Goal: Task Accomplishment & Management: Manage account settings

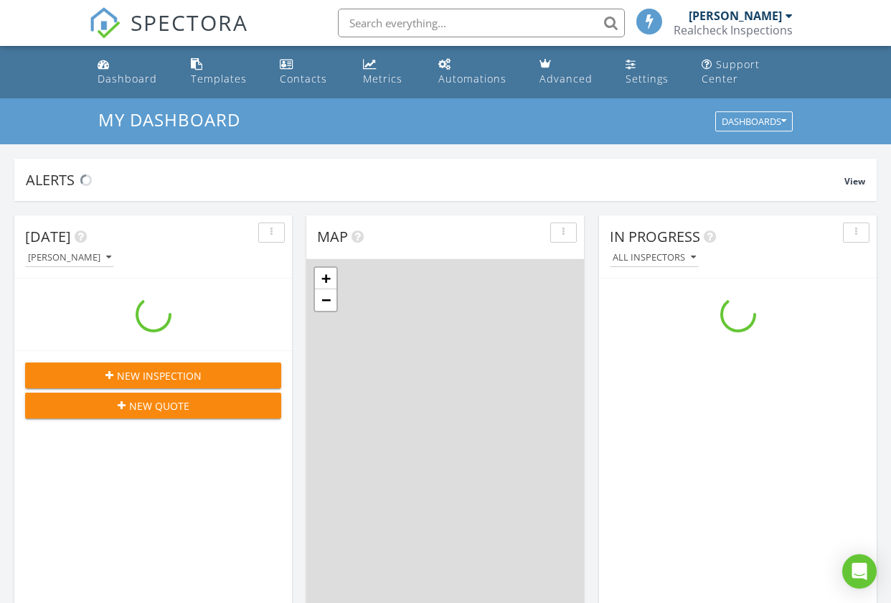
scroll to position [1328, 913]
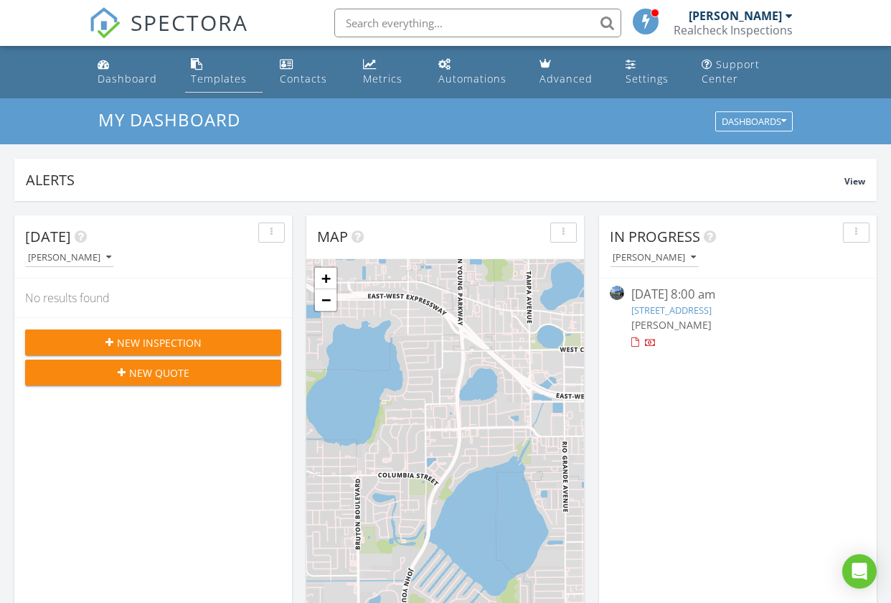
click at [206, 77] on div "Templates" at bounding box center [219, 79] width 56 height 14
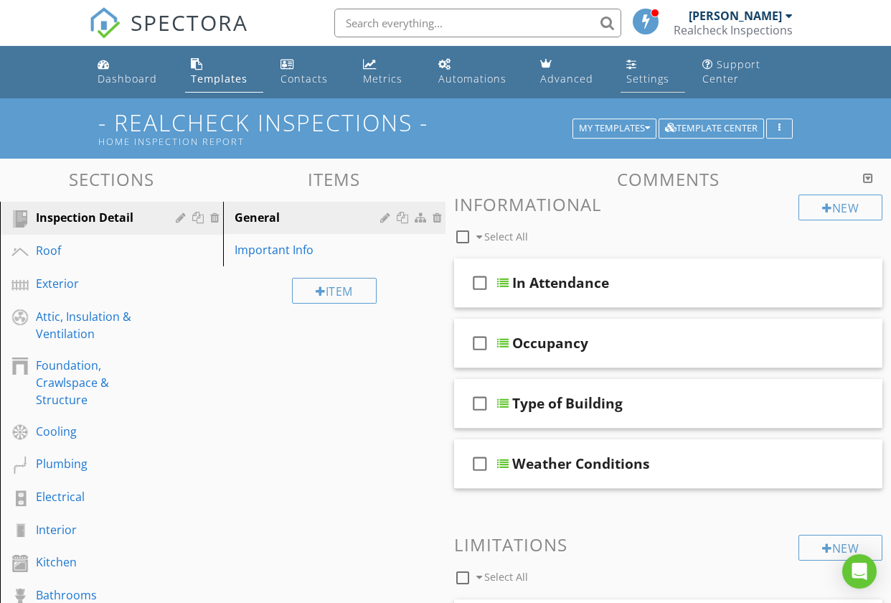
click at [625, 73] on link "Settings" at bounding box center [653, 72] width 65 height 41
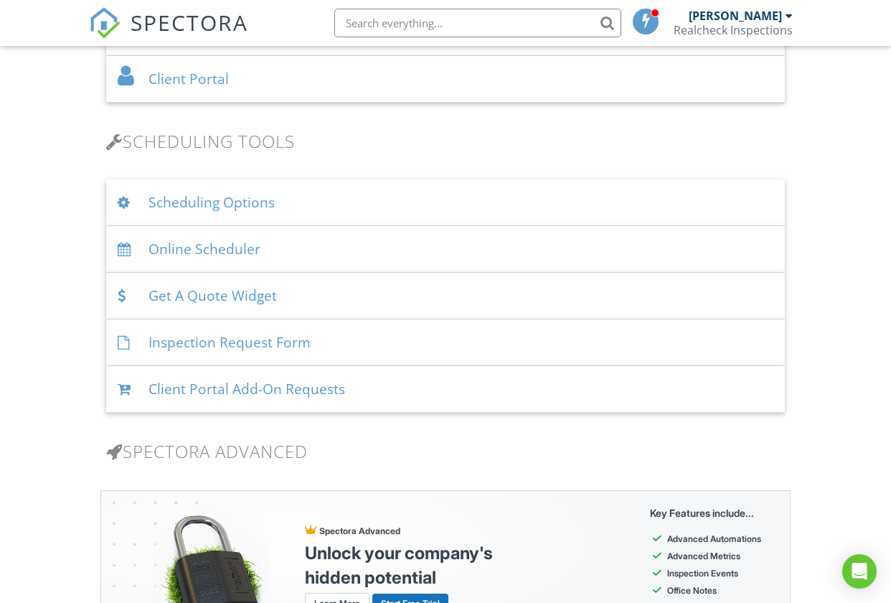
scroll to position [905, 0]
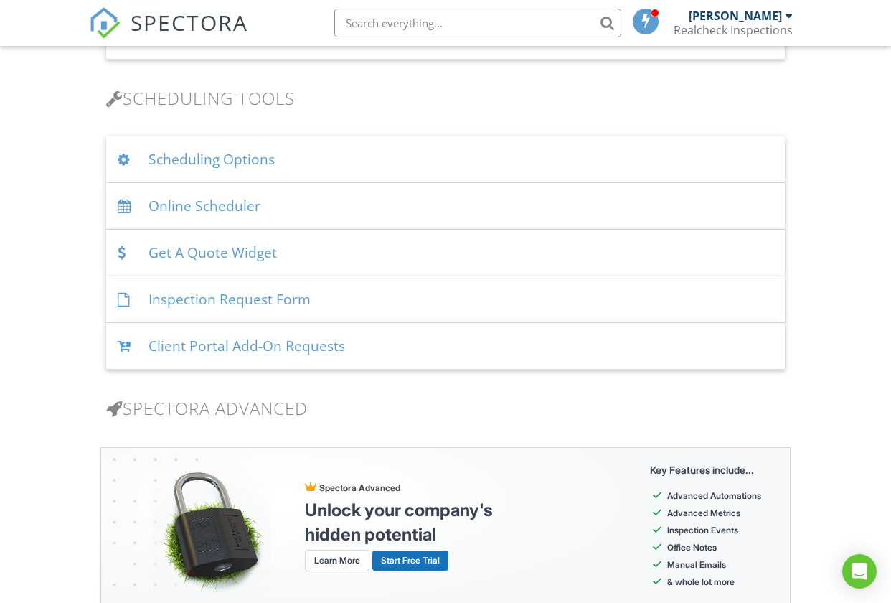
click at [258, 154] on div "Scheduling Options" at bounding box center [445, 159] width 679 height 47
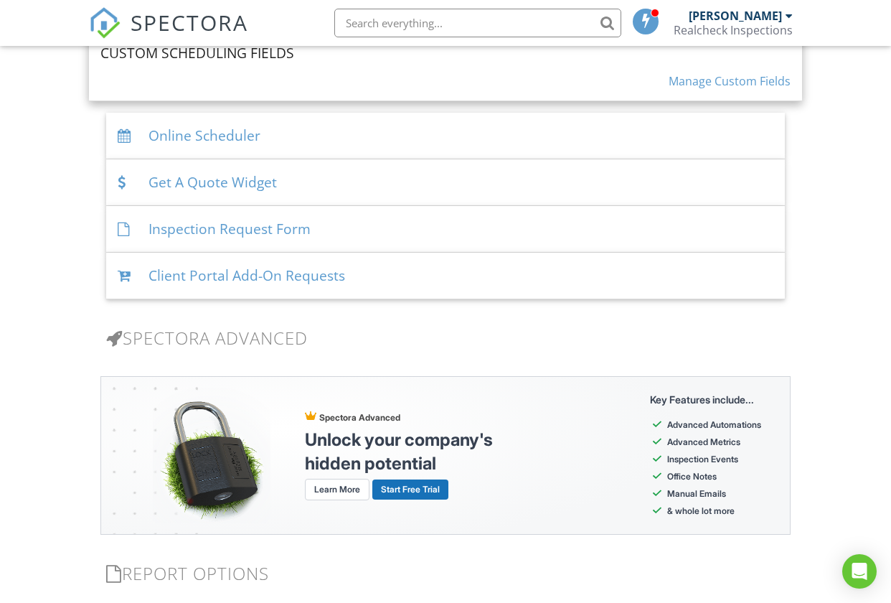
scroll to position [1628, 0]
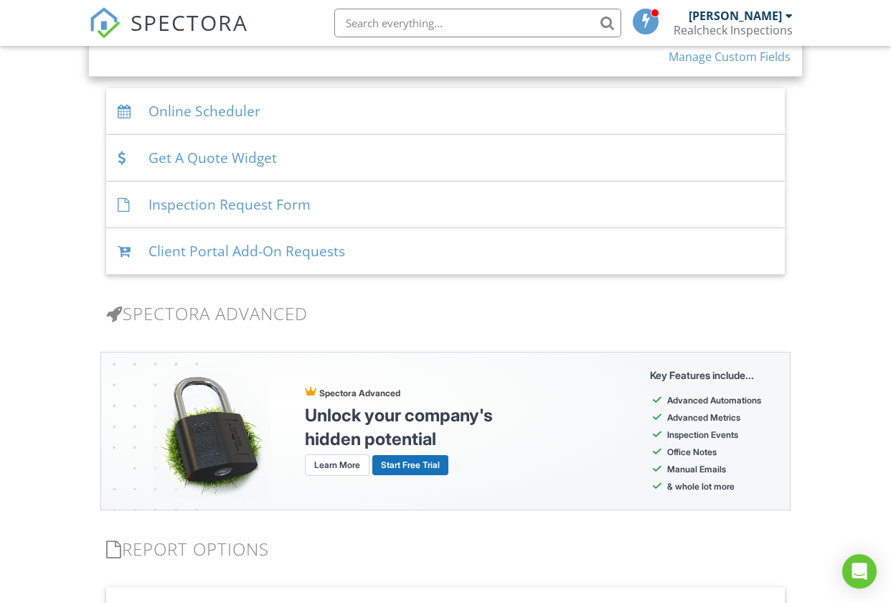
click at [235, 199] on div "Inspection Request Form" at bounding box center [445, 205] width 679 height 47
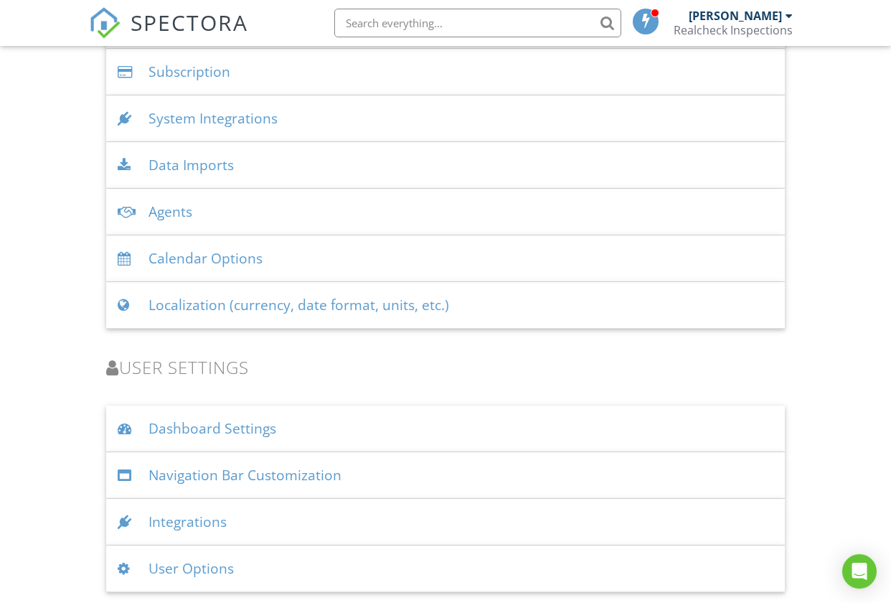
scroll to position [1943, 0]
click at [263, 422] on div "Dashboard Settings" at bounding box center [445, 428] width 679 height 47
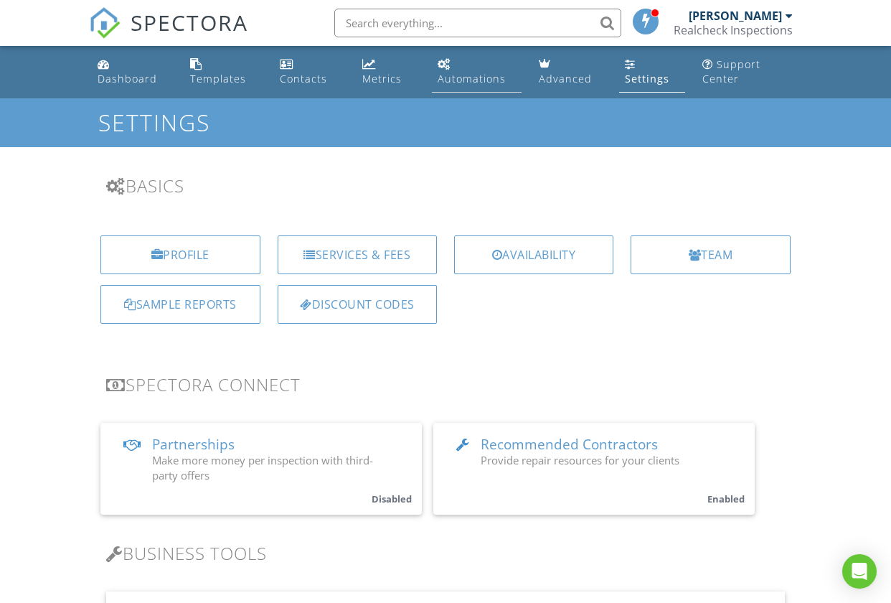
click at [470, 75] on div "Automations" at bounding box center [472, 79] width 68 height 14
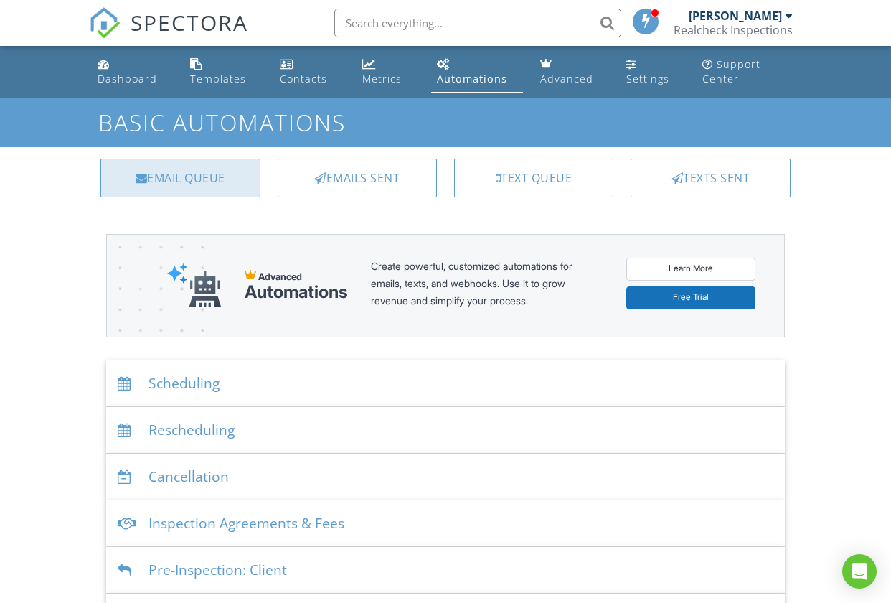
click at [217, 180] on div "Email Queue" at bounding box center [179, 178] width 159 height 39
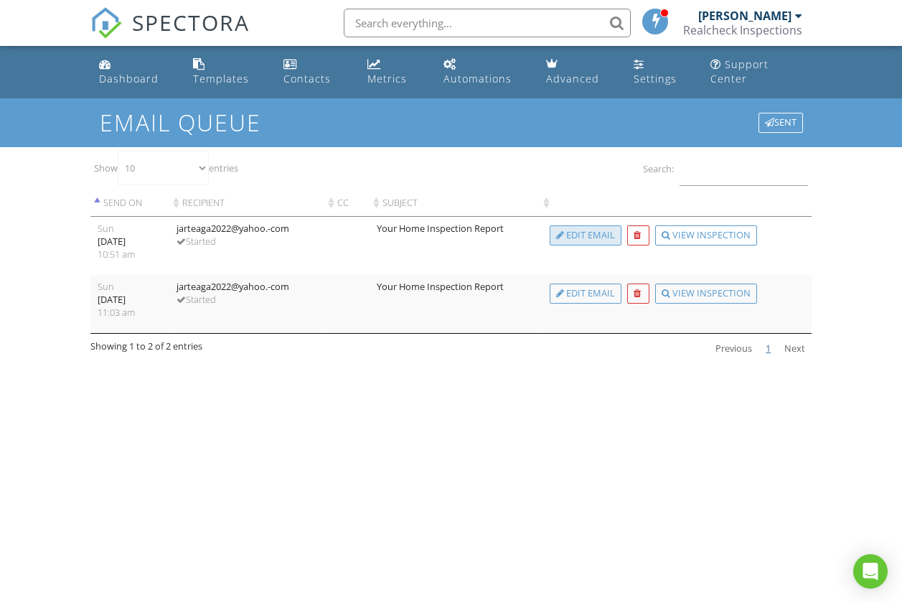
click at [580, 238] on div "Edit Email" at bounding box center [586, 235] width 72 height 20
click at [111, 67] on link "Dashboard" at bounding box center [134, 72] width 83 height 41
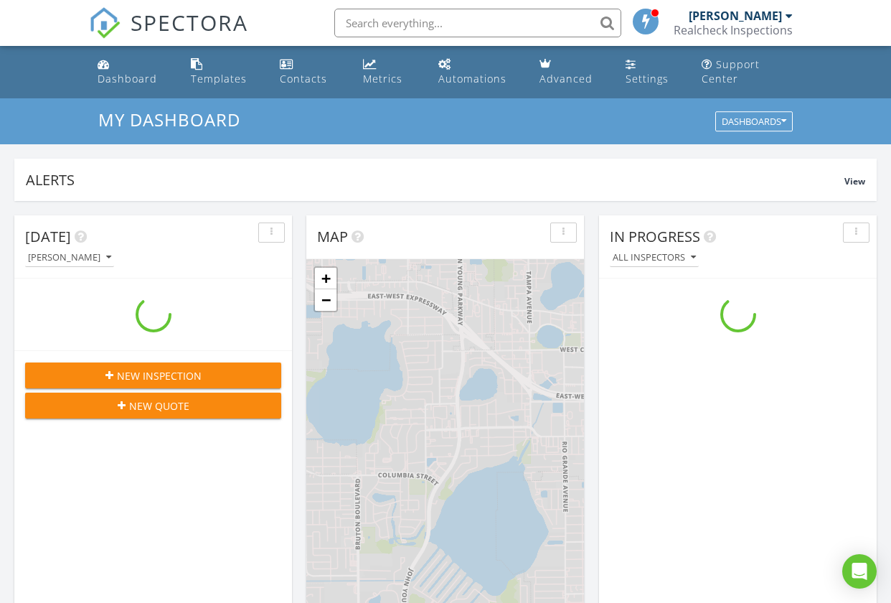
scroll to position [1328, 913]
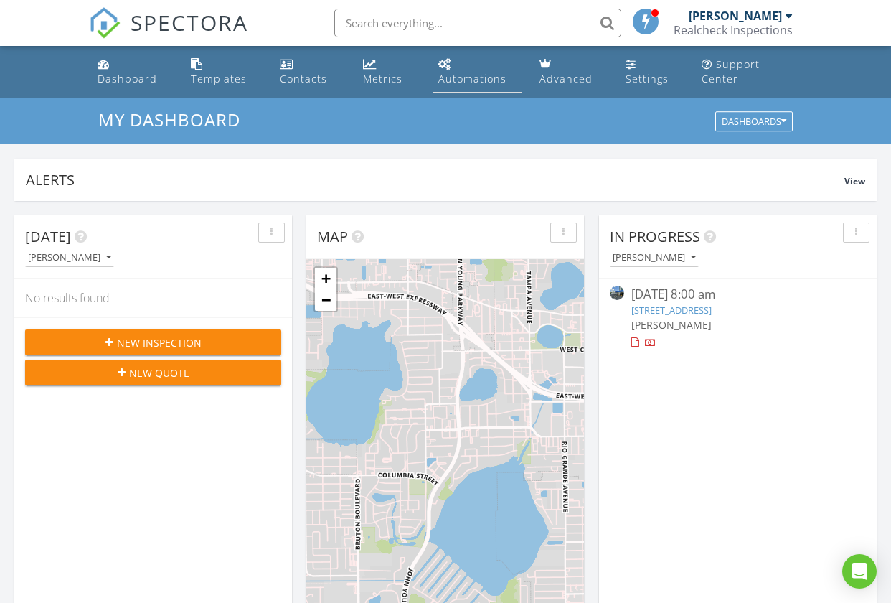
click at [459, 72] on div "Automations" at bounding box center [472, 79] width 68 height 14
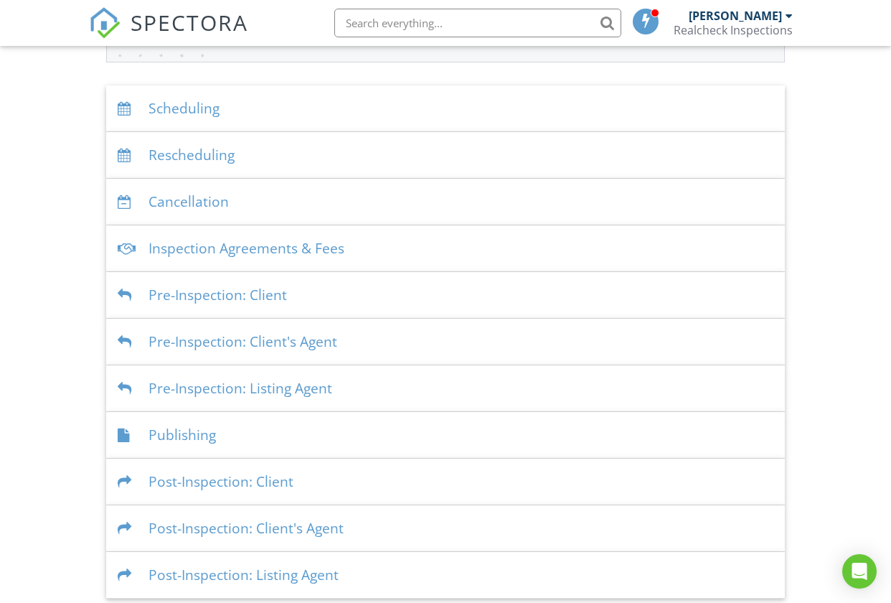
scroll to position [282, 0]
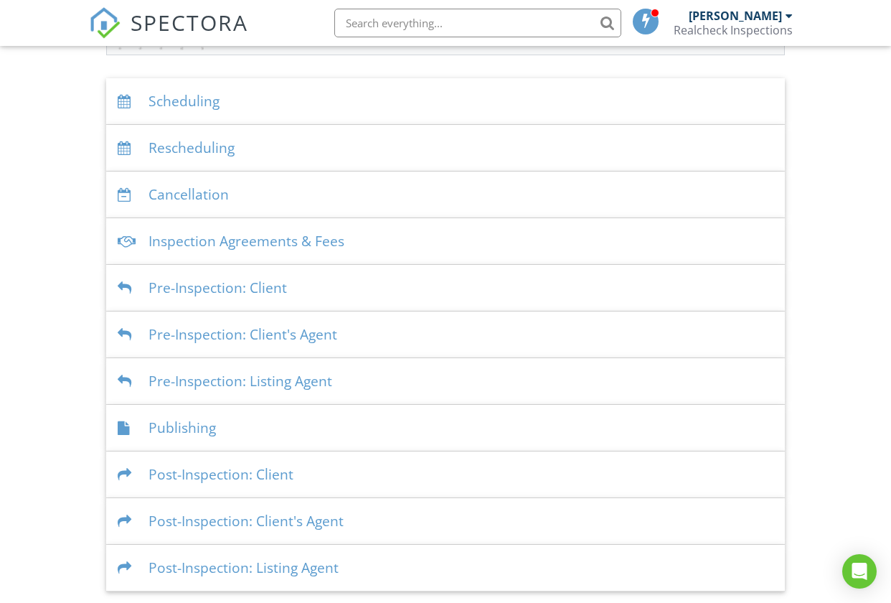
click at [268, 285] on div "Pre-Inspection: Client" at bounding box center [445, 288] width 679 height 47
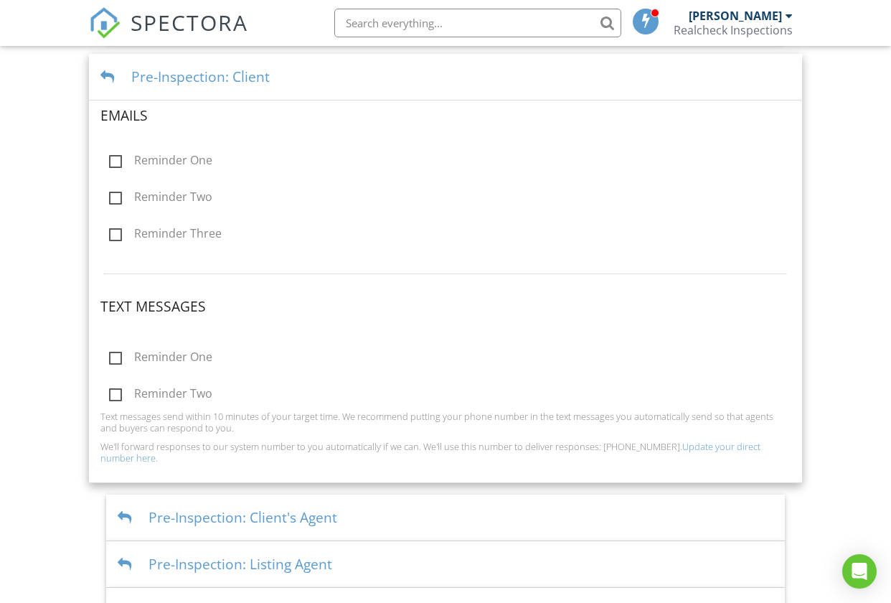
scroll to position [244, 0]
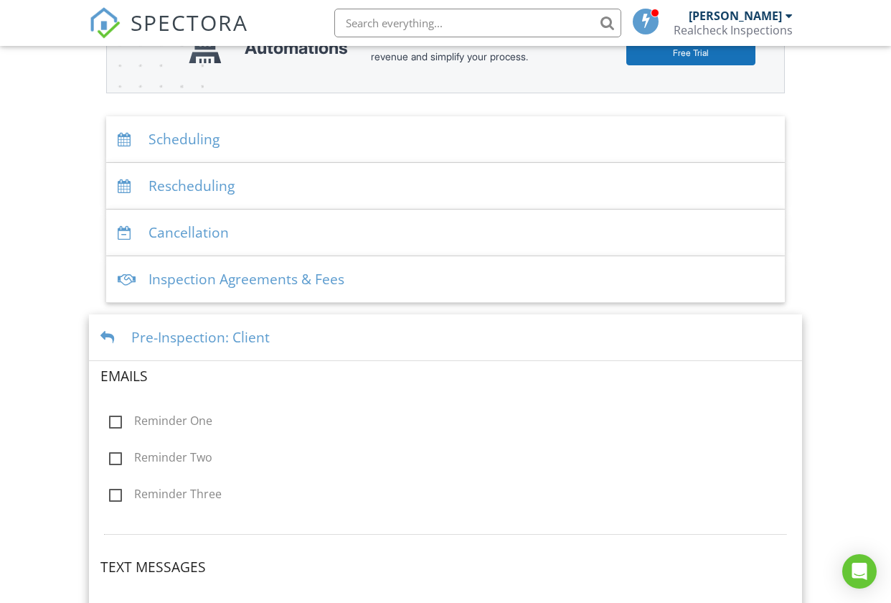
click at [111, 334] on div at bounding box center [109, 338] width 19 height 14
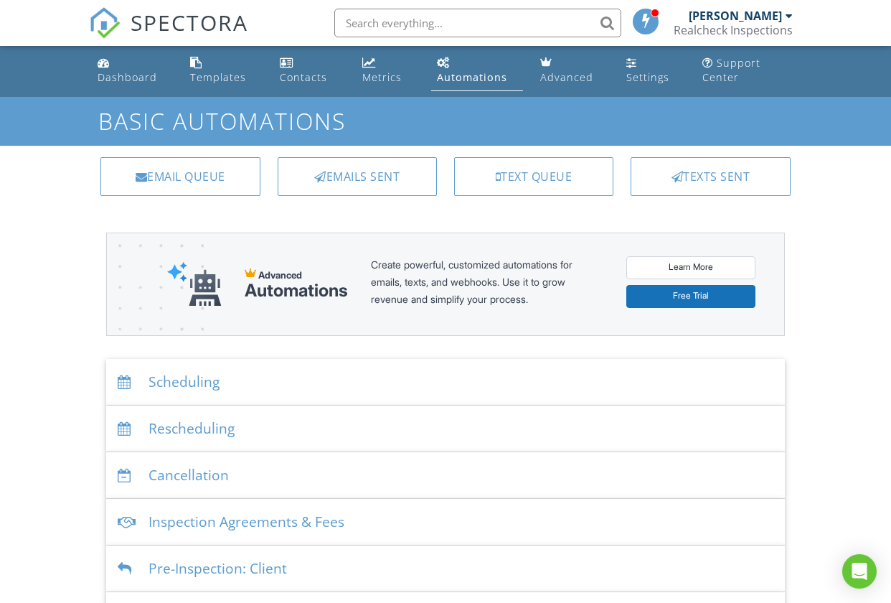
scroll to position [0, 0]
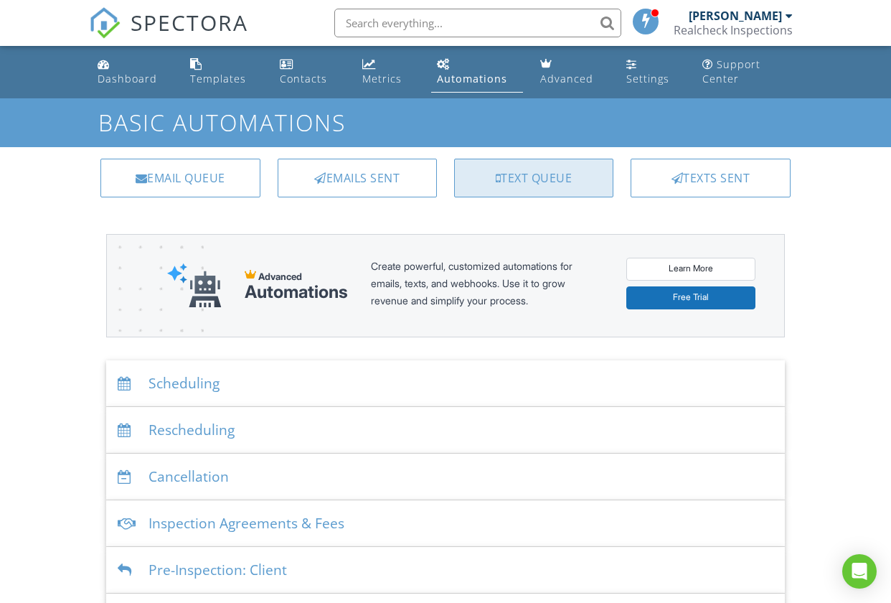
click at [553, 182] on div "Text Queue" at bounding box center [533, 178] width 159 height 39
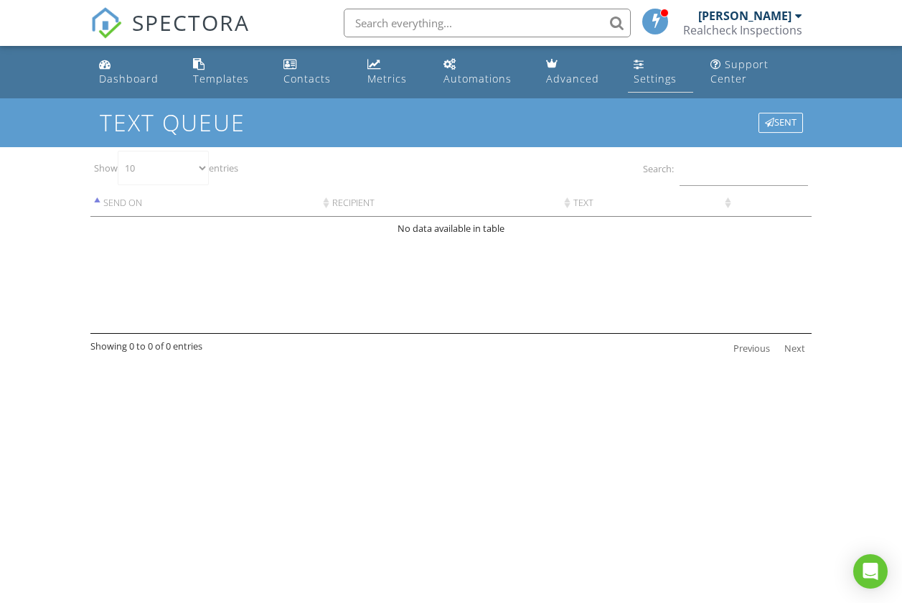
click at [652, 75] on div "Settings" at bounding box center [655, 79] width 43 height 14
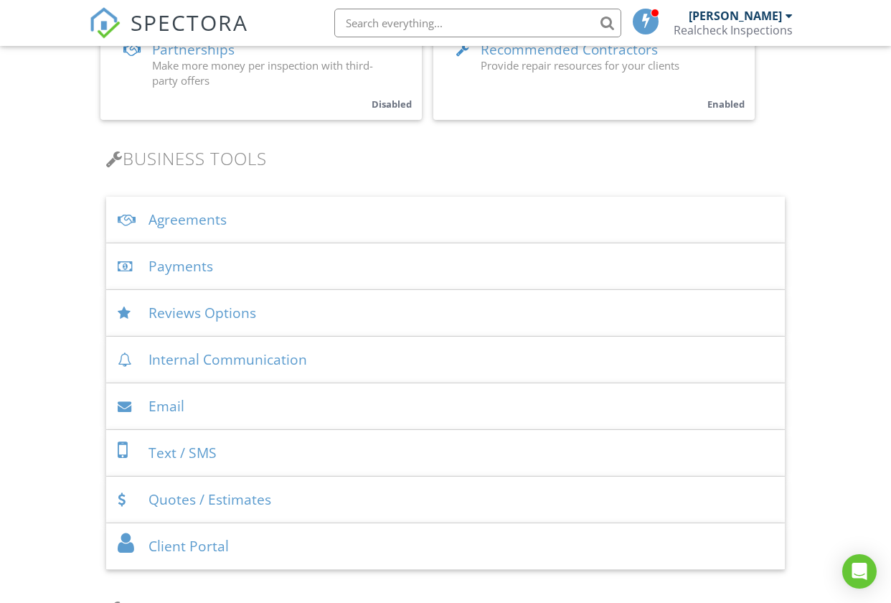
scroll to position [410, 0]
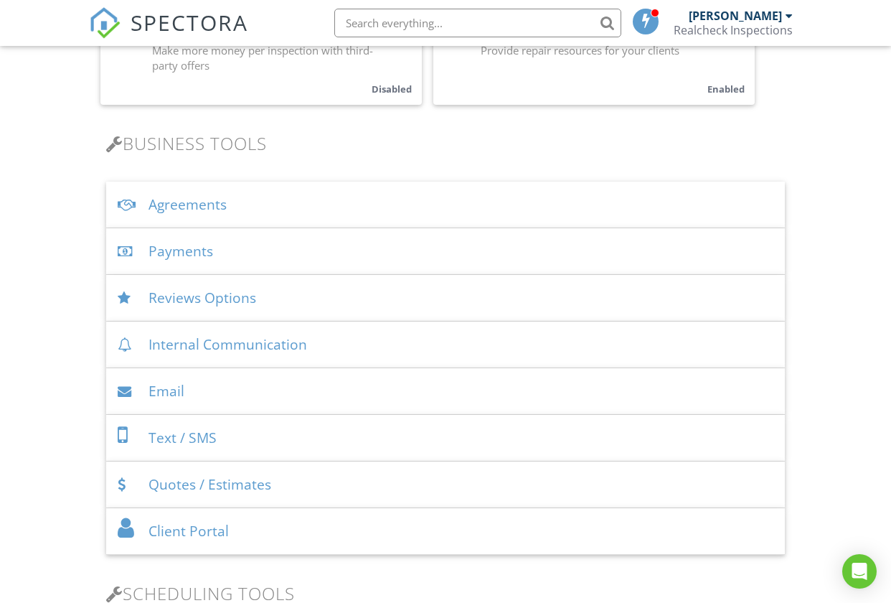
click at [438, 395] on div "Email" at bounding box center [445, 391] width 679 height 47
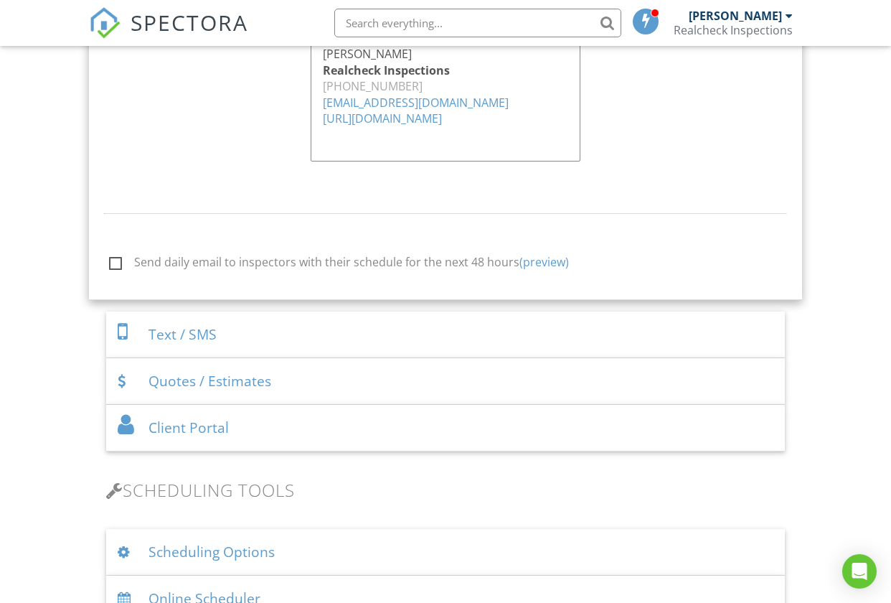
scroll to position [1644, 0]
click at [466, 332] on div "Text / SMS" at bounding box center [445, 333] width 679 height 47
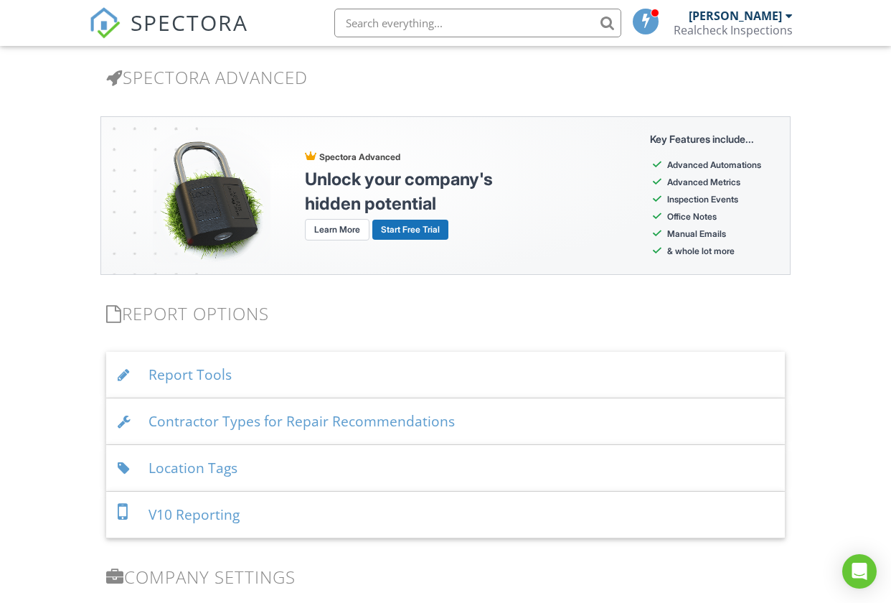
scroll to position [1638, 0]
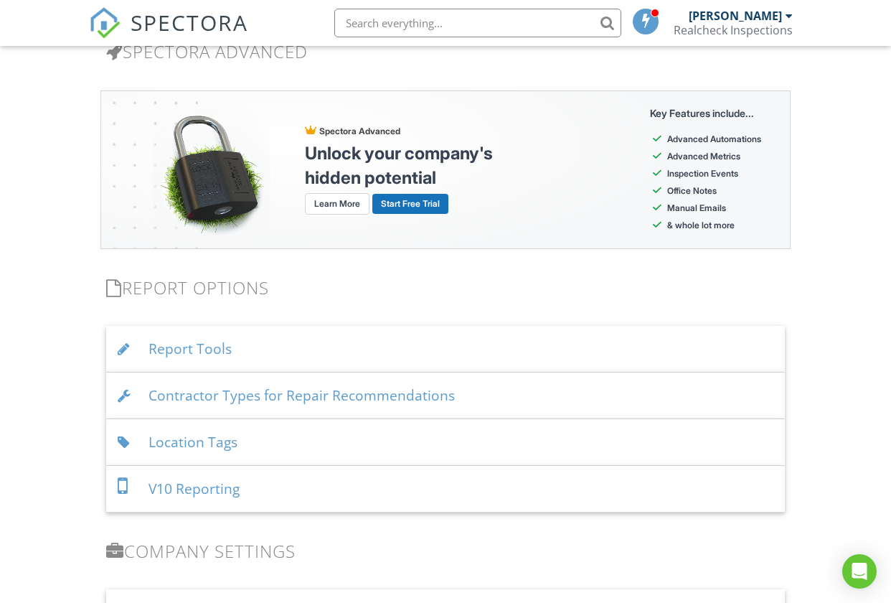
click at [529, 349] on div "Report Tools" at bounding box center [445, 349] width 679 height 47
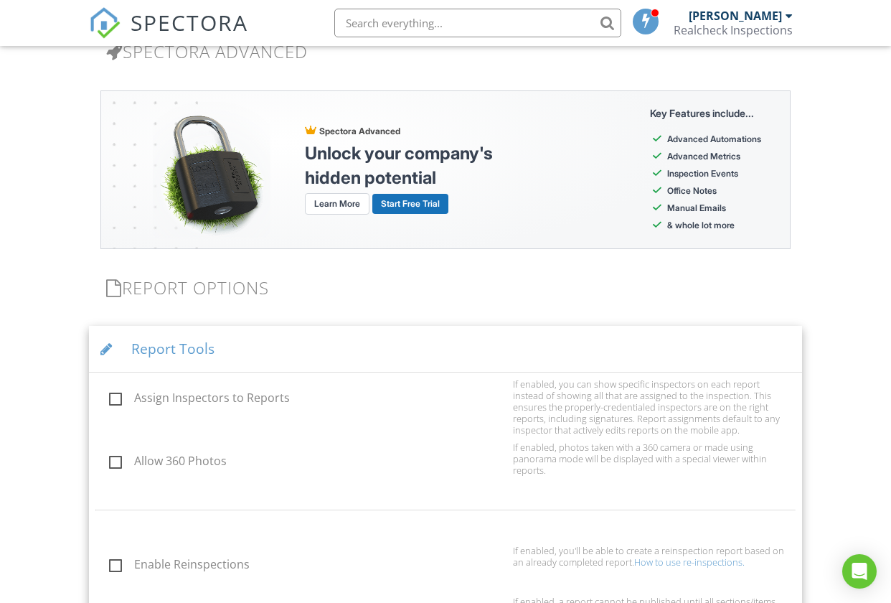
click at [110, 346] on div at bounding box center [109, 349] width 19 height 14
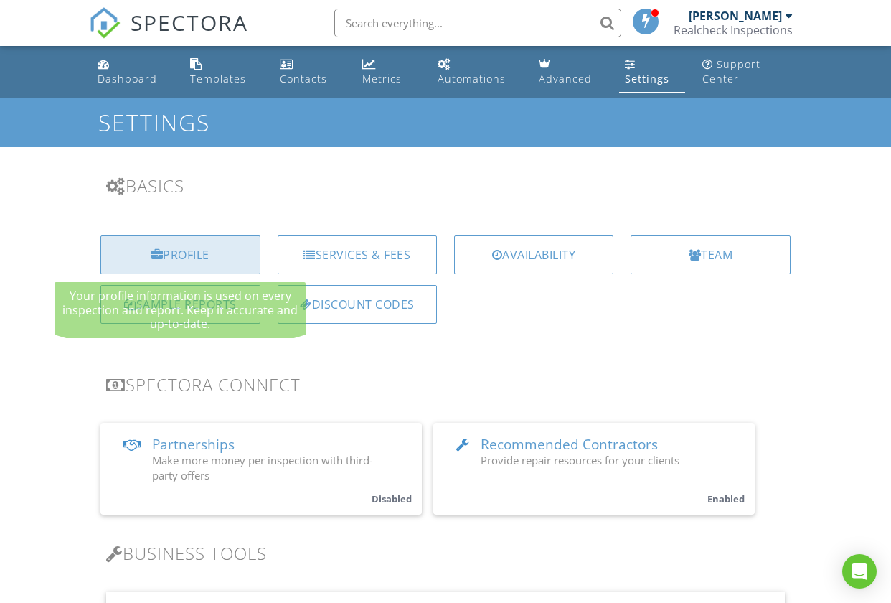
click at [187, 244] on div "Profile" at bounding box center [179, 254] width 159 height 39
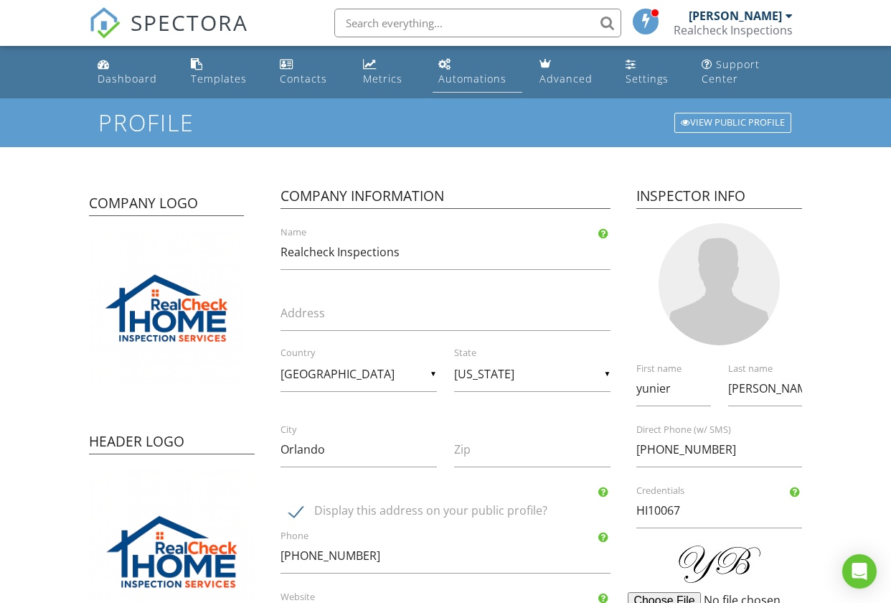
click at [465, 72] on div "Automations" at bounding box center [472, 79] width 68 height 14
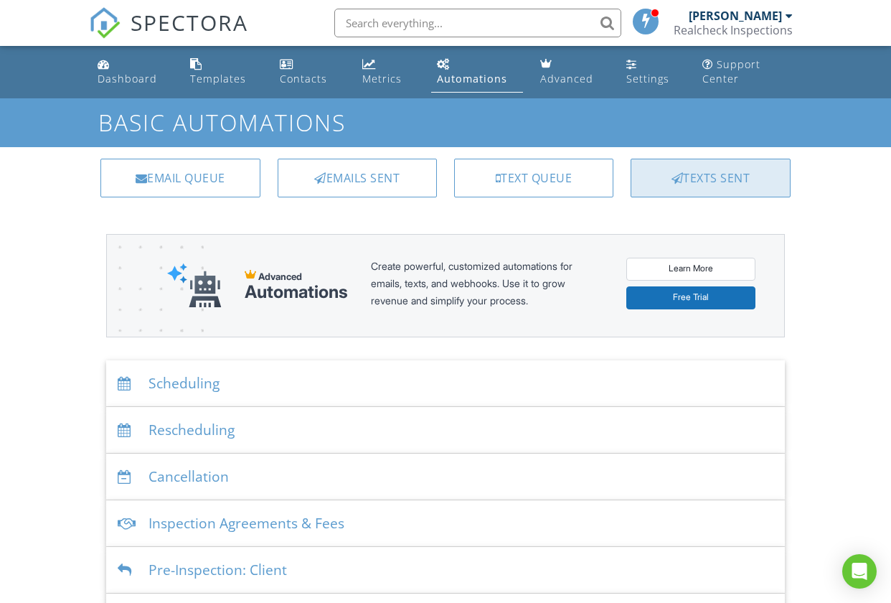
click at [680, 182] on div at bounding box center [678, 177] width 12 height 11
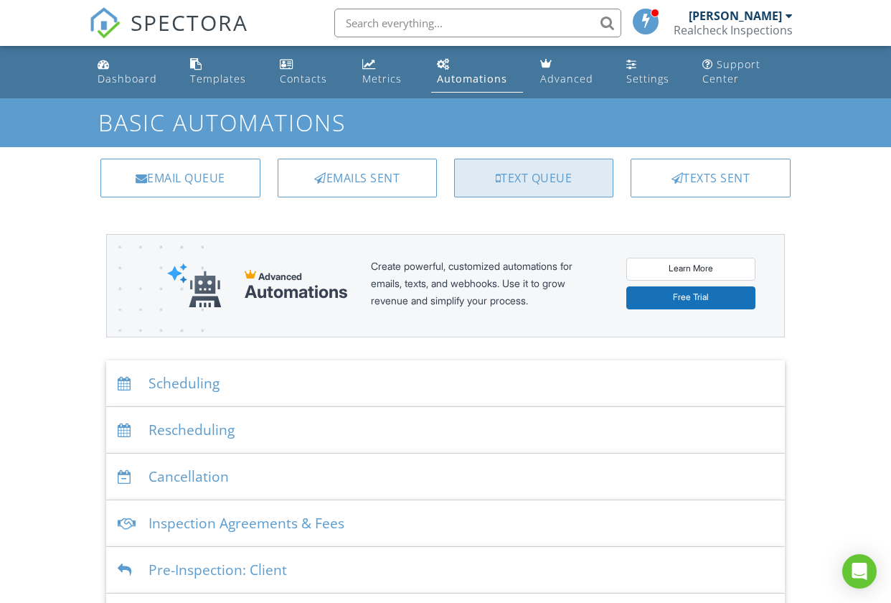
click at [520, 179] on div "Text Queue" at bounding box center [533, 178] width 159 height 39
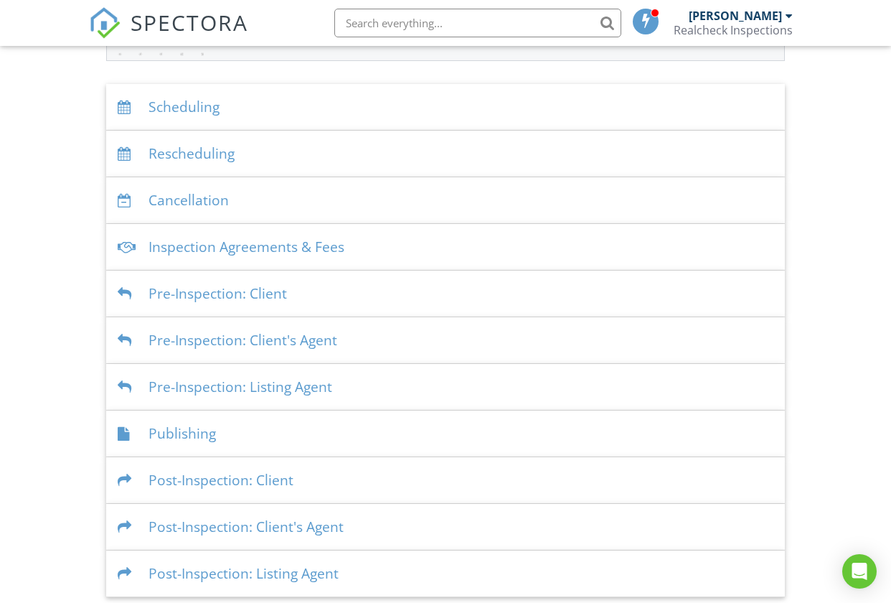
scroll to position [282, 0]
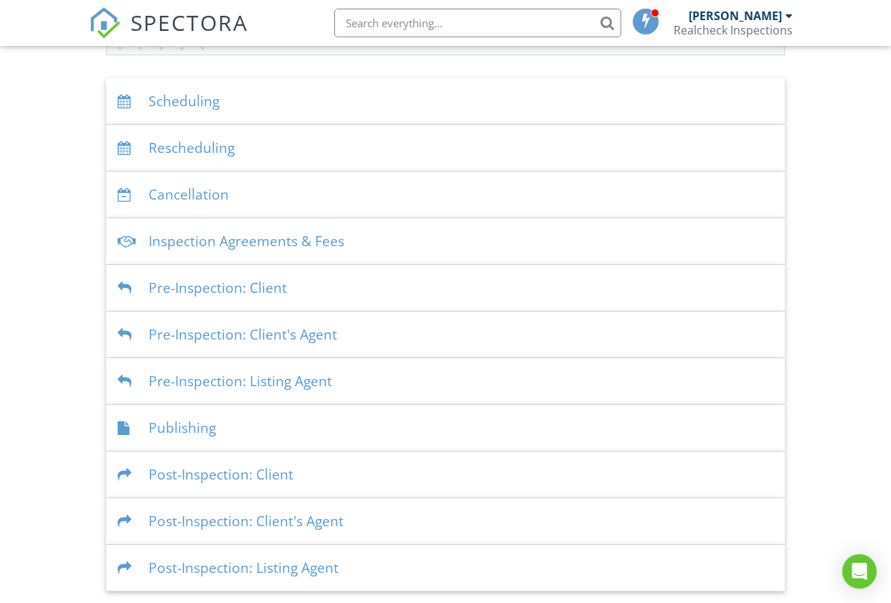
click at [254, 291] on div "Pre-Inspection: Client" at bounding box center [445, 288] width 679 height 47
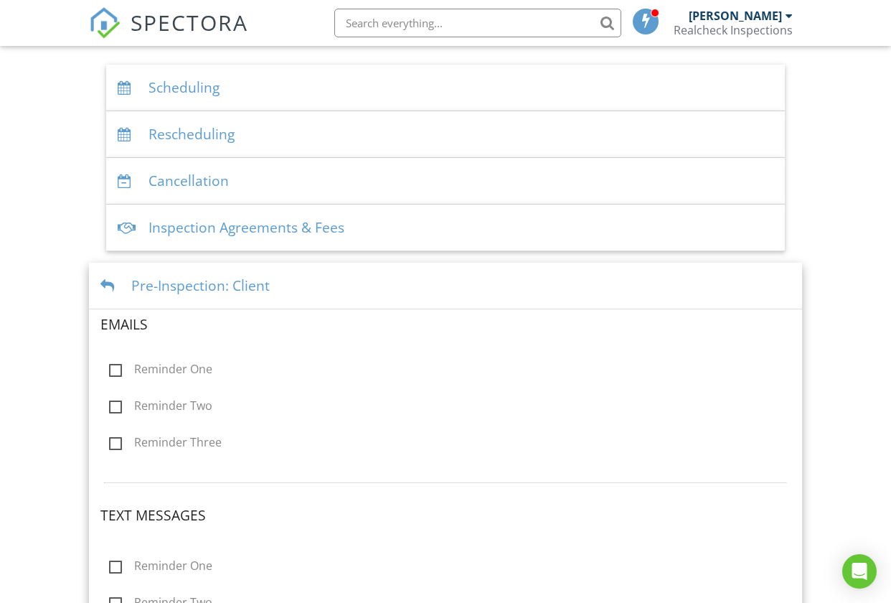
scroll to position [291, 0]
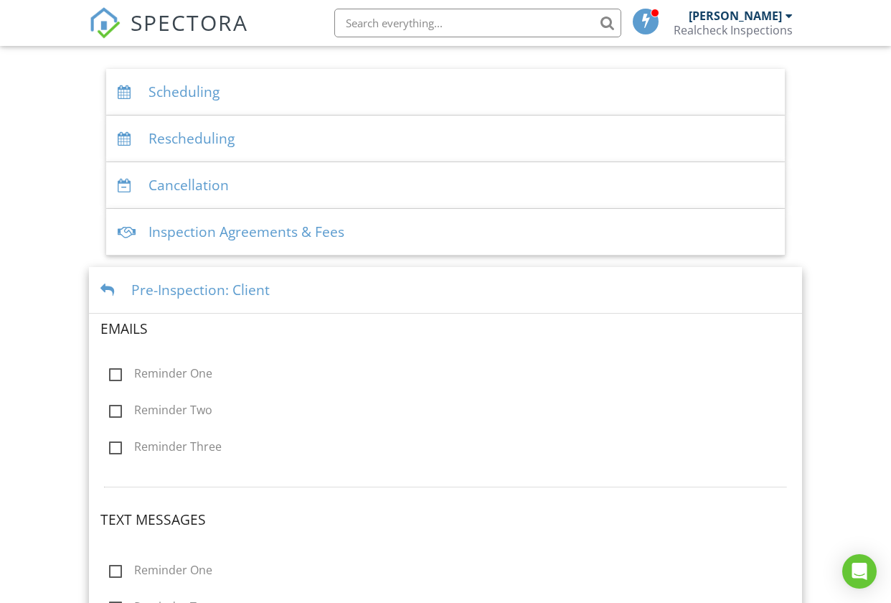
click at [97, 272] on div "Pre-Inspection: Client" at bounding box center [445, 290] width 713 height 47
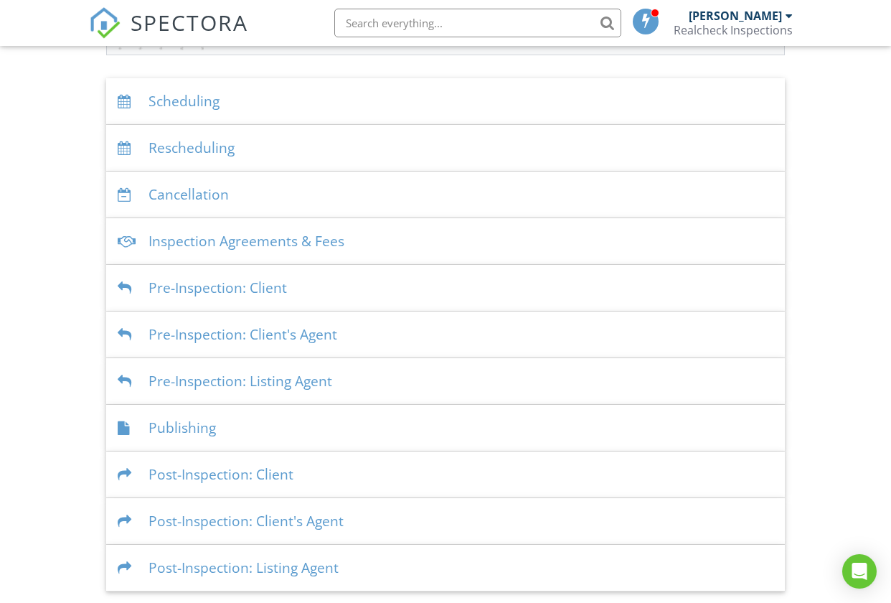
scroll to position [282, 0]
click at [122, 417] on div "Publishing" at bounding box center [445, 428] width 679 height 47
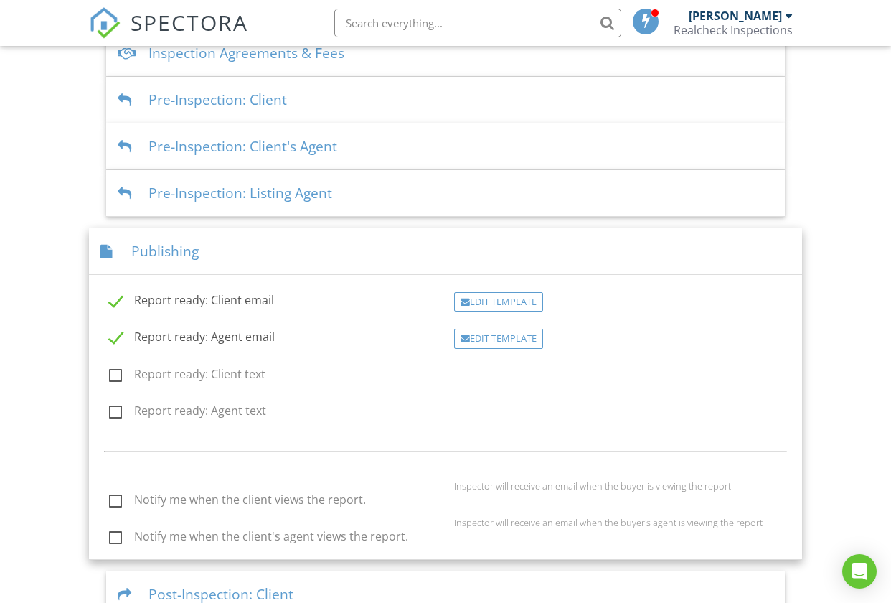
scroll to position [469, 0]
click at [345, 107] on div "Pre-Inspection: Client" at bounding box center [445, 100] width 679 height 47
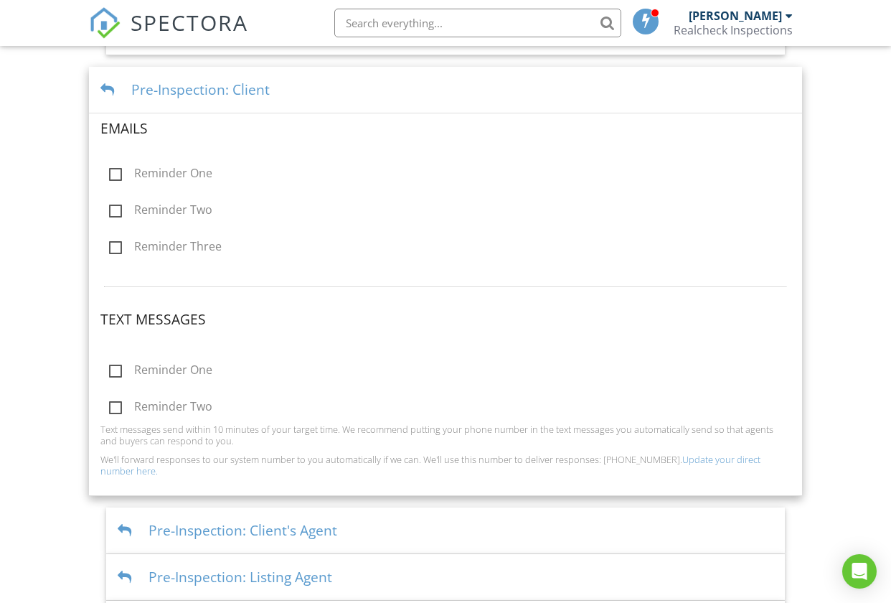
scroll to position [436, 0]
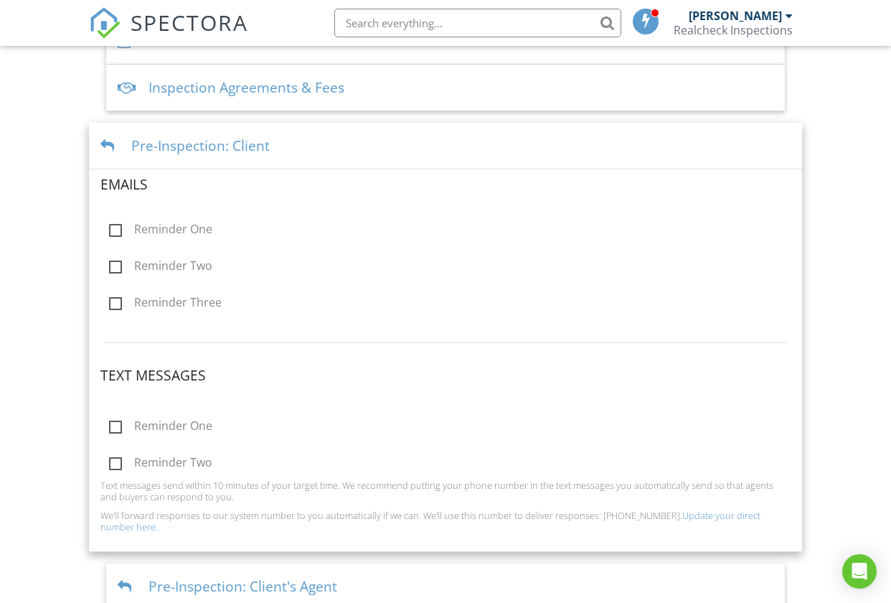
click at [393, 88] on div "Inspection Agreements & Fees" at bounding box center [445, 88] width 679 height 47
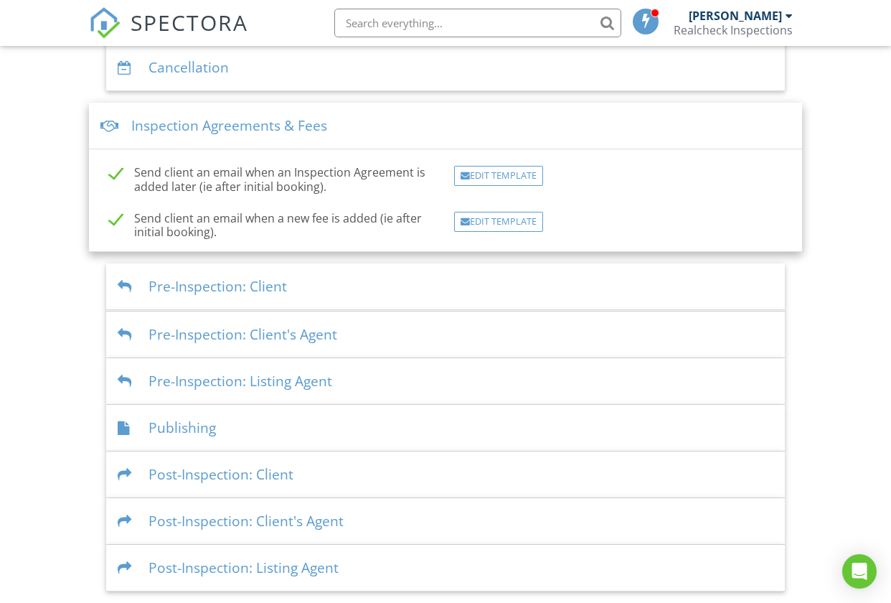
scroll to position [408, 0]
click at [478, 175] on div "Edit Template" at bounding box center [498, 177] width 89 height 20
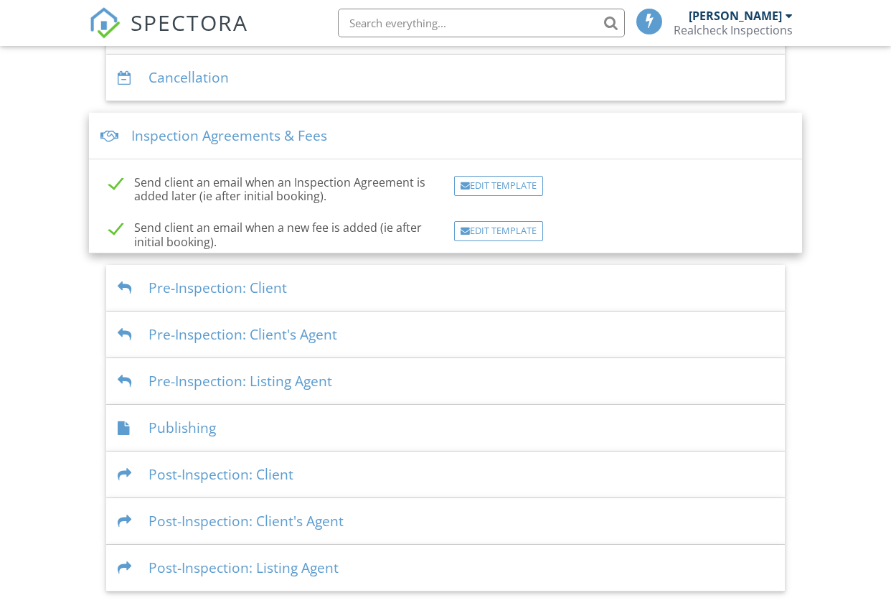
scroll to position [408, 0]
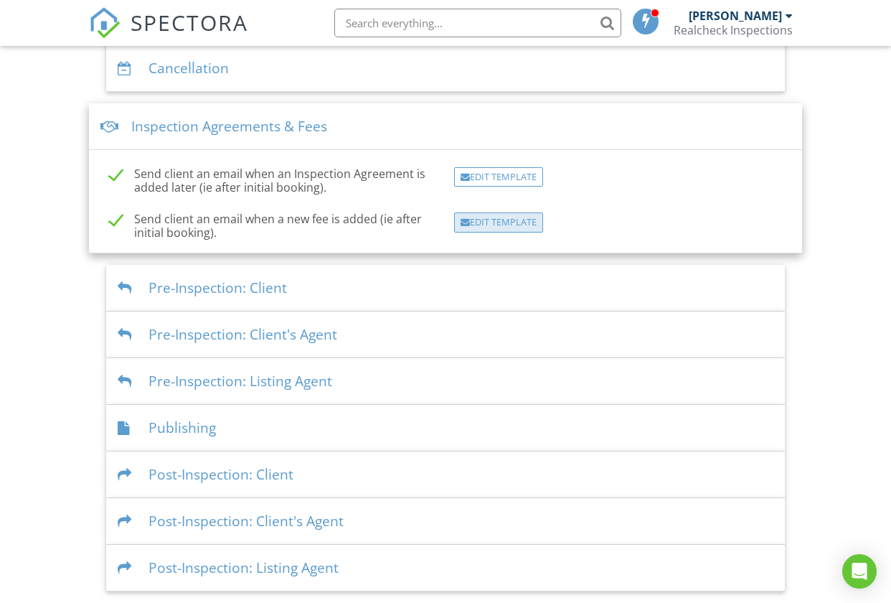
click at [478, 223] on div "Edit Template" at bounding box center [498, 222] width 89 height 20
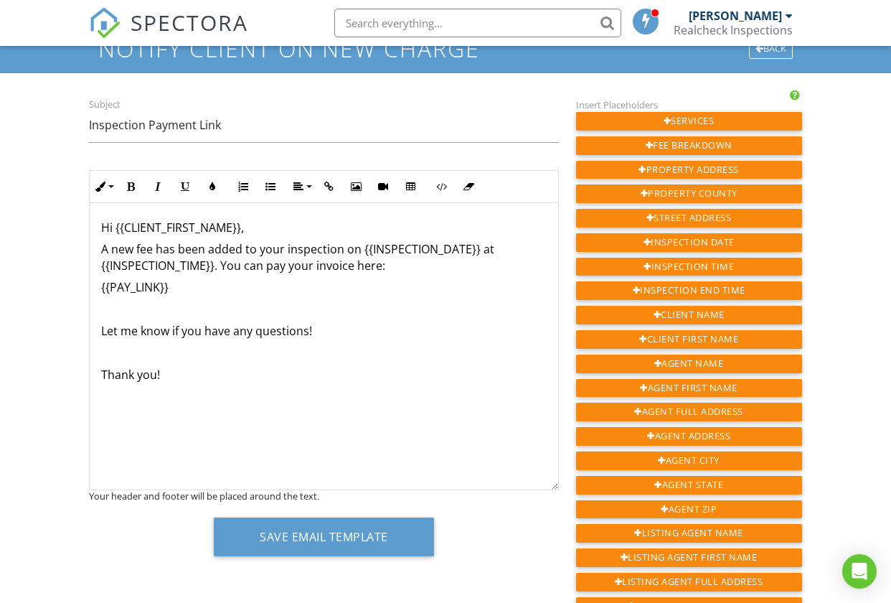
scroll to position [90, 0]
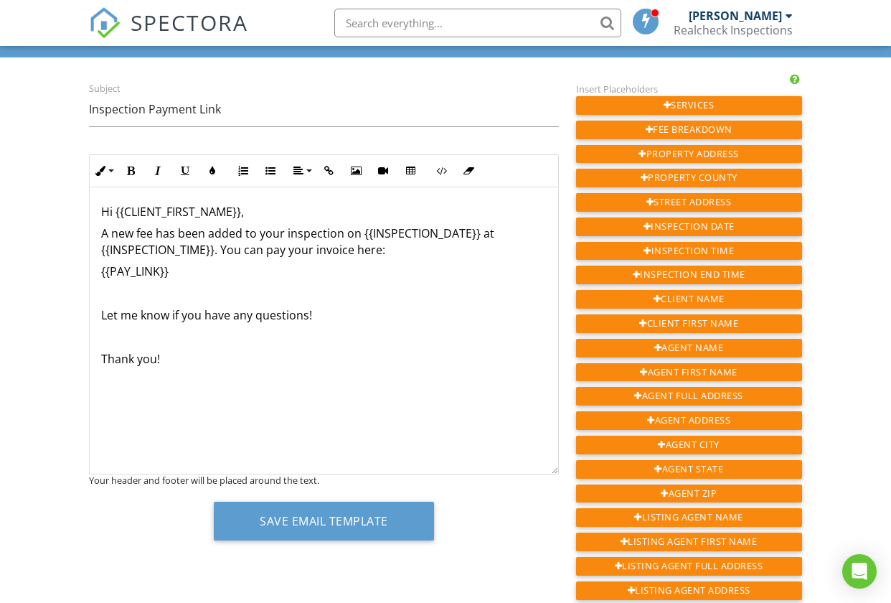
click at [182, 273] on p "{{PAY_LINK}}" at bounding box center [323, 271] width 445 height 16
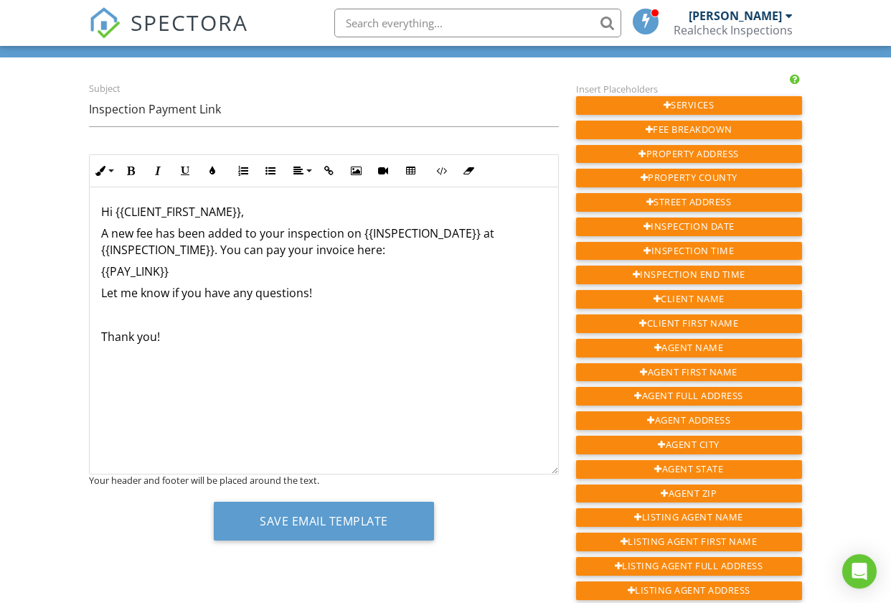
click at [318, 296] on p "Let me know if you have any questions!" at bounding box center [323, 293] width 445 height 16
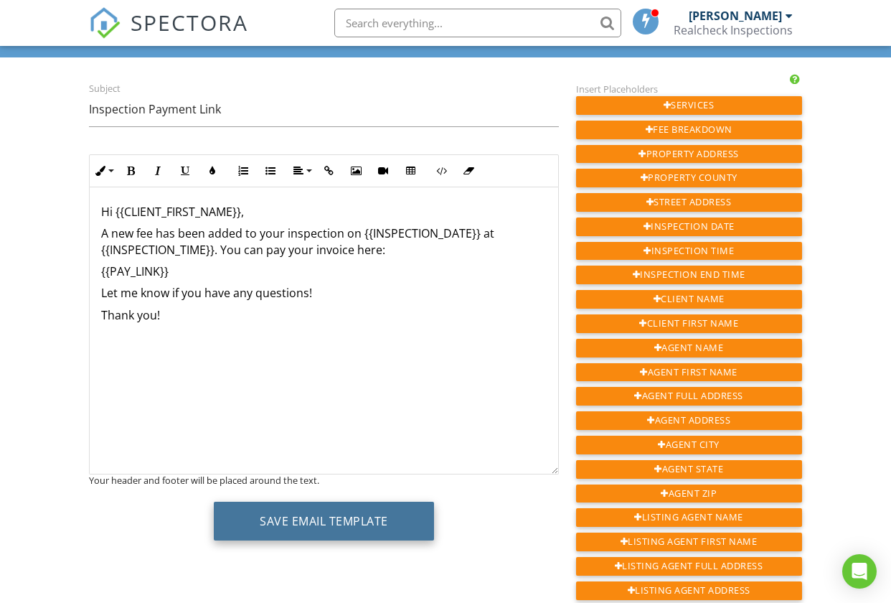
click at [324, 521] on button "Save Email Template" at bounding box center [324, 521] width 220 height 39
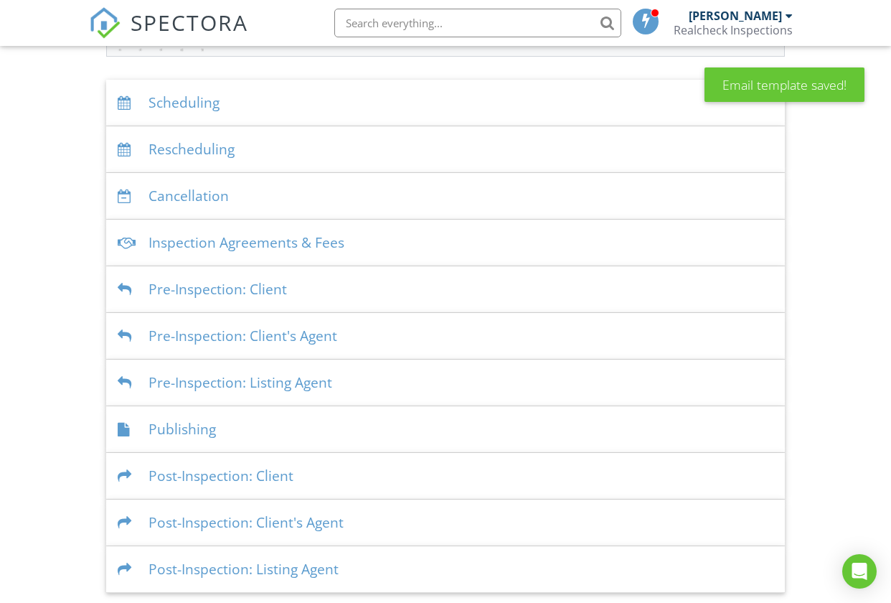
scroll to position [282, 0]
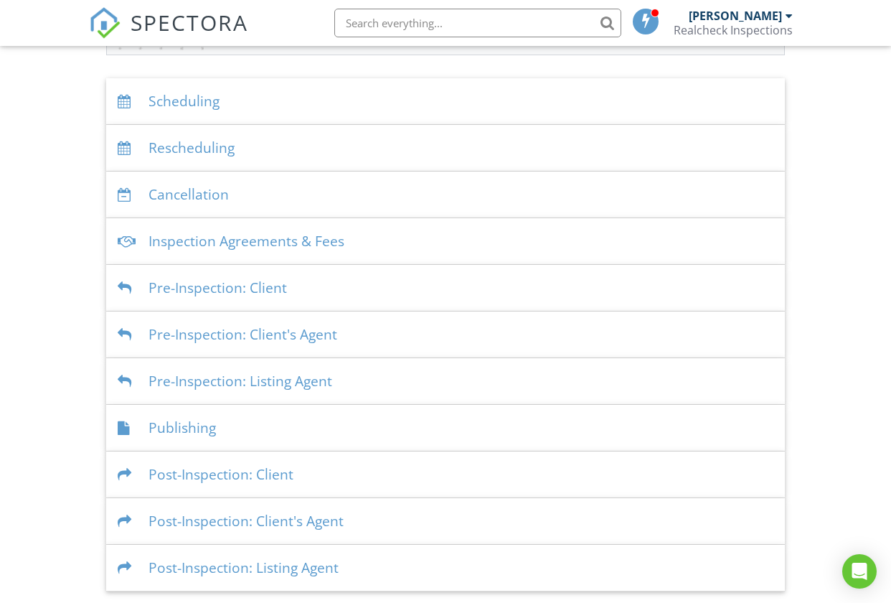
click at [266, 288] on div "Pre-Inspection: Client" at bounding box center [445, 288] width 679 height 47
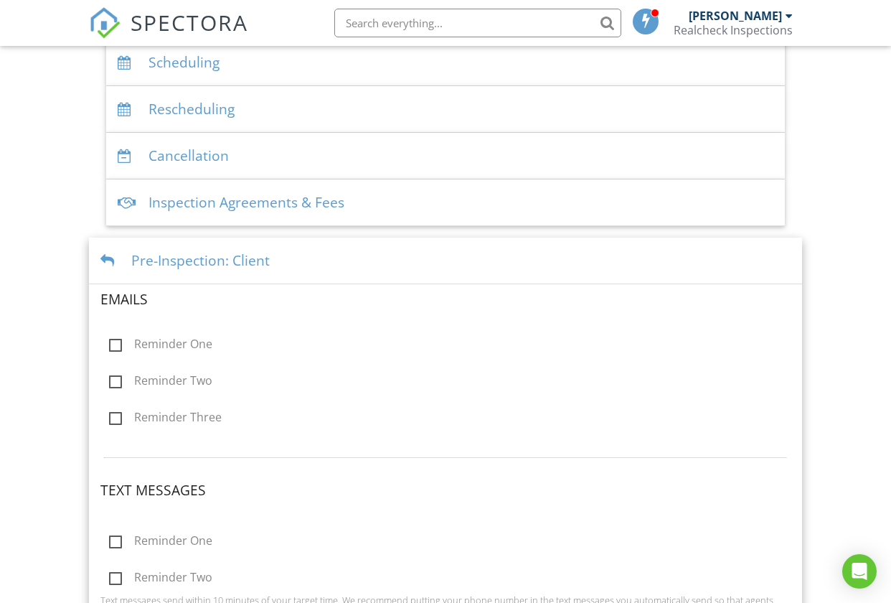
scroll to position [280, 0]
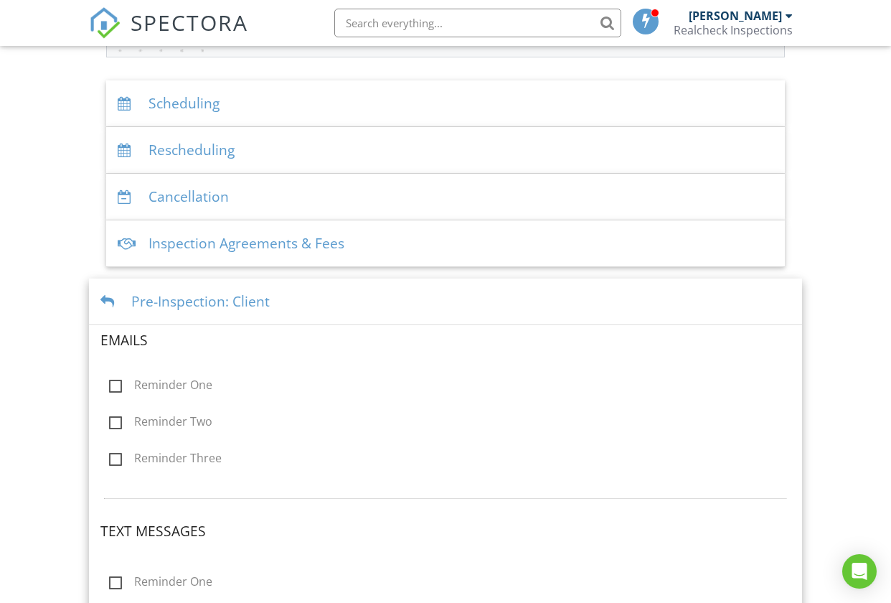
click at [98, 287] on div "Pre-Inspection: Client" at bounding box center [445, 301] width 713 height 47
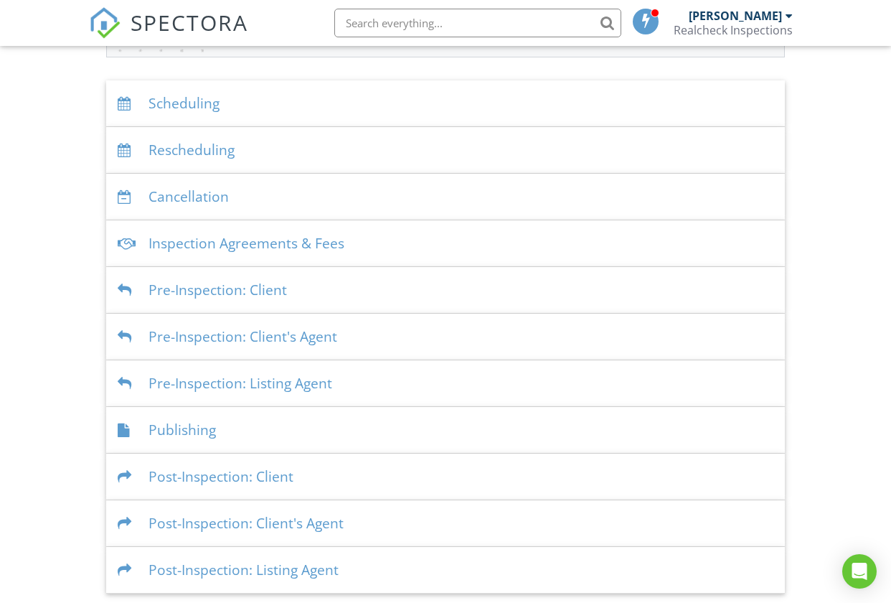
click at [111, 227] on div "Inspection Agreements & Fees" at bounding box center [445, 243] width 679 height 47
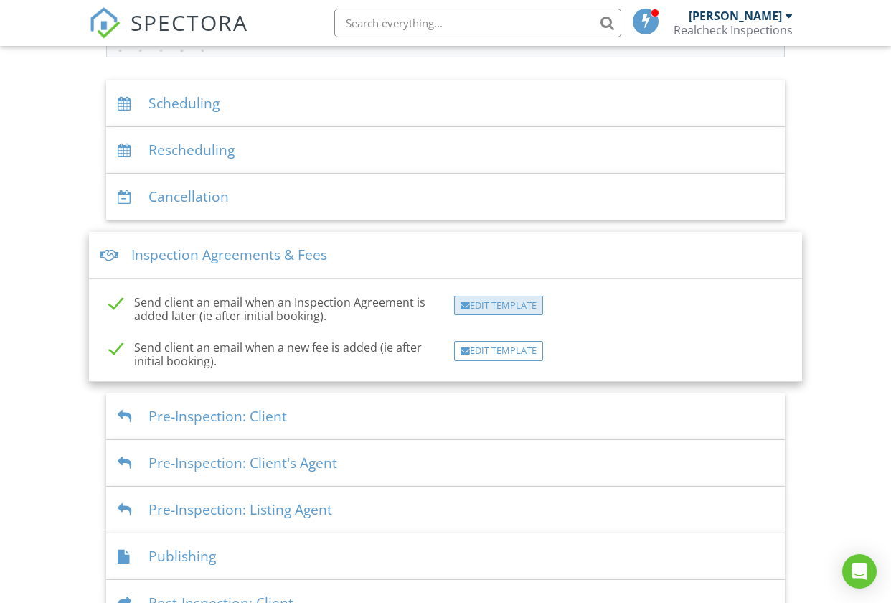
click at [476, 305] on div "Edit Template" at bounding box center [498, 306] width 89 height 20
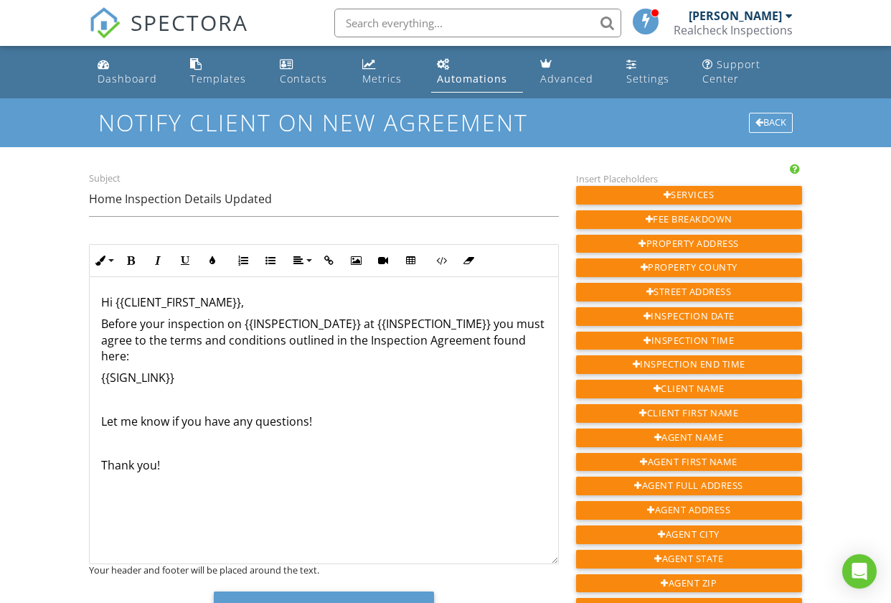
drag, startPoint x: 181, startPoint y: 376, endPoint x: 210, endPoint y: 387, distance: 30.7
click at [183, 377] on p "{{SIGN_LINK}}" at bounding box center [323, 378] width 445 height 16
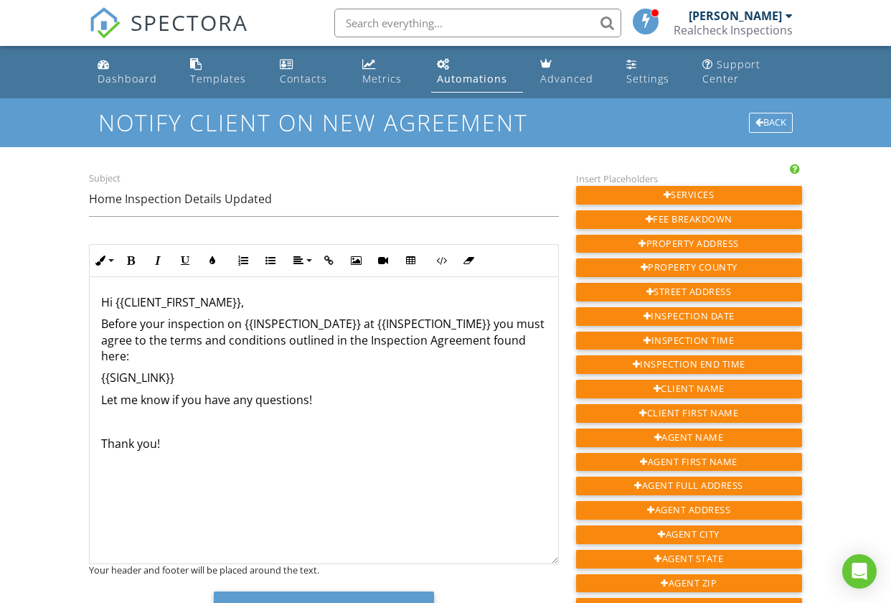
click at [315, 400] on p "Let me know if you have any questions!" at bounding box center [323, 400] width 445 height 16
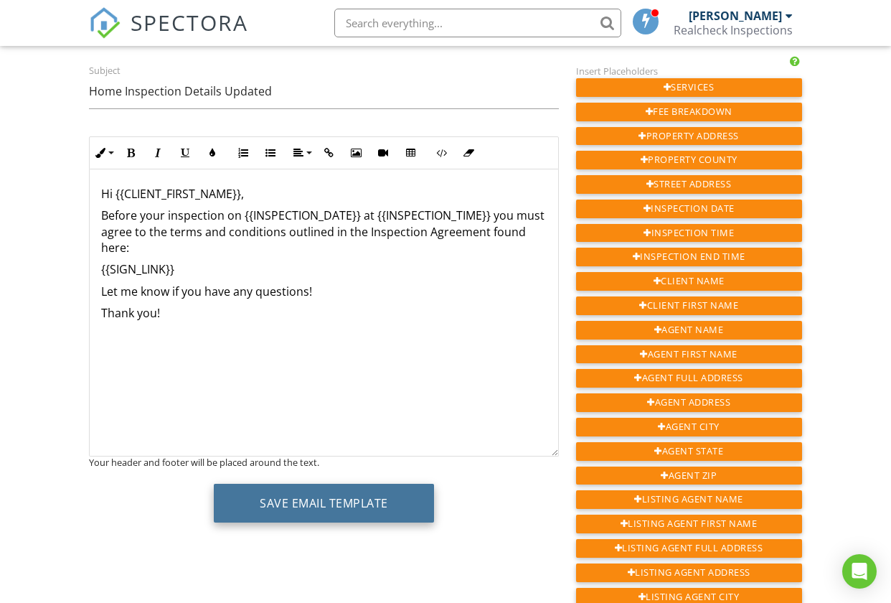
scroll to position [140, 0]
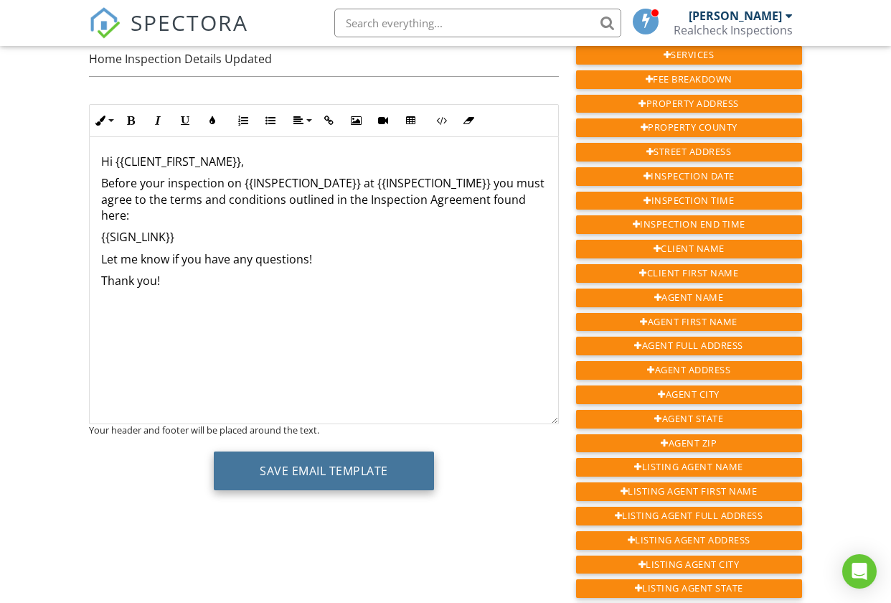
click at [311, 477] on button "Save Email Template" at bounding box center [324, 470] width 220 height 39
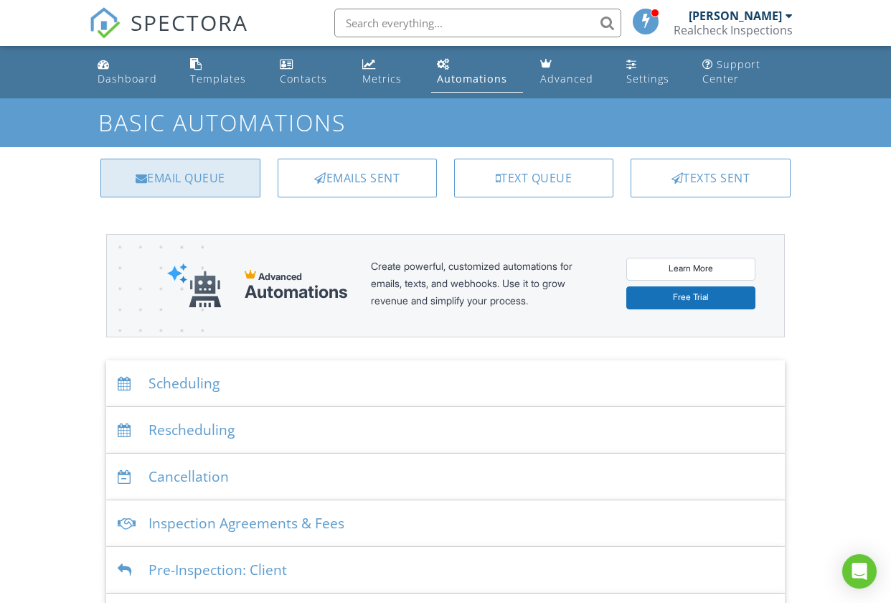
click at [184, 184] on div "Email Queue" at bounding box center [179, 178] width 159 height 39
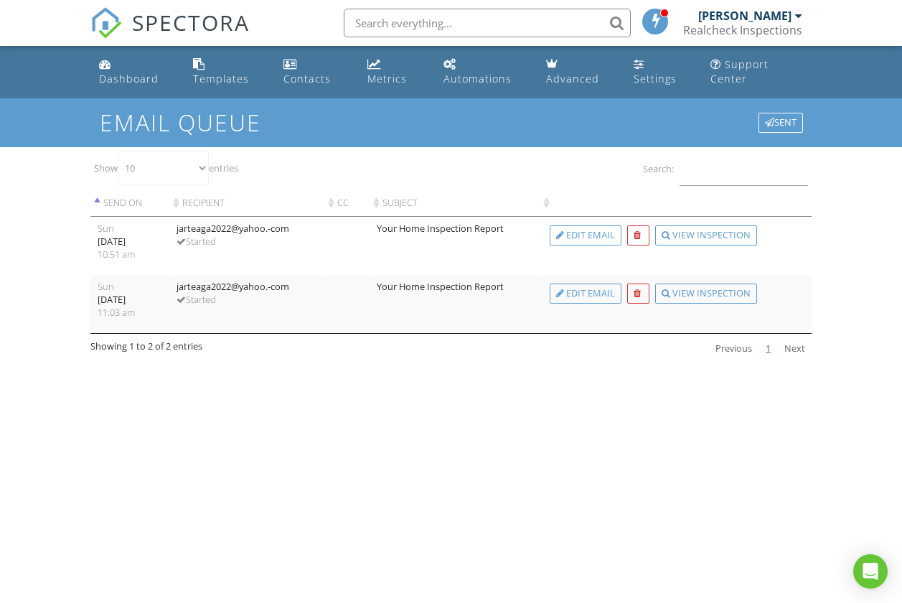
click at [829, 76] on ul "Dashboard Templates Contacts Metrics Automations Advanced Settings Support Cent…" at bounding box center [451, 72] width 902 height 52
click at [828, 75] on ul "Dashboard Templates Contacts Metrics Automations Advanced Settings Support Cent…" at bounding box center [451, 72] width 902 height 52
click at [644, 65] on link "Settings" at bounding box center [660, 72] width 65 height 41
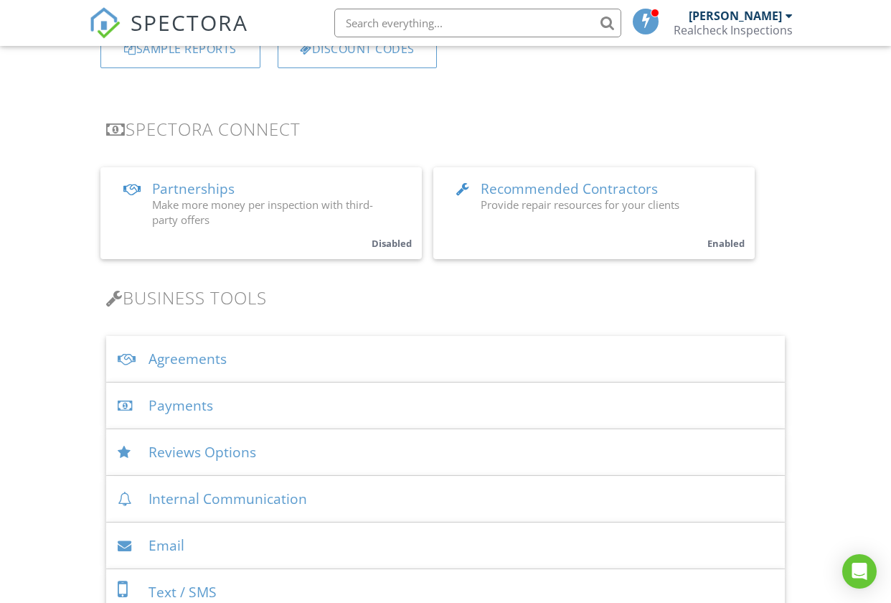
scroll to position [260, 0]
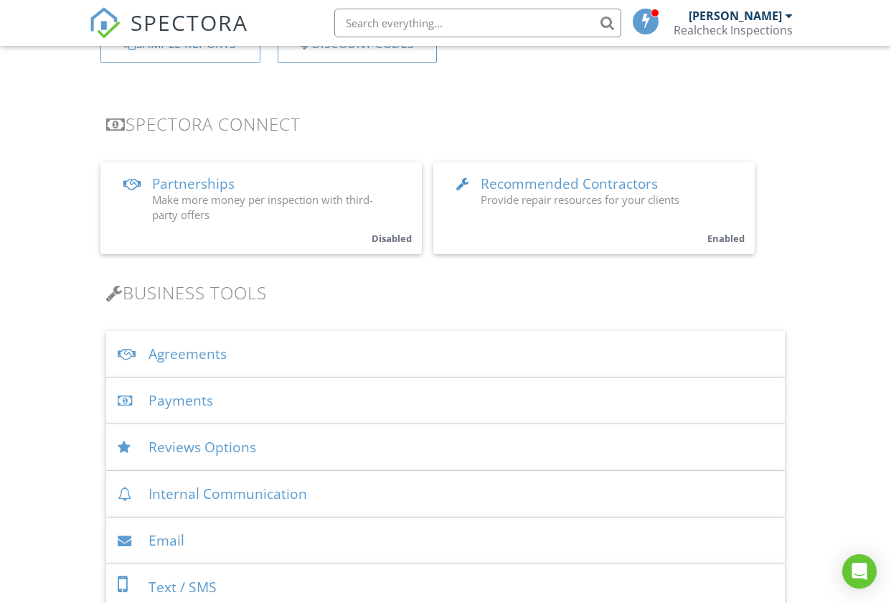
click at [272, 354] on div "Agreements" at bounding box center [445, 354] width 679 height 47
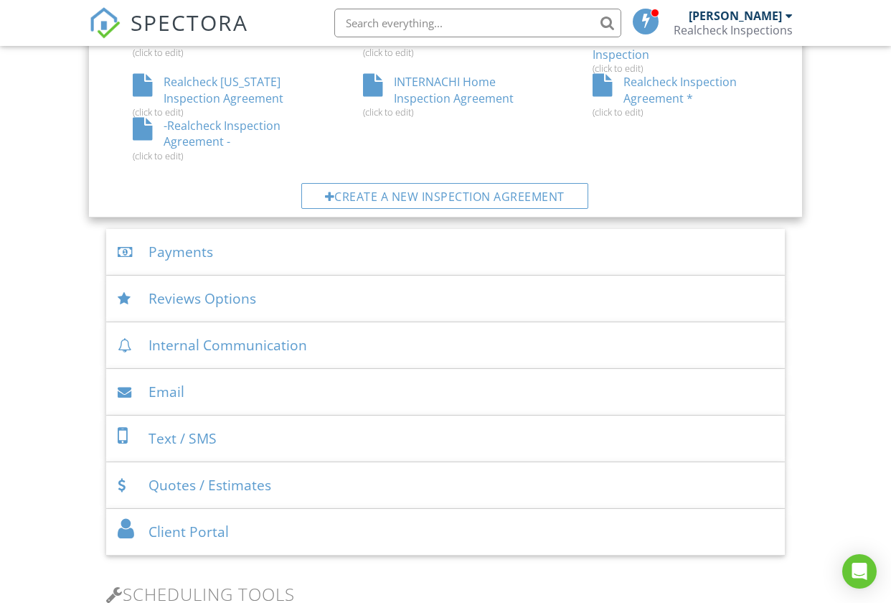
scroll to position [963, 0]
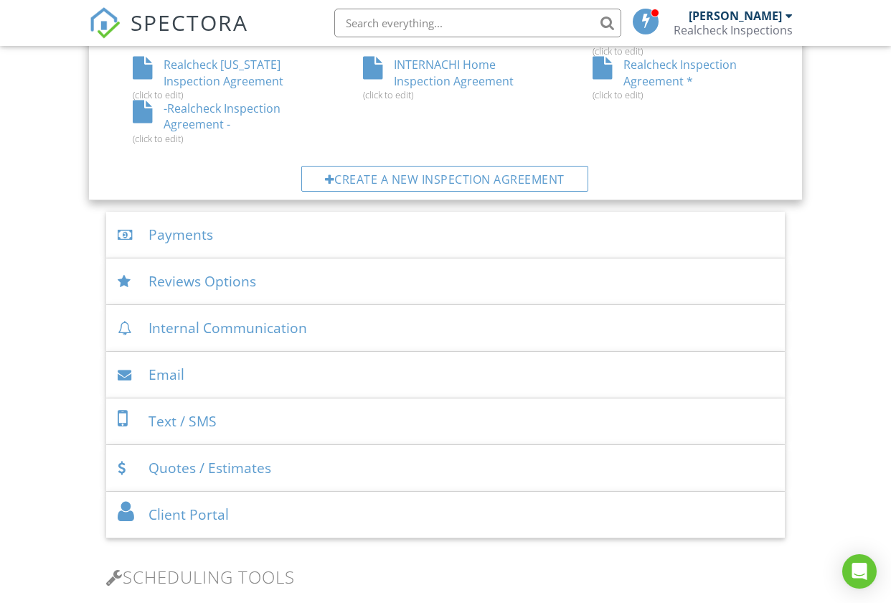
click at [230, 381] on div "Email" at bounding box center [445, 375] width 679 height 47
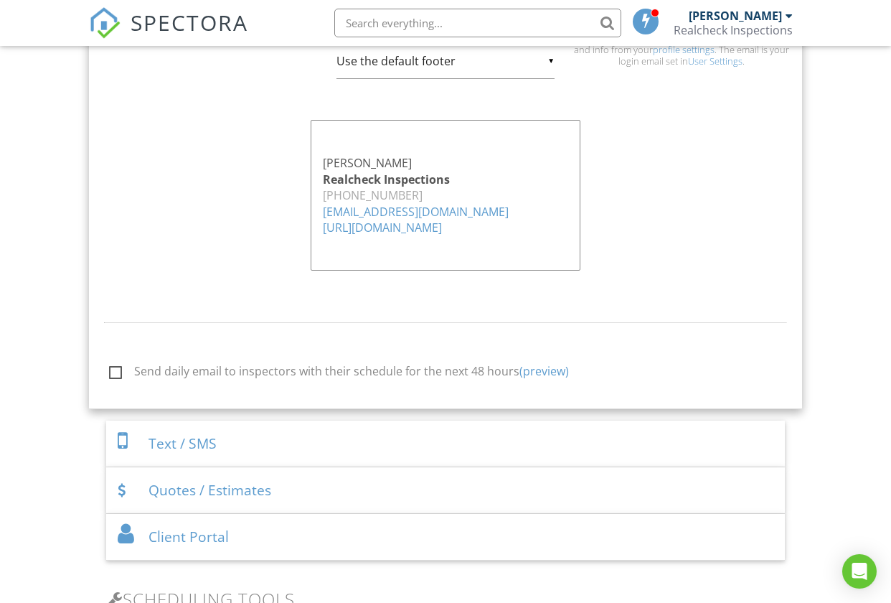
scroll to position [1551, 0]
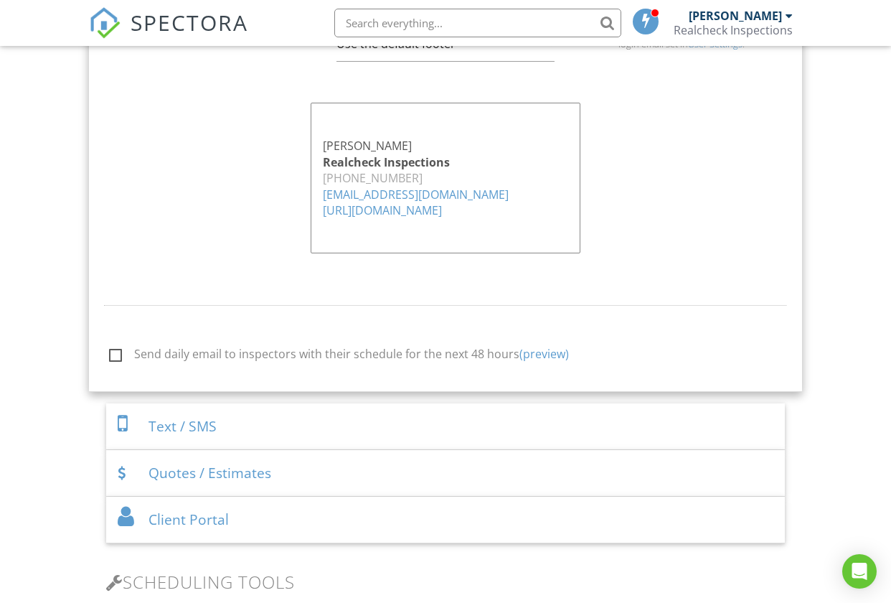
click at [274, 430] on div "Text / SMS" at bounding box center [445, 426] width 679 height 47
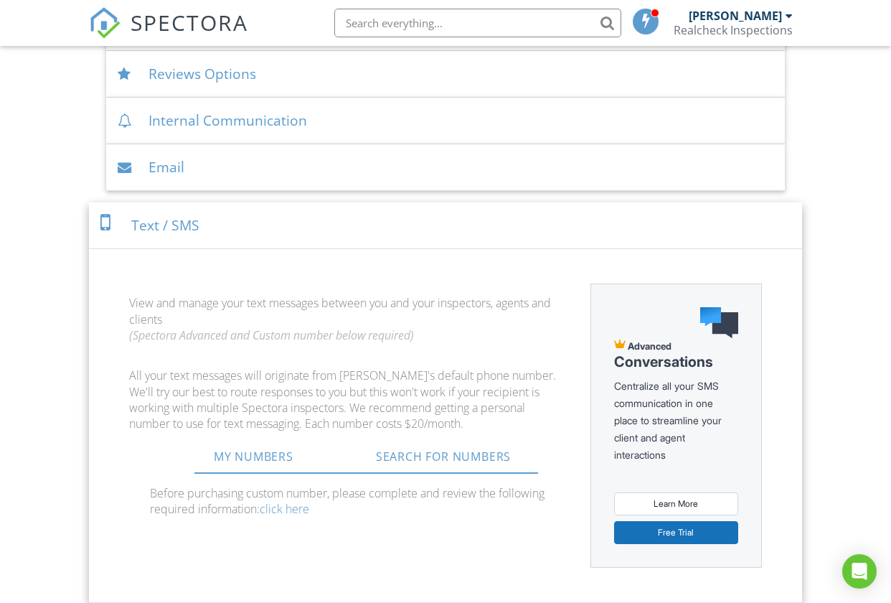
scroll to position [578, 0]
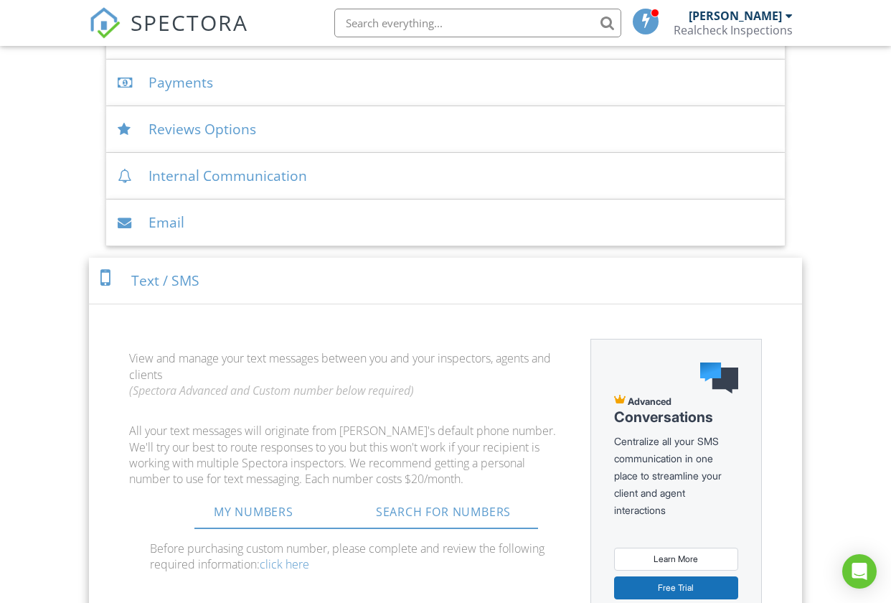
click at [115, 276] on div at bounding box center [109, 277] width 19 height 23
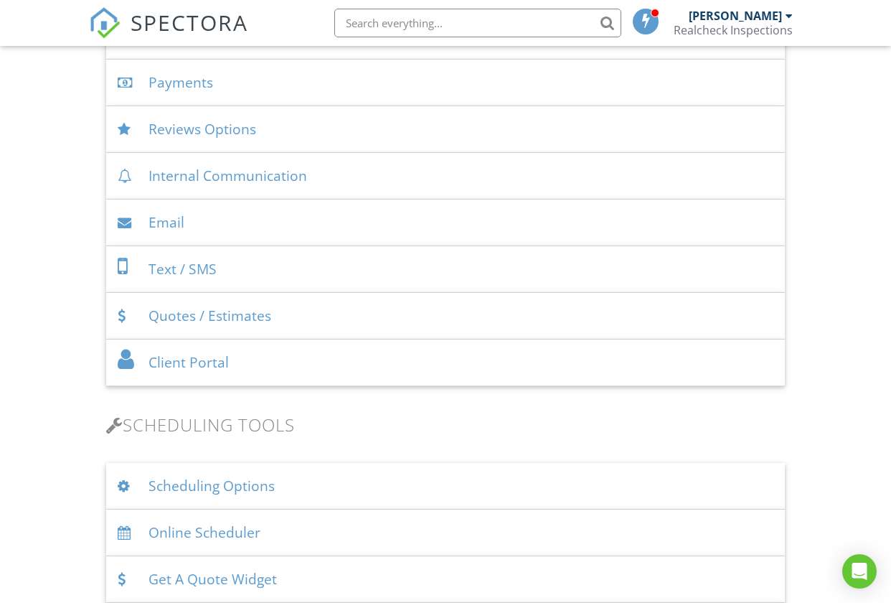
click at [208, 310] on div "Quotes / Estimates" at bounding box center [445, 316] width 679 height 47
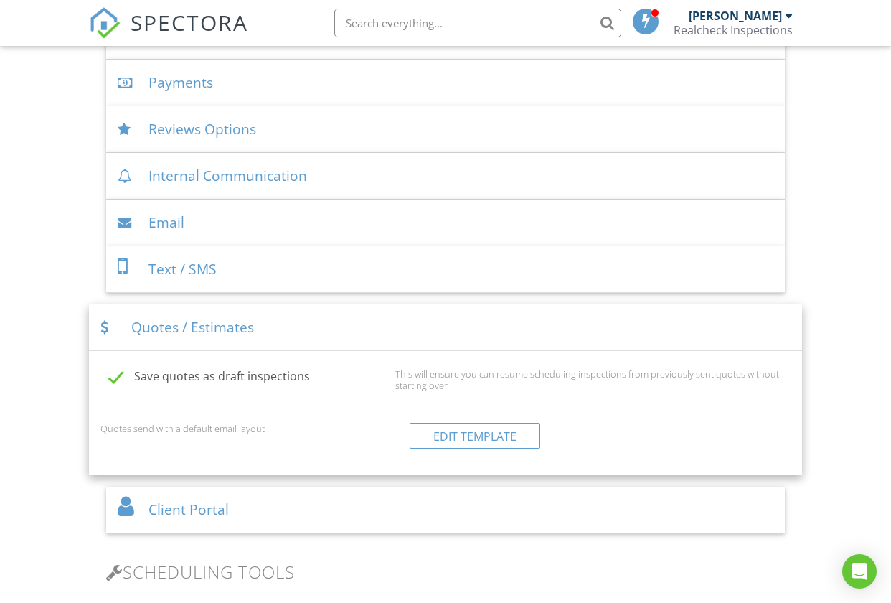
click at [130, 322] on div "Quotes / Estimates" at bounding box center [445, 327] width 713 height 47
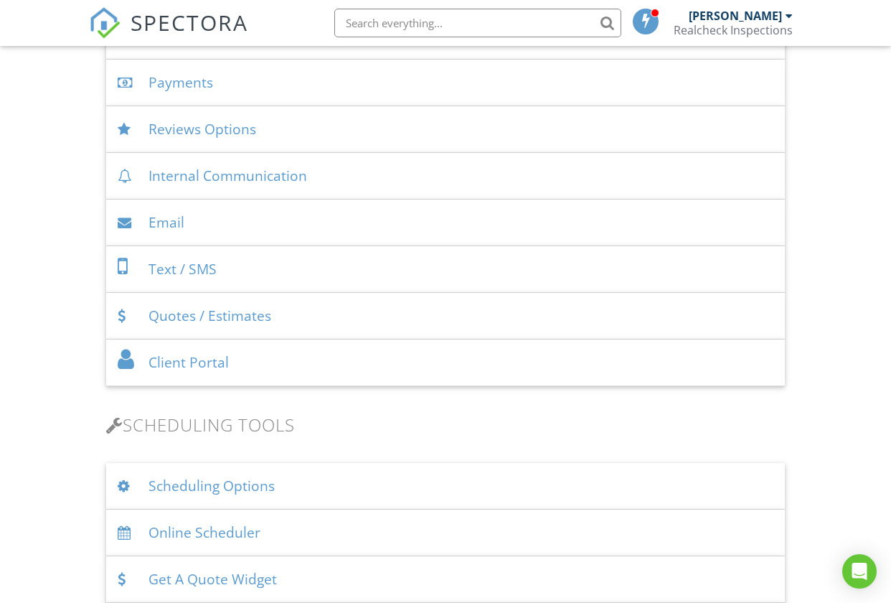
click at [168, 360] on div "Client Portal" at bounding box center [445, 362] width 679 height 47
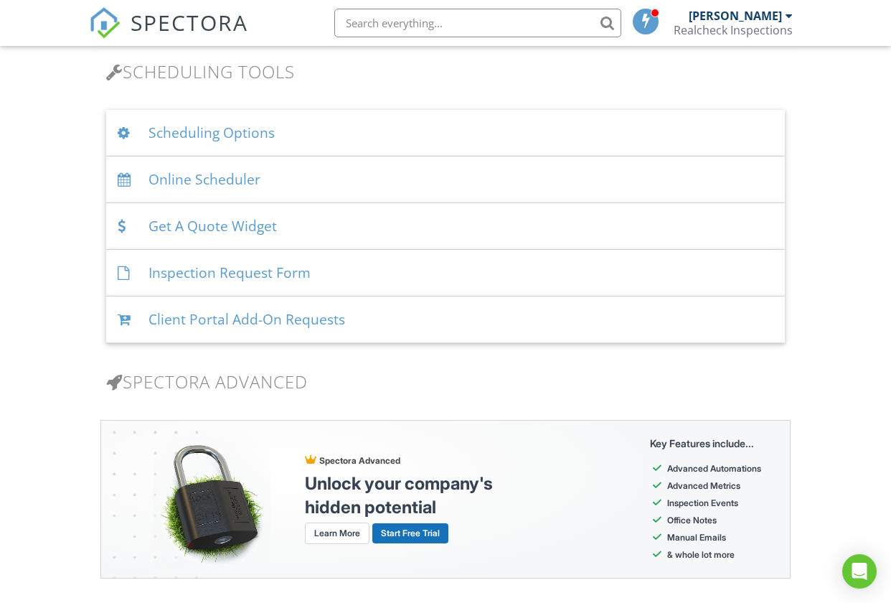
scroll to position [1272, 0]
click at [291, 271] on div "Inspection Request Form" at bounding box center [445, 272] width 679 height 47
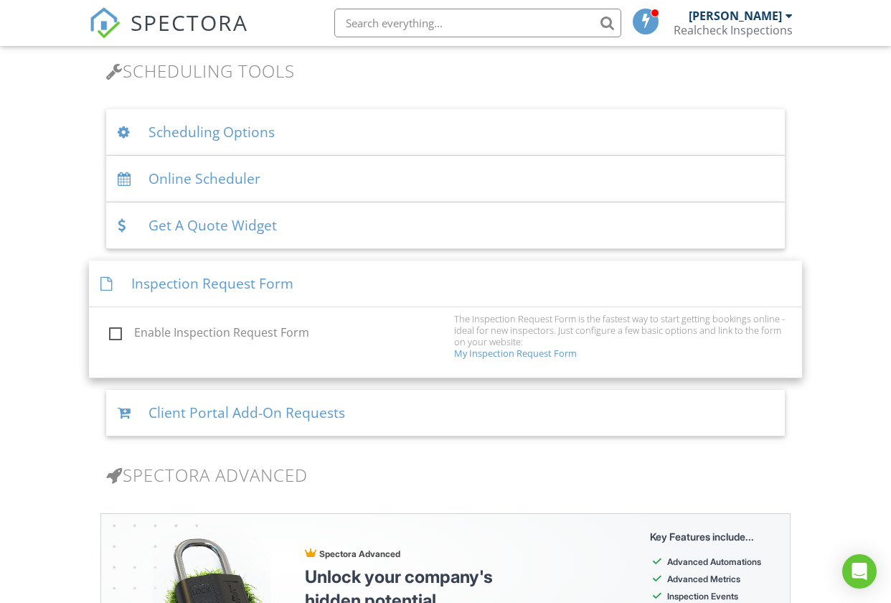
click at [288, 273] on div "Inspection Request Form" at bounding box center [445, 283] width 713 height 47
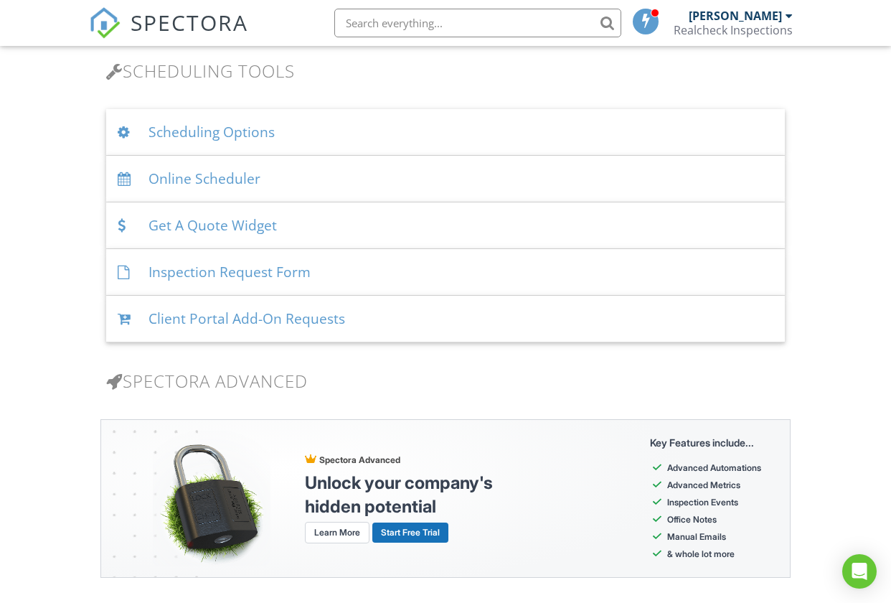
click at [268, 316] on div "Client Portal Add-On Requests" at bounding box center [445, 319] width 679 height 47
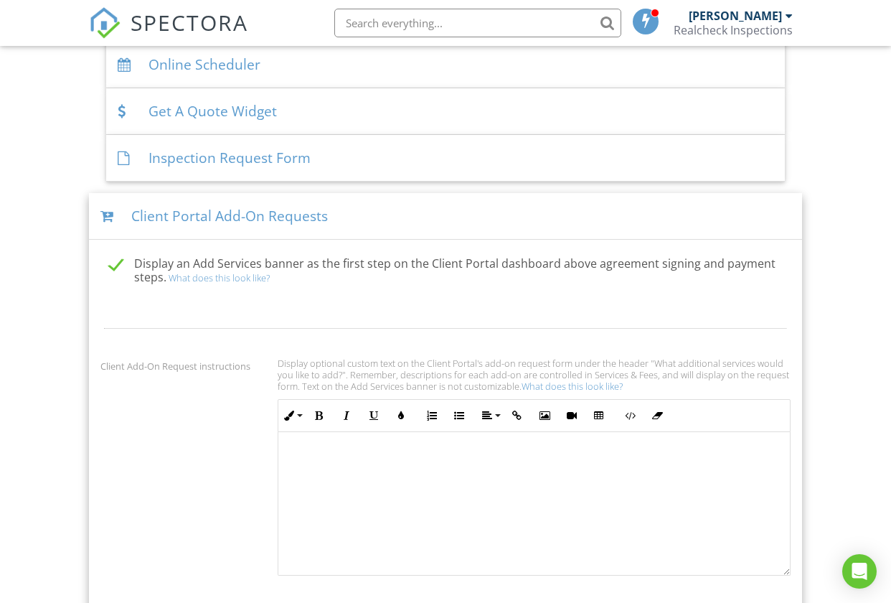
scroll to position [1401, 0]
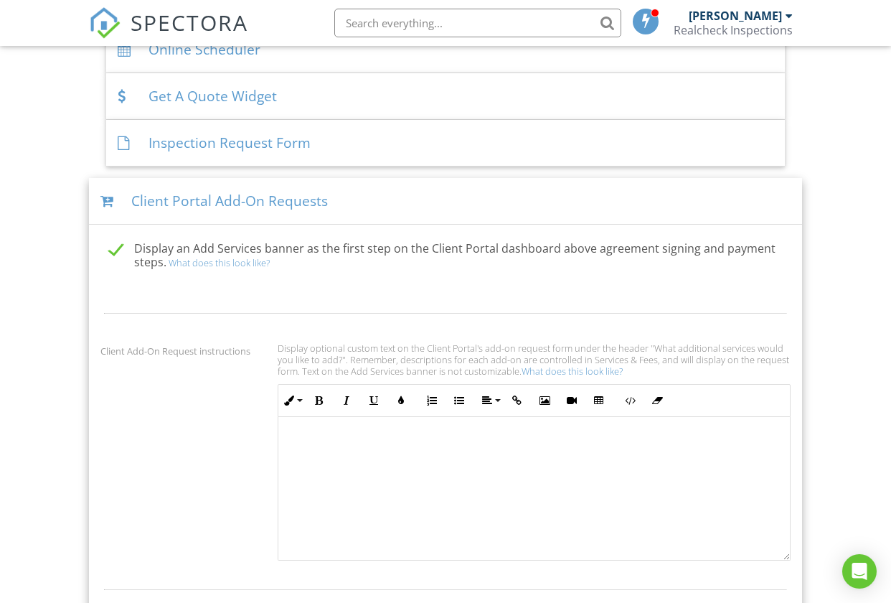
click at [103, 191] on div "Client Portal Add-On Requests" at bounding box center [445, 201] width 713 height 47
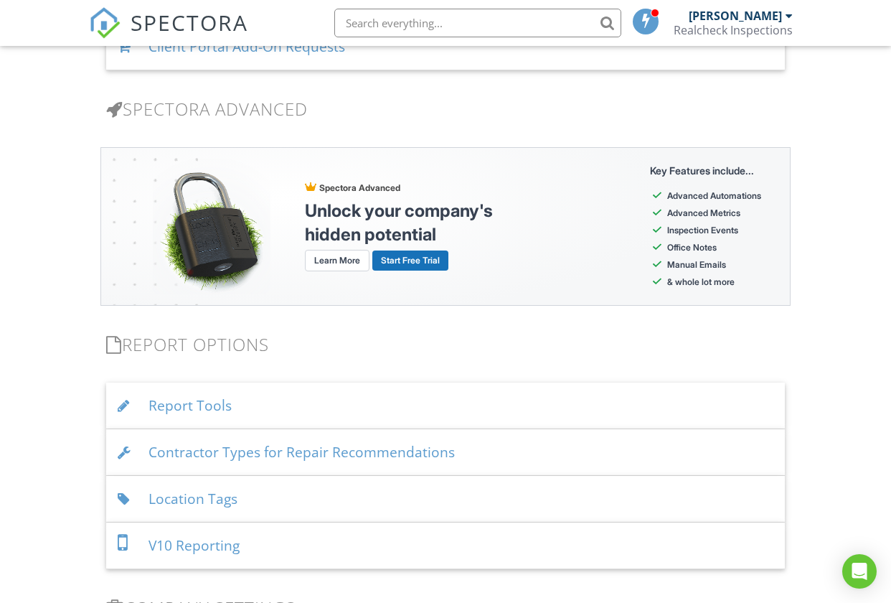
scroll to position [1649, 0]
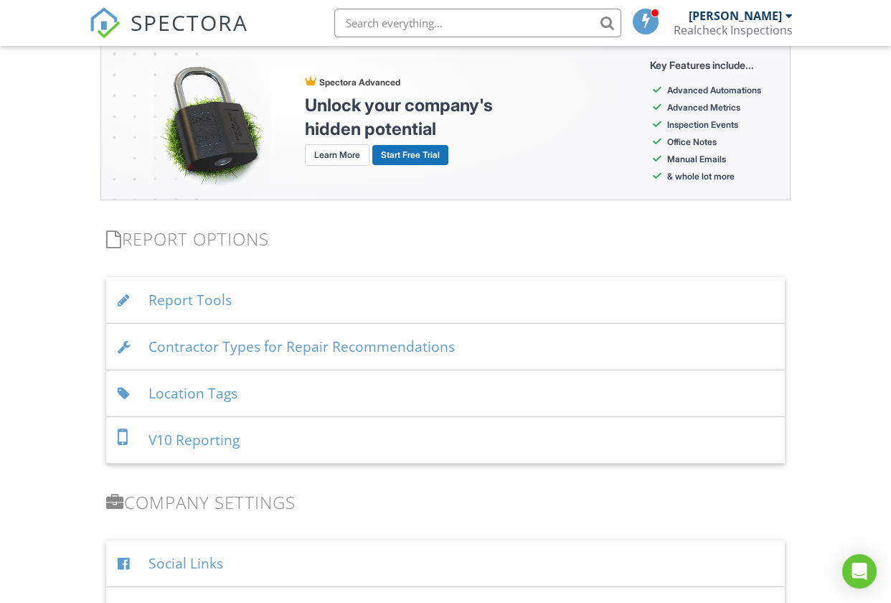
click at [115, 286] on div "Report Tools" at bounding box center [445, 300] width 679 height 47
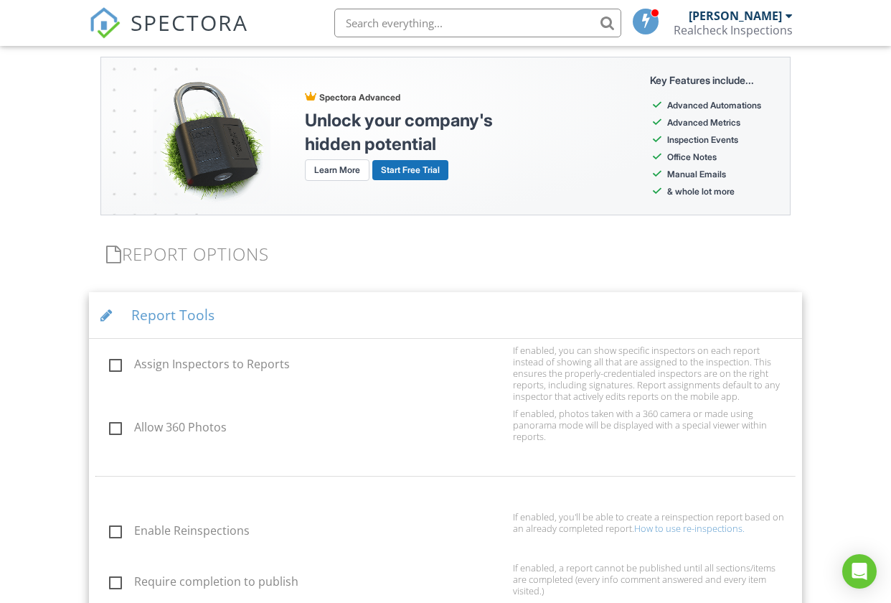
scroll to position [1625, 0]
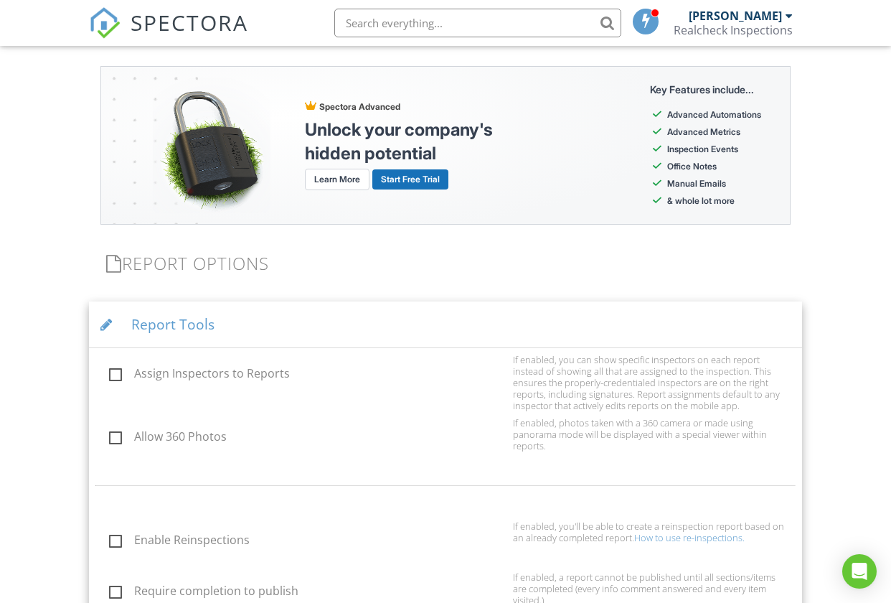
click at [102, 320] on div at bounding box center [109, 325] width 19 height 14
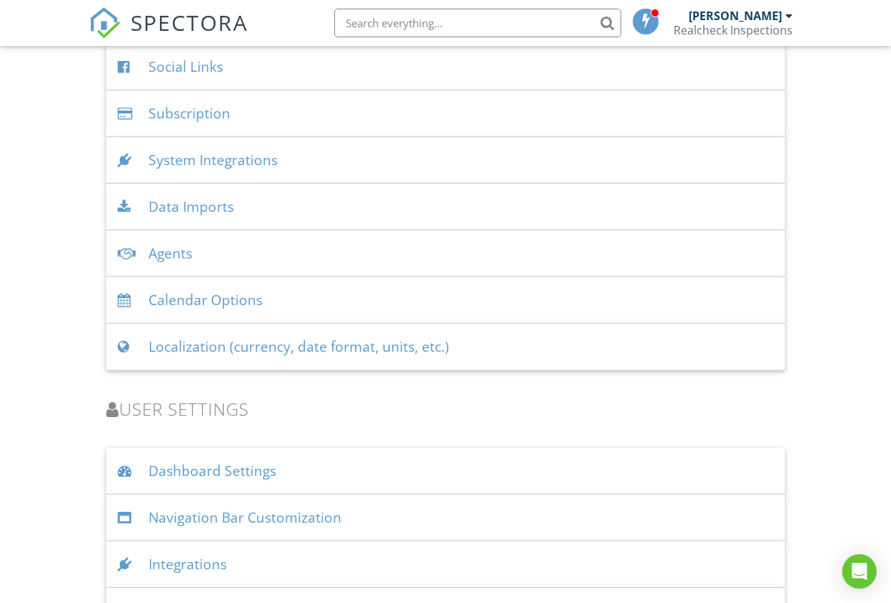
scroll to position [2189, 0]
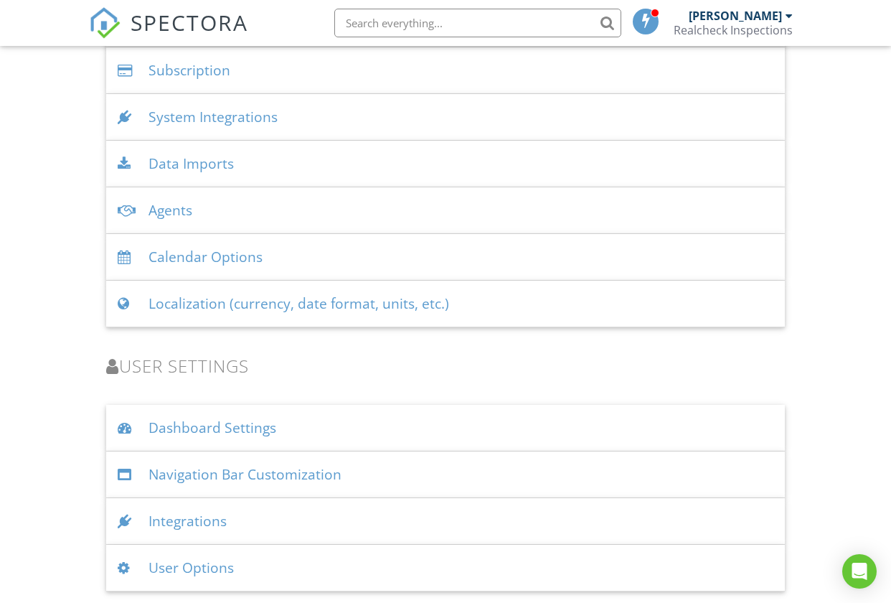
click at [151, 423] on div "Dashboard Settings" at bounding box center [445, 428] width 679 height 47
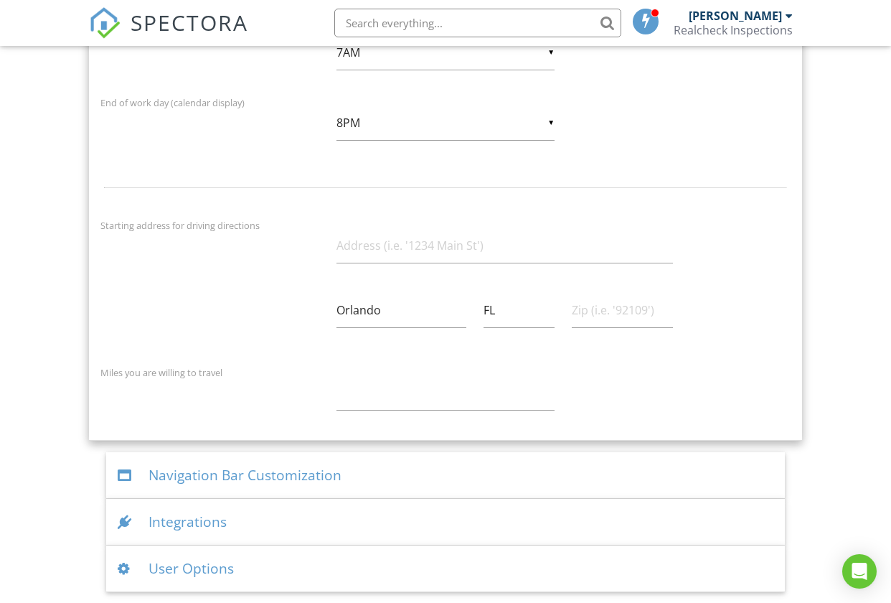
scroll to position [2974, 0]
click at [158, 471] on div "Navigation Bar Customization" at bounding box center [445, 474] width 679 height 47
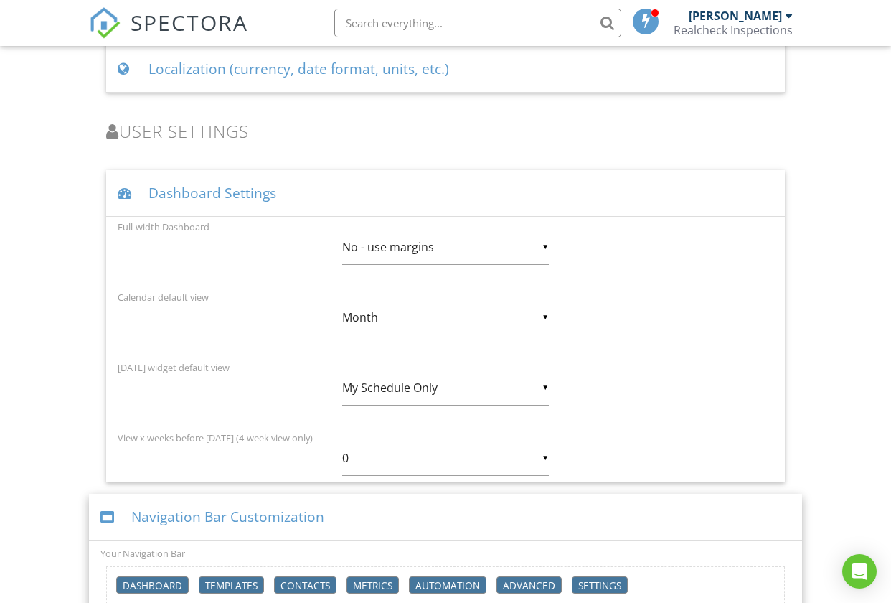
scroll to position [2407, 0]
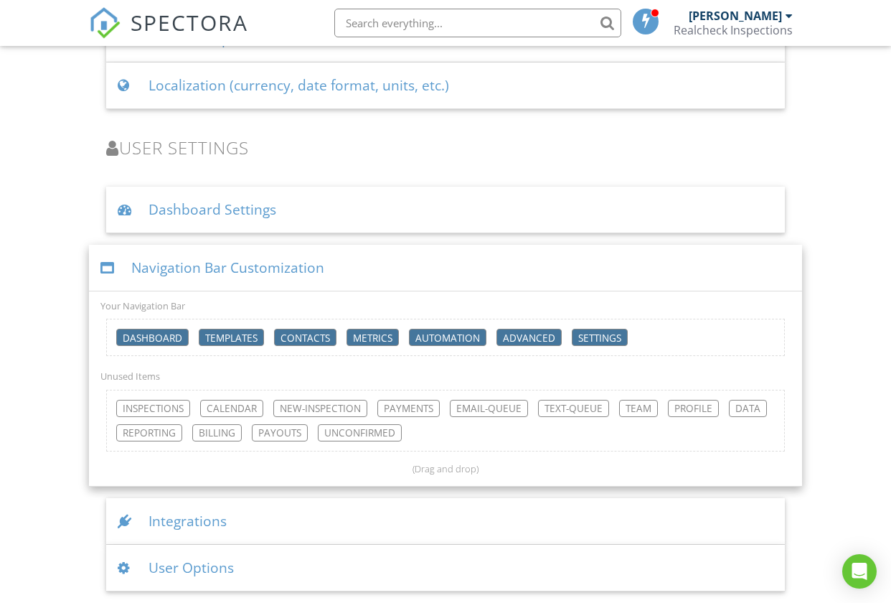
click at [149, 525] on div "Integrations" at bounding box center [445, 521] width 679 height 47
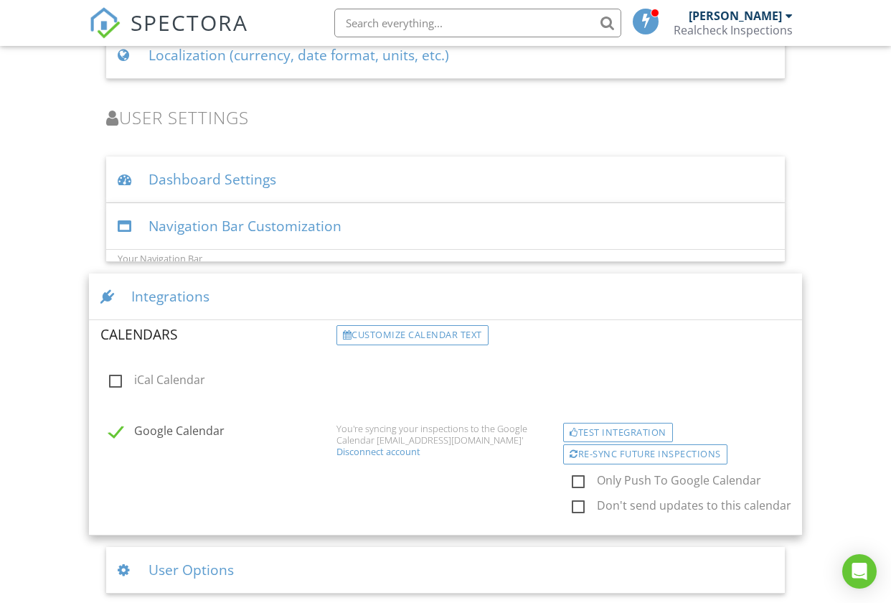
scroll to position [2440, 0]
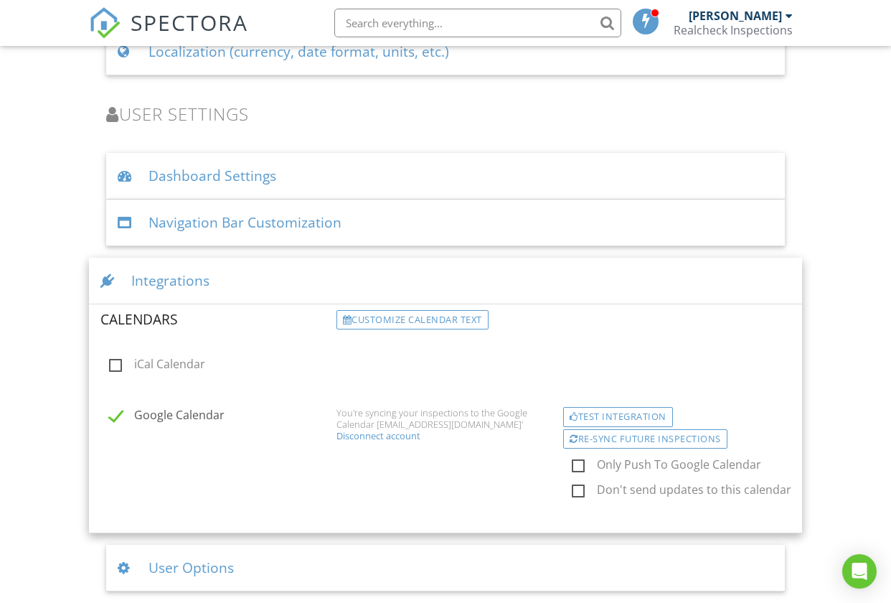
click at [116, 566] on div "User Options" at bounding box center [445, 568] width 679 height 47
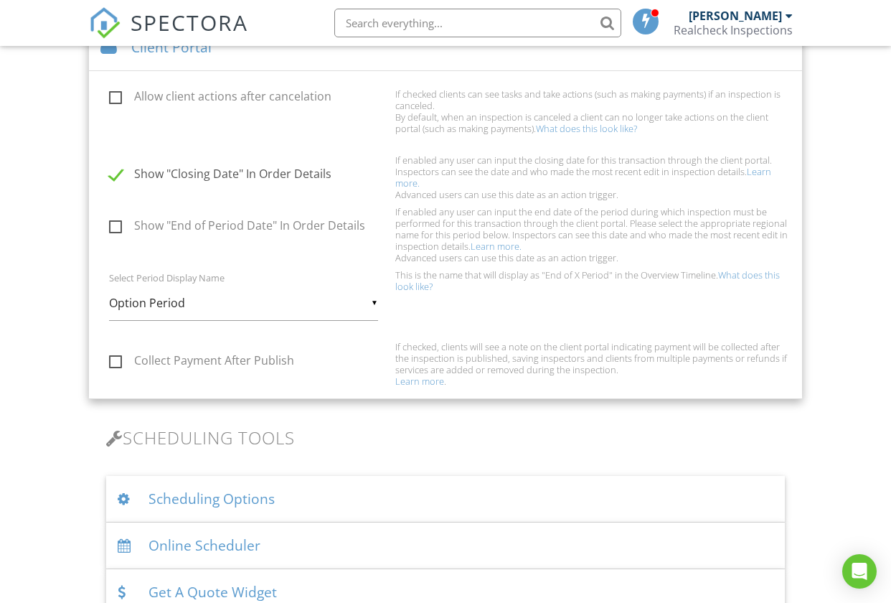
scroll to position [956, 0]
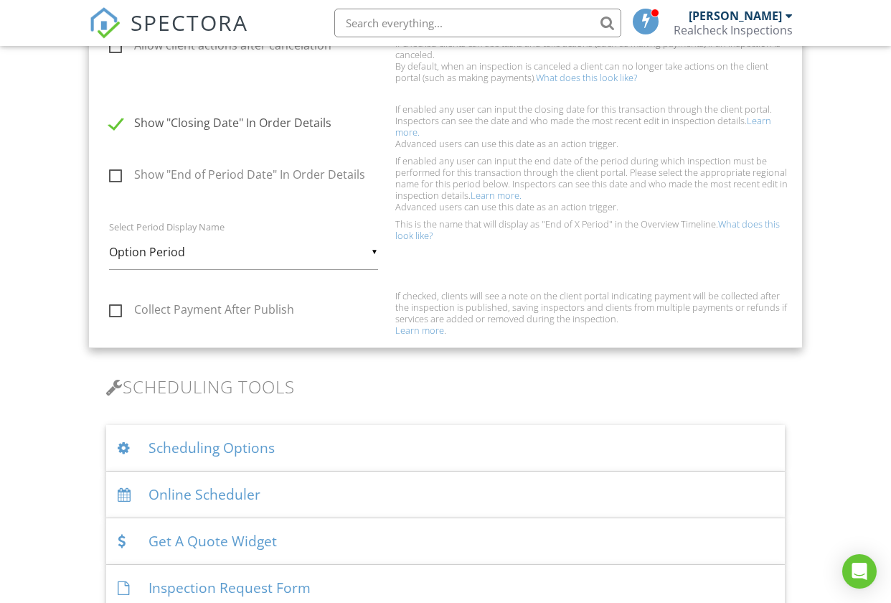
click at [126, 446] on div at bounding box center [127, 448] width 19 height 14
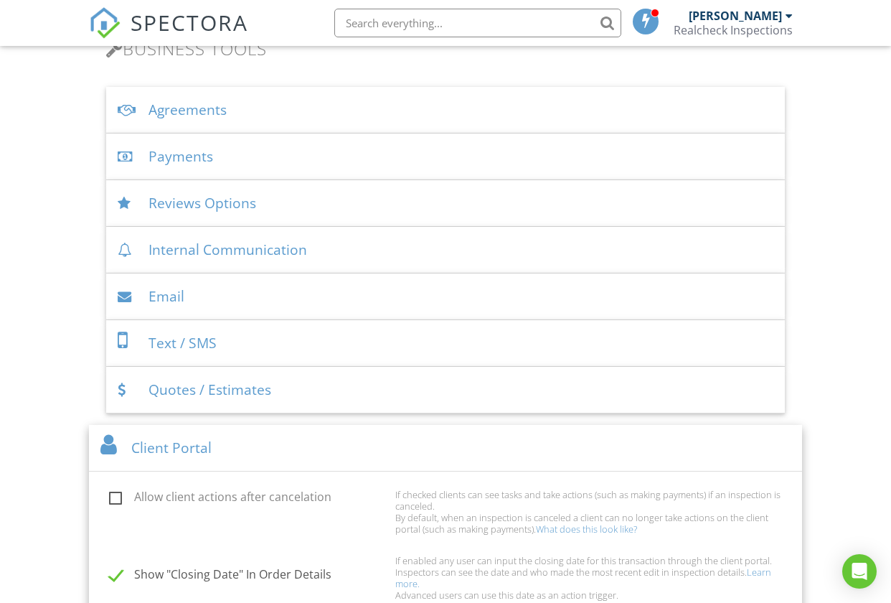
scroll to position [445, 0]
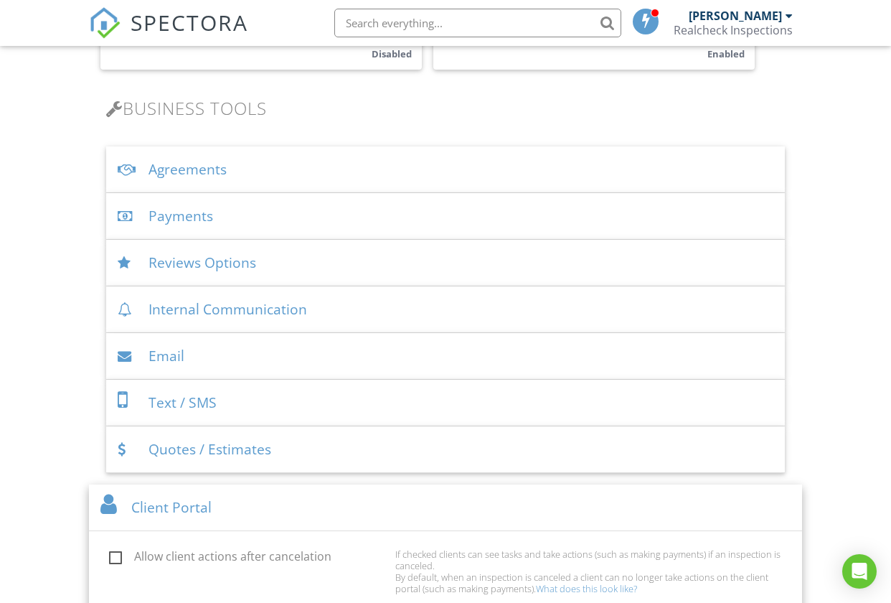
click at [260, 309] on div "Internal Communication" at bounding box center [445, 309] width 679 height 47
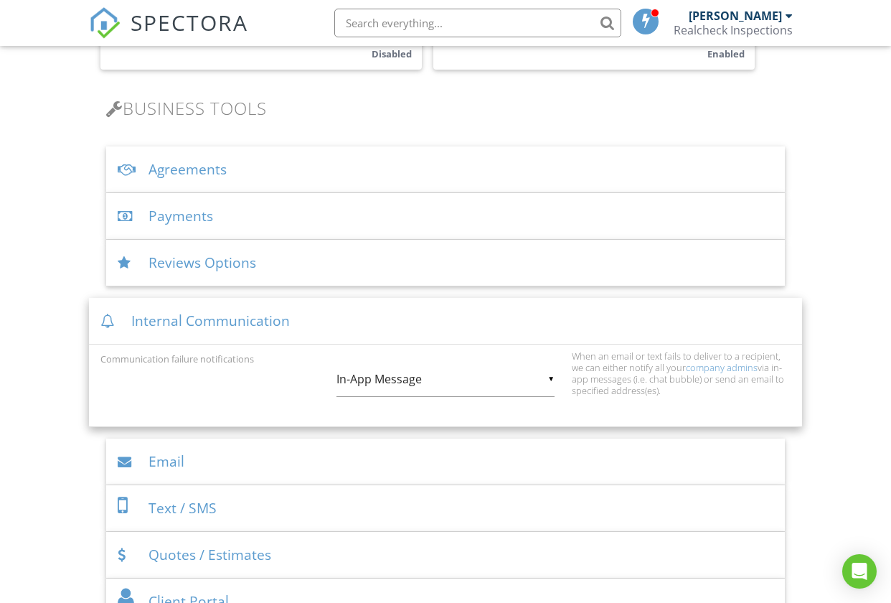
click at [251, 270] on div "Reviews Options" at bounding box center [445, 263] width 679 height 47
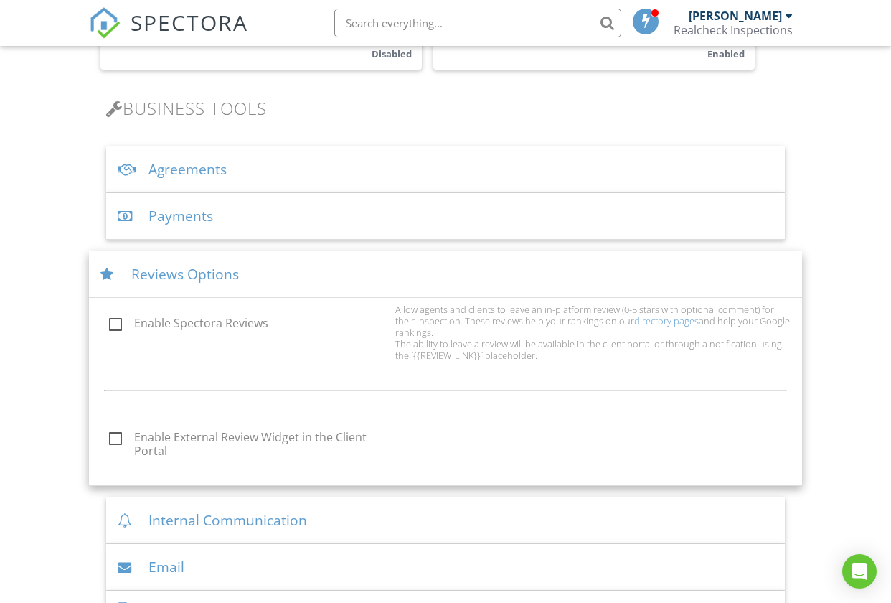
click at [244, 219] on div "Payments" at bounding box center [445, 216] width 679 height 47
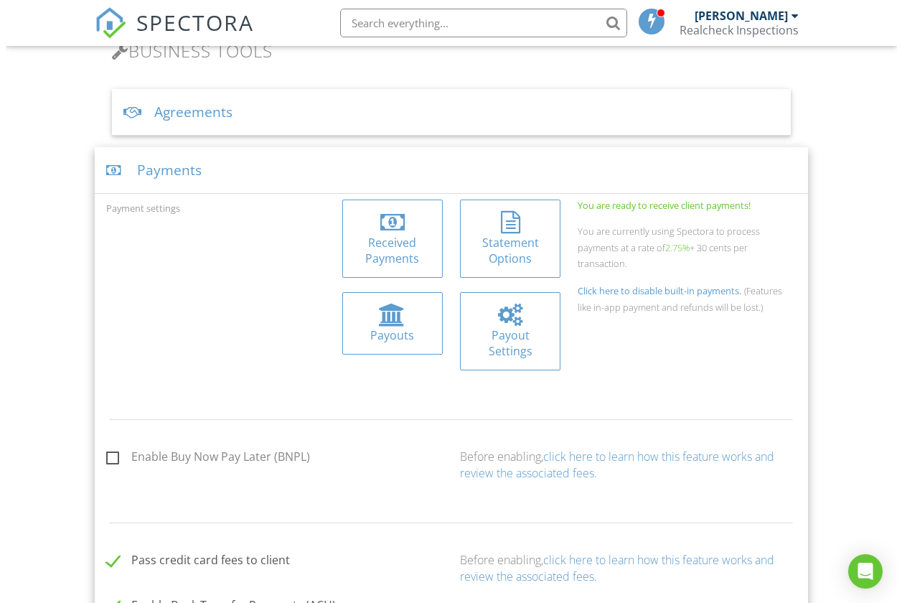
scroll to position [496, 0]
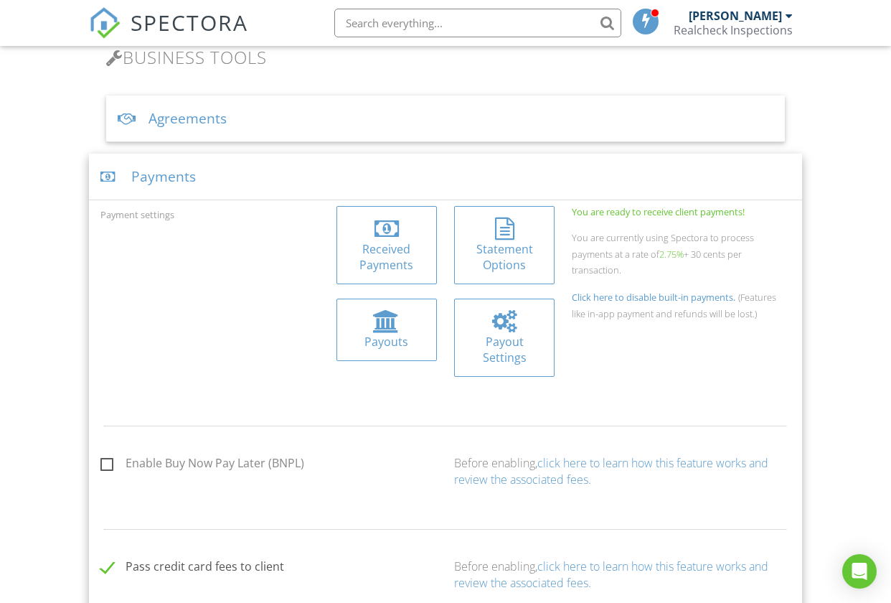
click at [504, 243] on div "Statement Options" at bounding box center [504, 257] width 77 height 32
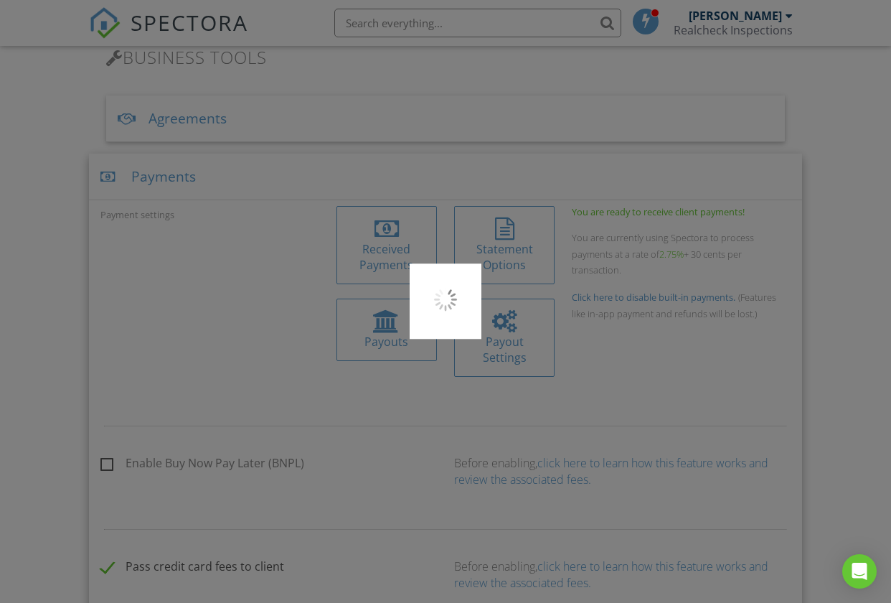
type input "REALCHECK-FL.COM"
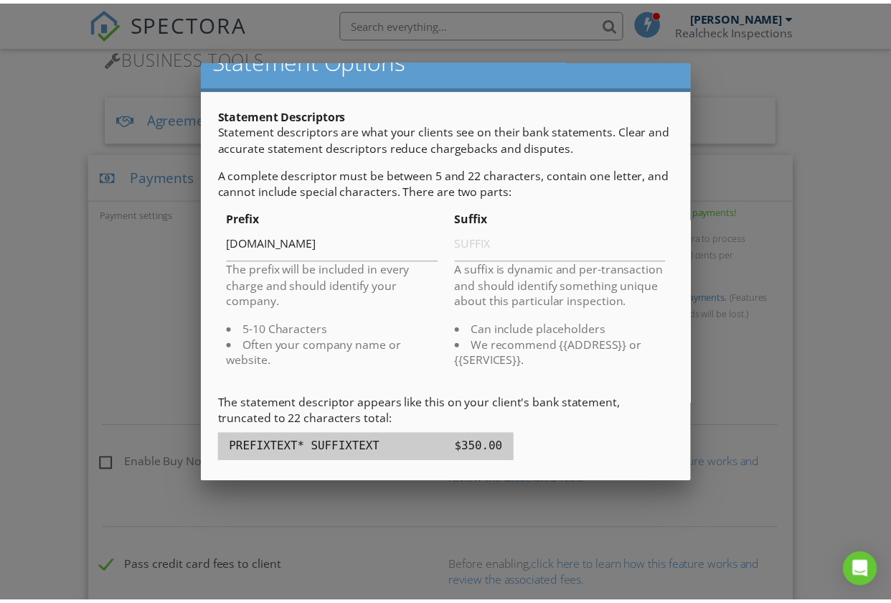
scroll to position [0, 0]
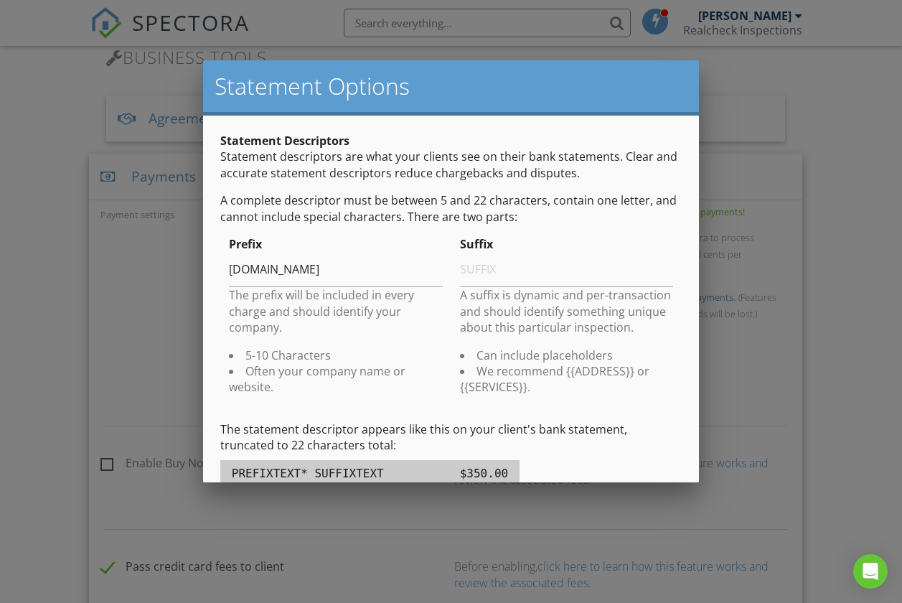
click at [156, 327] on div at bounding box center [451, 304] width 902 height 753
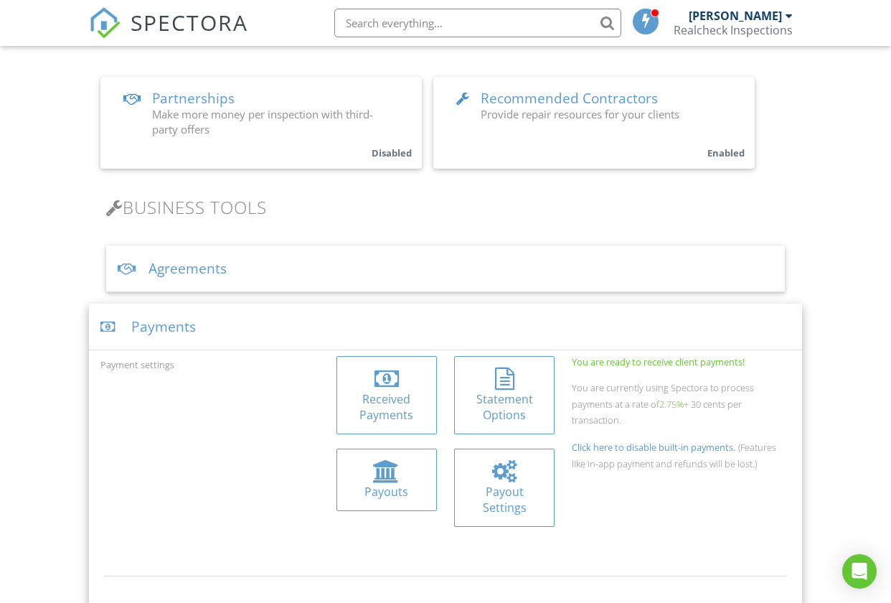
scroll to position [344, 0]
click at [250, 267] on div "Agreements" at bounding box center [445, 270] width 679 height 47
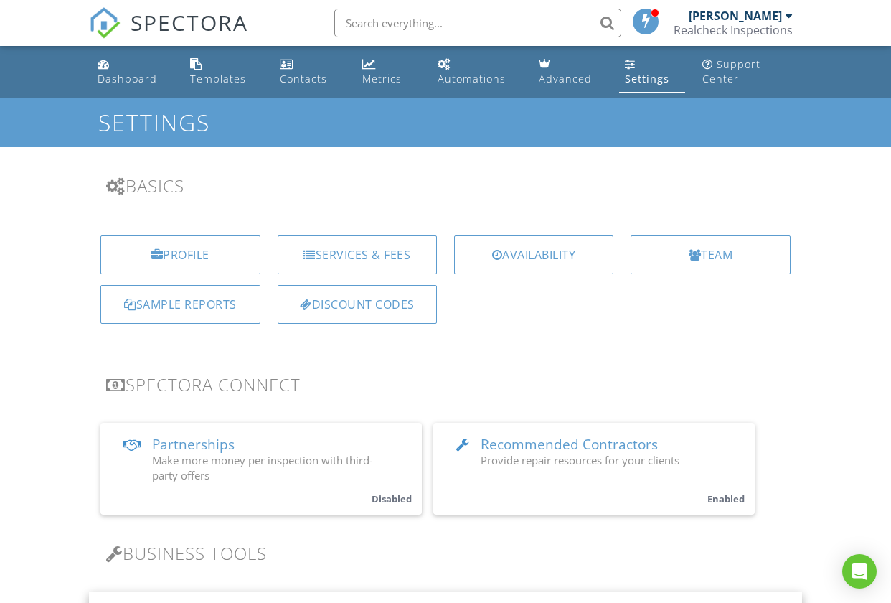
click at [338, 130] on h1 "Settings" at bounding box center [445, 122] width 695 height 25
click at [320, 126] on h1 "Settings" at bounding box center [445, 122] width 695 height 25
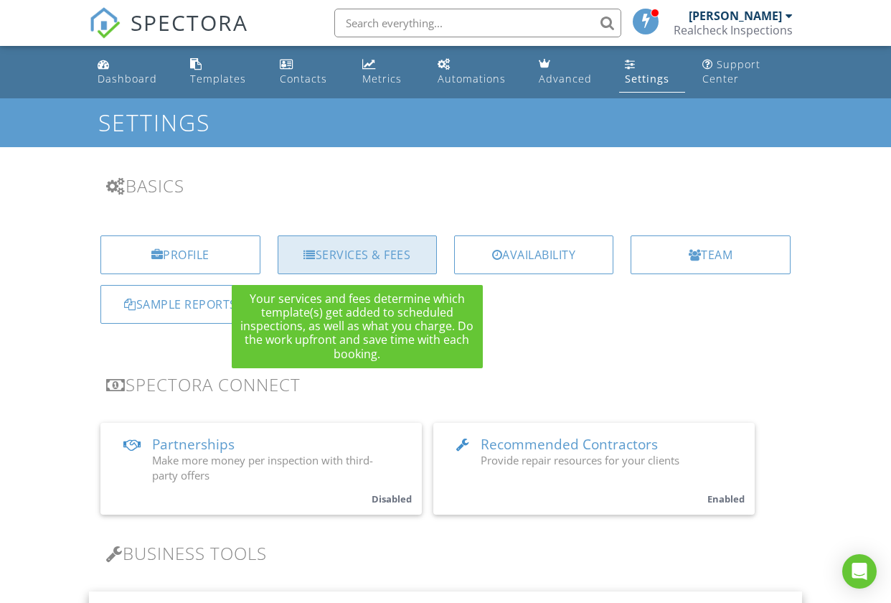
click at [387, 256] on div "Services & Fees" at bounding box center [357, 254] width 159 height 39
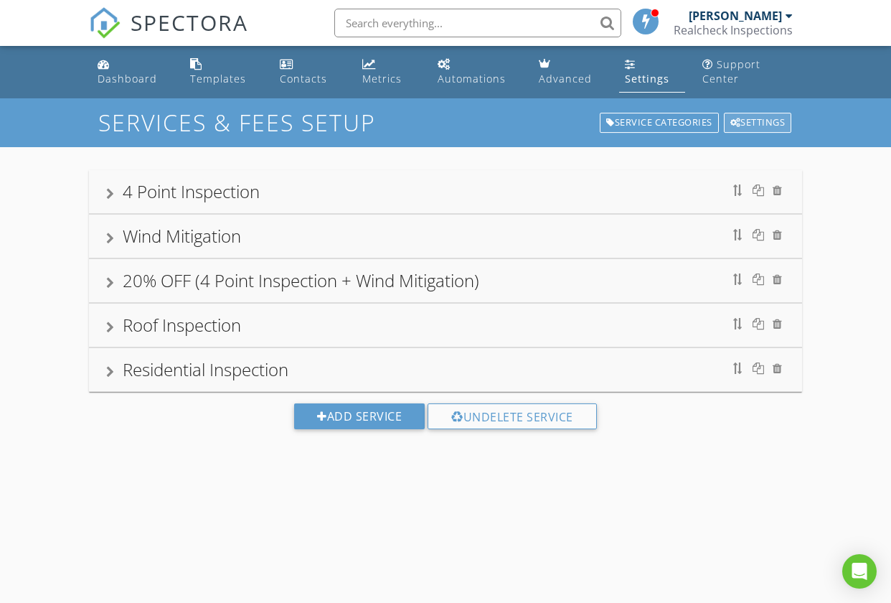
click at [758, 118] on div "Settings" at bounding box center [758, 123] width 68 height 20
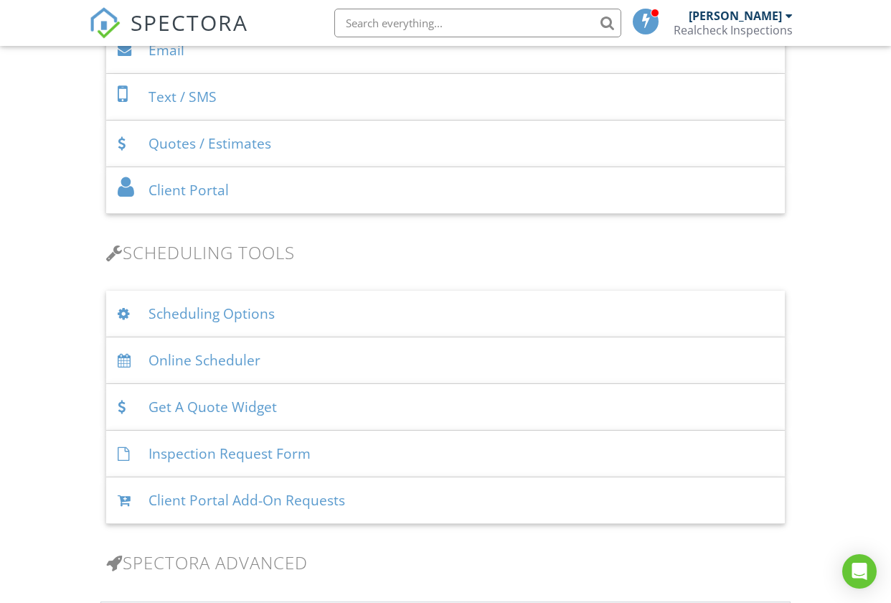
scroll to position [808, 0]
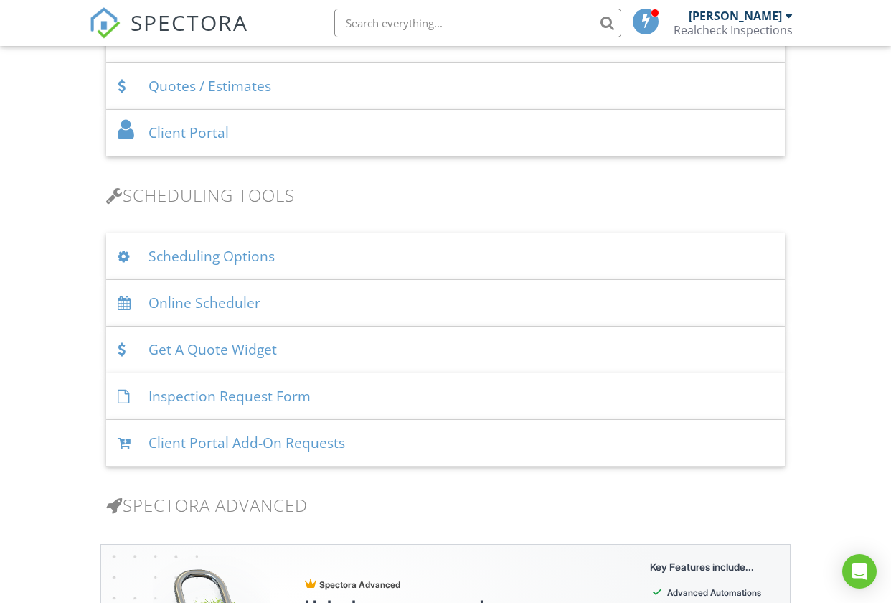
click at [488, 399] on div "Inspection Request Form" at bounding box center [445, 396] width 679 height 47
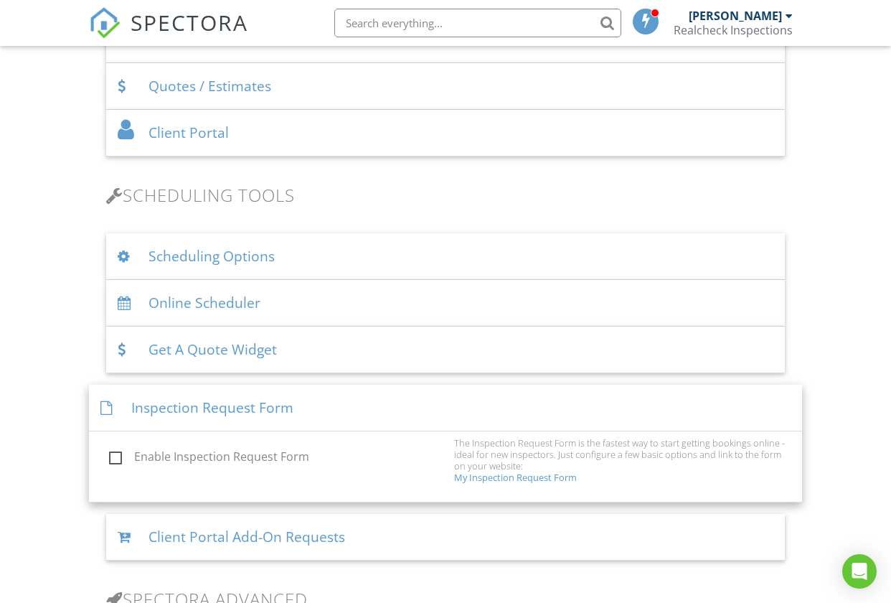
click at [860, 398] on div "Dashboard Templates Contacts Metrics Automations Advanced Settings Support Cent…" at bounding box center [445, 482] width 891 height 2489
click at [847, 402] on div "Dashboard Templates Contacts Metrics Automations Advanced Settings Support Cent…" at bounding box center [445, 482] width 891 height 2489
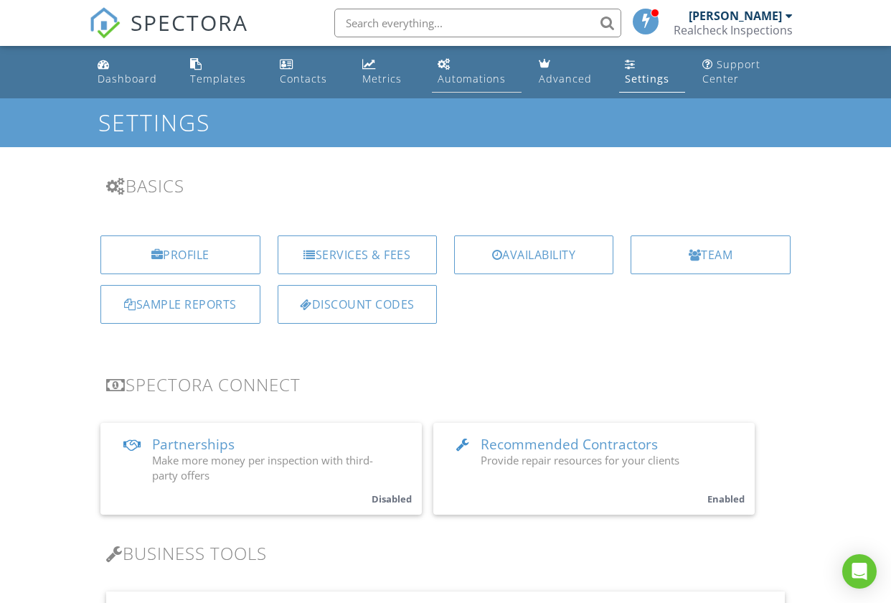
click at [468, 77] on div "Automations" at bounding box center [472, 79] width 68 height 14
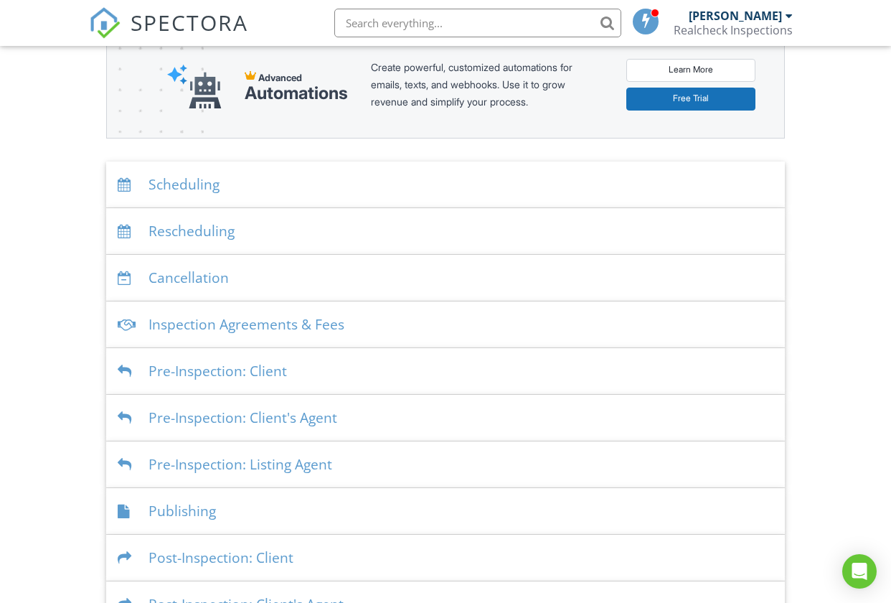
scroll to position [218, 0]
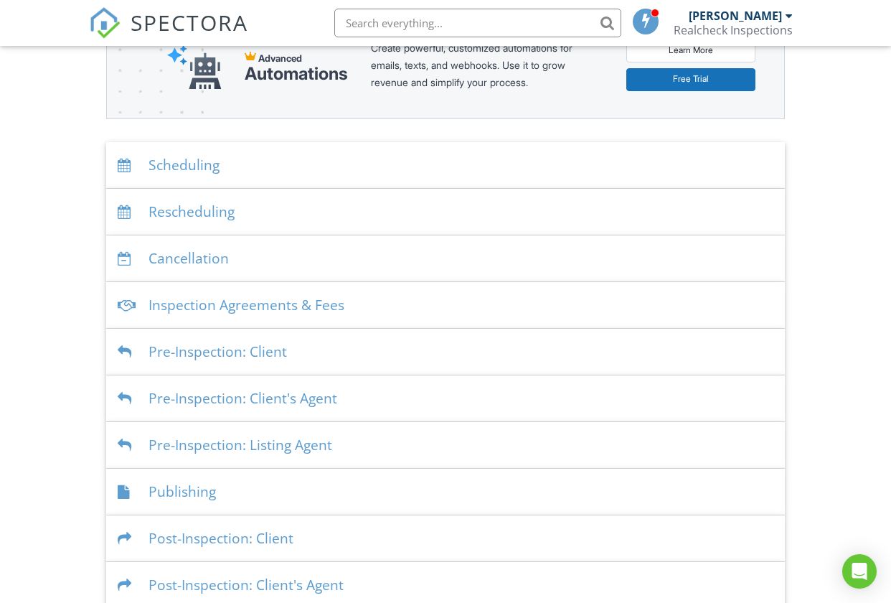
click at [234, 304] on div "Inspection Agreements & Fees" at bounding box center [445, 305] width 679 height 47
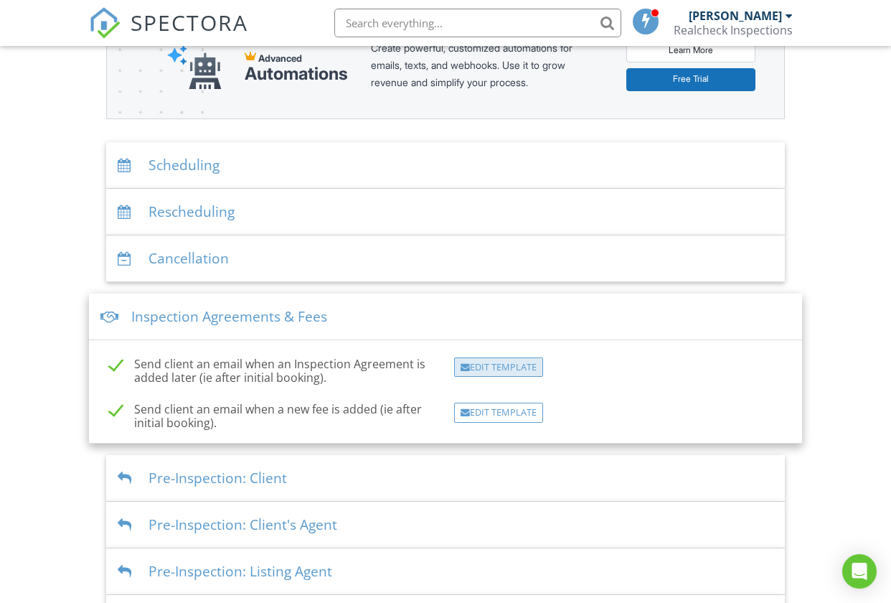
click at [494, 367] on div "Edit Template" at bounding box center [498, 367] width 89 height 20
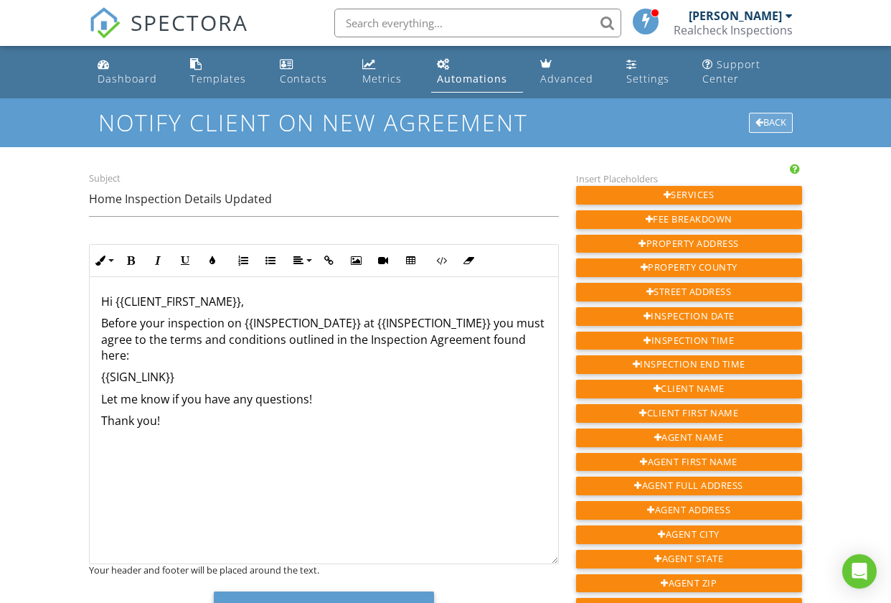
click at [773, 121] on div "Back" at bounding box center [771, 123] width 44 height 20
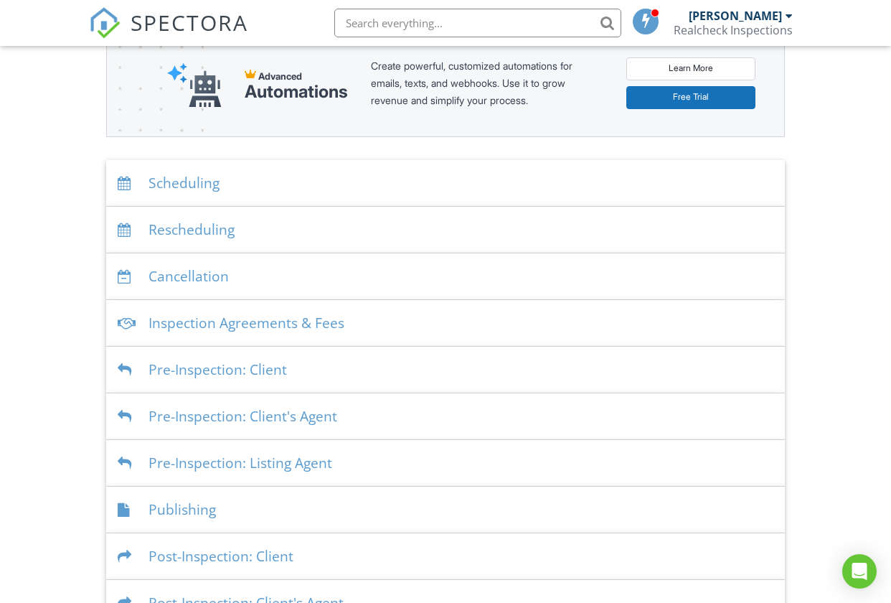
scroll to position [201, 0]
click at [347, 374] on div "Pre-Inspection: Client" at bounding box center [445, 369] width 679 height 47
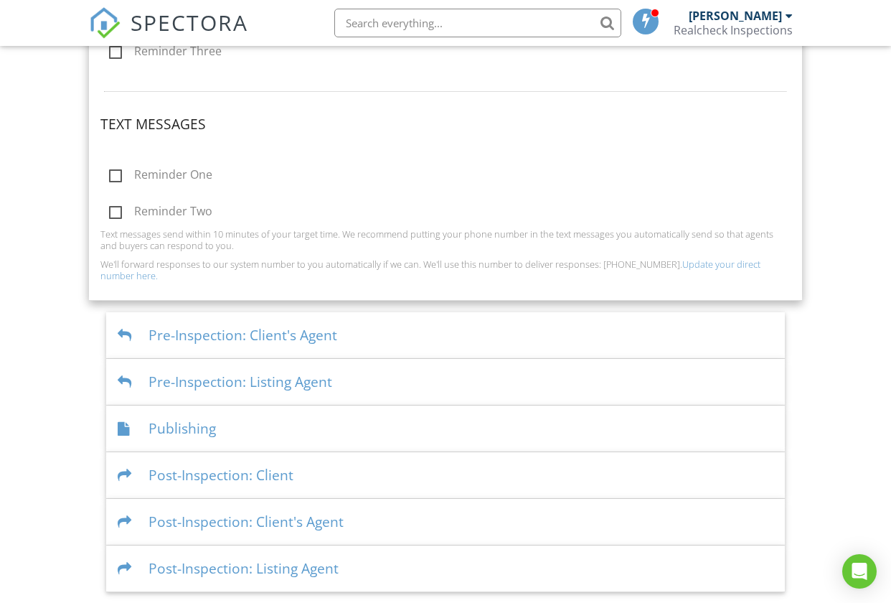
scroll to position [687, 0]
click at [431, 332] on div "Pre-Inspection: Client's Agent" at bounding box center [445, 334] width 679 height 47
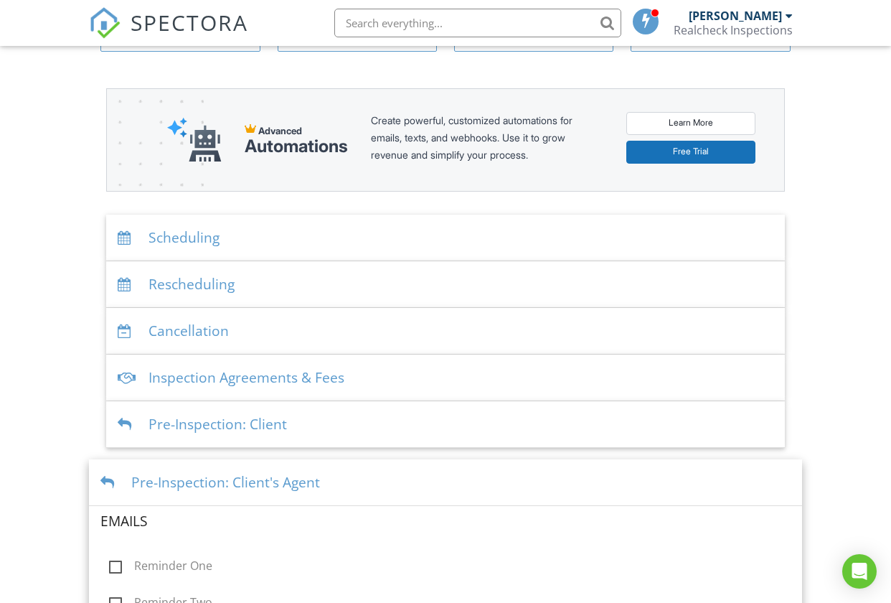
scroll to position [154, 0]
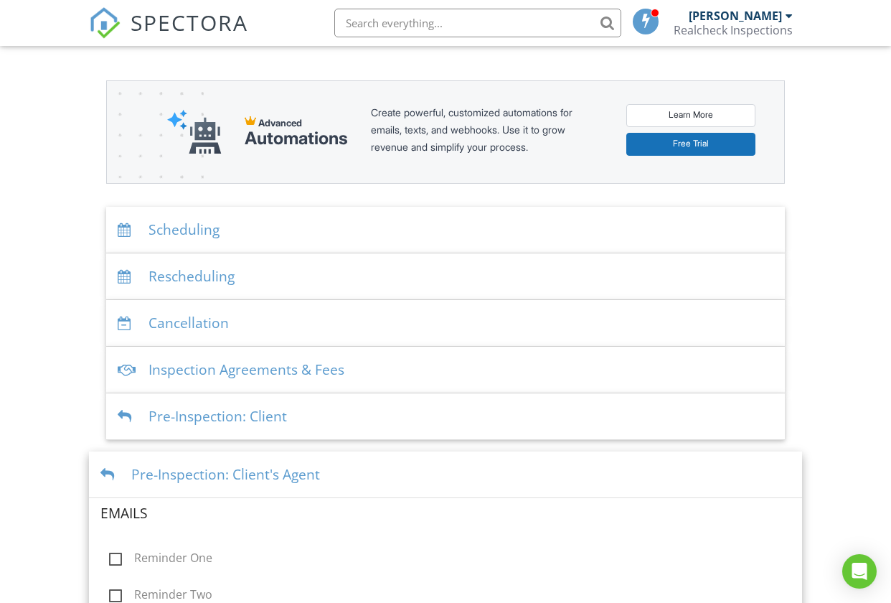
click at [351, 418] on div "Pre-Inspection: Client" at bounding box center [445, 416] width 679 height 47
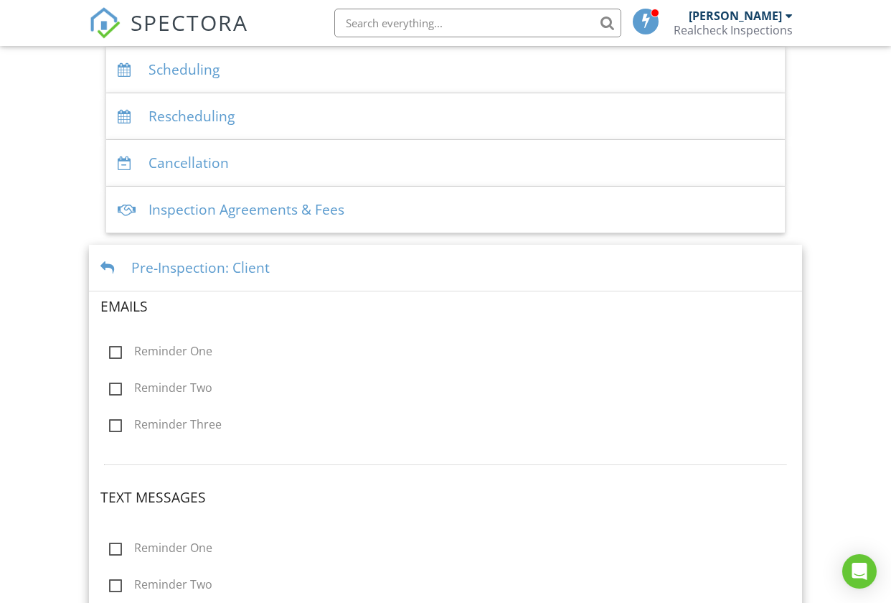
scroll to position [308, 0]
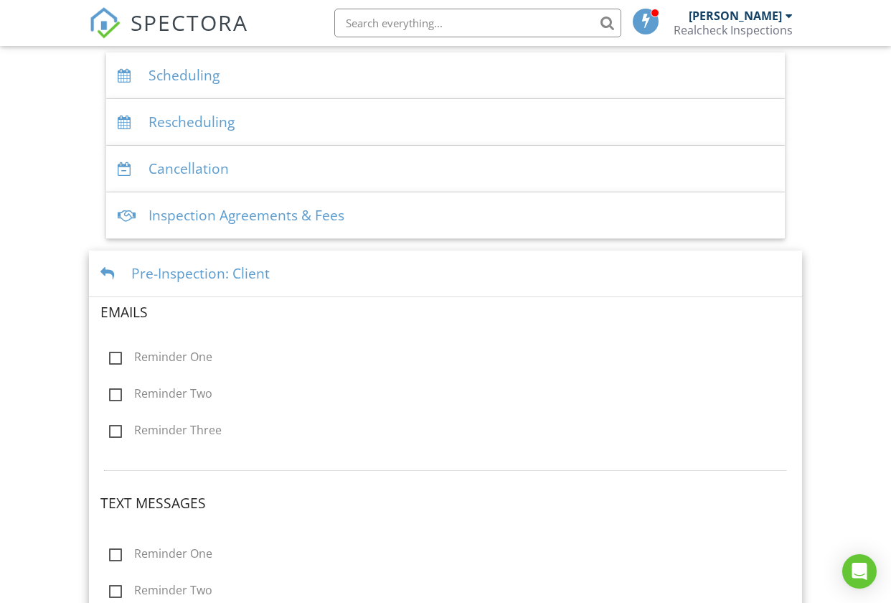
click at [105, 269] on div at bounding box center [109, 274] width 19 height 14
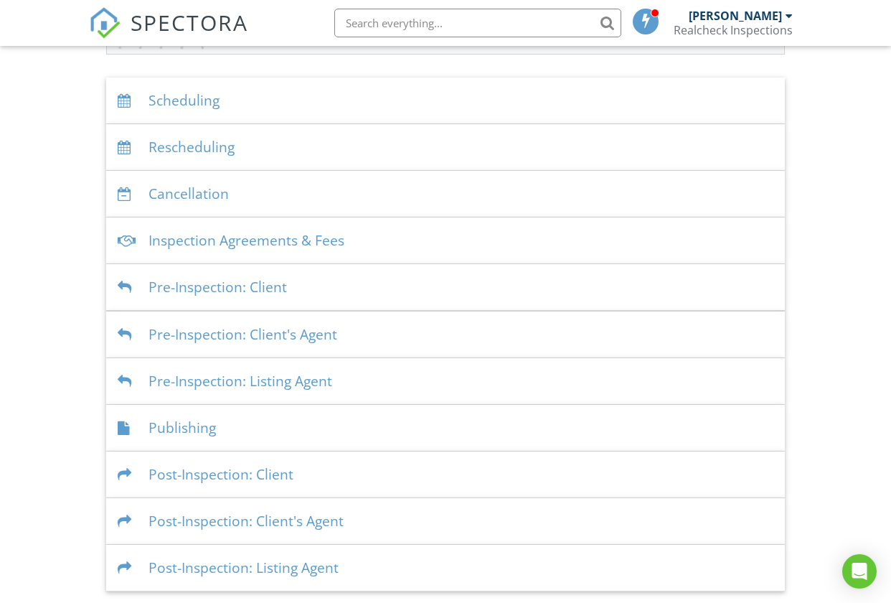
scroll to position [282, 0]
click at [286, 240] on div "Inspection Agreements & Fees" at bounding box center [445, 241] width 679 height 47
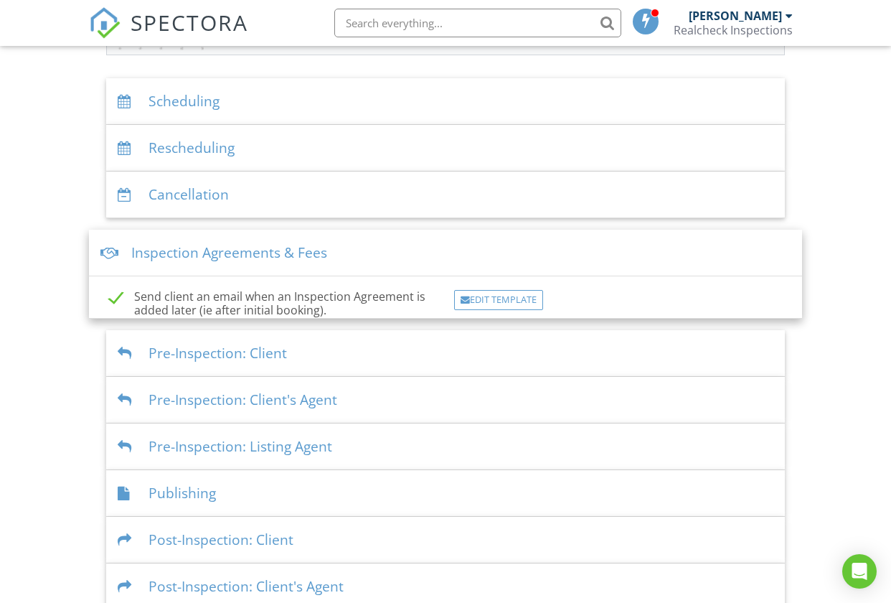
scroll to position [308, 0]
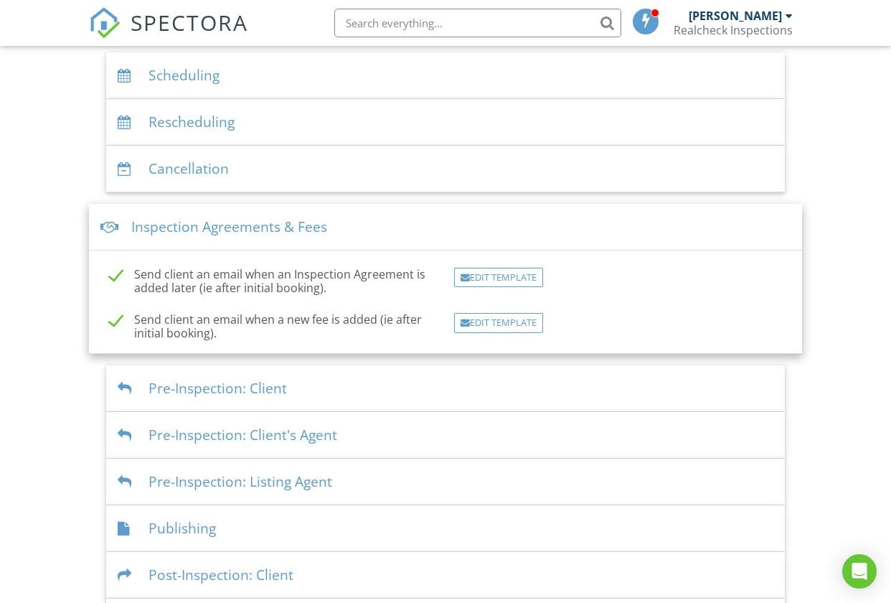
click at [283, 163] on div "Cancellation" at bounding box center [445, 169] width 679 height 47
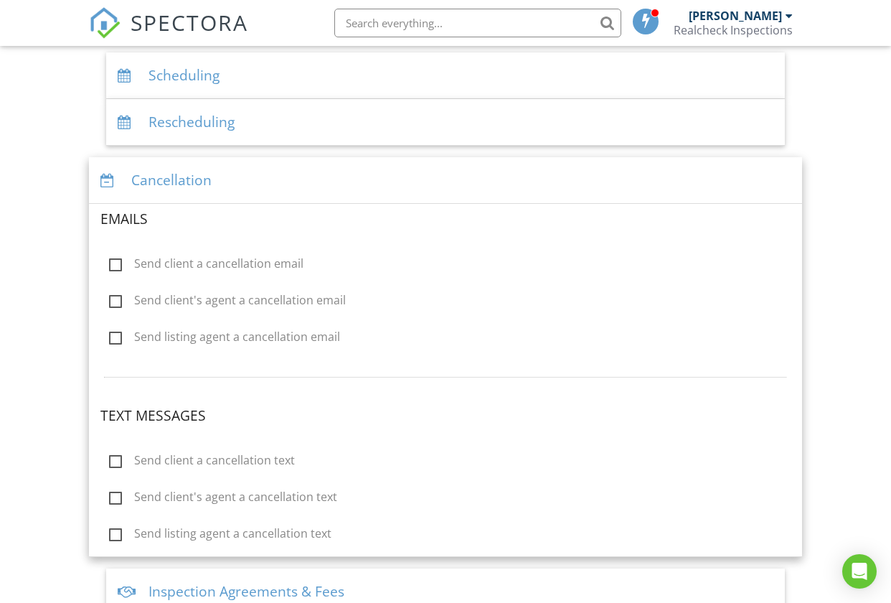
click at [111, 177] on div at bounding box center [109, 181] width 19 height 14
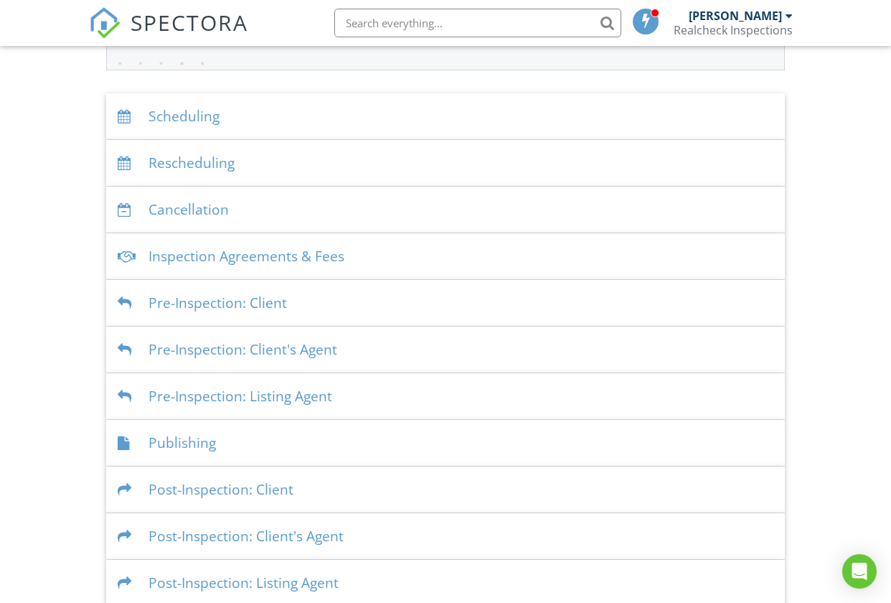
scroll to position [282, 0]
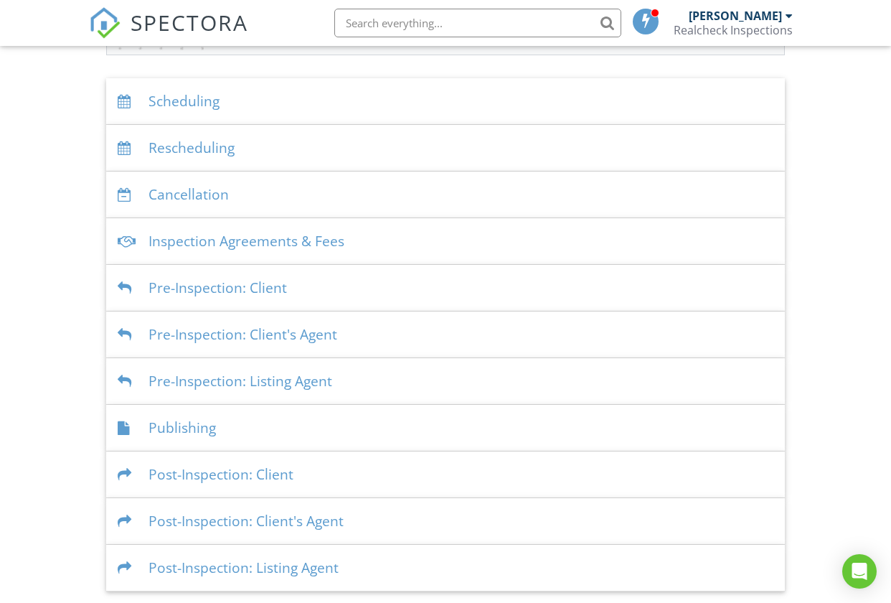
click at [245, 284] on div "Pre-Inspection: Client" at bounding box center [445, 288] width 679 height 47
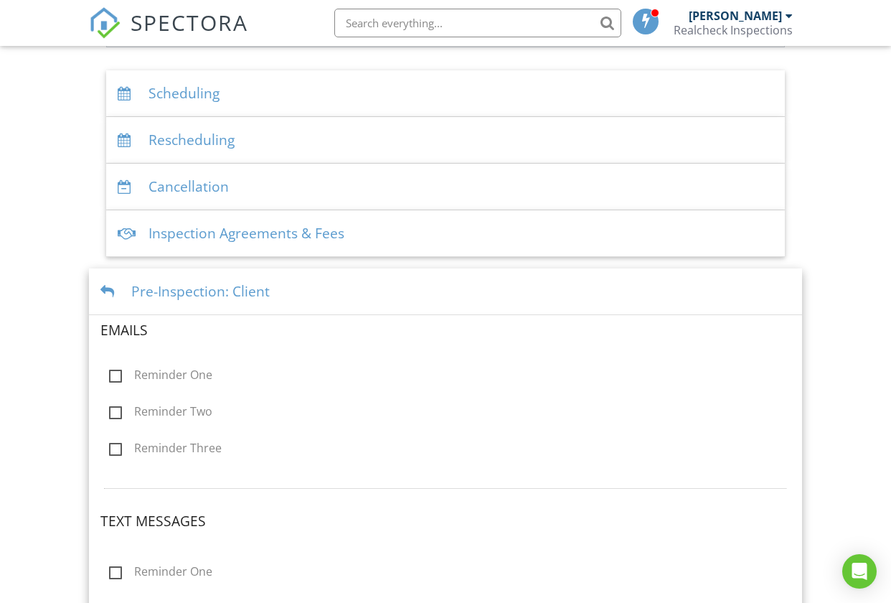
scroll to position [286, 0]
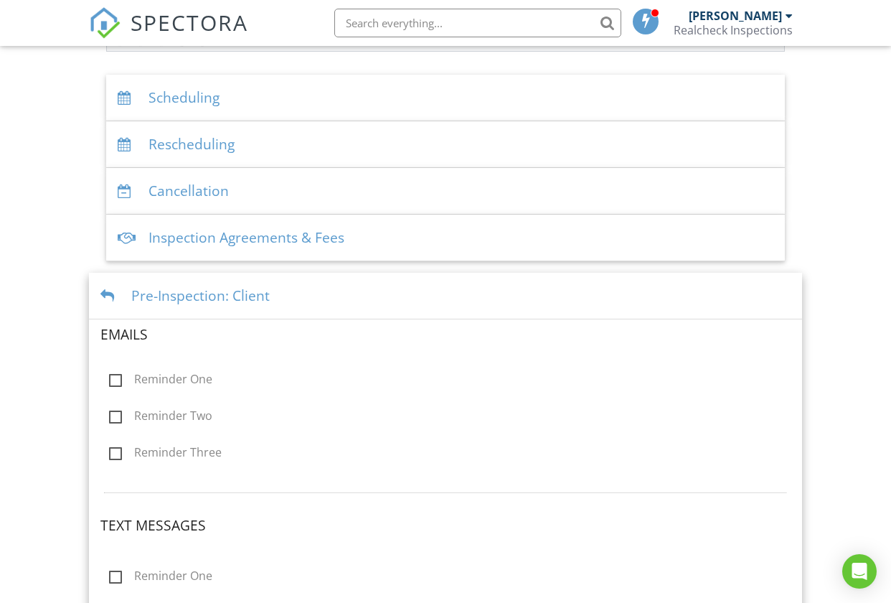
click at [107, 278] on div "Pre-Inspection: Client" at bounding box center [445, 296] width 713 height 47
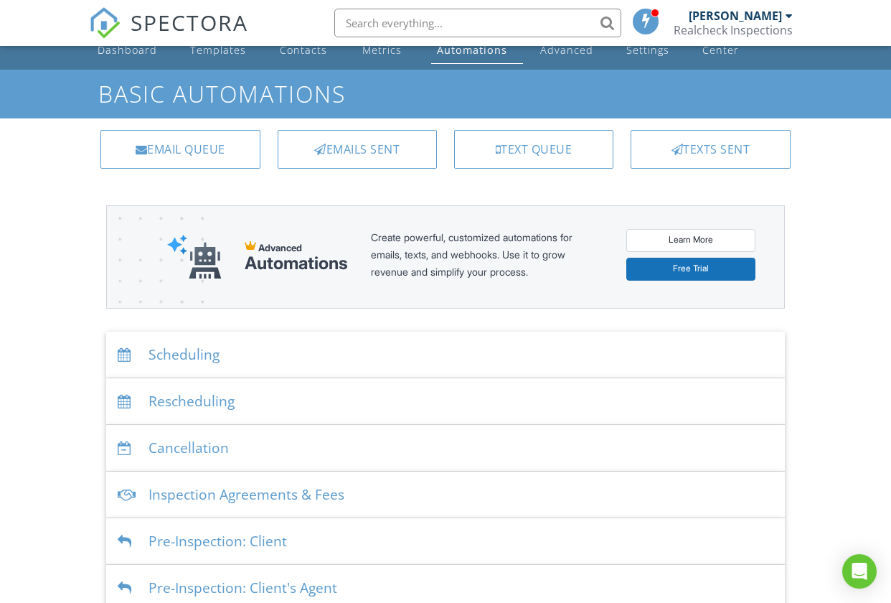
scroll to position [0, 0]
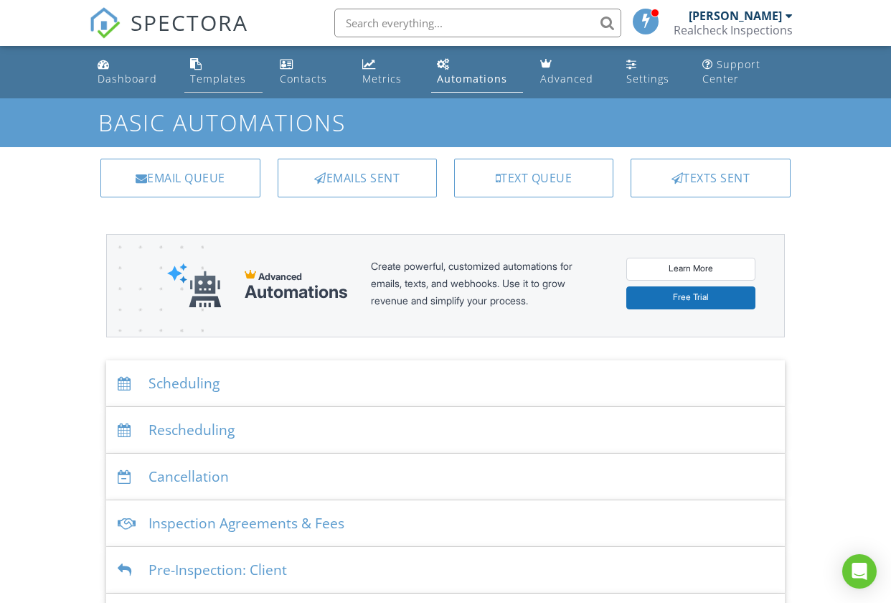
click at [220, 80] on div "Templates" at bounding box center [218, 79] width 56 height 14
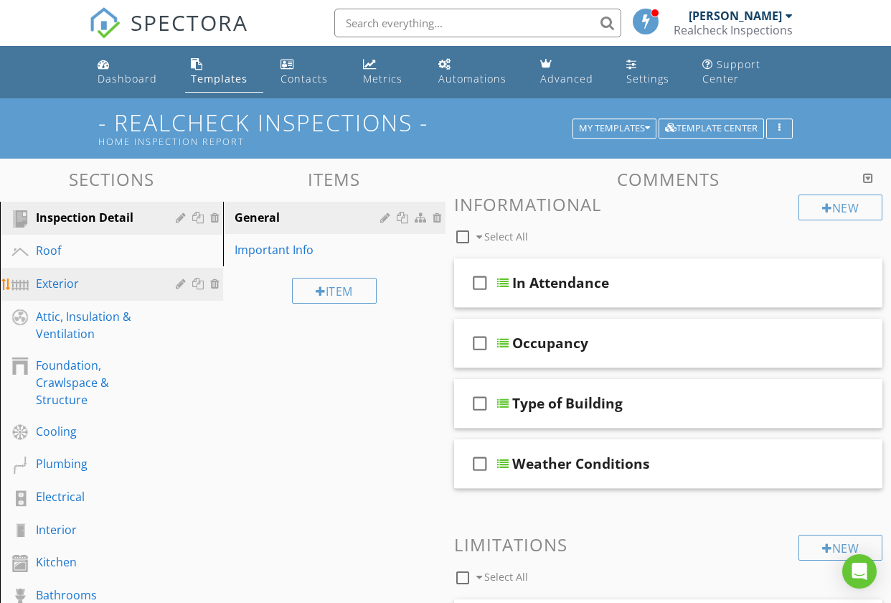
click at [66, 280] on div "Exterior" at bounding box center [95, 283] width 119 height 17
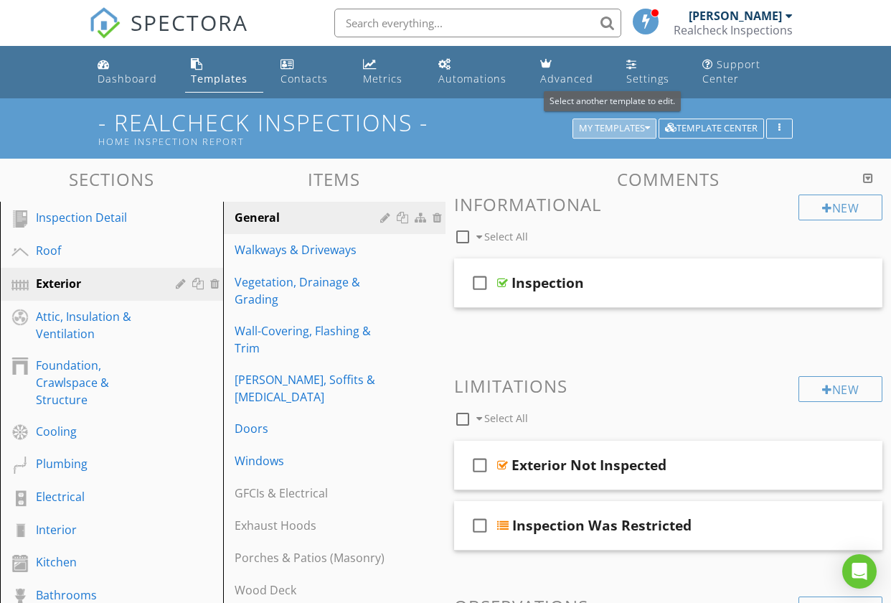
click at [645, 126] on icon "button" at bounding box center [647, 128] width 5 height 10
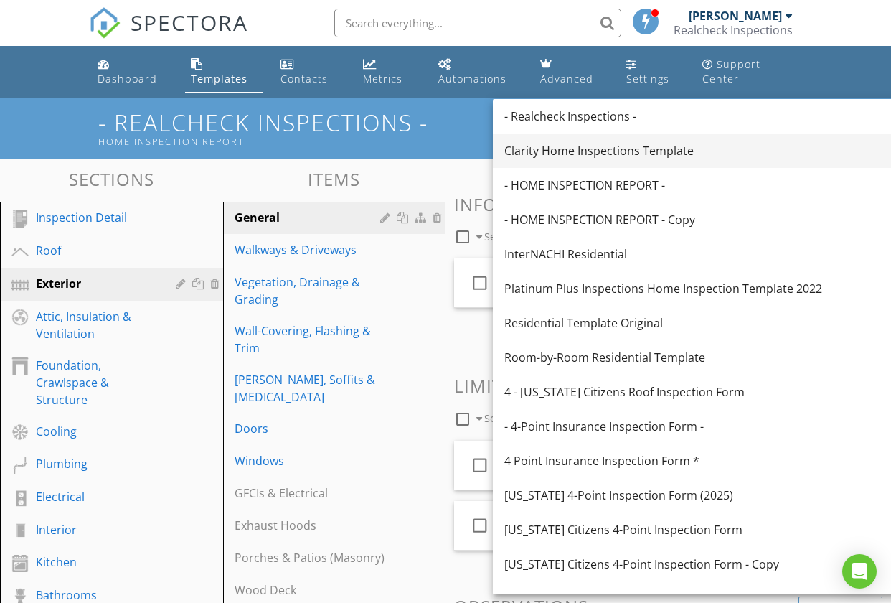
click at [631, 157] on div "Clarity Home Inspections Template" at bounding box center [700, 150] width 393 height 17
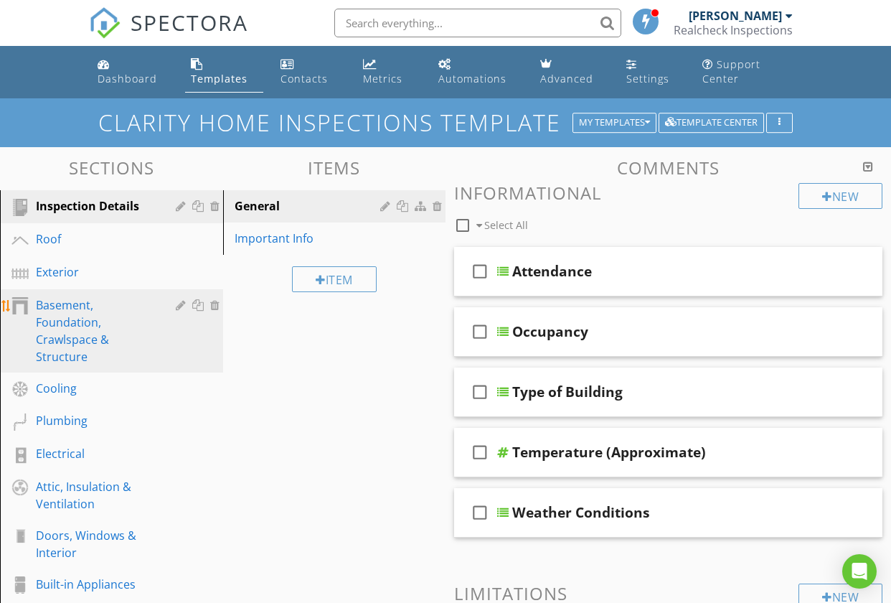
click at [67, 335] on div "Basement, Foundation, Crawlspace & Structure" at bounding box center [95, 330] width 119 height 69
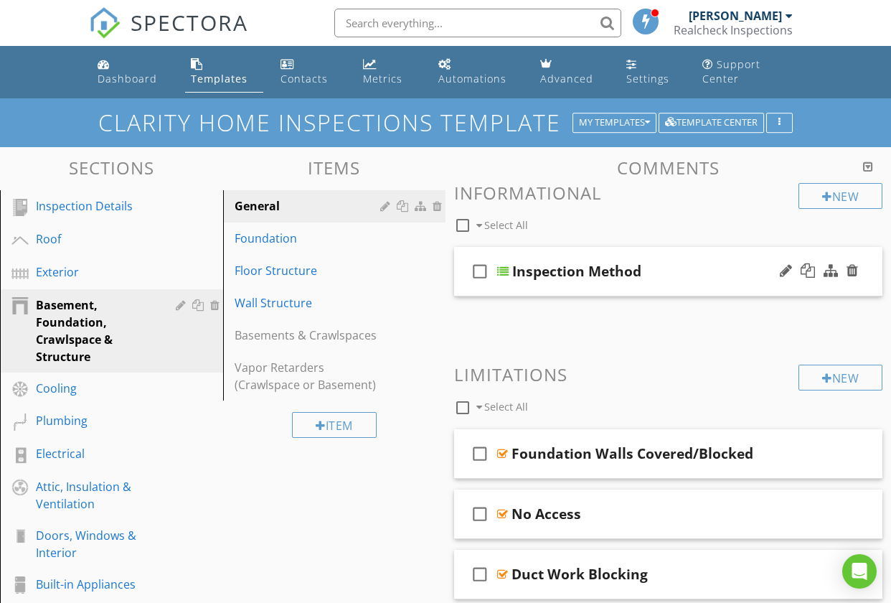
click at [463, 251] on div "check_box_outline_blank Inspection Method" at bounding box center [668, 272] width 428 height 50
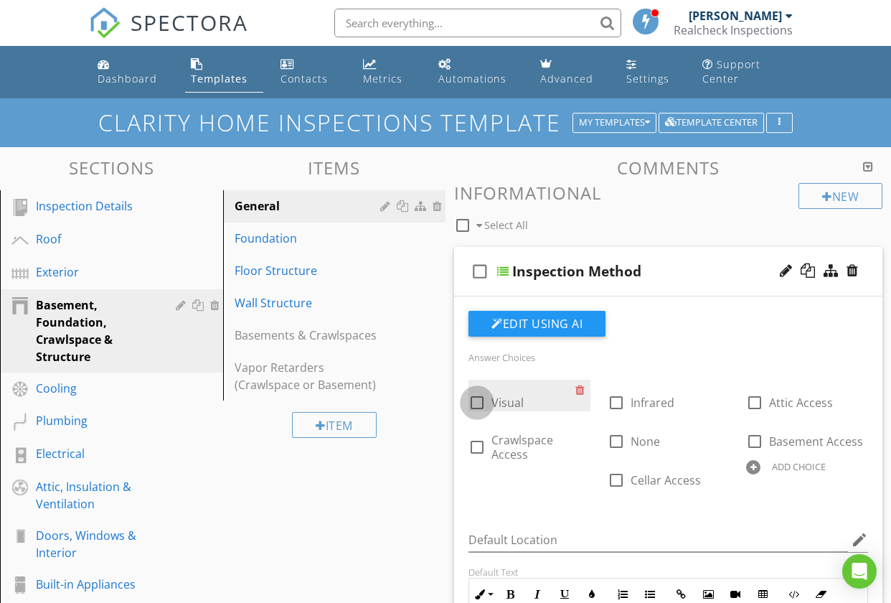
click at [479, 399] on div at bounding box center [477, 402] width 24 height 24
checkbox input "true"
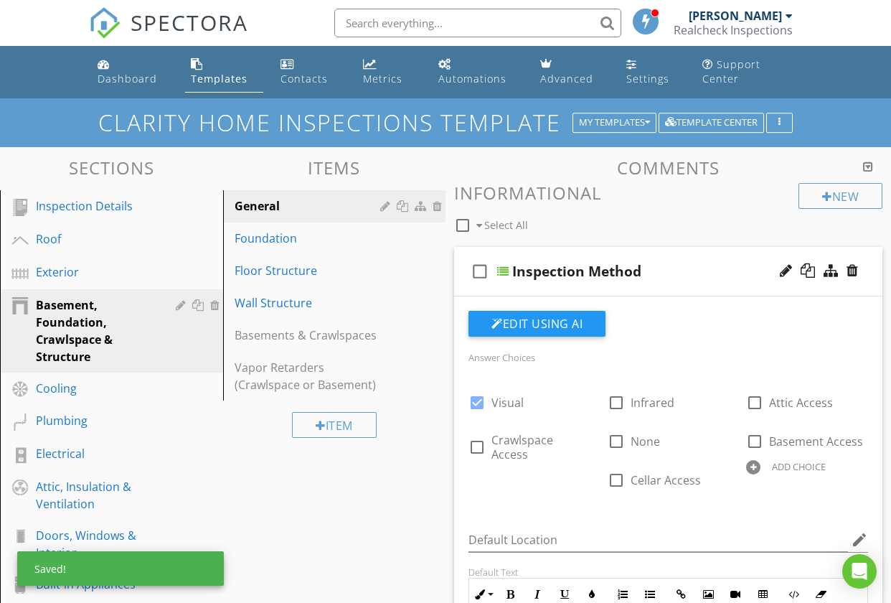
click at [459, 255] on div "check_box_outline_blank Inspection Method" at bounding box center [668, 272] width 428 height 50
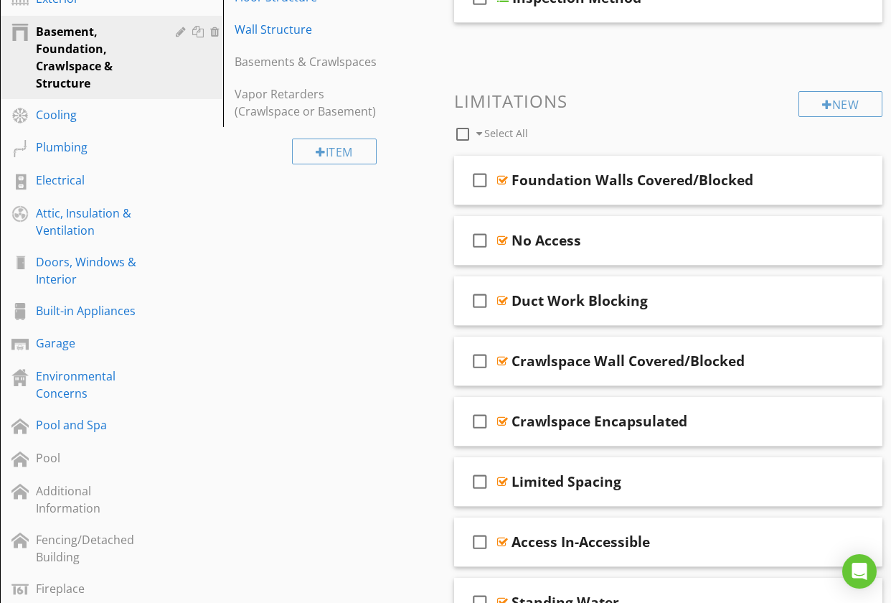
scroll to position [255, 0]
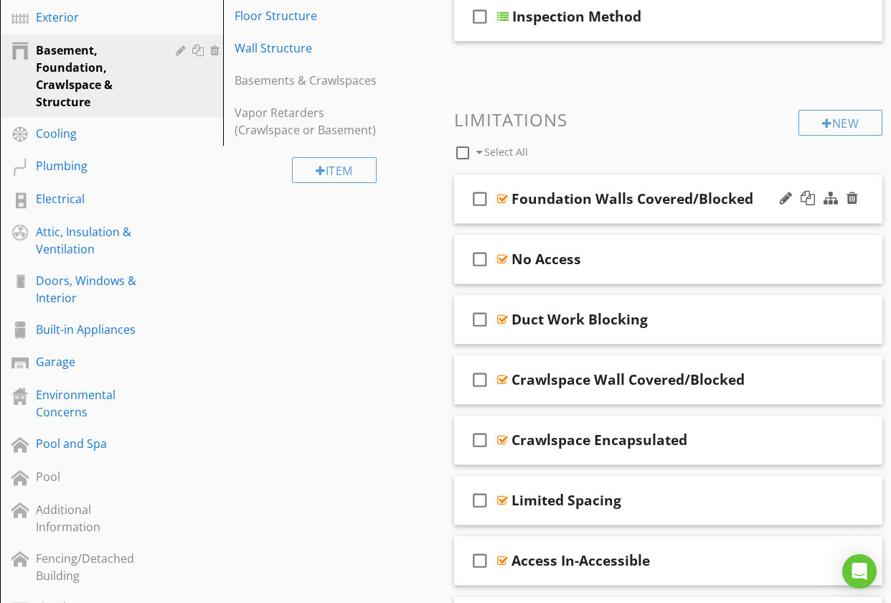
click at [463, 175] on div "check_box_outline_blank Foundation Walls Covered/Blocked" at bounding box center [668, 199] width 428 height 50
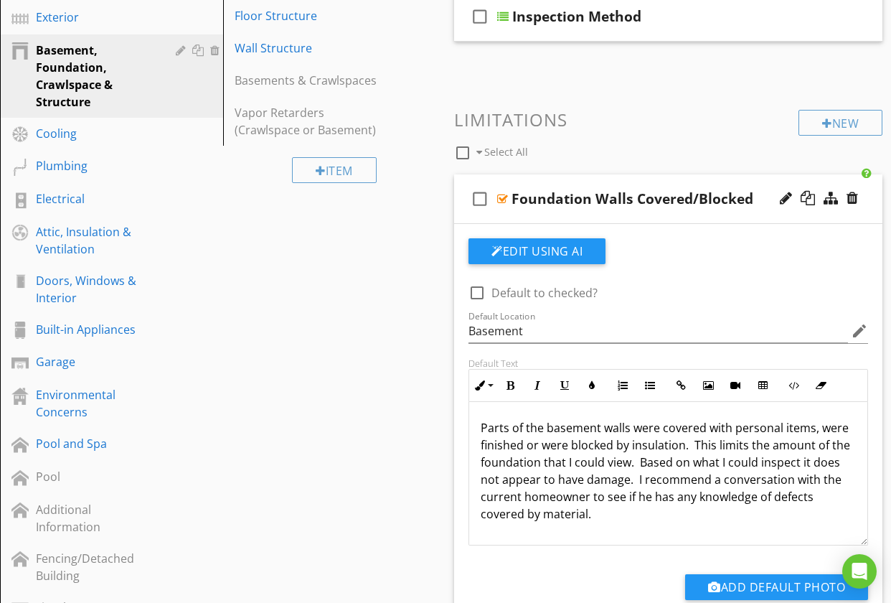
click at [462, 175] on div "check_box_outline_blank Foundation Walls Covered/Blocked" at bounding box center [668, 199] width 428 height 50
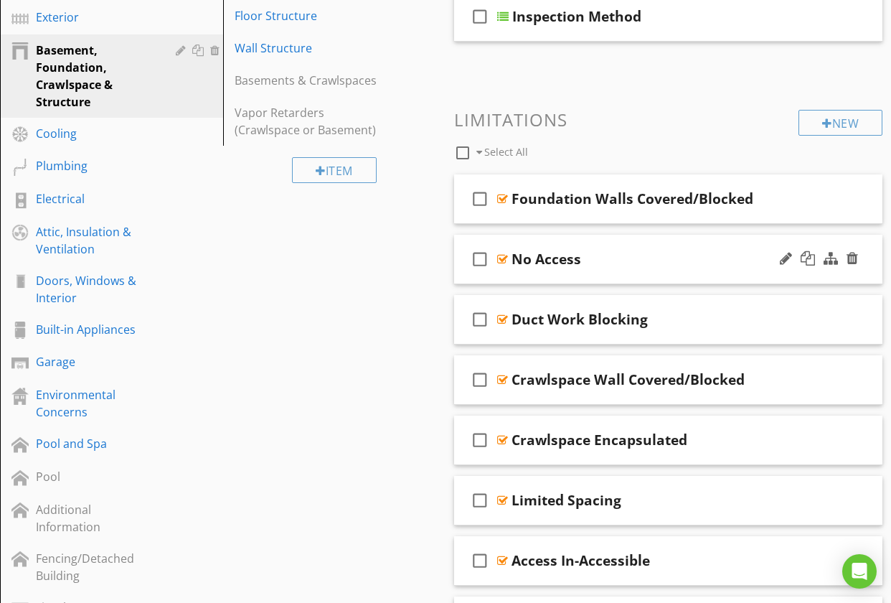
click at [461, 238] on div "check_box_outline_blank No Access" at bounding box center [668, 260] width 428 height 50
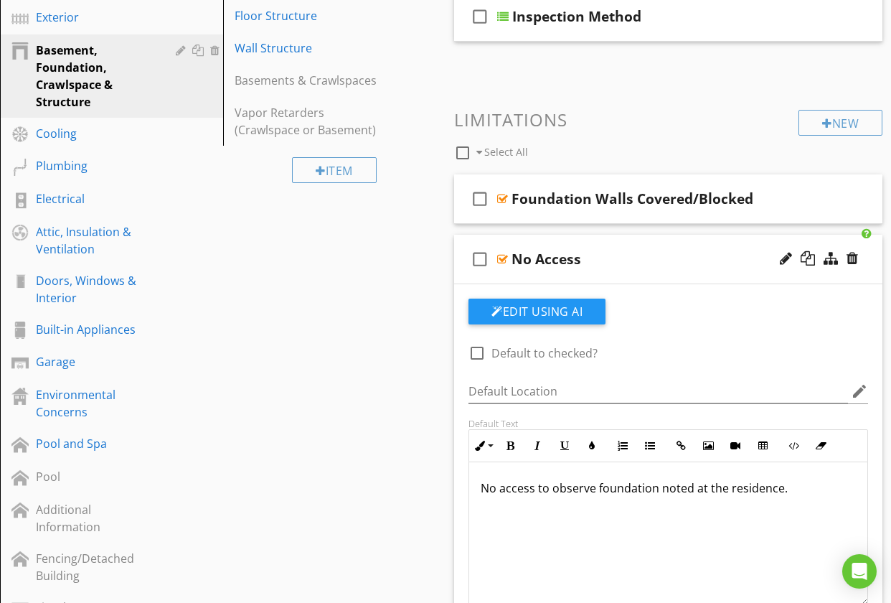
click at [461, 239] on div "check_box_outline_blank No Access" at bounding box center [668, 260] width 428 height 50
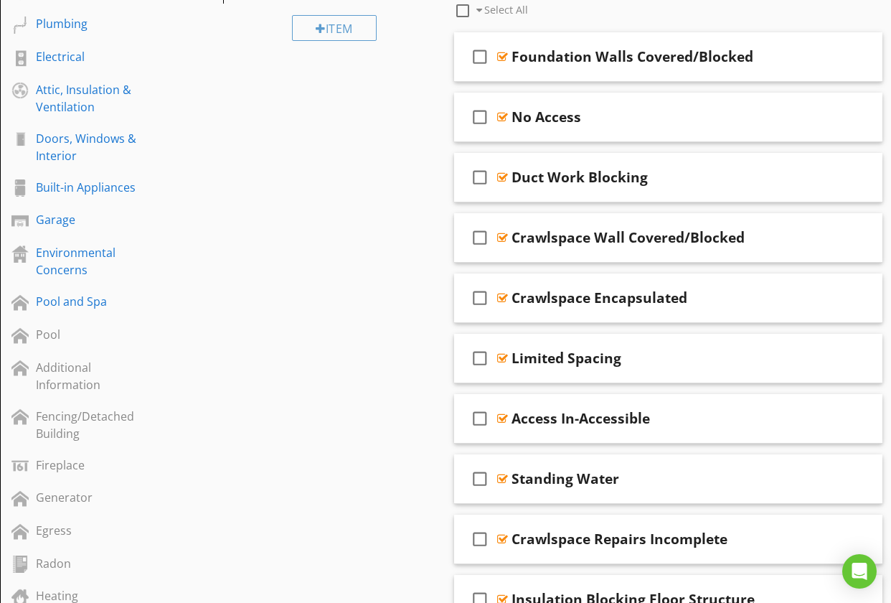
scroll to position [422, 0]
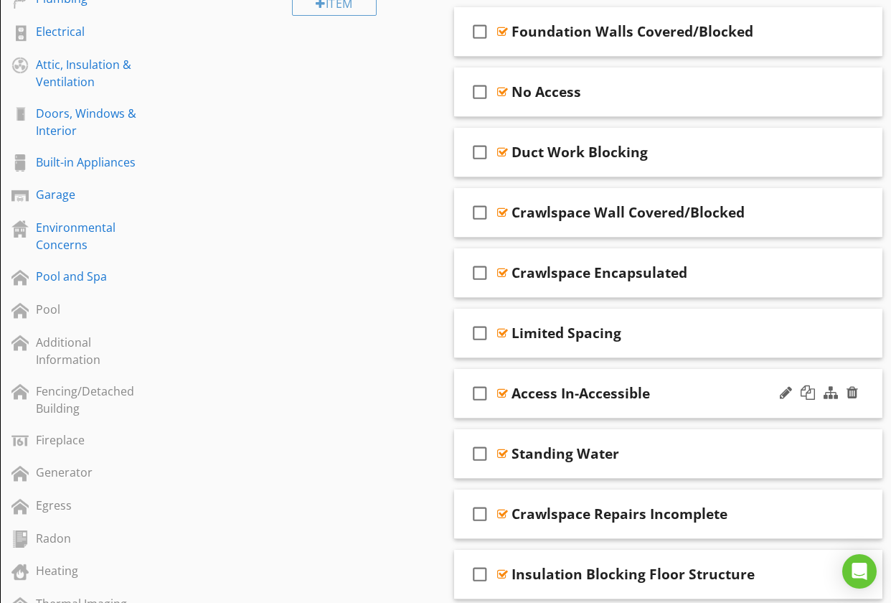
click at [459, 373] on div "check_box_outline_blank Access In-Accessible" at bounding box center [668, 394] width 428 height 50
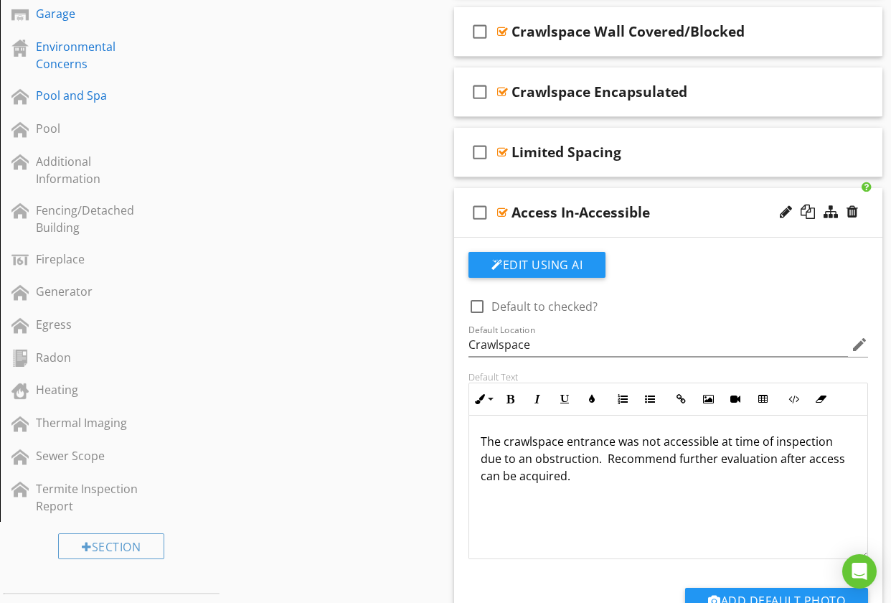
scroll to position [700, 0]
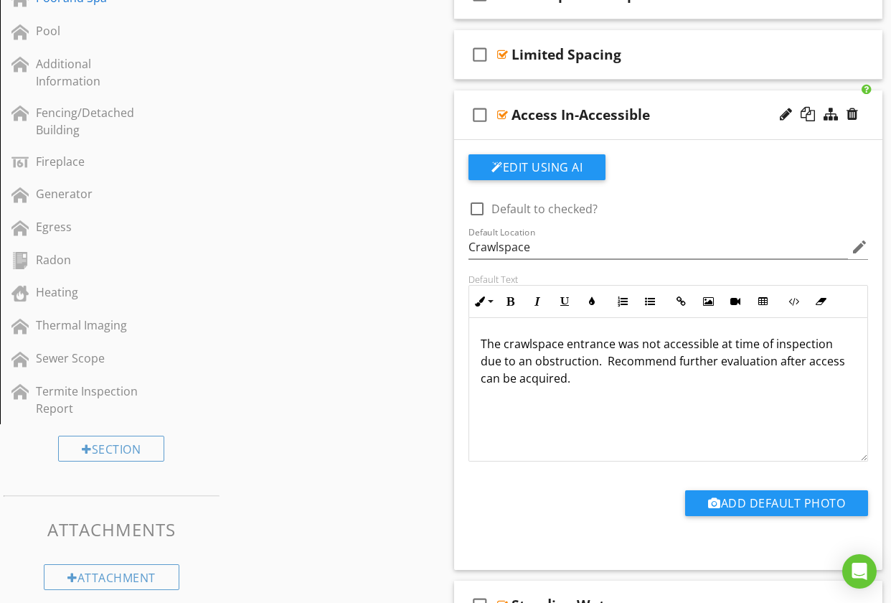
click at [459, 100] on div "check_box_outline_blank Access In-Accessible" at bounding box center [668, 115] width 428 height 50
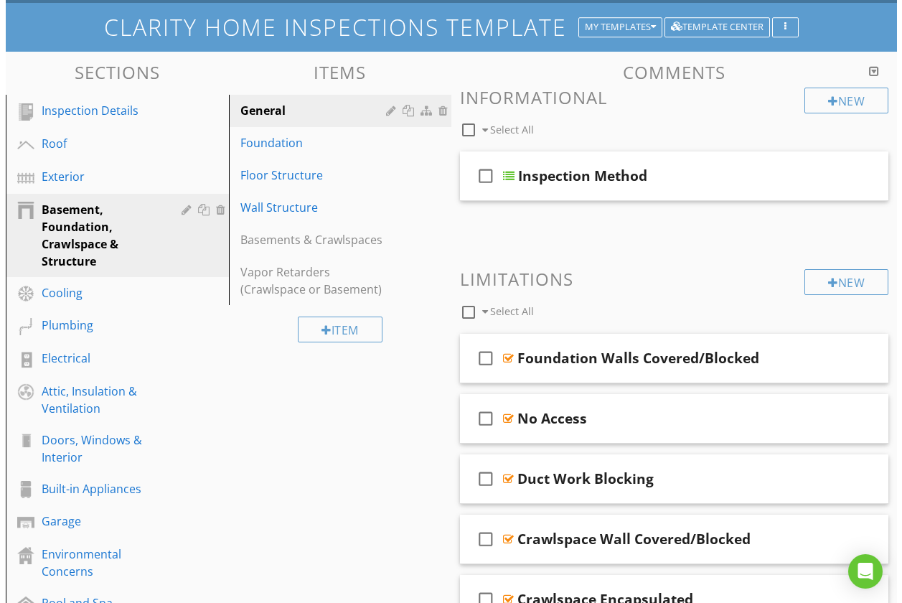
scroll to position [93, 0]
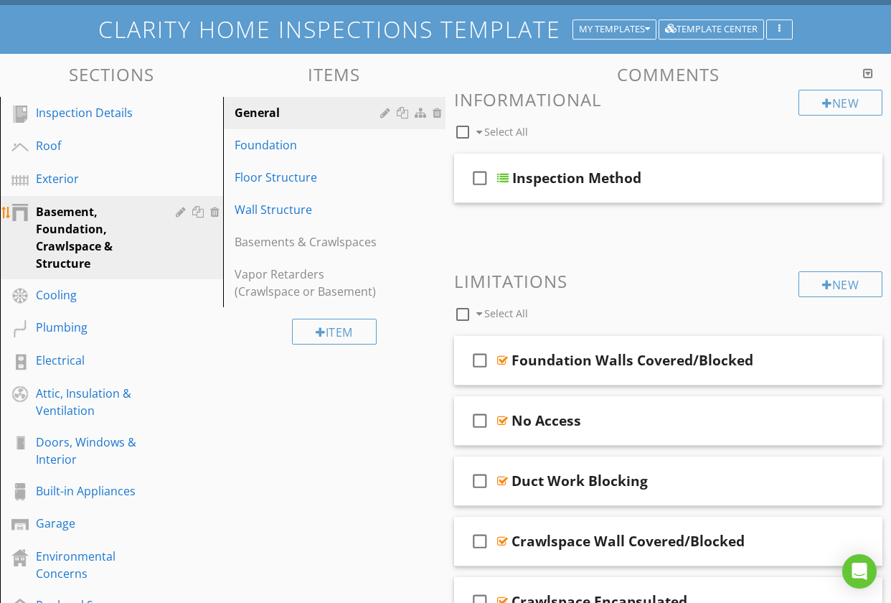
click at [179, 211] on div at bounding box center [183, 211] width 14 height 11
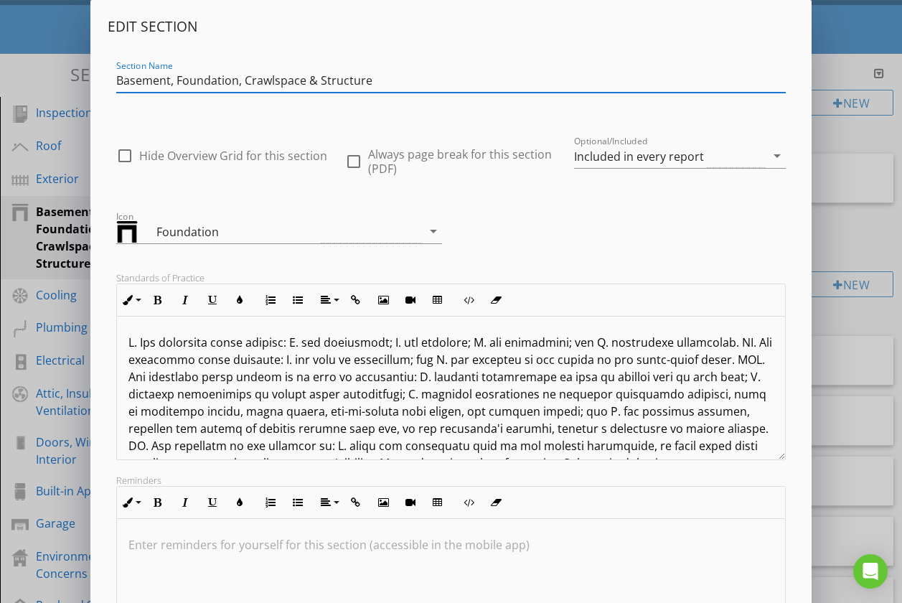
click at [176, 83] on input "Basement, Foundation, Crawlspace & Structure" at bounding box center [451, 81] width 670 height 24
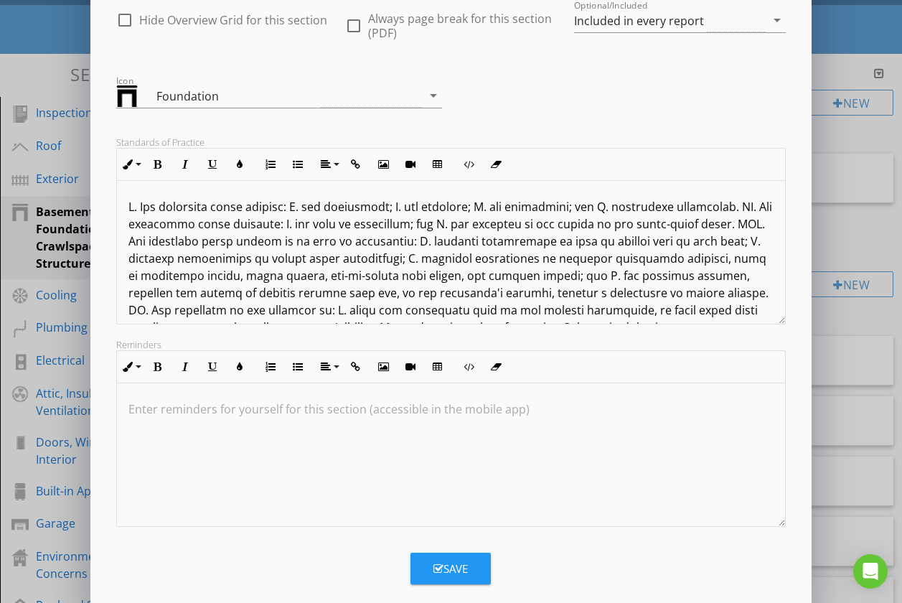
scroll to position [1, 0]
type input "Foundation, Crawlspace & Structure"
click at [452, 564] on div "Save" at bounding box center [450, 568] width 34 height 17
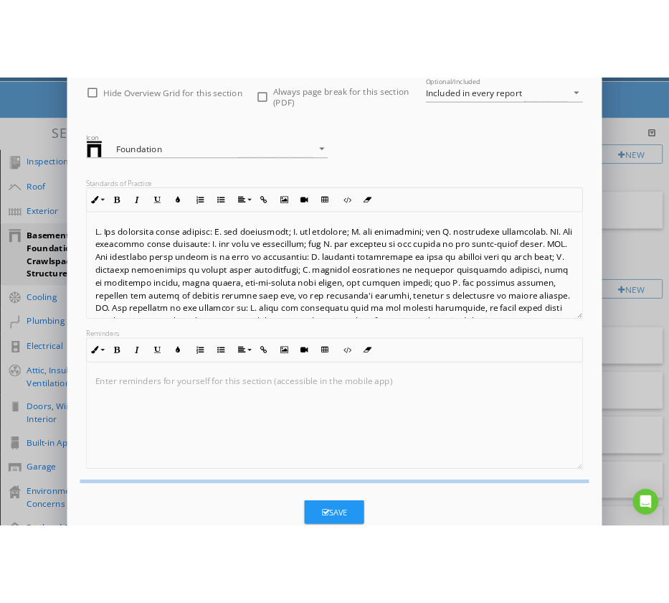
scroll to position [1, 0]
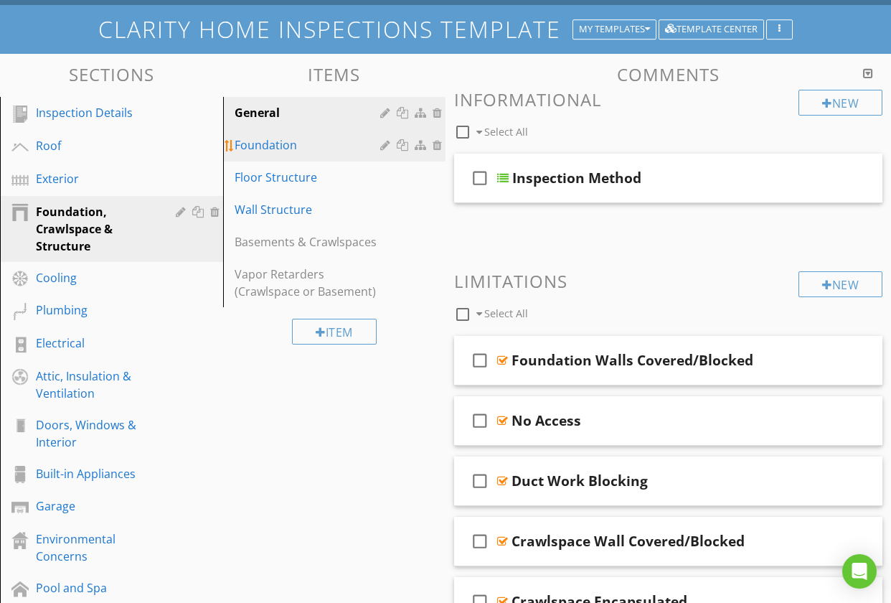
click at [281, 147] on div "Foundation" at bounding box center [310, 144] width 151 height 17
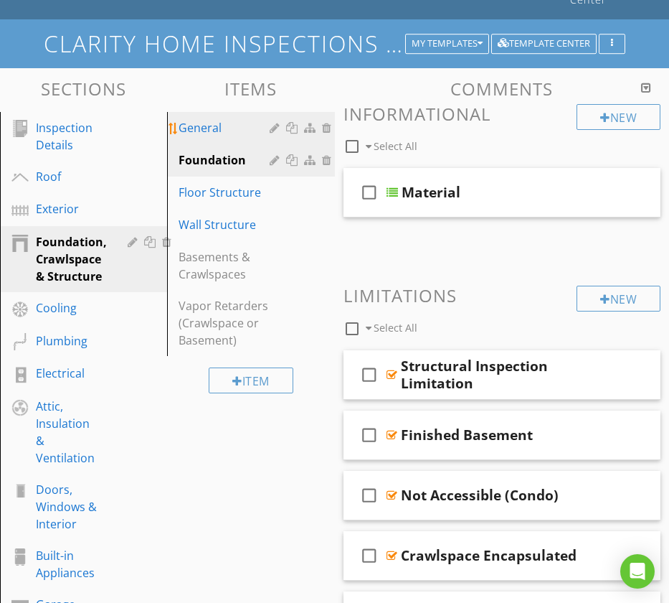
click at [200, 119] on div "General" at bounding box center [226, 127] width 95 height 17
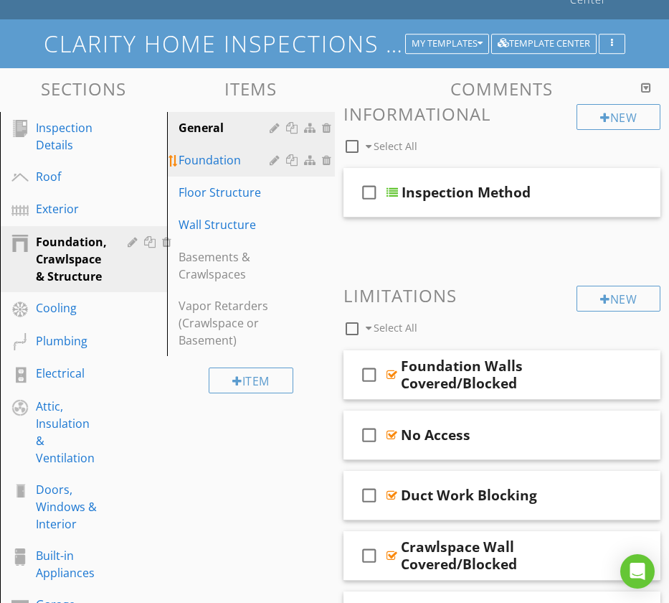
click at [210, 151] on div "Foundation" at bounding box center [226, 159] width 95 height 17
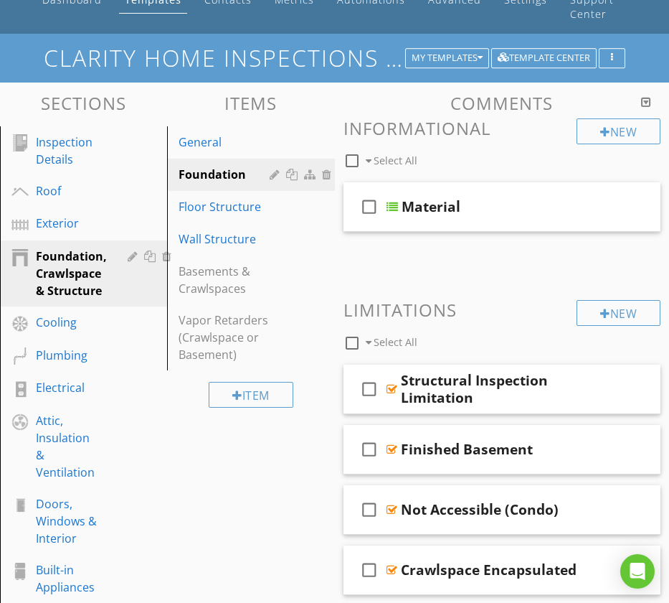
scroll to position [73, 0]
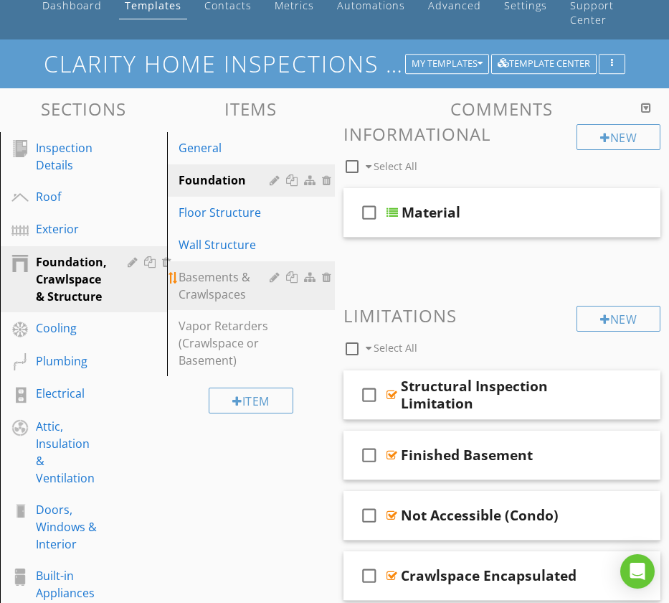
click at [230, 271] on div "Basements & Crawlspaces" at bounding box center [226, 285] width 95 height 34
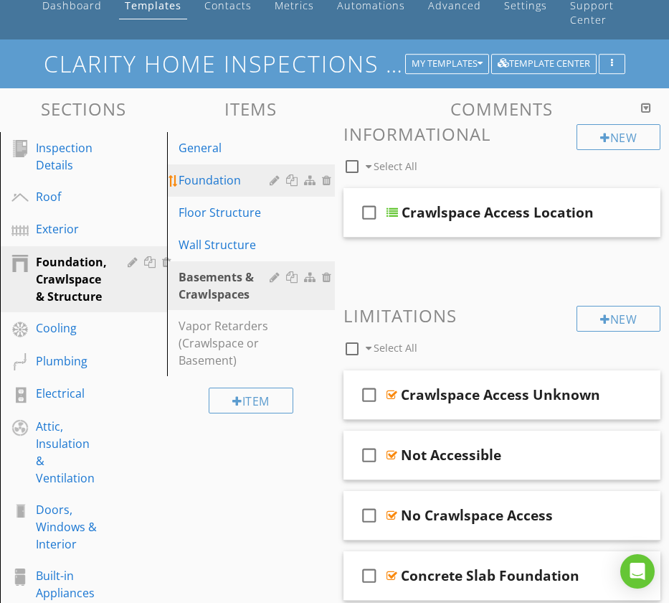
click at [230, 172] on div "Foundation" at bounding box center [226, 180] width 95 height 17
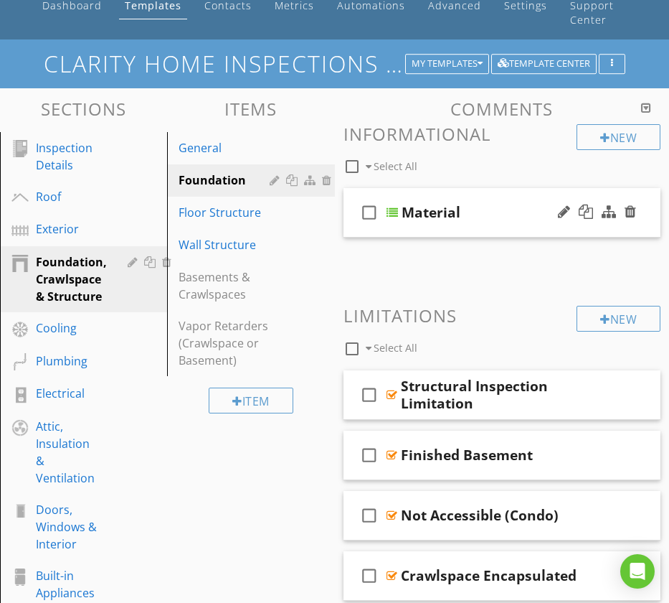
click at [354, 188] on div "check_box_outline_blank Material" at bounding box center [503, 213] width 318 height 50
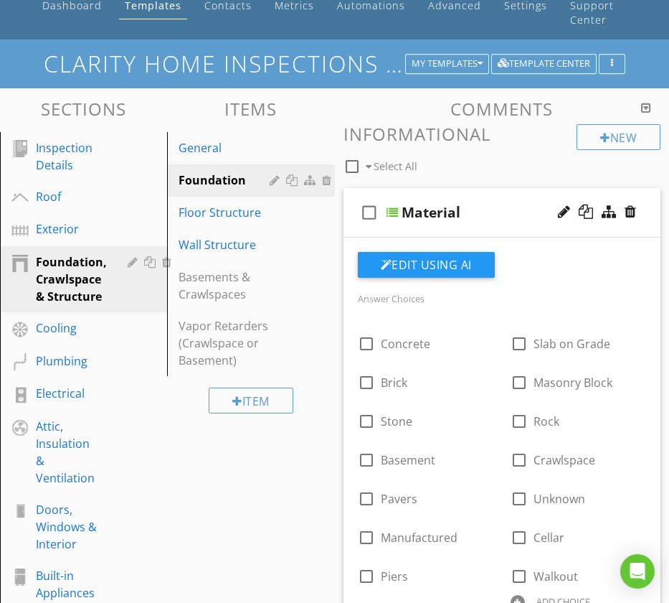
click at [353, 188] on div "check_box_outline_blank Material" at bounding box center [503, 213] width 318 height 50
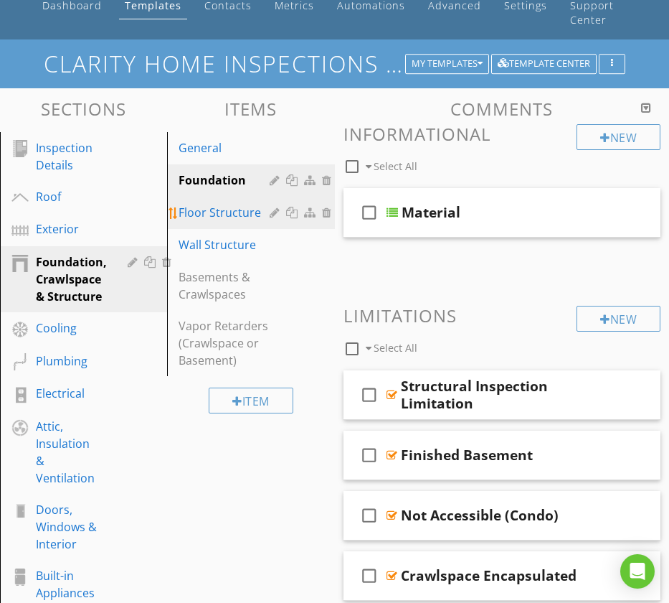
click at [227, 204] on div "Floor Structure" at bounding box center [226, 212] width 95 height 17
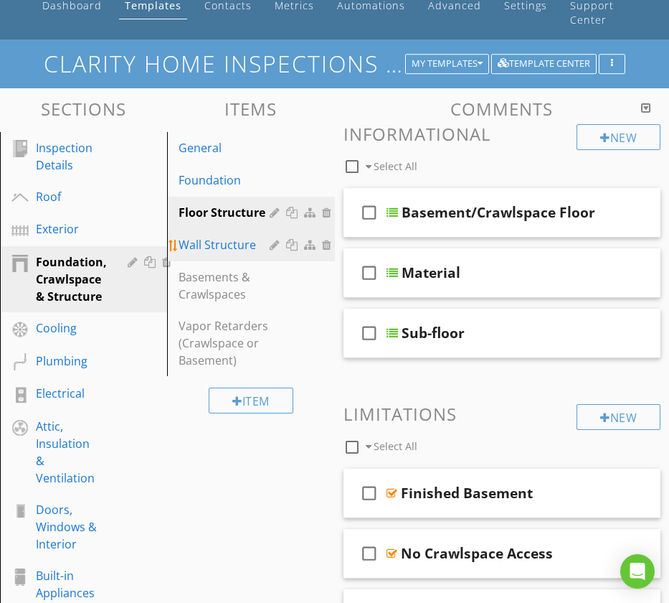
click at [224, 236] on div "Wall Structure" at bounding box center [226, 244] width 95 height 17
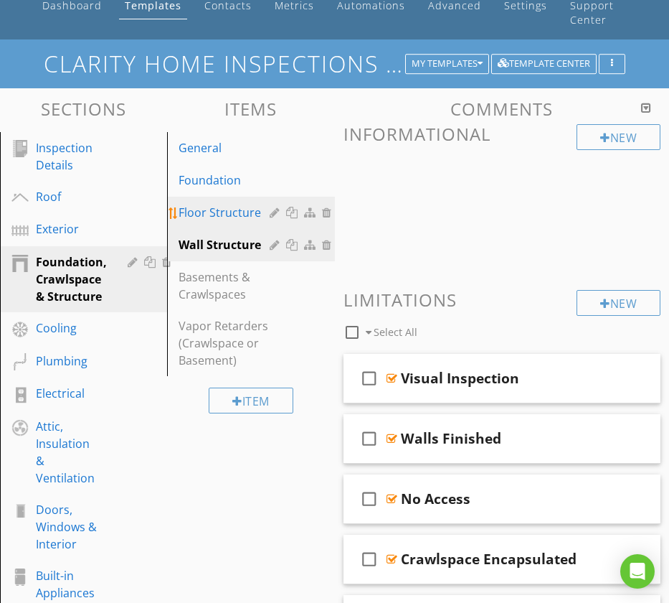
click at [222, 204] on div "Floor Structure" at bounding box center [226, 212] width 95 height 17
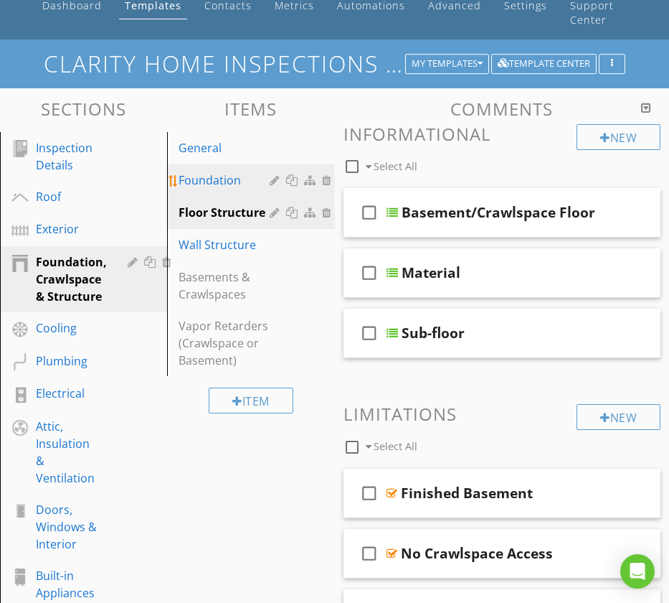
click at [216, 172] on div "Foundation" at bounding box center [226, 180] width 95 height 17
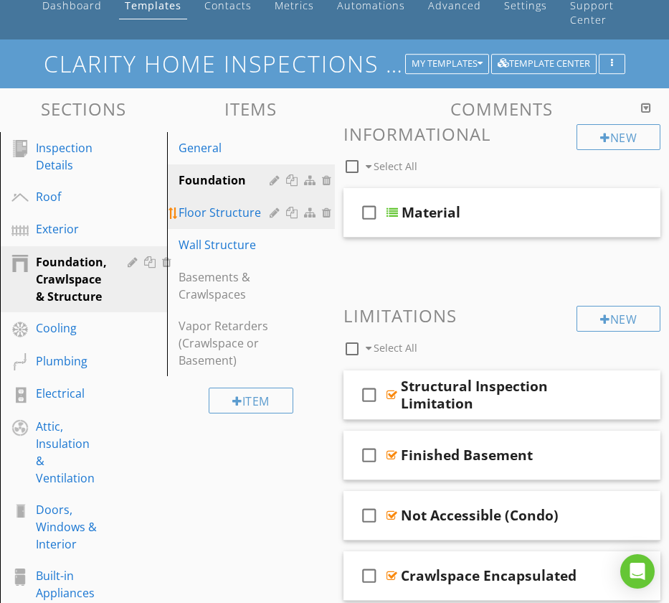
click at [217, 204] on div "Floor Structure" at bounding box center [226, 212] width 95 height 17
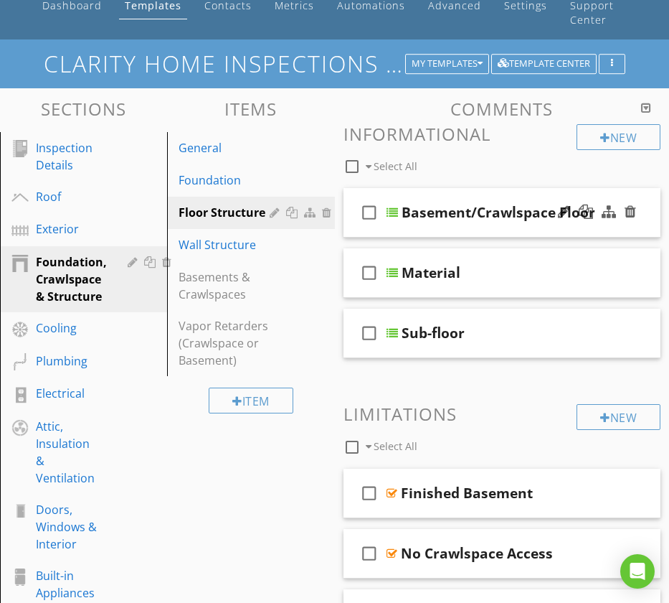
click at [350, 188] on div "check_box_outline_blank Basement/Crawlspace Floor" at bounding box center [503, 213] width 318 height 50
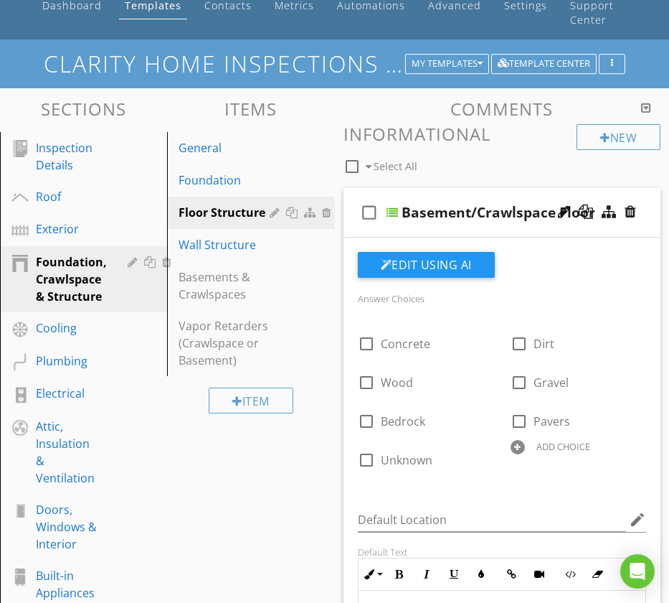
click at [351, 188] on div "check_box_outline_blank Basement/Crawlspace Floor" at bounding box center [503, 213] width 318 height 50
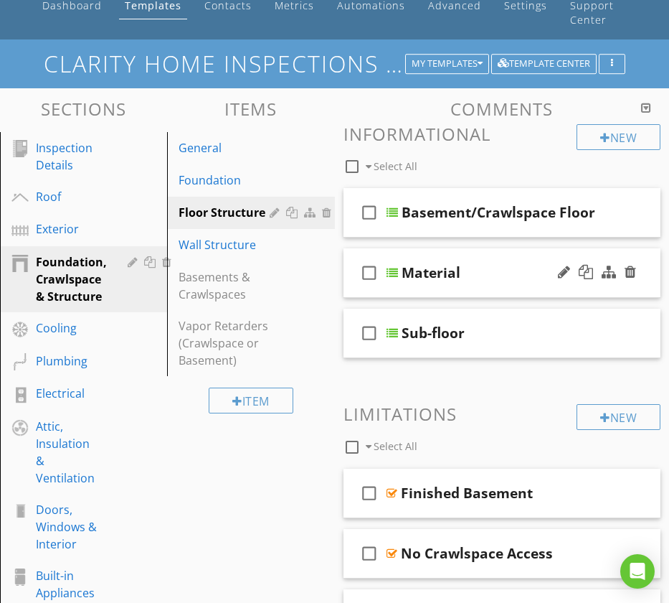
click at [350, 248] on div "check_box_outline_blank Material" at bounding box center [503, 273] width 318 height 50
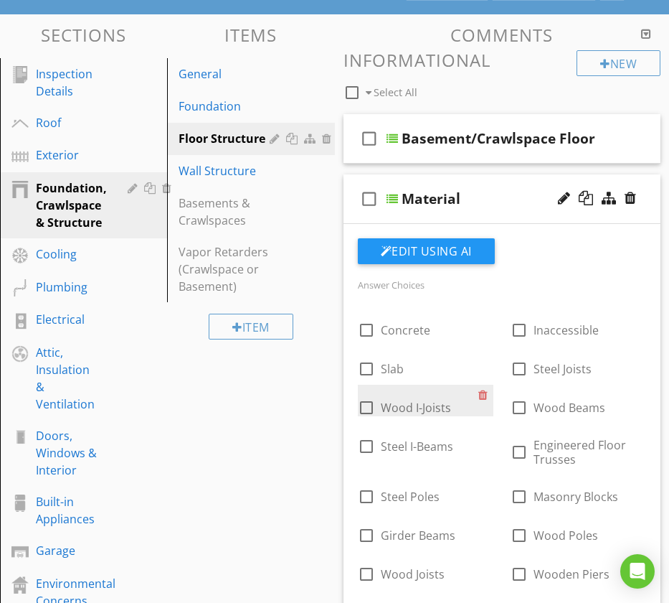
scroll to position [144, 0]
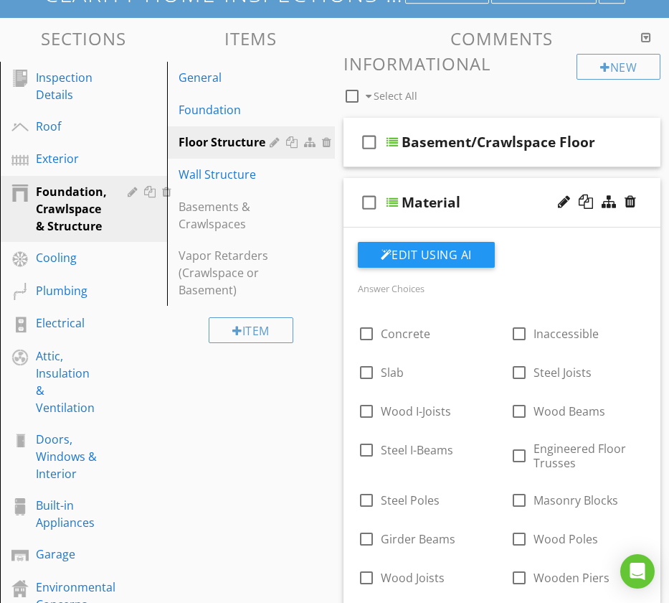
click at [354, 178] on div "check_box_outline_blank Material" at bounding box center [503, 203] width 318 height 50
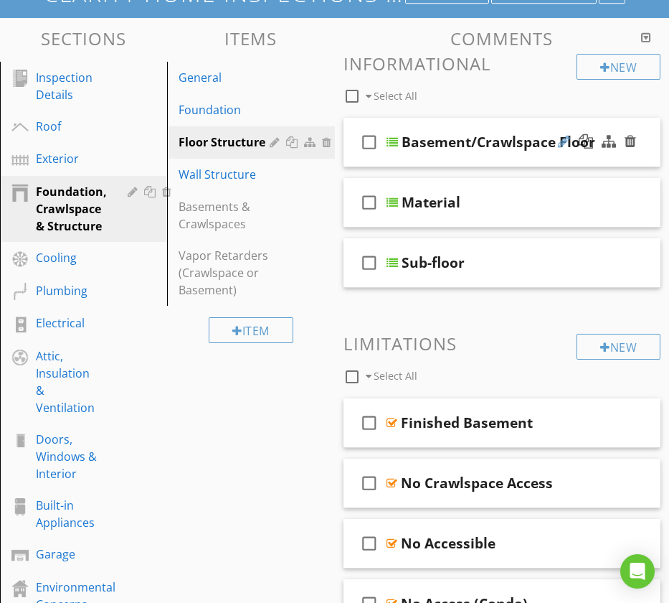
click at [559, 134] on div at bounding box center [564, 141] width 12 height 14
click at [466, 132] on input "Basement/Crawlspace Floor" at bounding box center [510, 144] width 217 height 24
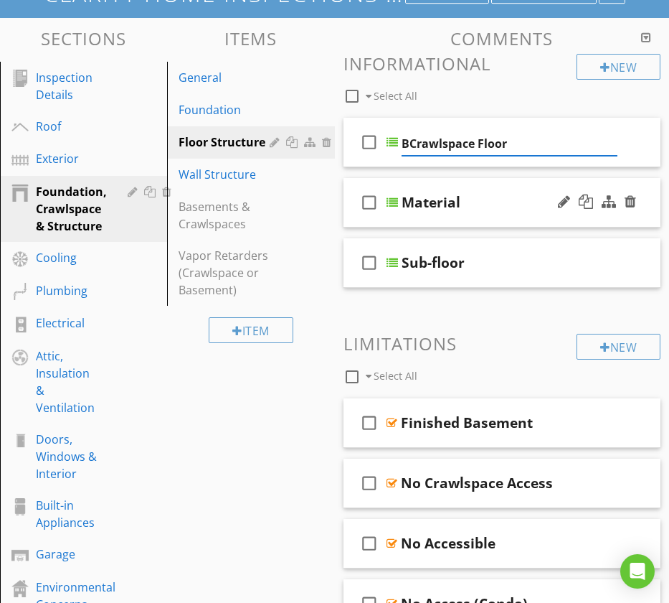
type input "Crawlspace Floor"
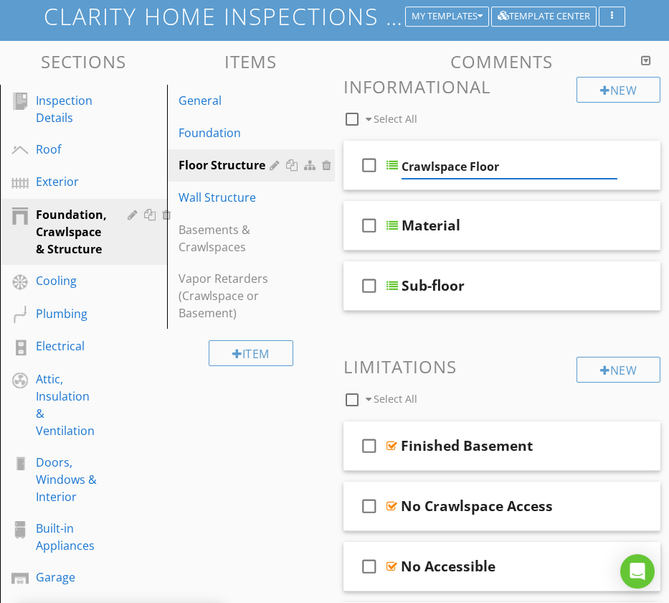
scroll to position [0, 0]
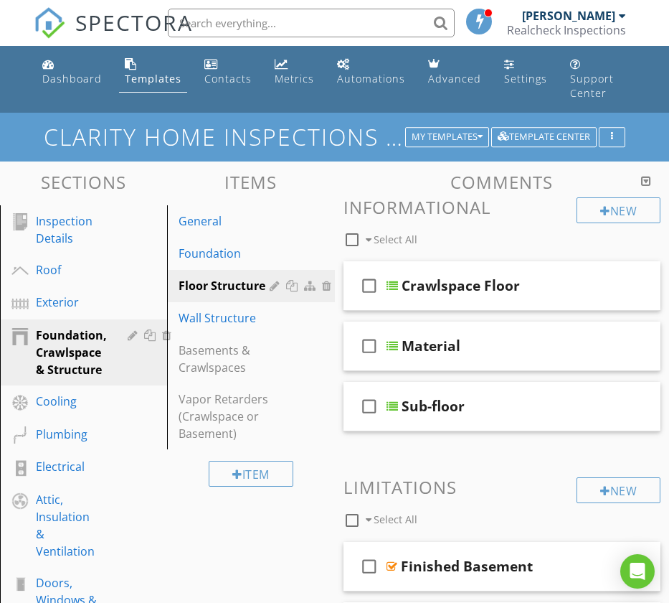
click at [273, 280] on div at bounding box center [277, 285] width 14 height 11
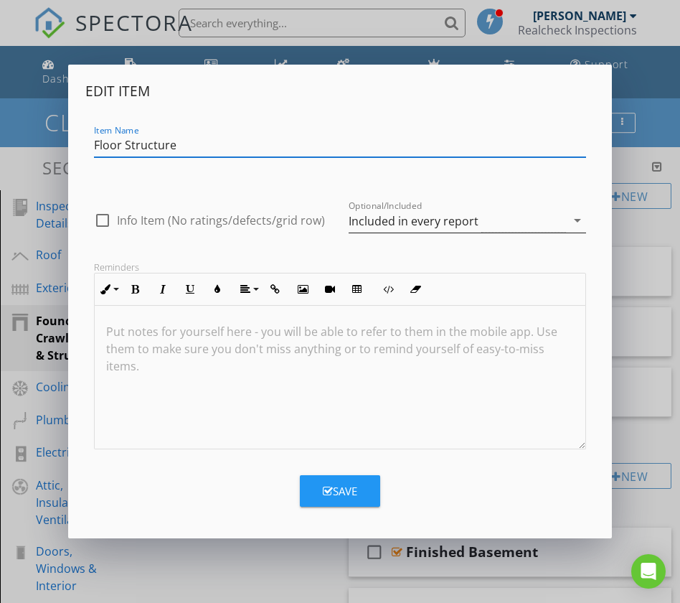
click at [578, 221] on icon "arrow_drop_down" at bounding box center [577, 220] width 17 height 17
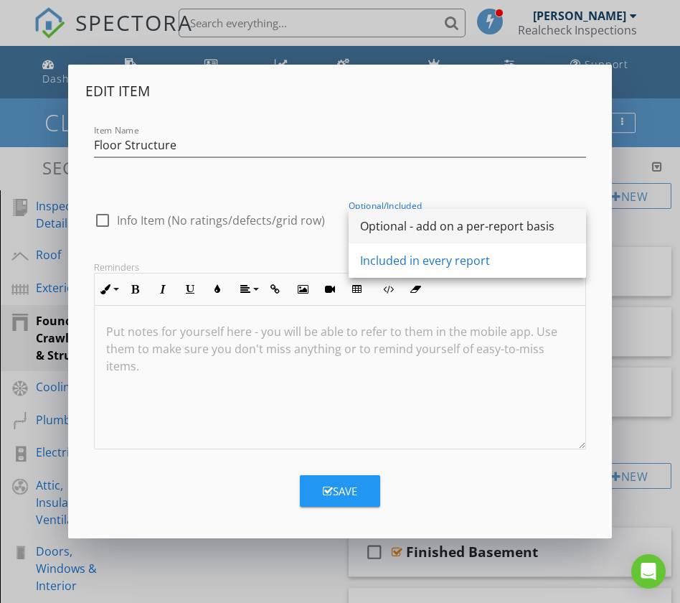
click at [492, 220] on div "Optional - add on a per-report basis" at bounding box center [467, 225] width 215 height 17
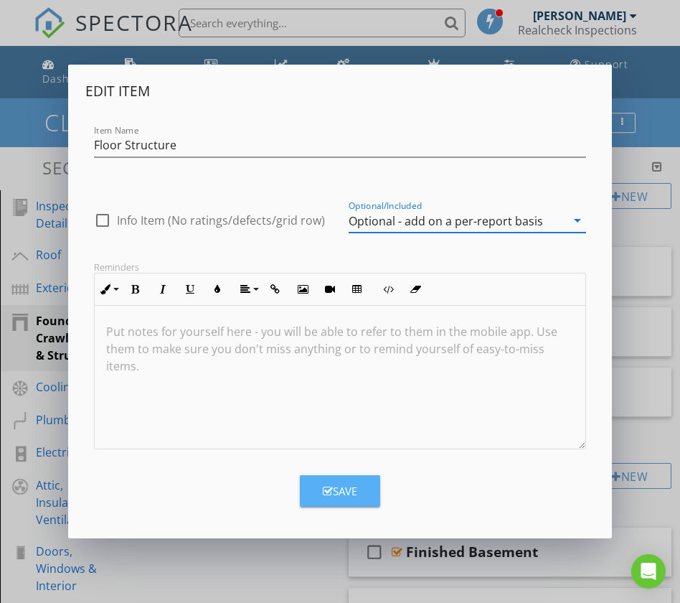
click at [330, 491] on icon "button" at bounding box center [328, 491] width 10 height 11
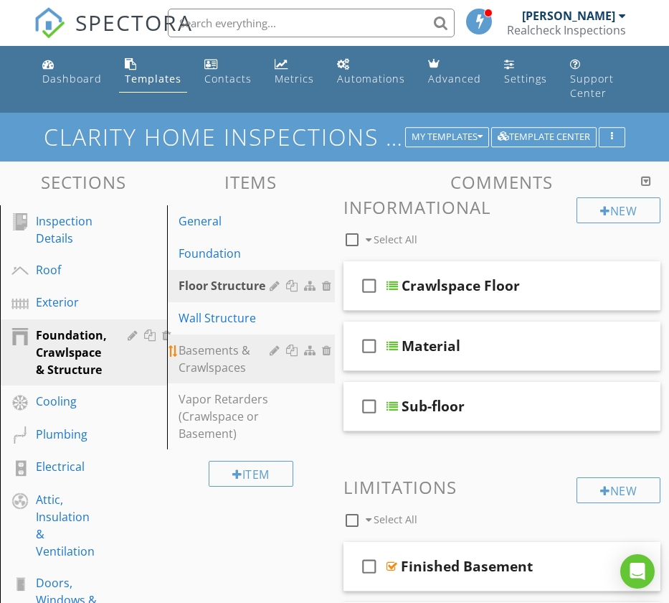
click at [274, 344] on div at bounding box center [277, 349] width 14 height 11
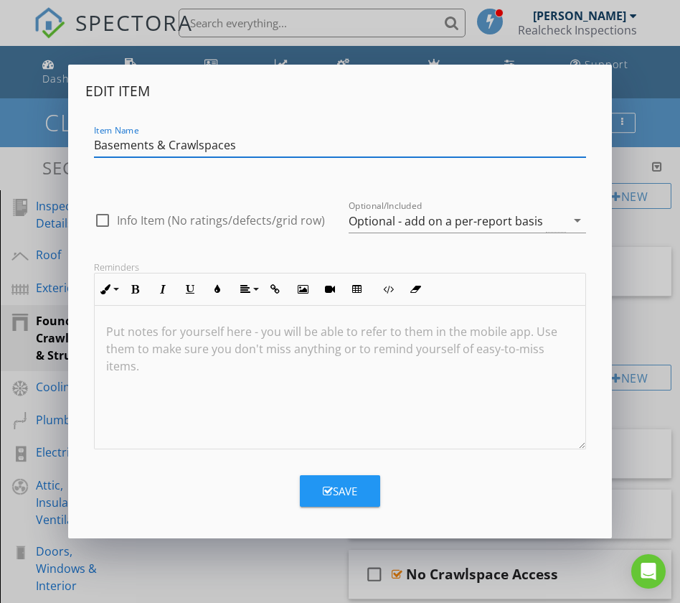
drag, startPoint x: 168, startPoint y: 146, endPoint x: 220, endPoint y: 196, distance: 72.6
click at [168, 146] on input "Basements & Crawlspaces" at bounding box center [340, 145] width 492 height 24
type input "Crawlspaces"
click at [320, 497] on button "Save" at bounding box center [340, 491] width 80 height 32
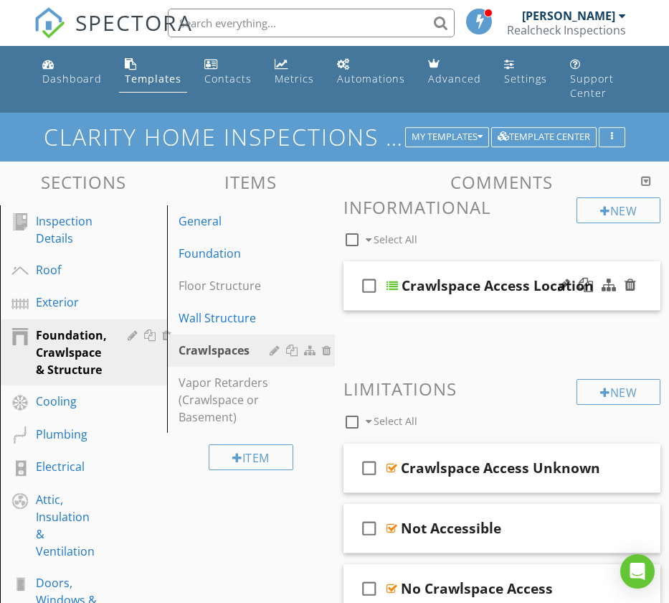
click at [350, 261] on div "check_box_outline_blank Crawlspace Access Location" at bounding box center [503, 286] width 318 height 50
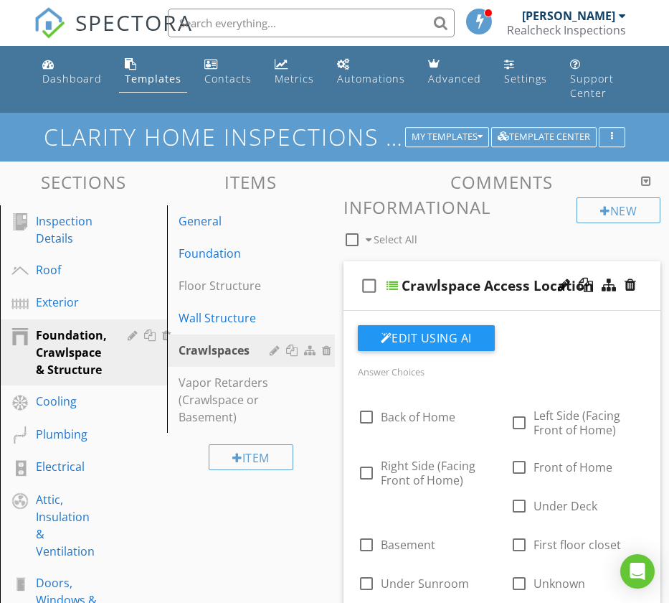
click at [350, 261] on div "check_box_outline_blank Crawlspace Access Location" at bounding box center [503, 286] width 318 height 50
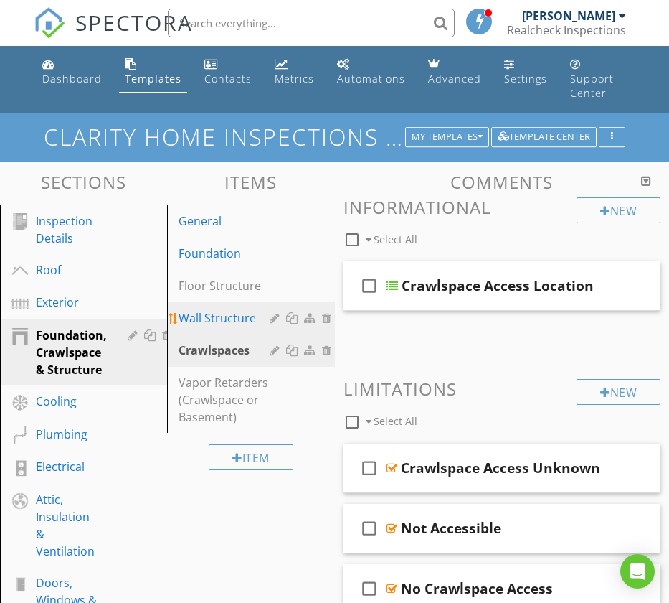
click at [225, 309] on div "Wall Structure" at bounding box center [226, 317] width 95 height 17
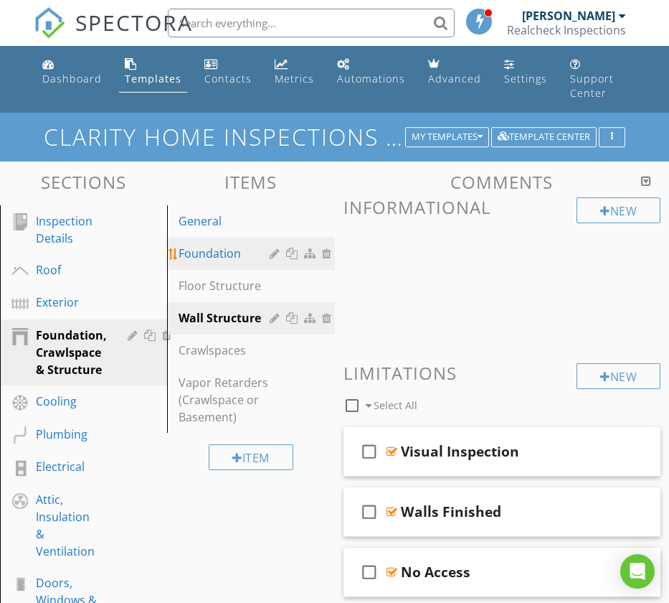
click at [220, 245] on div "Foundation" at bounding box center [226, 253] width 95 height 17
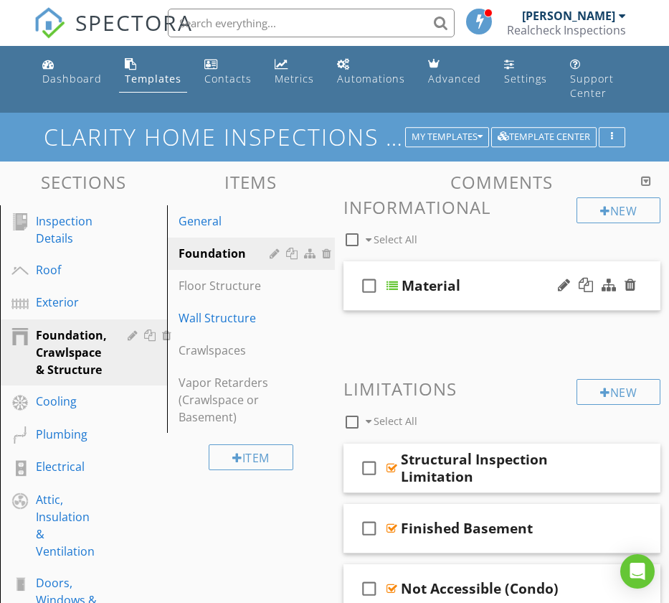
click at [349, 261] on div "check_box_outline_blank Material" at bounding box center [503, 286] width 318 height 50
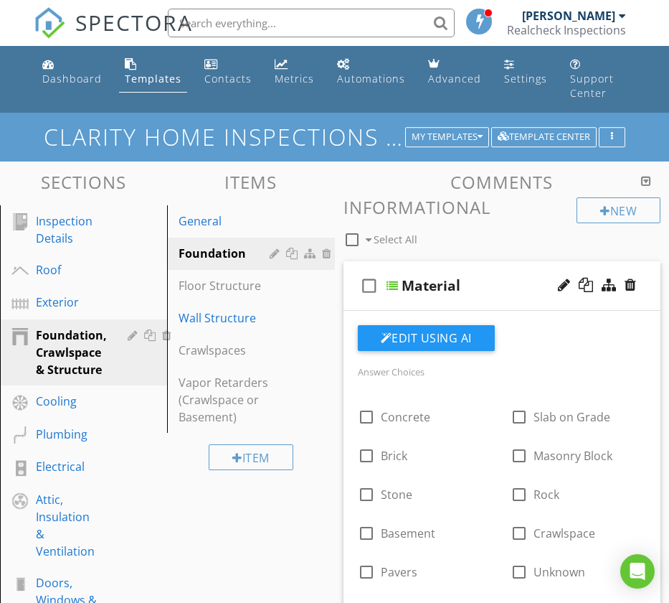
click at [347, 261] on div "check_box_outline_blank Material" at bounding box center [503, 286] width 318 height 50
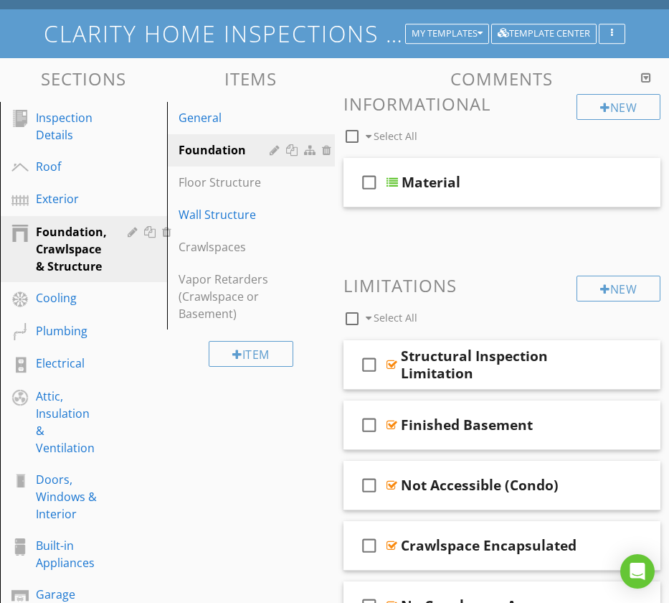
scroll to position [94, 0]
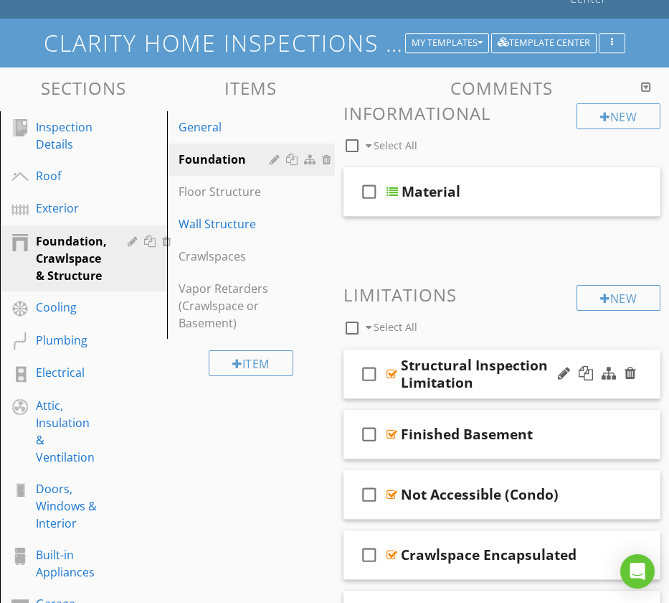
click at [352, 349] on div "check_box_outline_blank Structural Inspection Limitation" at bounding box center [503, 374] width 318 height 50
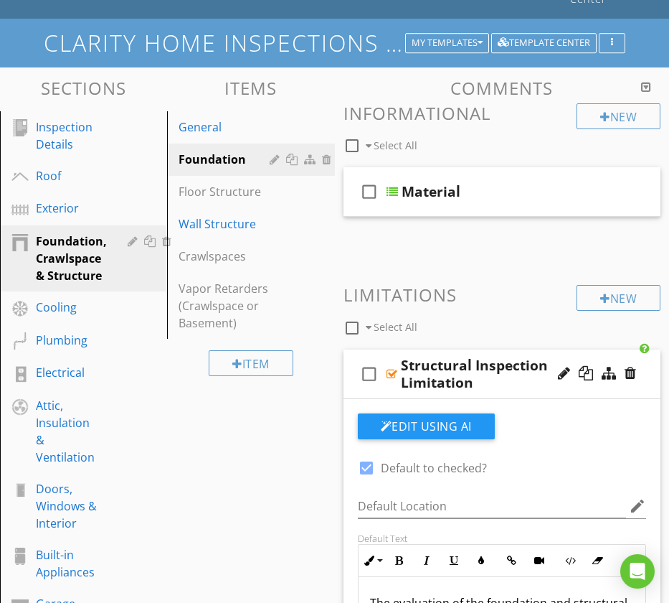
click at [352, 349] on div "check_box_outline_blank Structural Inspection Limitation" at bounding box center [503, 374] width 318 height 50
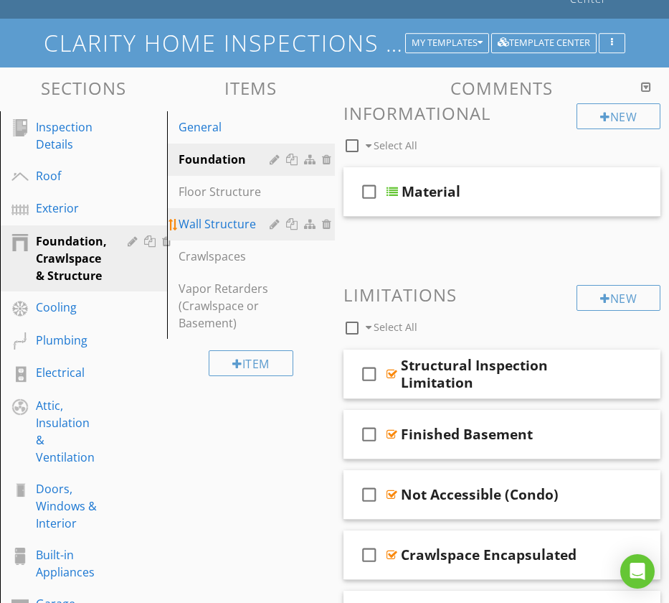
click at [232, 215] on div "Wall Structure" at bounding box center [226, 223] width 95 height 17
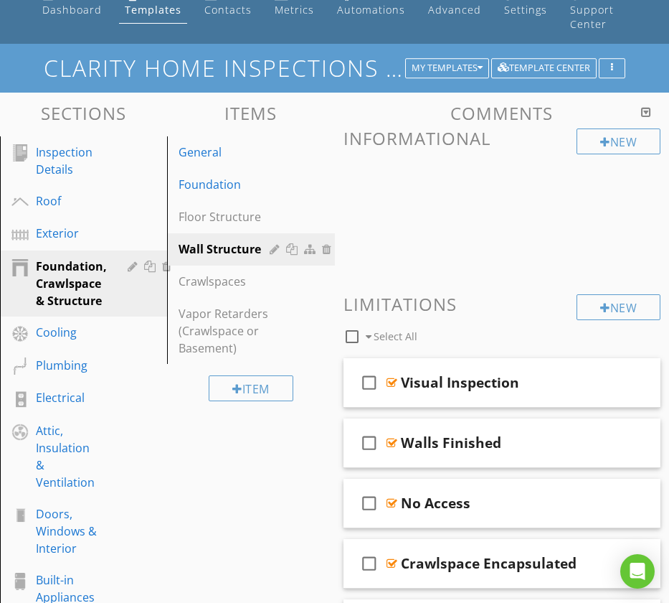
scroll to position [67, 0]
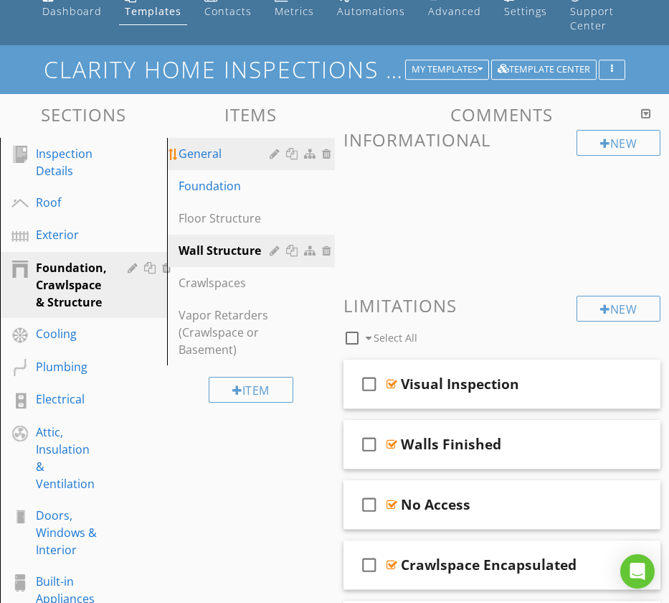
click at [210, 145] on div "General" at bounding box center [226, 153] width 95 height 17
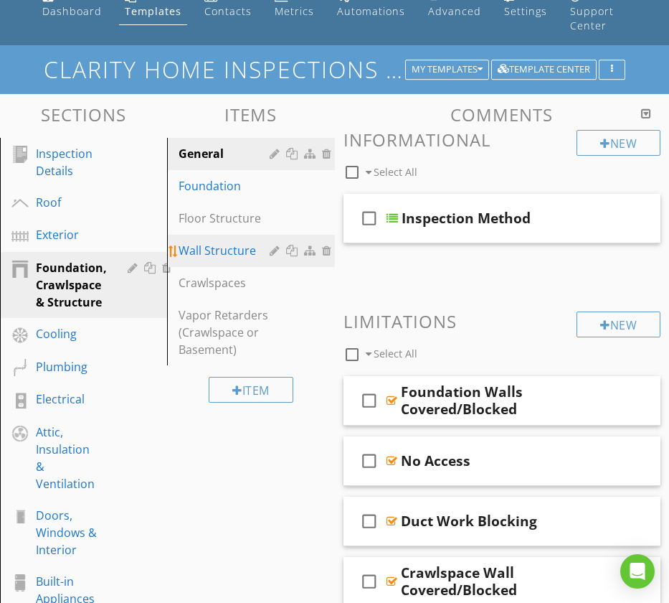
click at [210, 242] on div "Wall Structure" at bounding box center [226, 250] width 95 height 17
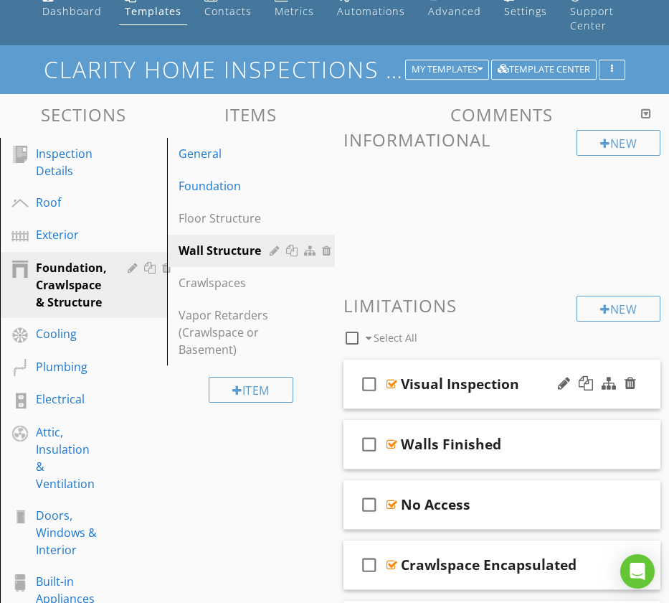
click at [351, 360] on div "check_box_outline_blank Visual Inspection" at bounding box center [503, 385] width 318 height 50
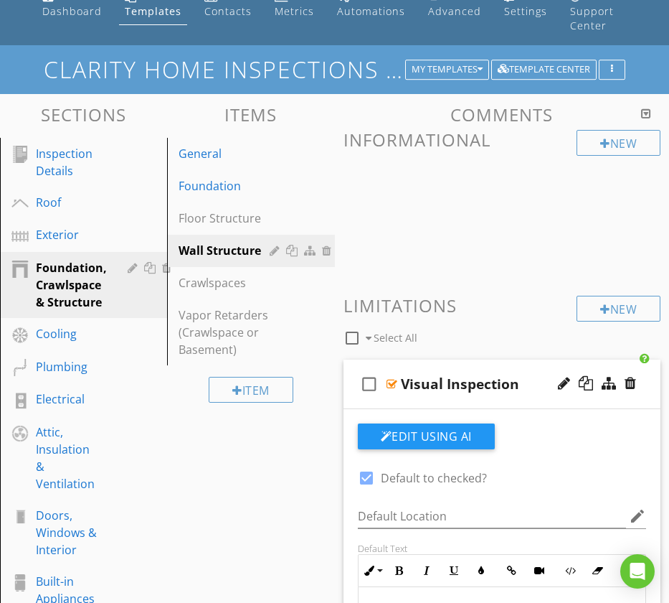
click at [351, 360] on div "check_box_outline_blank Visual Inspection" at bounding box center [503, 385] width 318 height 50
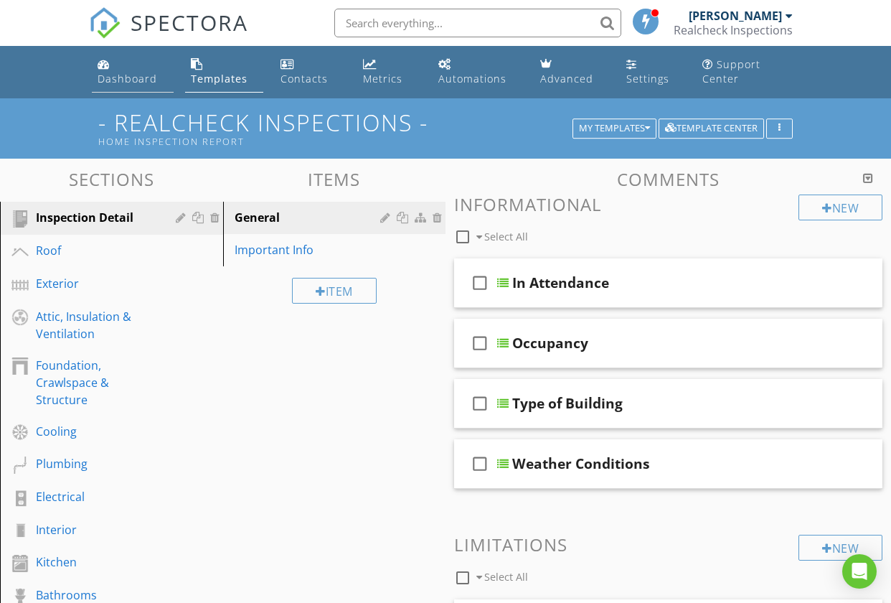
click at [107, 76] on div "Dashboard" at bounding box center [128, 79] width 60 height 14
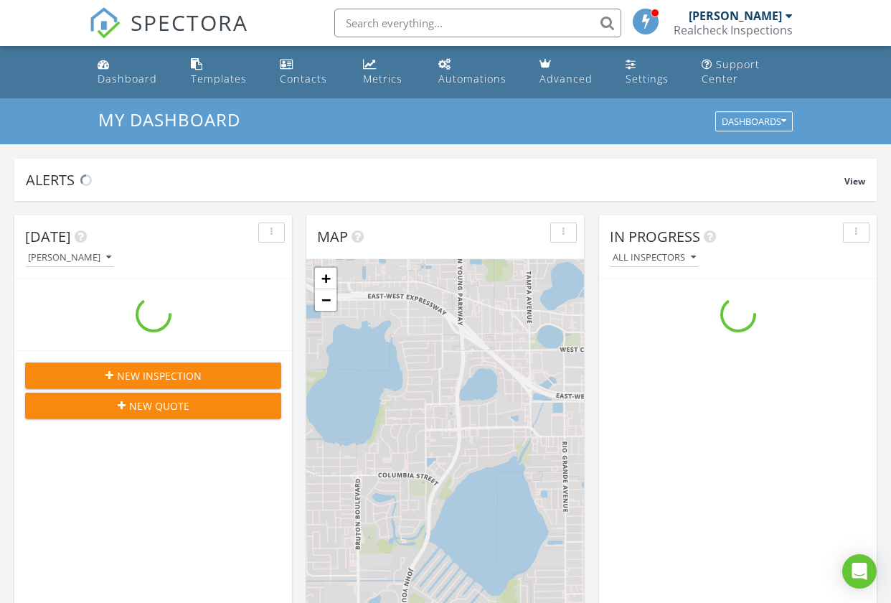
scroll to position [1328, 913]
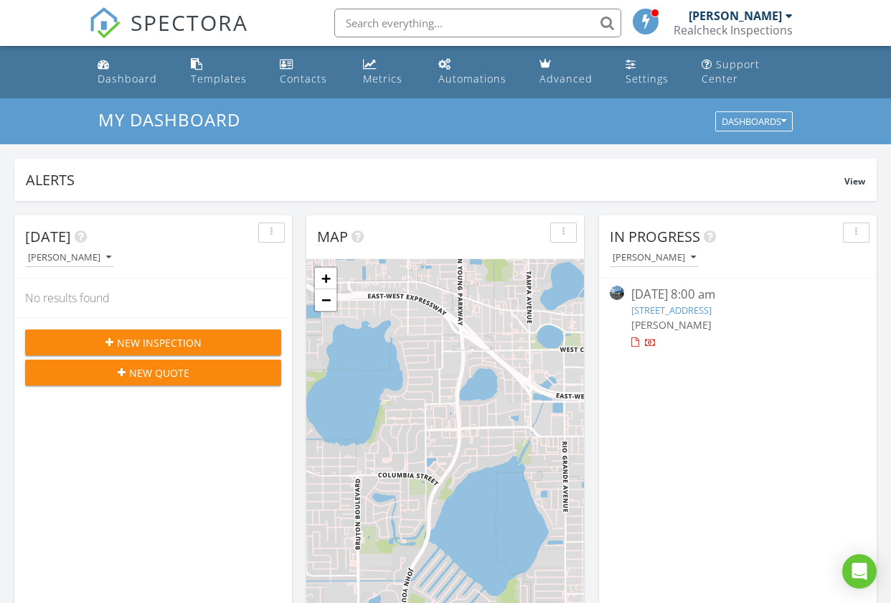
click at [665, 301] on div "[DATE] 8:00 am" at bounding box center [738, 295] width 214 height 18
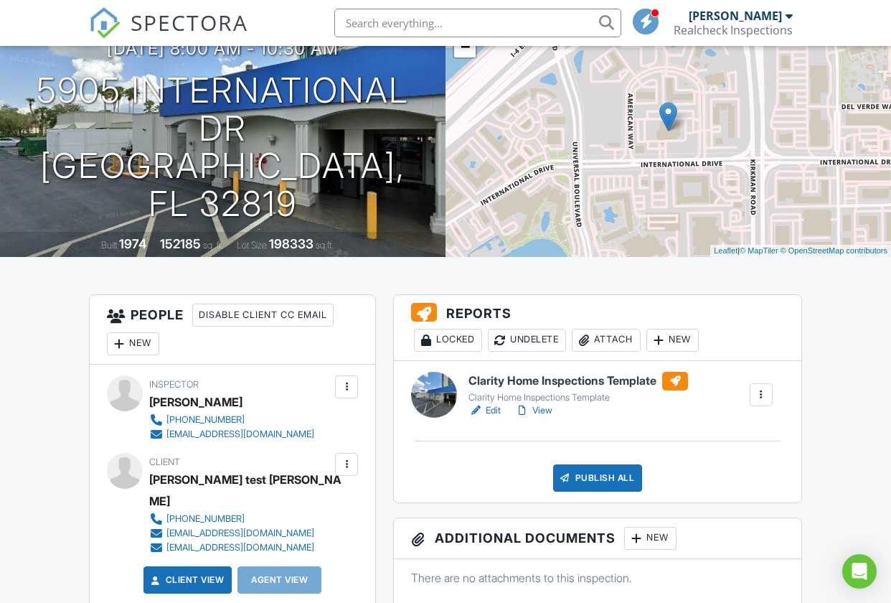
scroll to position [156, 0]
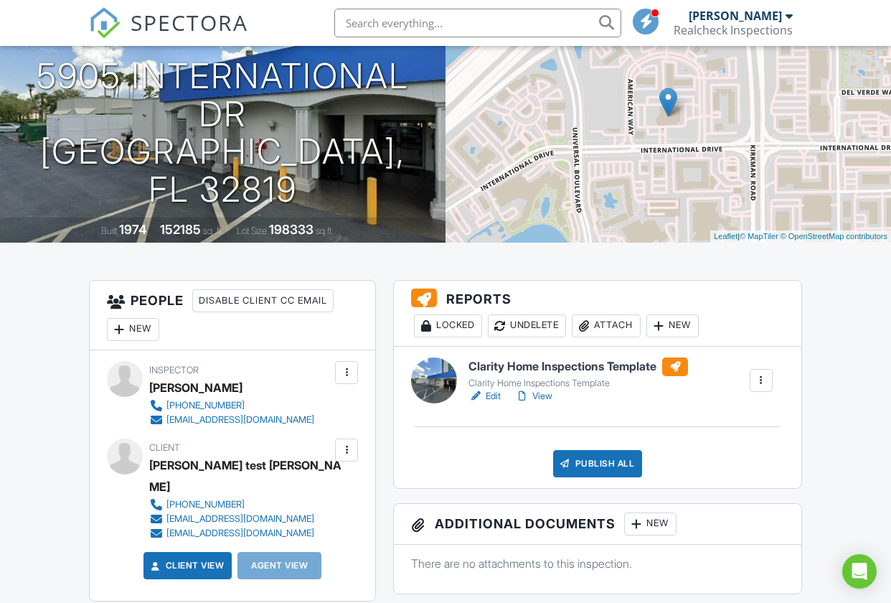
click at [495, 396] on link "Edit" at bounding box center [485, 396] width 32 height 14
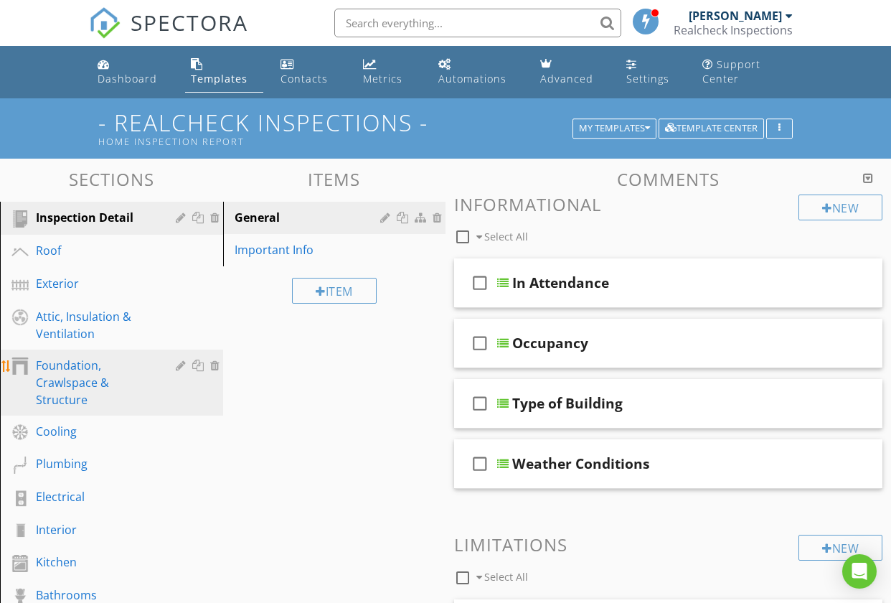
click at [71, 372] on div "Foundation, Crawlspace & Structure" at bounding box center [95, 383] width 119 height 52
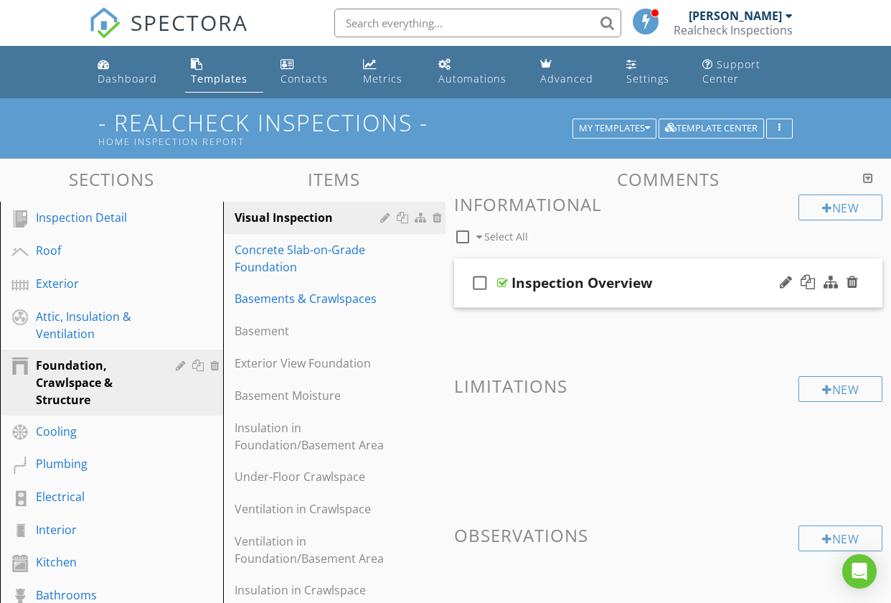
click at [466, 267] on div "check_box_outline_blank Inspection Overview" at bounding box center [668, 283] width 428 height 50
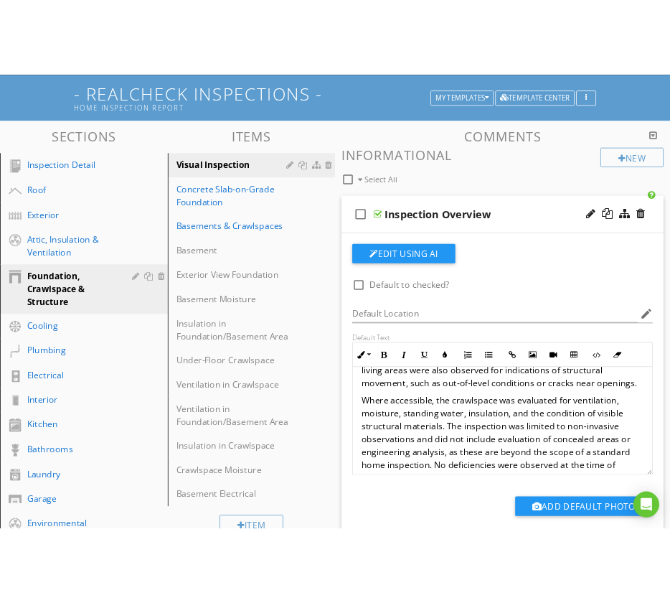
scroll to position [128, 0]
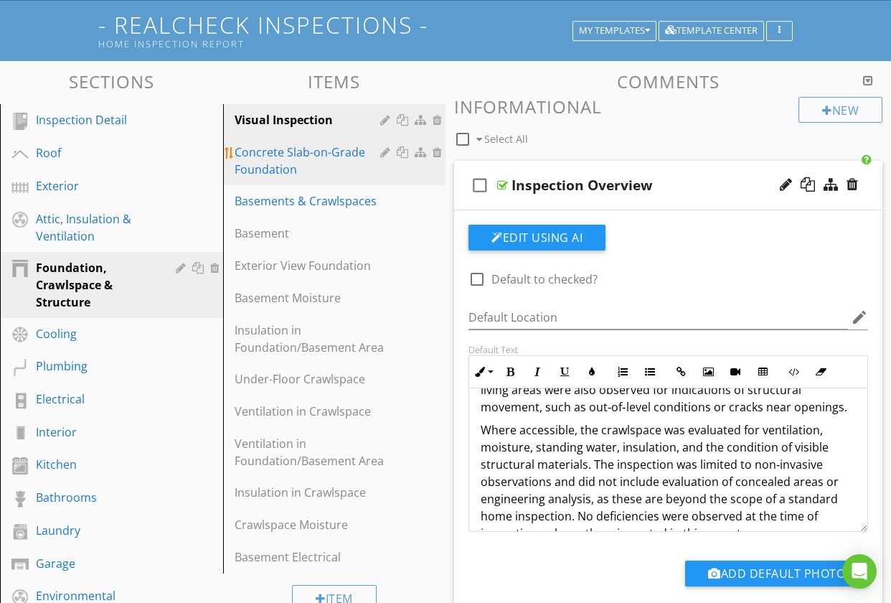
click at [284, 163] on div "Concrete Slab-on-Grade Foundation" at bounding box center [310, 161] width 151 height 34
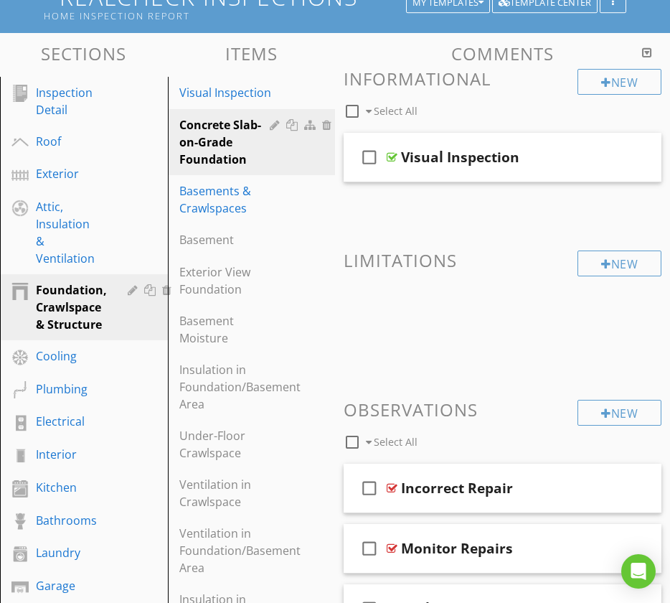
scroll to position [113, 0]
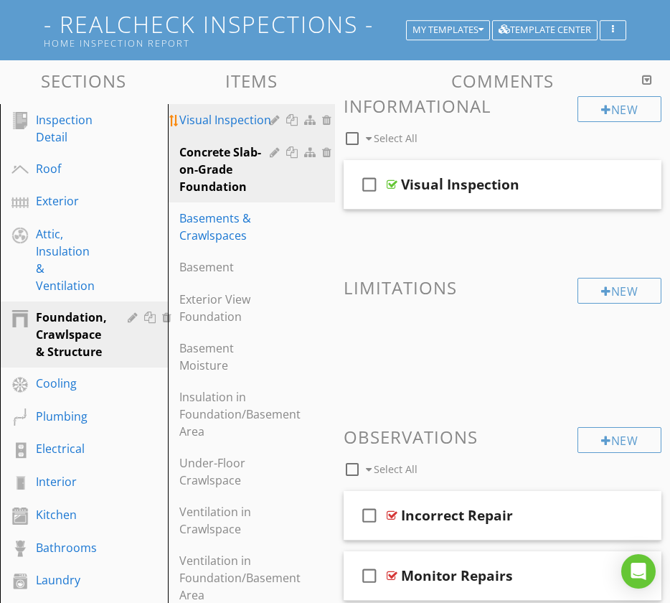
click at [215, 111] on div "Visual Inspection" at bounding box center [226, 119] width 95 height 17
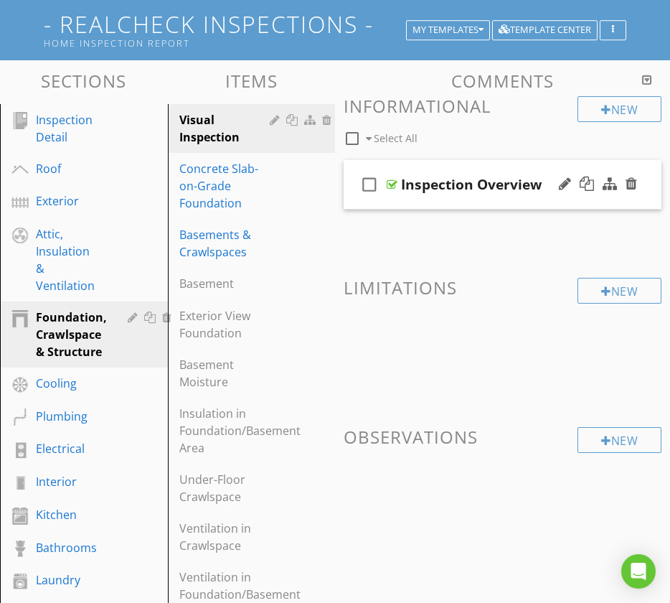
click at [354, 160] on div "check_box_outline_blank Inspection Overview" at bounding box center [503, 185] width 318 height 50
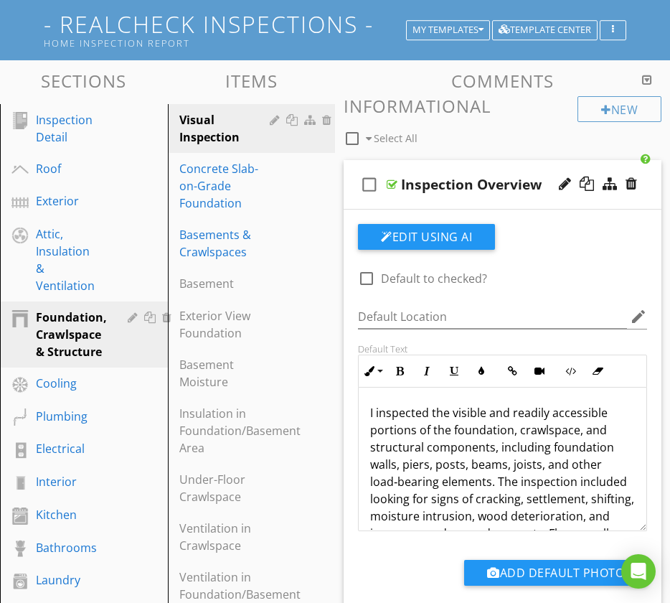
scroll to position [0, 0]
click at [370, 405] on p "I inspected the visible and readily accessible portions of the foundation, craw…" at bounding box center [502, 508] width 265 height 207
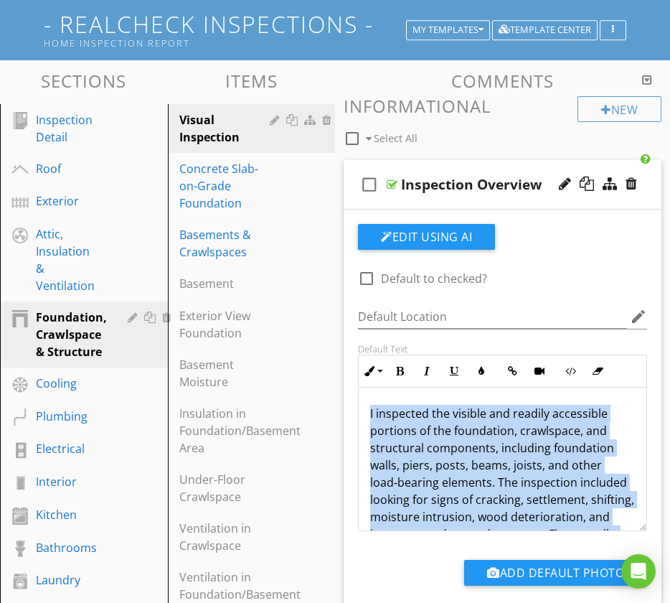
copy div "I inspected the visible and readily accessible portions of the foundation, craw…"
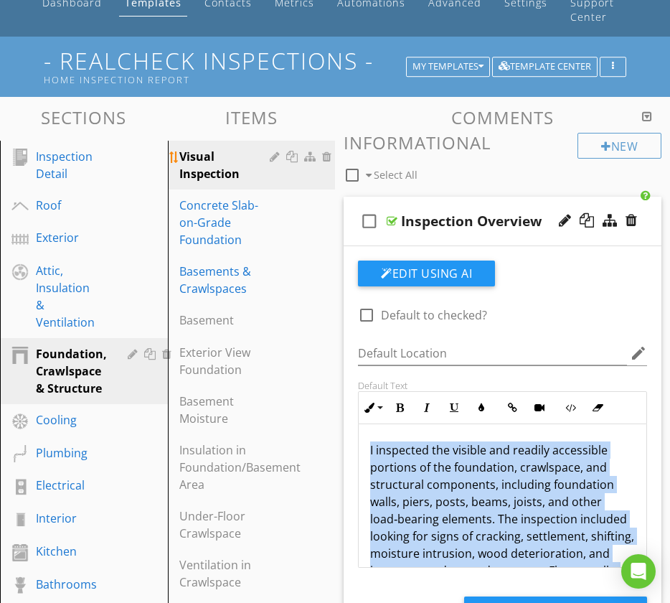
scroll to position [26, 0]
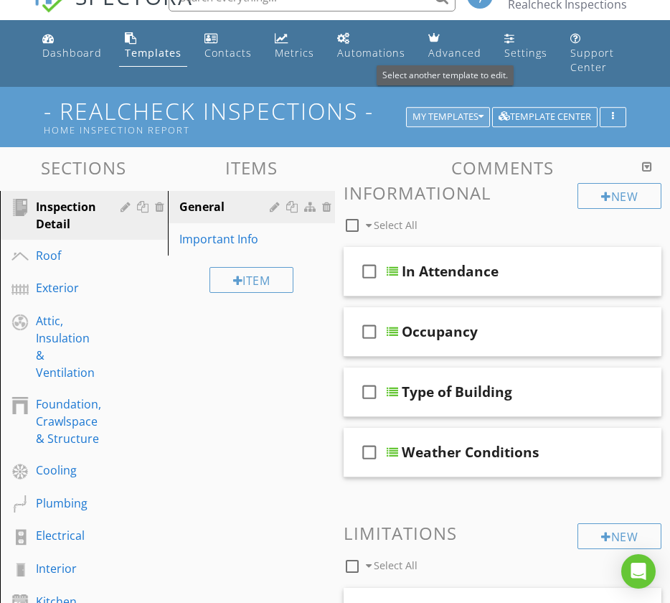
click at [479, 112] on icon "button" at bounding box center [481, 117] width 5 height 10
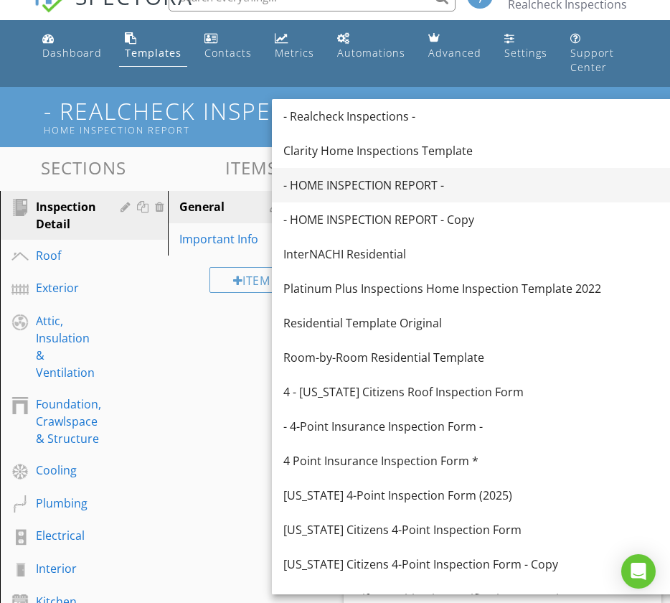
click at [410, 185] on div "- HOME INSPECTION REPORT -" at bounding box center [479, 185] width 393 height 17
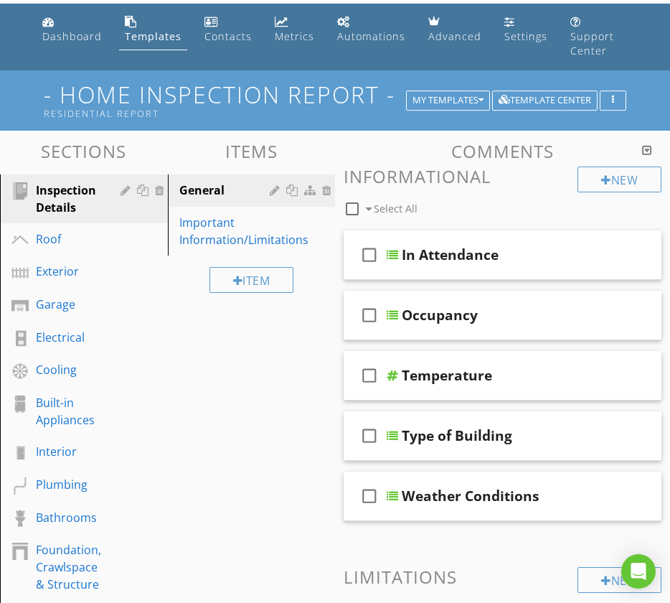
scroll to position [83, 0]
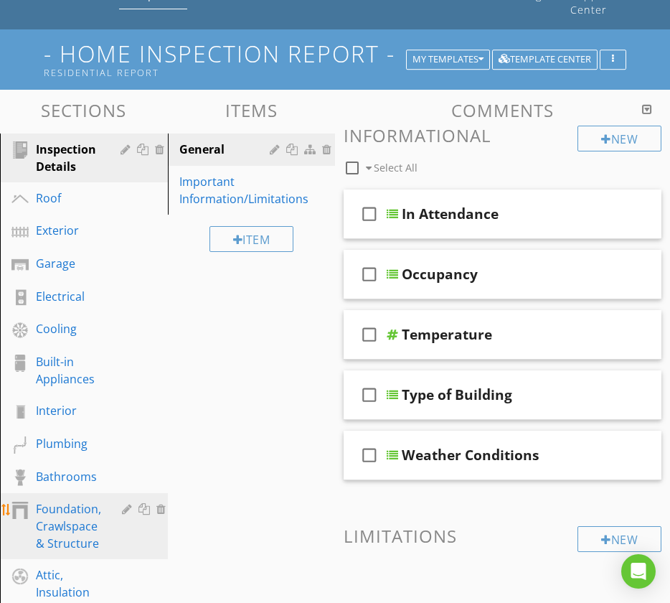
click at [85, 504] on div "Foundation, Crawlspace & Structure" at bounding box center [68, 526] width 65 height 52
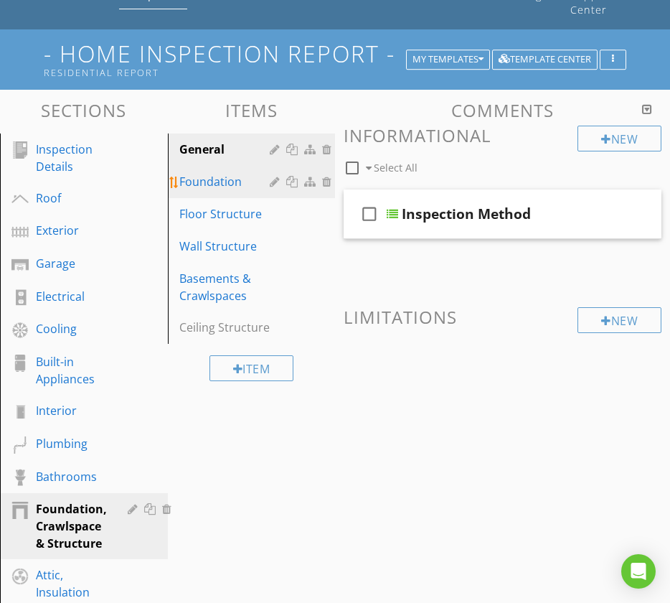
click at [207, 173] on div "Foundation" at bounding box center [226, 181] width 95 height 17
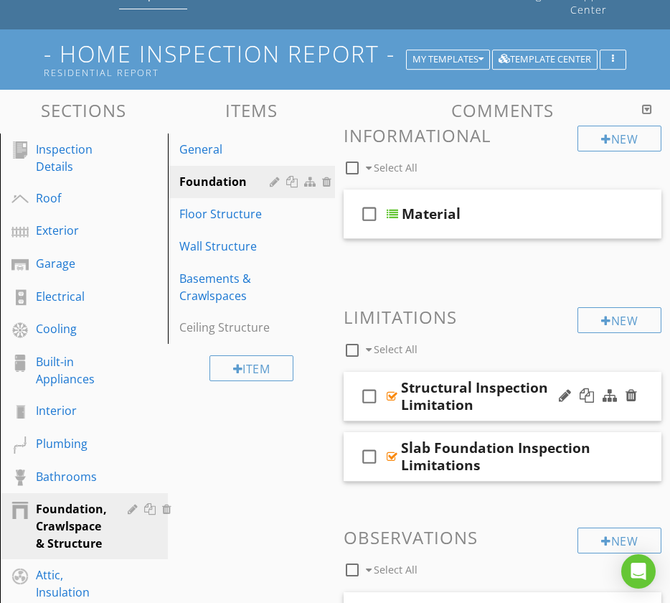
click at [351, 372] on div "check_box_outline_blank Structural Inspection Limitation" at bounding box center [503, 397] width 318 height 50
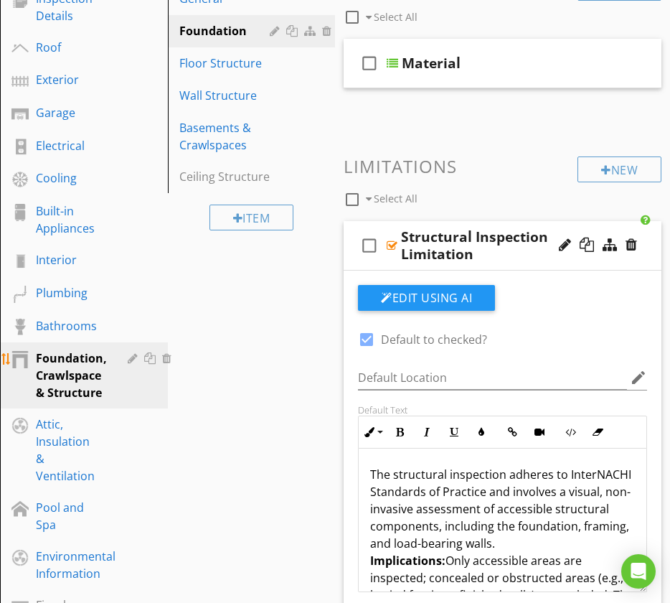
scroll to position [230, 0]
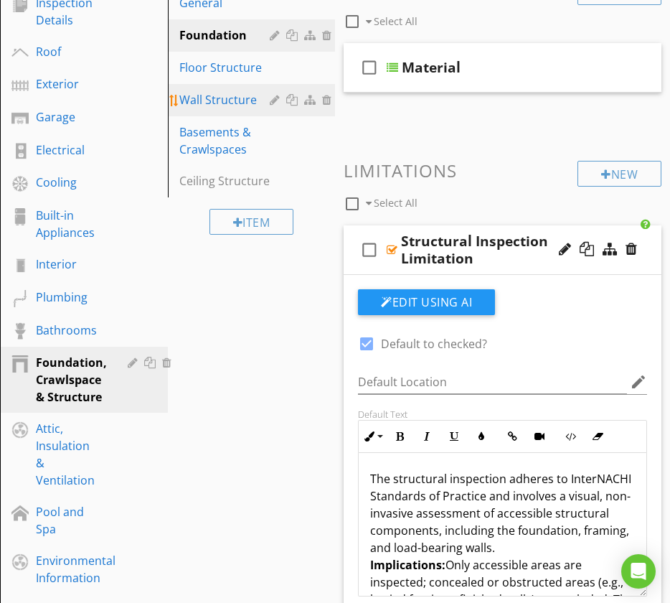
click at [221, 91] on div "Wall Structure" at bounding box center [226, 99] width 95 height 17
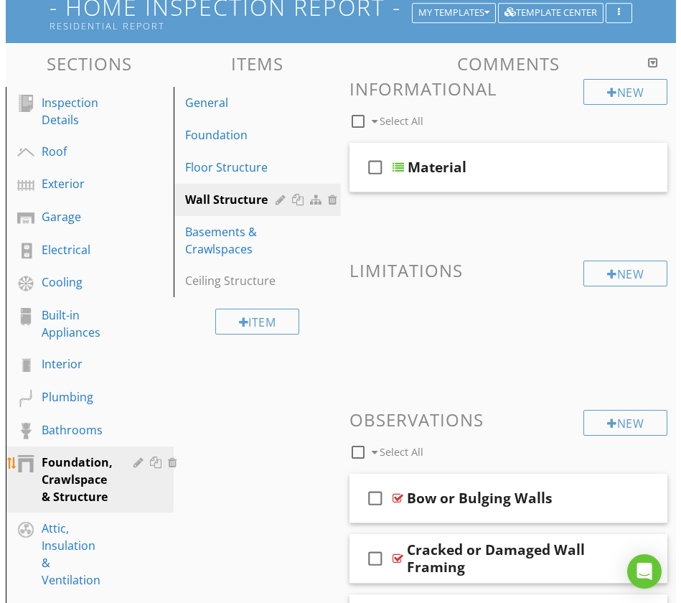
scroll to position [101, 0]
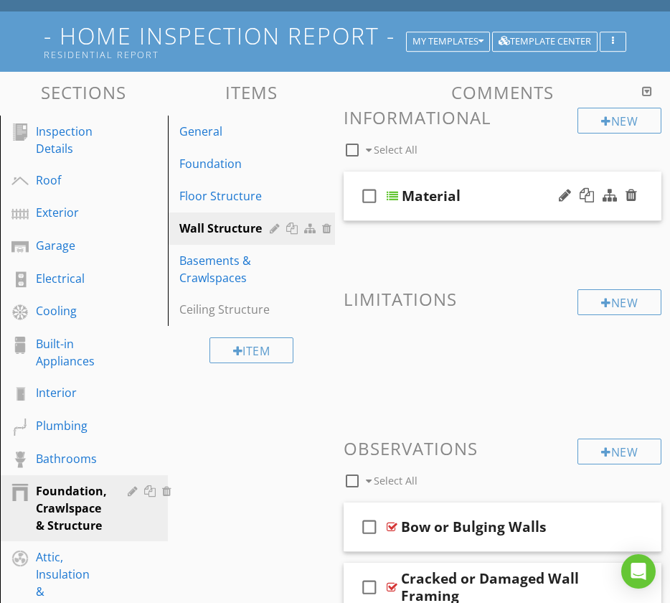
click at [354, 172] on div "check_box_outline_blank Material" at bounding box center [503, 197] width 318 height 50
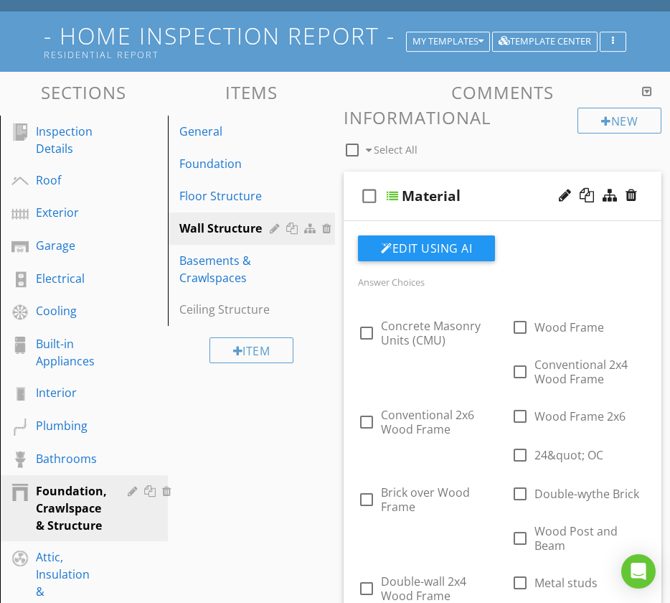
click at [354, 172] on div "check_box_outline_blank Material" at bounding box center [503, 197] width 318 height 50
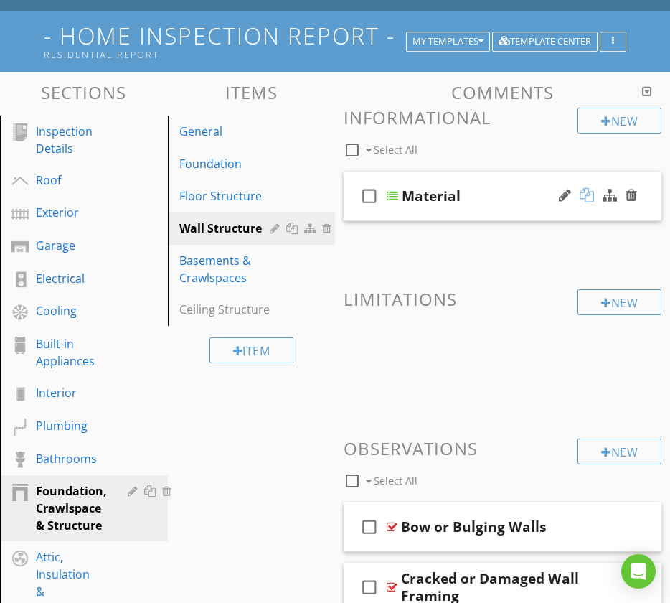
click at [585, 188] on div at bounding box center [587, 195] width 14 height 14
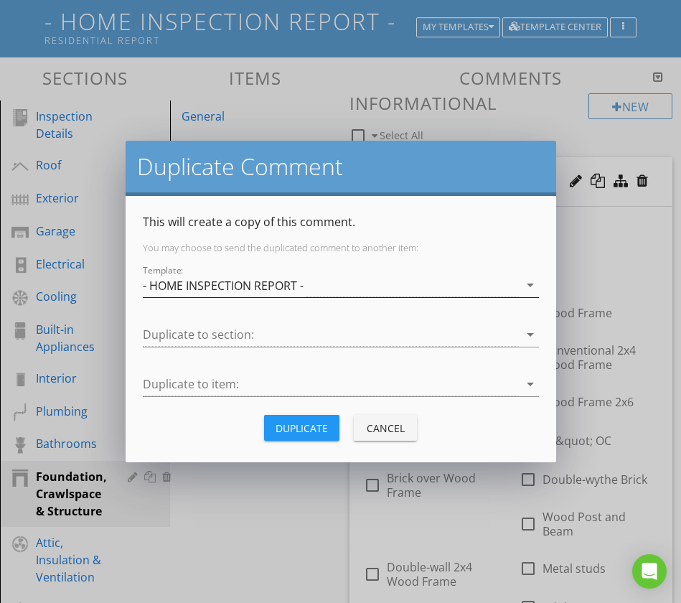
click at [532, 285] on icon "arrow_drop_down" at bounding box center [530, 284] width 17 height 17
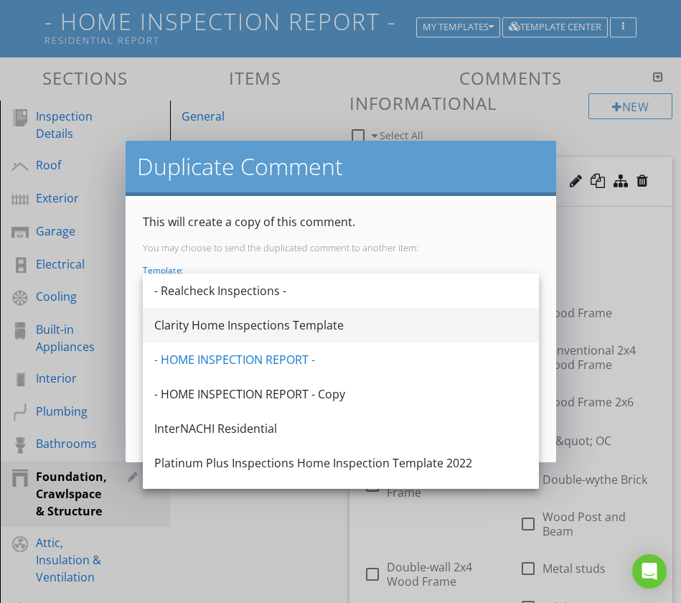
click at [373, 329] on div "Clarity Home Inspections Template" at bounding box center [340, 324] width 373 height 17
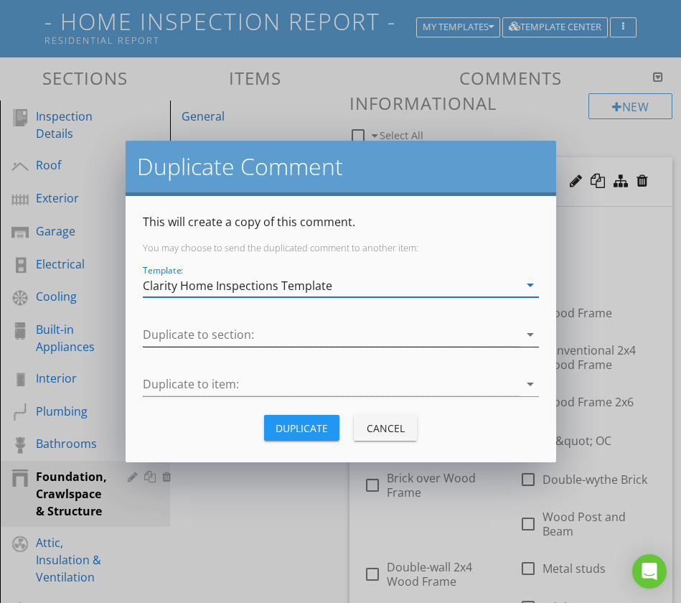
click at [526, 334] on icon "arrow_drop_down" at bounding box center [530, 334] width 17 height 17
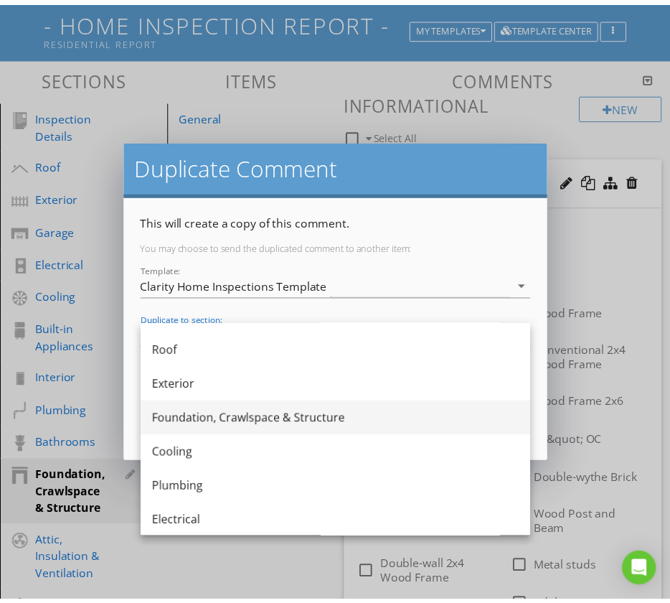
scroll to position [28, 0]
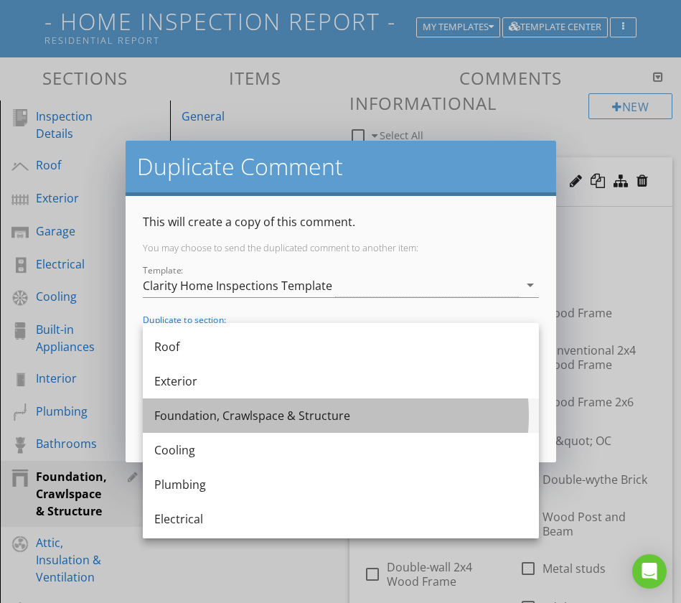
click at [255, 418] on div "Foundation, Crawlspace & Structure" at bounding box center [340, 415] width 373 height 17
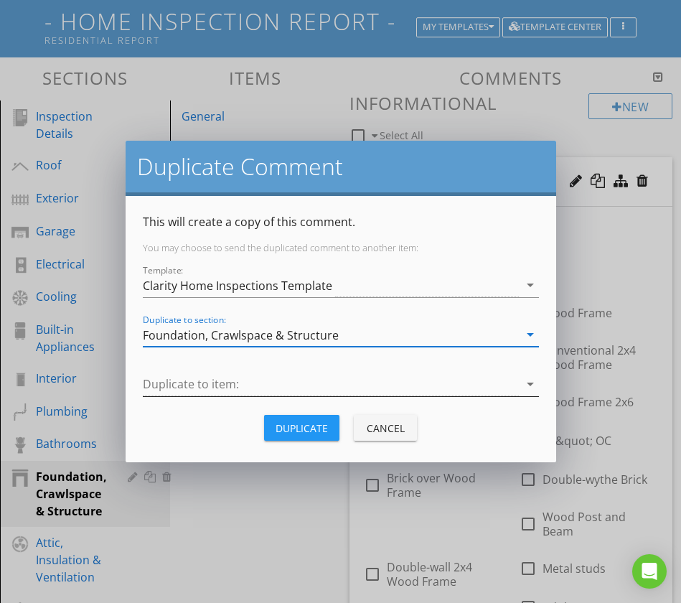
click at [532, 385] on icon "arrow_drop_down" at bounding box center [530, 383] width 17 height 17
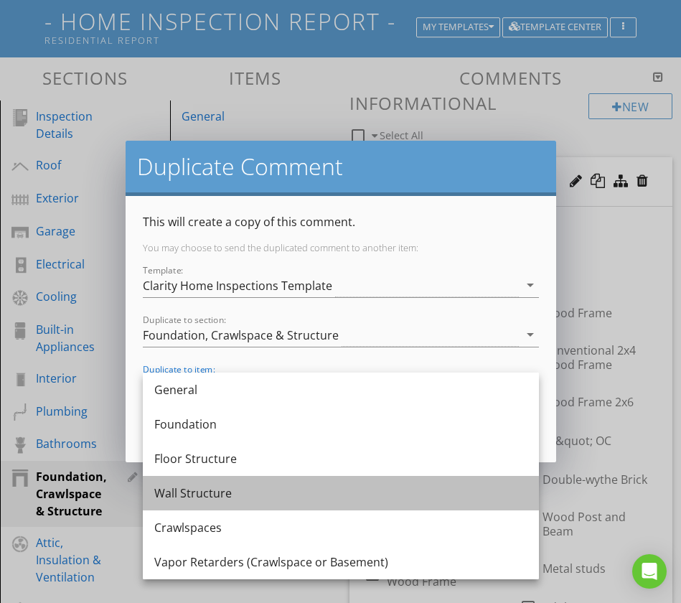
click at [204, 501] on div "Wall Structure" at bounding box center [340, 492] width 373 height 17
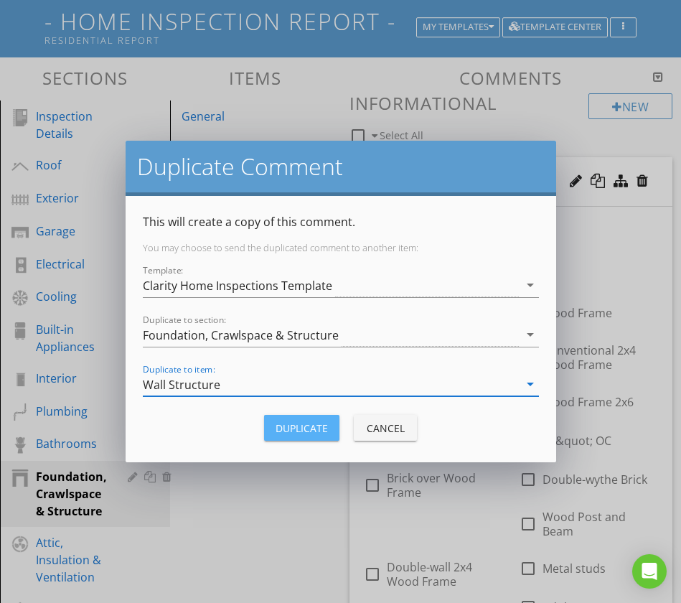
click at [288, 428] on div "Duplicate" at bounding box center [302, 427] width 52 height 15
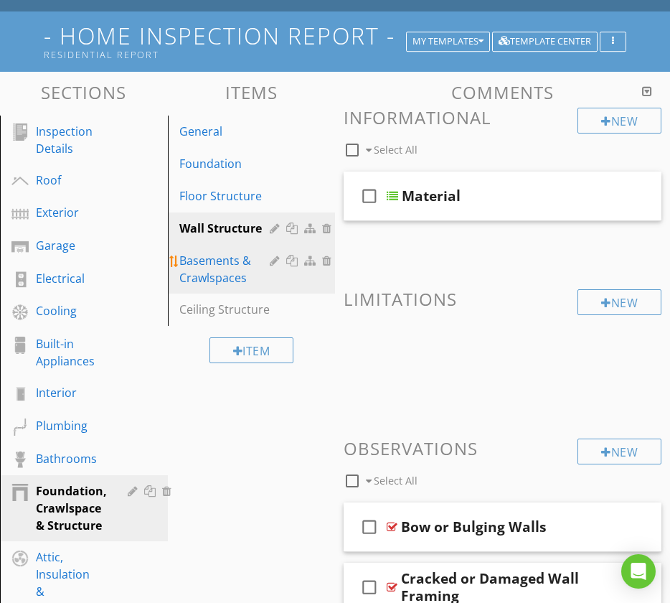
click at [215, 258] on div "Basements & Crawlspaces" at bounding box center [226, 269] width 95 height 34
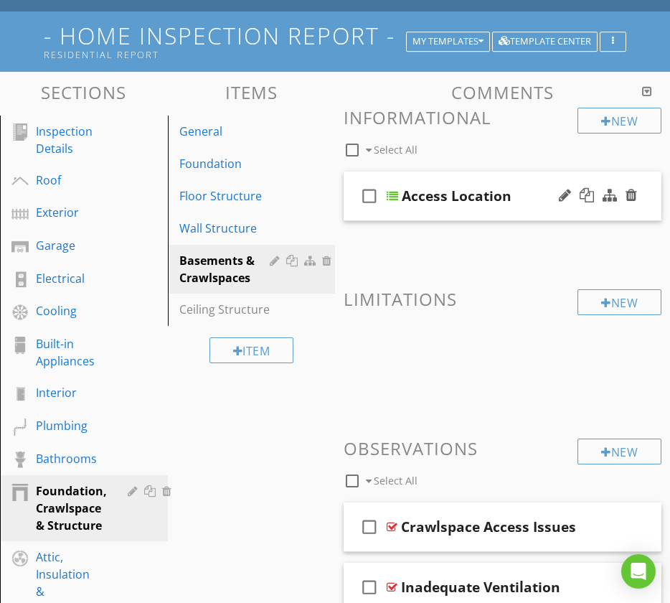
click at [352, 172] on div "check_box_outline_blank Access Location" at bounding box center [503, 197] width 318 height 50
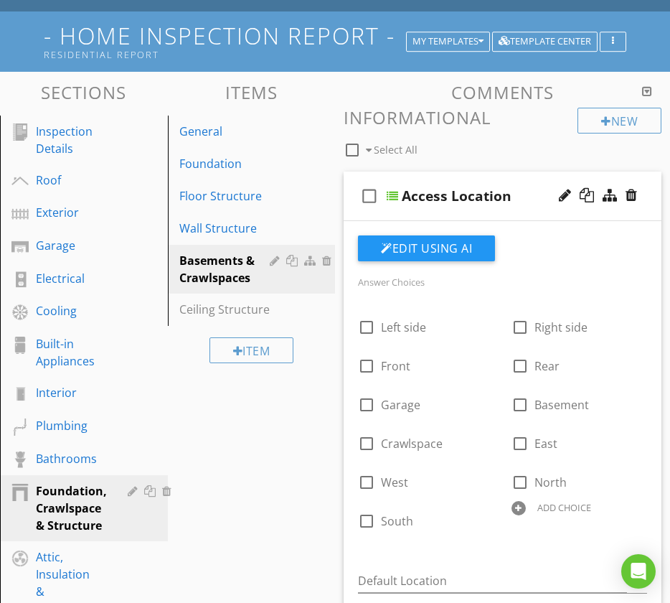
click at [352, 172] on div "check_box_outline_blank Access Location" at bounding box center [503, 197] width 318 height 50
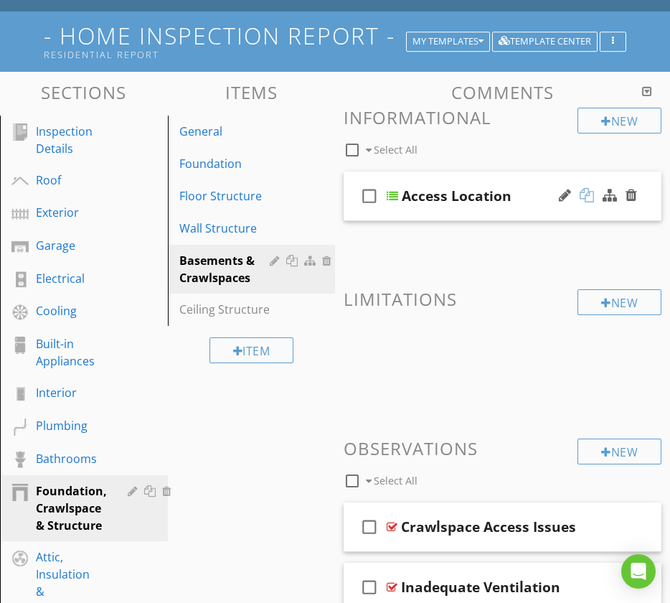
click at [586, 188] on div at bounding box center [587, 195] width 14 height 14
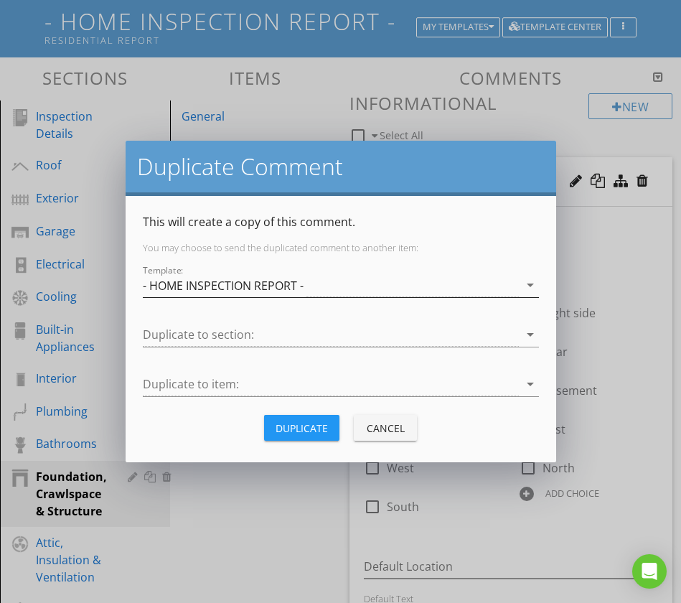
click at [527, 283] on icon "arrow_drop_down" at bounding box center [530, 284] width 17 height 17
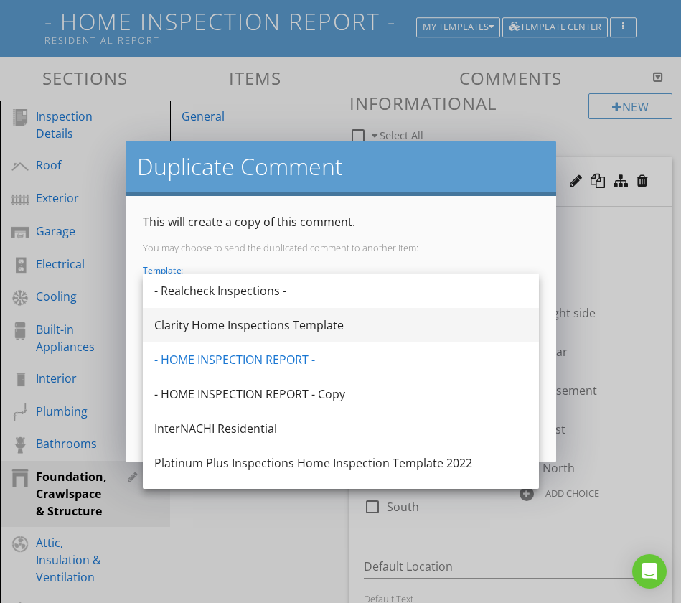
click at [360, 326] on div "Clarity Home Inspections Template" at bounding box center [340, 324] width 373 height 17
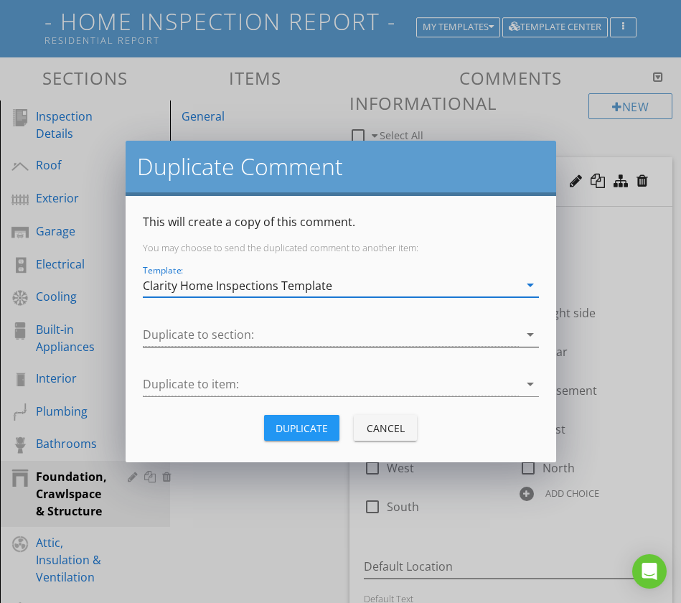
click at [526, 334] on icon "arrow_drop_down" at bounding box center [530, 334] width 17 height 17
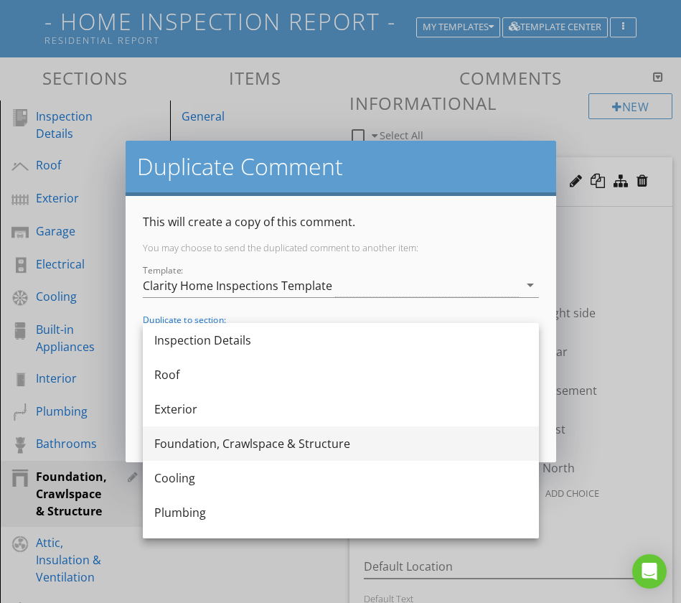
click at [281, 446] on div "Foundation, Crawlspace & Structure" at bounding box center [340, 443] width 373 height 17
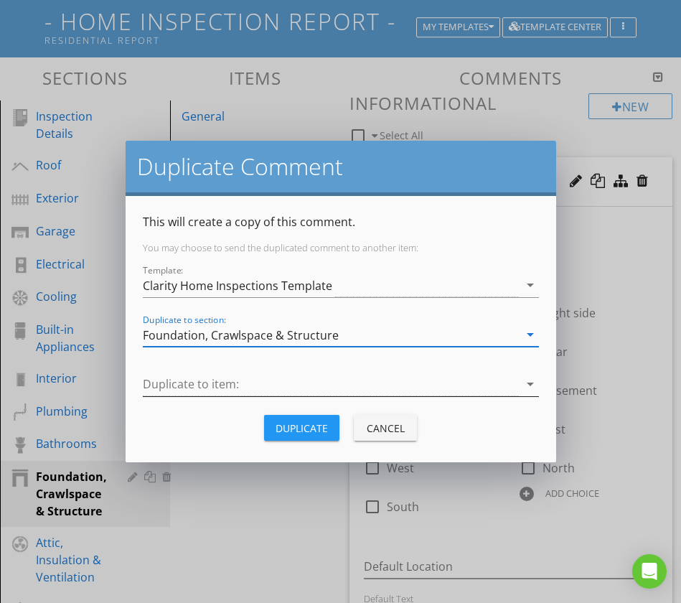
click at [530, 380] on icon "arrow_drop_down" at bounding box center [530, 383] width 17 height 17
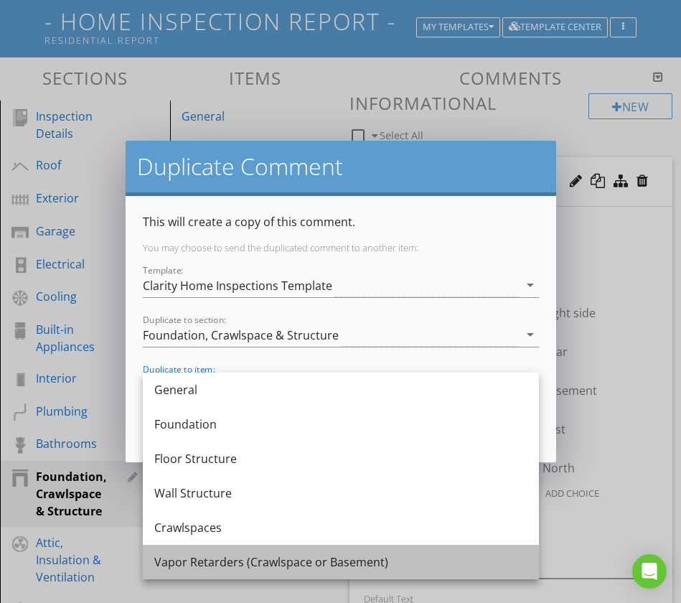
click at [293, 562] on div "Vapor Retarders (Crawlspace or Basement)" at bounding box center [340, 561] width 373 height 17
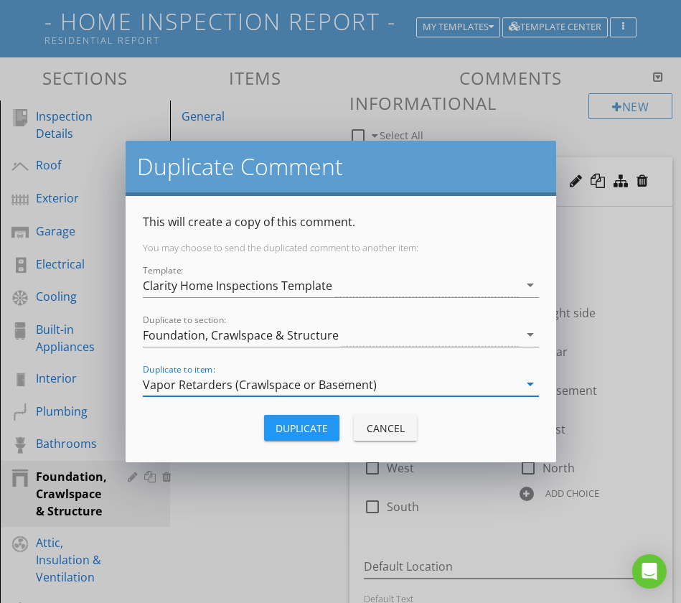
click at [319, 427] on div "Duplicate" at bounding box center [302, 427] width 52 height 15
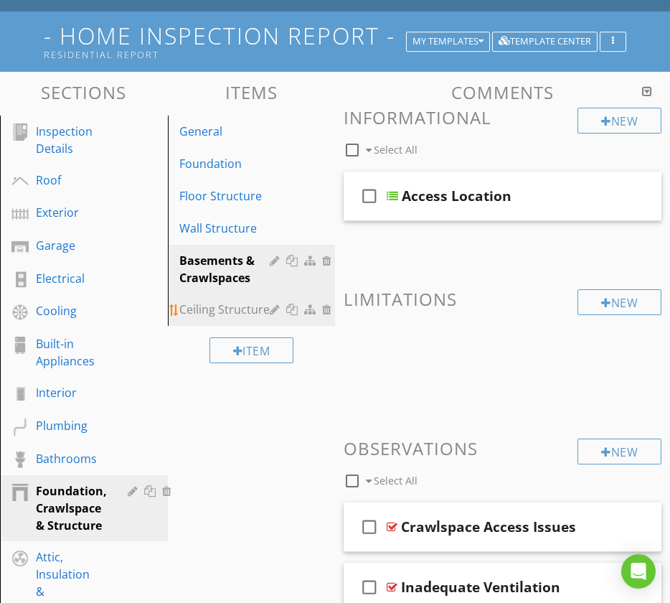
click at [212, 301] on div "Ceiling Structure" at bounding box center [226, 309] width 95 height 17
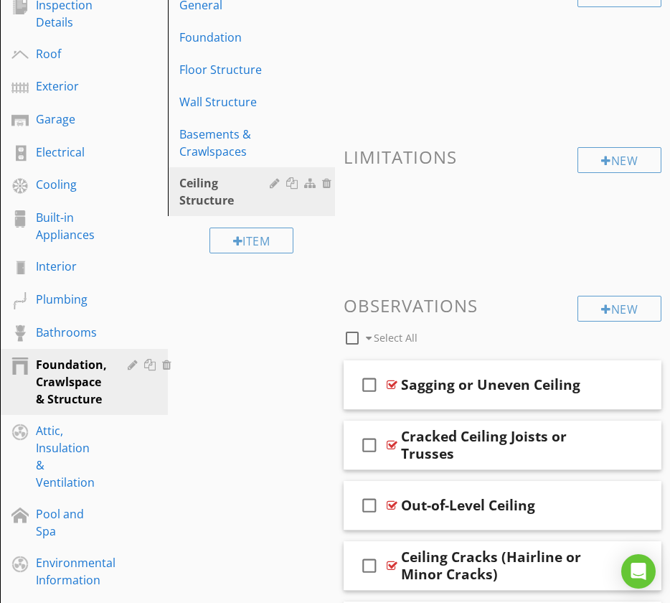
scroll to position [163, 0]
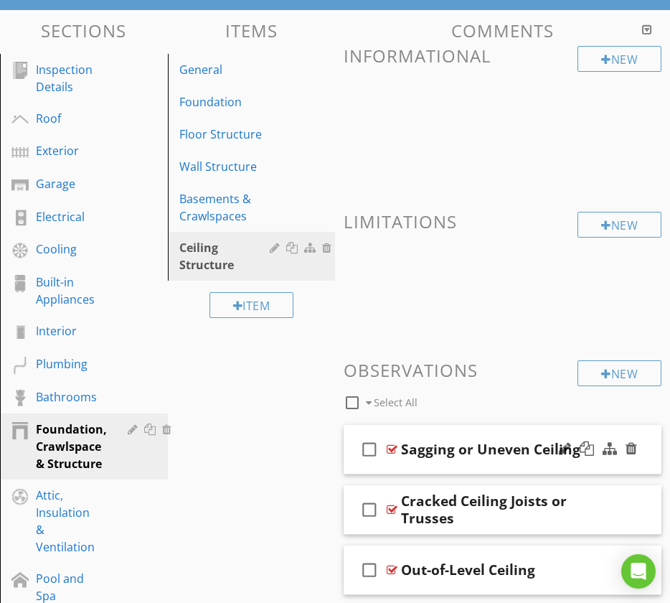
click at [353, 425] on div "check_box_outline_blank Sagging or Uneven Ceiling" at bounding box center [503, 450] width 318 height 50
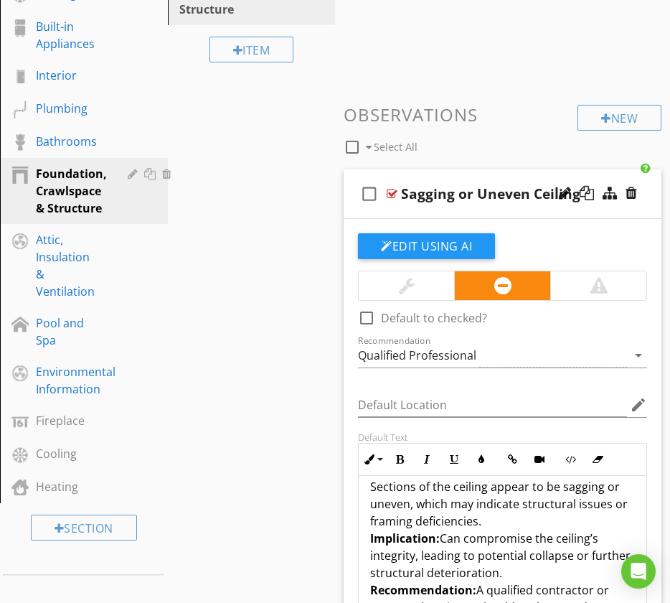
scroll to position [7, 0]
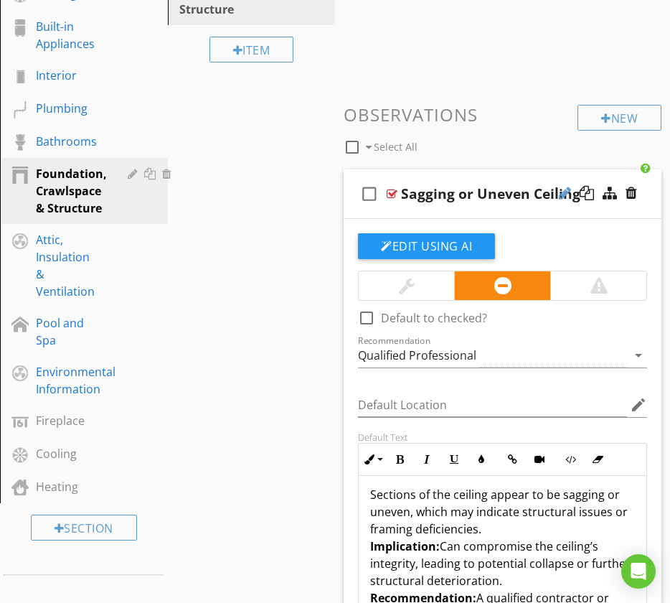
click at [566, 186] on div at bounding box center [565, 193] width 12 height 14
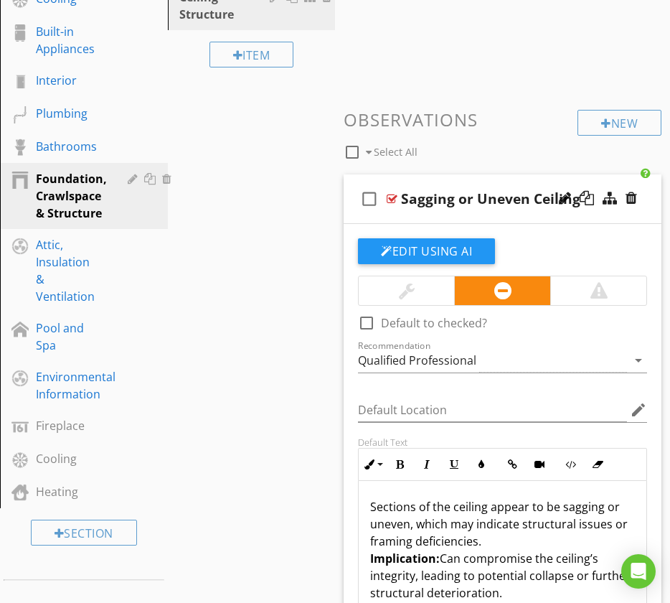
scroll to position [391, 0]
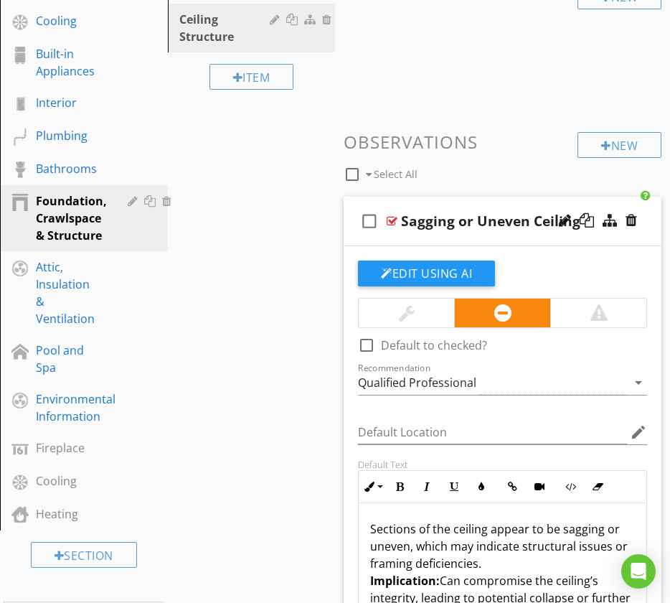
click at [350, 197] on div "check_box_outline_blank Sagging or Uneven Ceiling" at bounding box center [503, 222] width 318 height 50
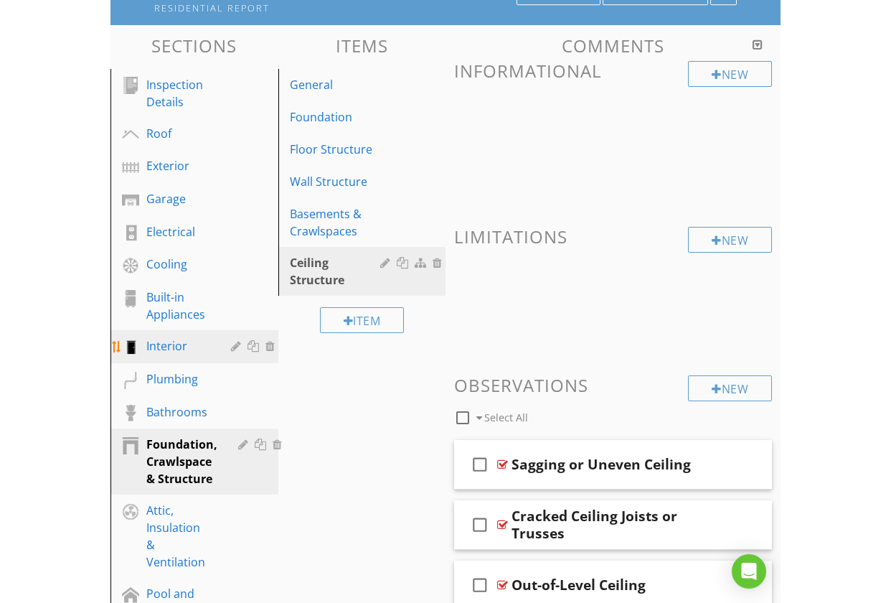
scroll to position [56, 0]
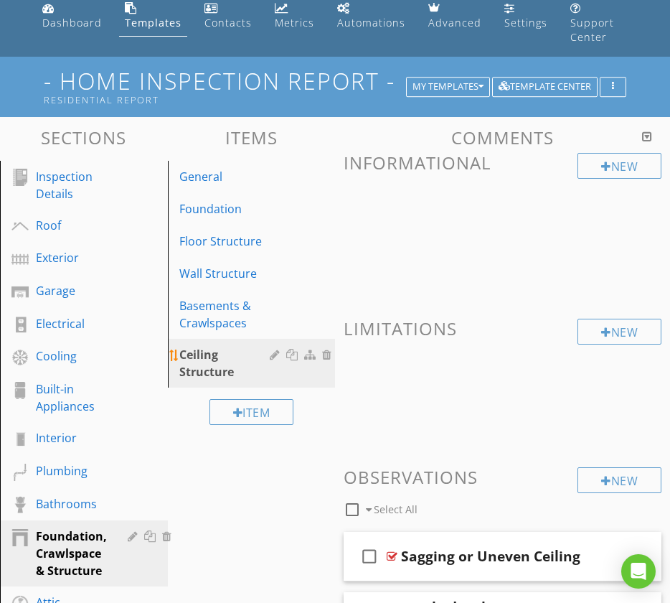
click at [293, 349] on div at bounding box center [293, 354] width 15 height 11
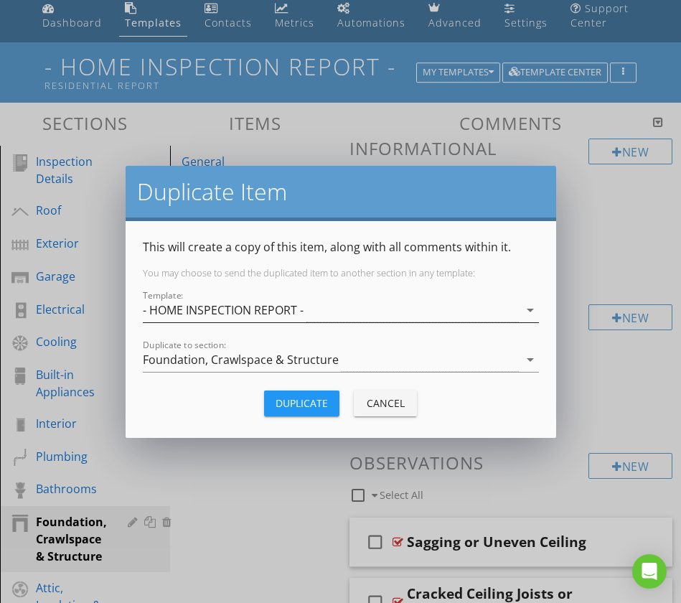
click at [527, 310] on icon "arrow_drop_down" at bounding box center [530, 309] width 17 height 17
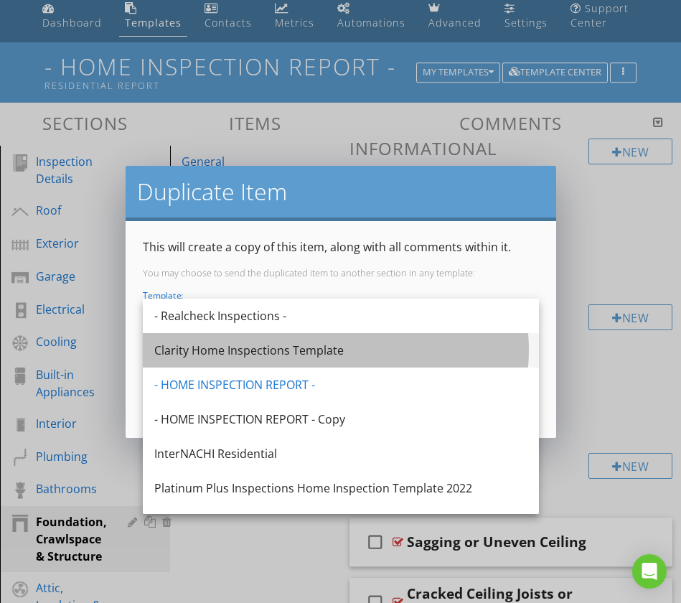
click at [391, 354] on div "Clarity Home Inspections Template" at bounding box center [340, 350] width 373 height 17
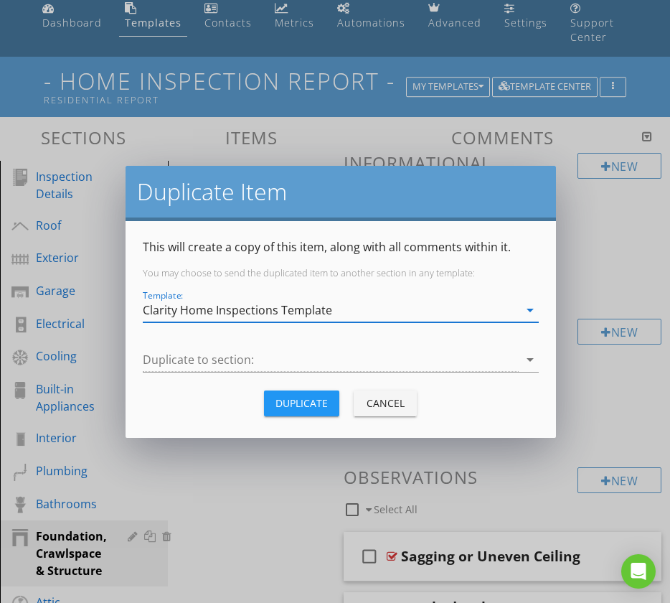
click at [276, 483] on div "Duplicate Item This will create a copy of this item, along with all comments wi…" at bounding box center [335, 301] width 670 height 603
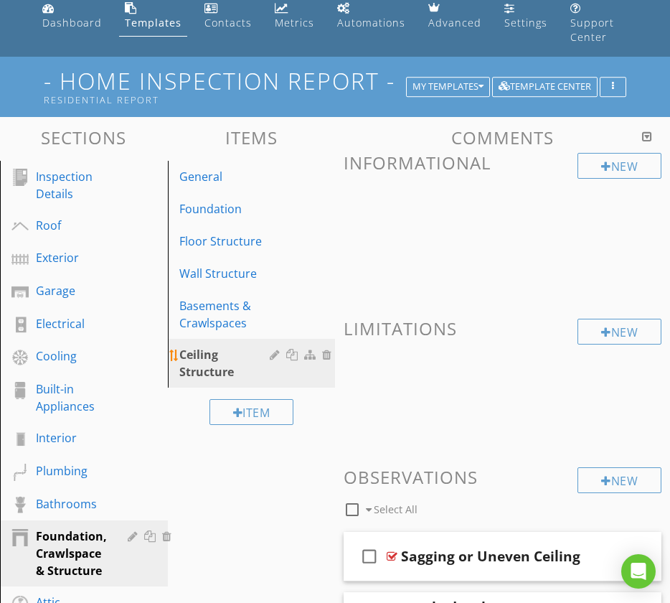
click at [227, 352] on div "Ceiling Structure" at bounding box center [226, 363] width 95 height 34
click at [293, 349] on div at bounding box center [293, 354] width 15 height 11
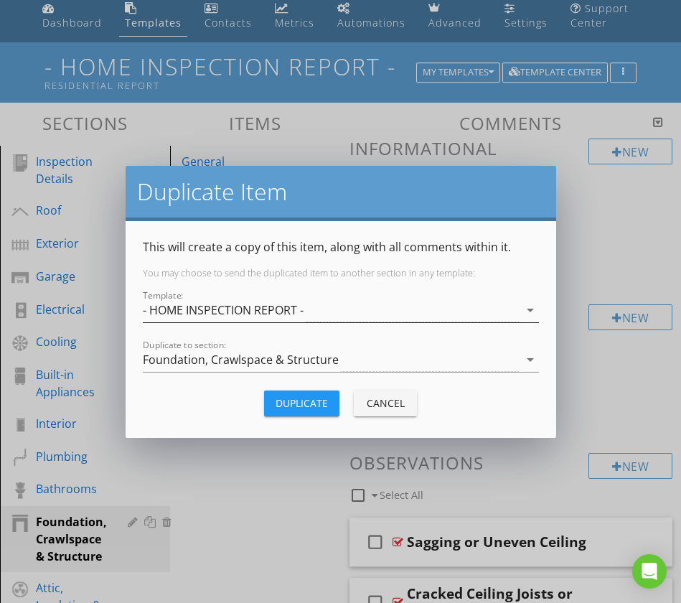
click at [530, 309] on icon "arrow_drop_down" at bounding box center [530, 309] width 17 height 17
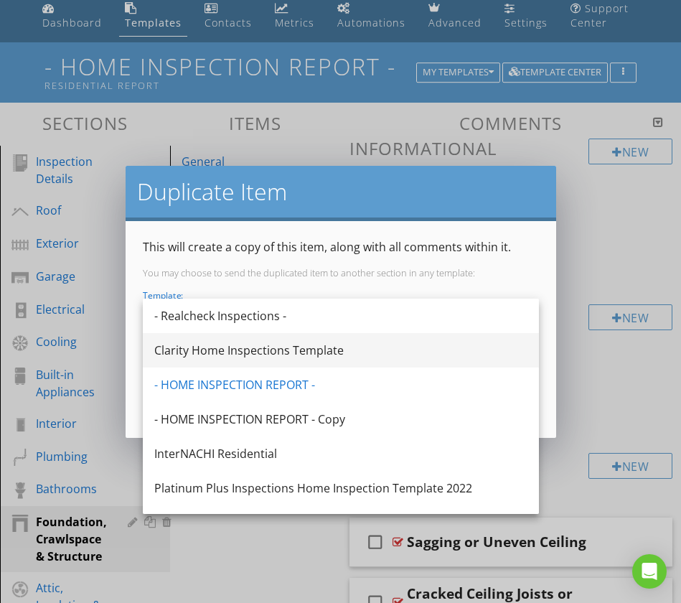
click at [332, 359] on div "Clarity Home Inspections Template" at bounding box center [340, 350] width 373 height 34
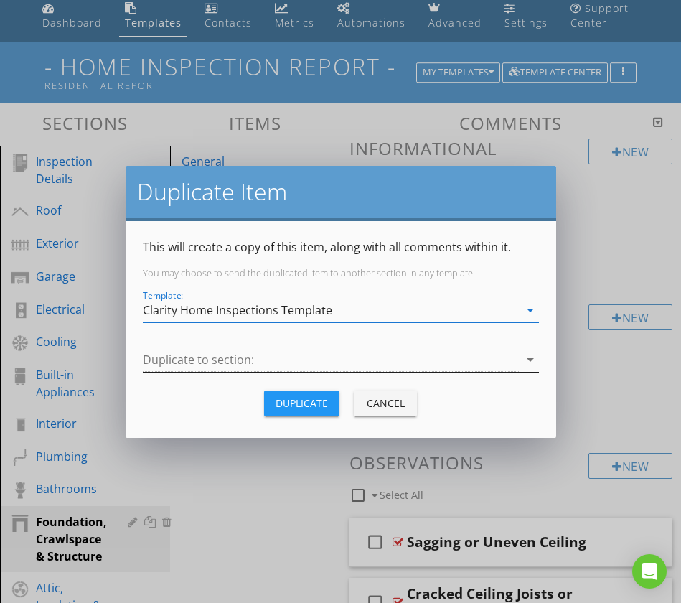
click at [530, 360] on icon "arrow_drop_down" at bounding box center [530, 359] width 17 height 17
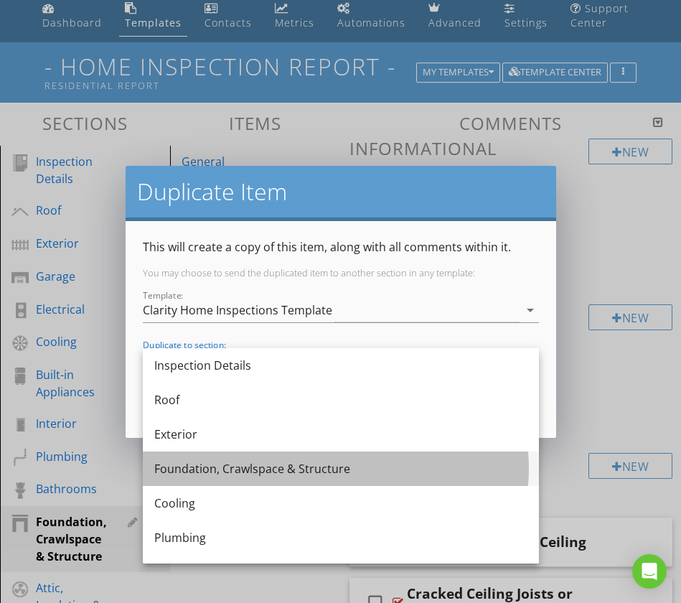
click at [306, 469] on div "Foundation, Crawlspace & Structure" at bounding box center [340, 468] width 373 height 17
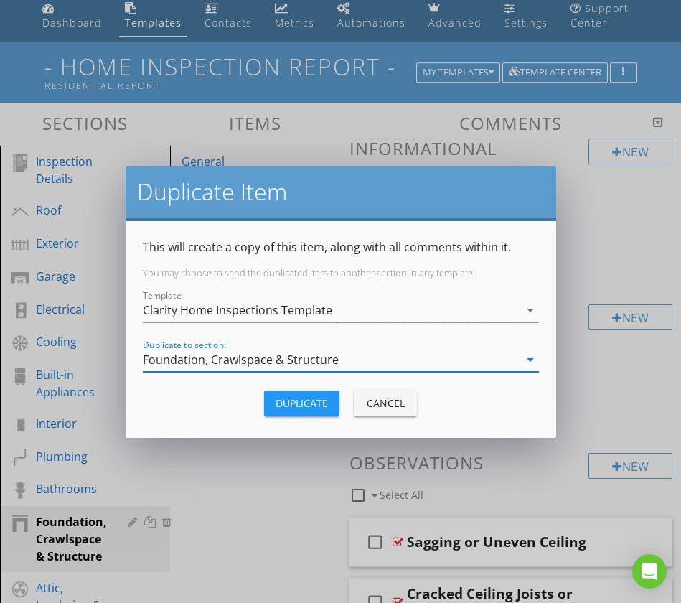
click at [293, 402] on div "Duplicate" at bounding box center [302, 402] width 52 height 15
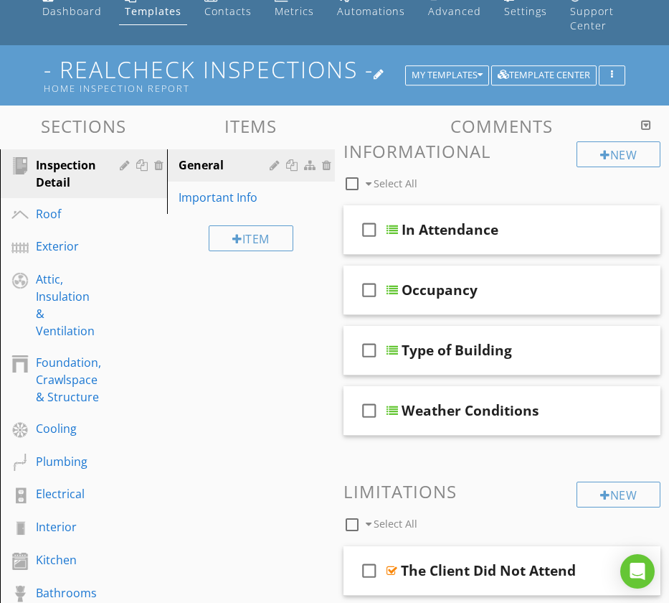
click at [385, 68] on div at bounding box center [379, 73] width 11 height 11
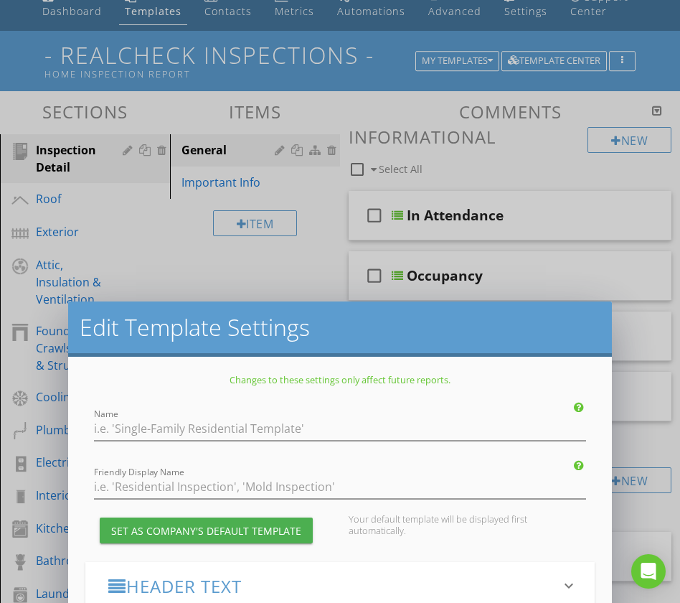
type input "- Realcheck Inspections -"
type input "Home Inspection Report"
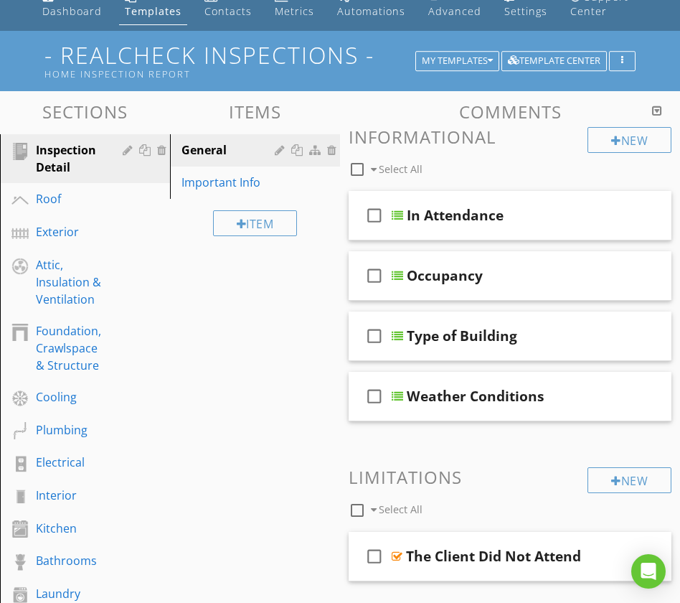
click at [19, 98] on div at bounding box center [340, 301] width 680 height 603
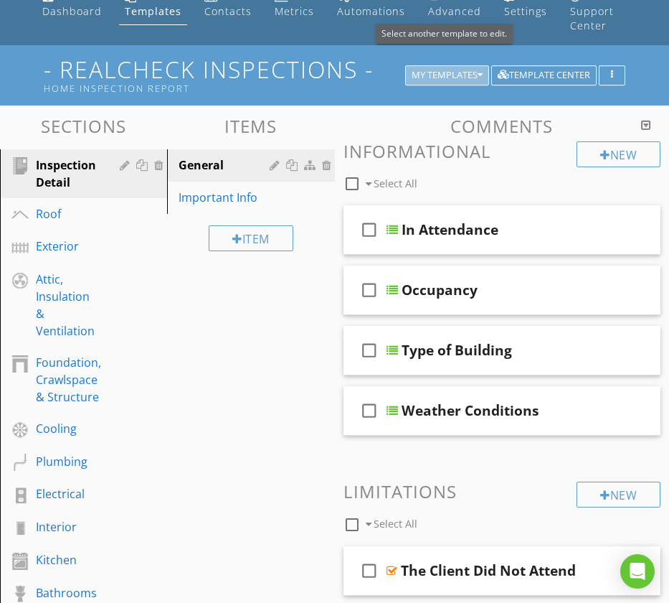
click at [481, 70] on icon "button" at bounding box center [480, 75] width 5 height 10
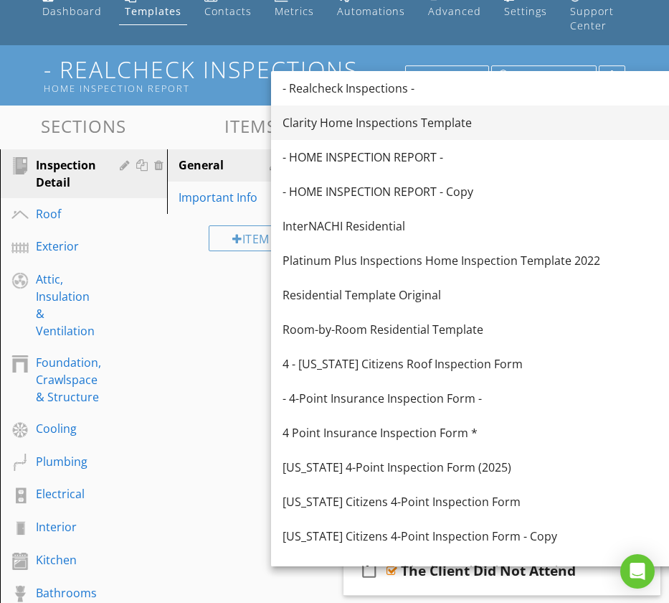
click at [438, 119] on div "Clarity Home Inspections Template" at bounding box center [479, 122] width 393 height 17
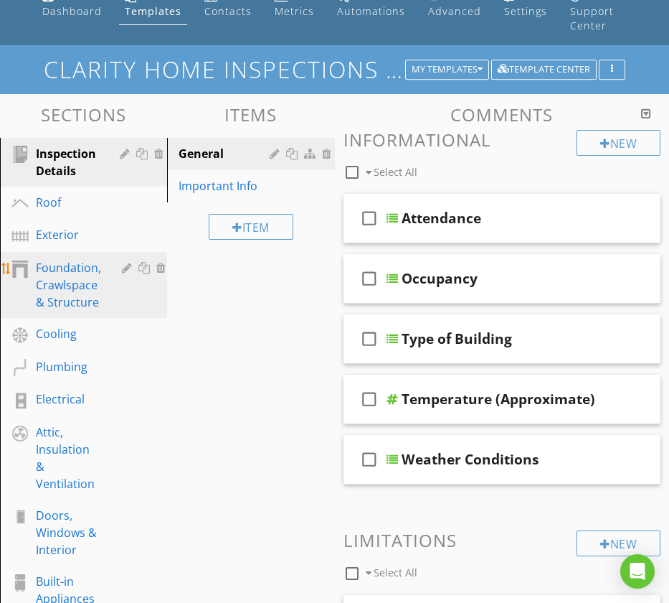
click at [67, 277] on div "Foundation, Crawlspace & Structure" at bounding box center [68, 285] width 65 height 52
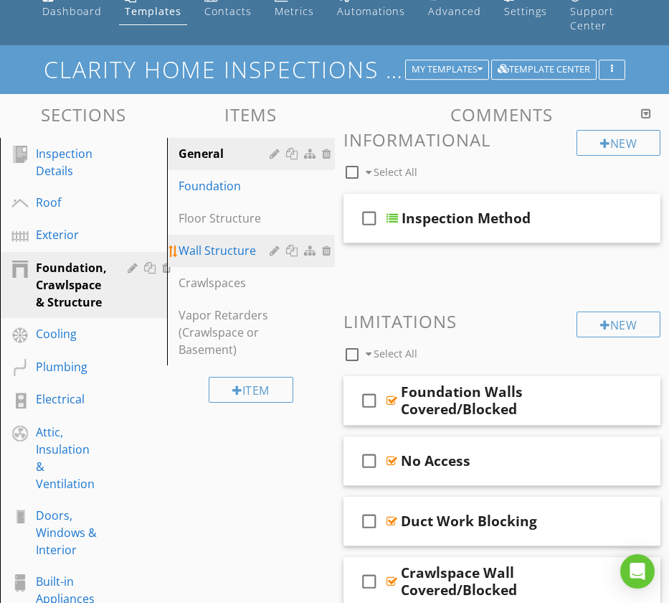
click at [216, 242] on div "Wall Structure" at bounding box center [226, 250] width 95 height 17
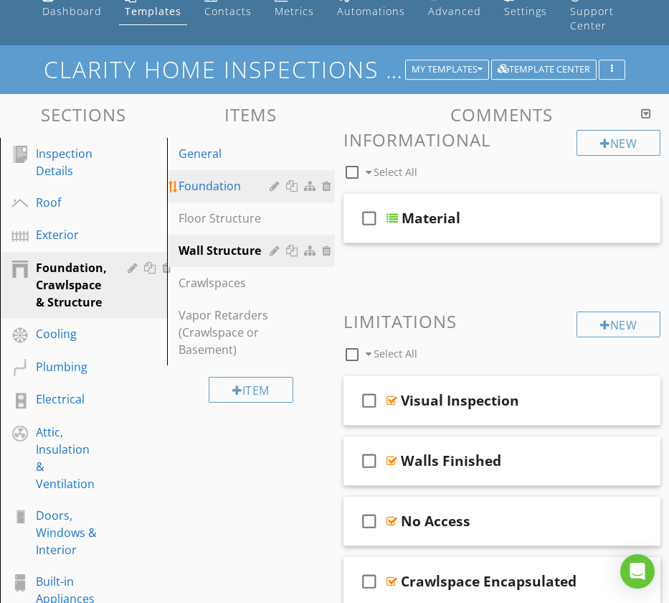
click at [207, 177] on div "Foundation" at bounding box center [226, 185] width 95 height 17
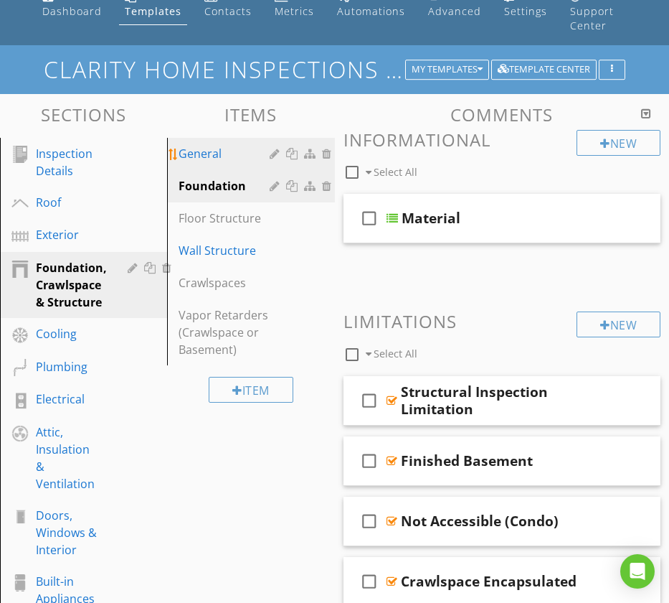
click at [210, 145] on div "General" at bounding box center [226, 153] width 95 height 17
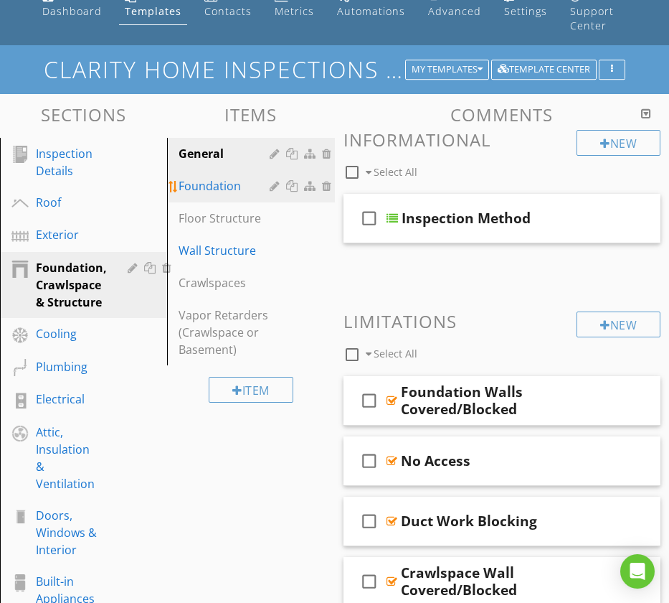
click at [203, 177] on div "Foundation" at bounding box center [226, 185] width 95 height 17
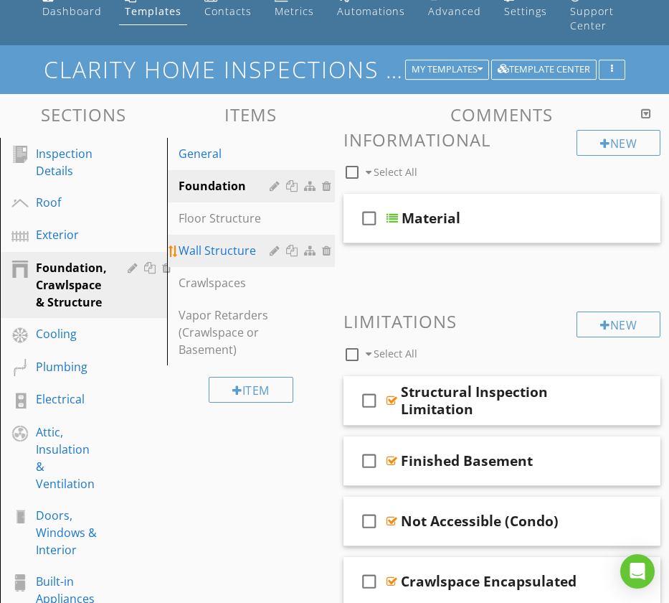
click at [217, 242] on div "Wall Structure" at bounding box center [226, 250] width 95 height 17
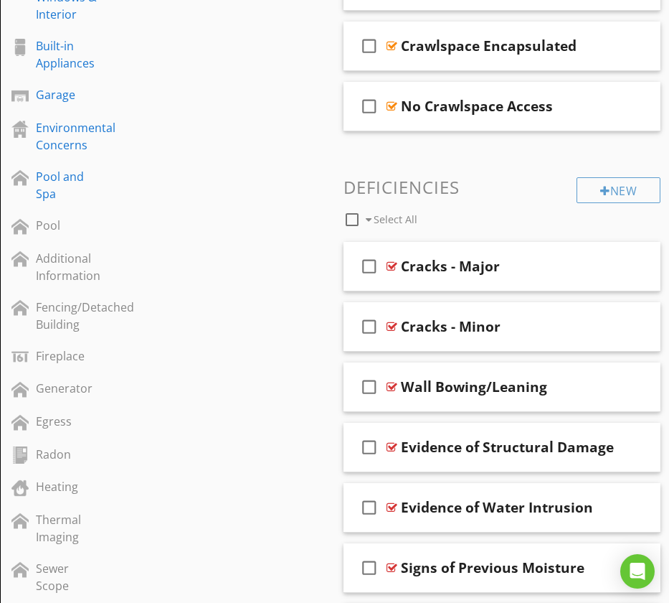
scroll to position [596, 0]
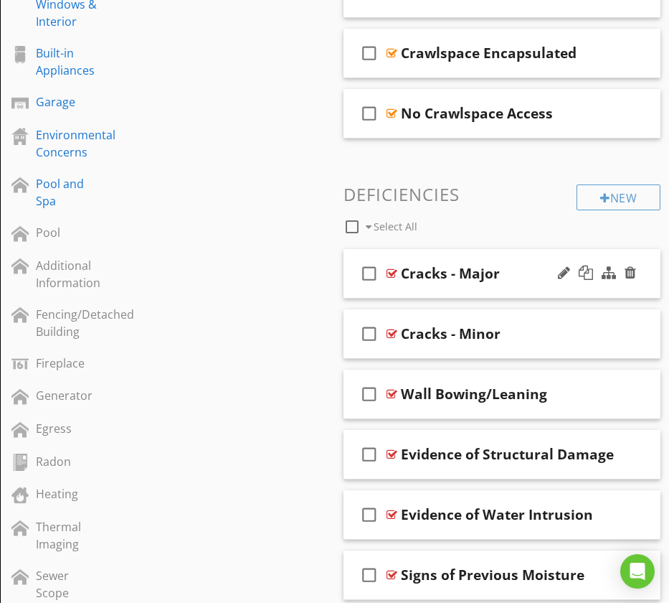
click at [352, 249] on div "check_box_outline_blank Cracks - Major" at bounding box center [503, 274] width 318 height 50
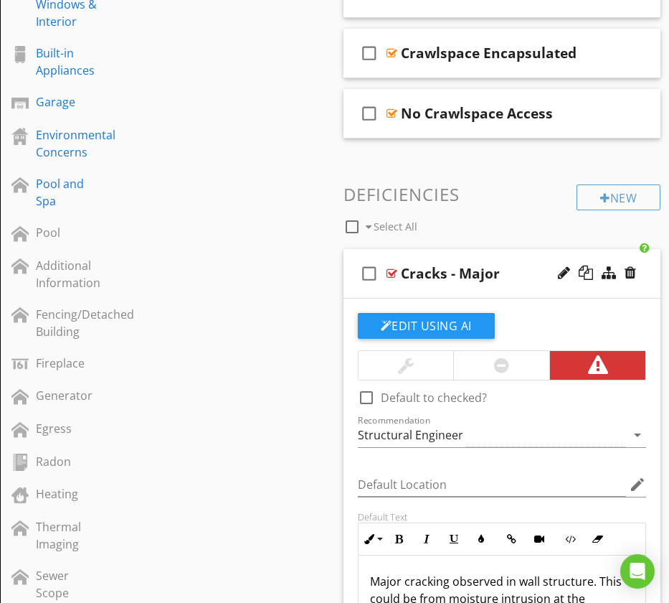
click at [352, 249] on div "check_box_outline_blank Cracks - Major" at bounding box center [503, 274] width 318 height 50
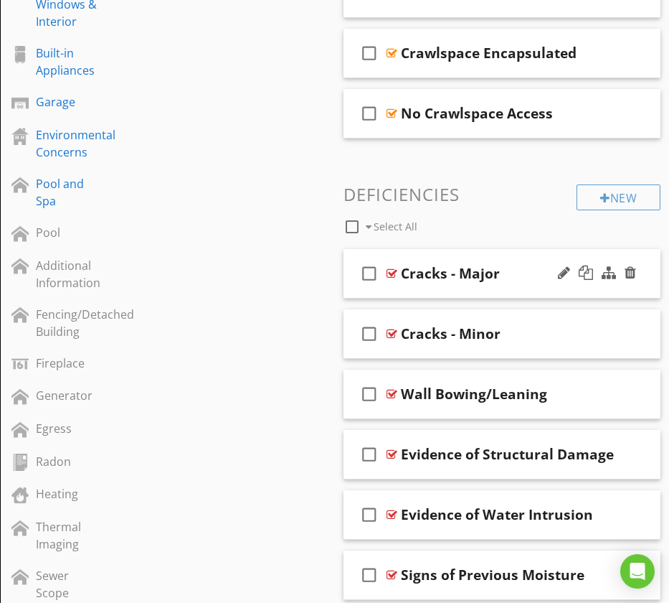
click at [352, 249] on div "check_box_outline_blank Cracks - Major" at bounding box center [503, 274] width 318 height 50
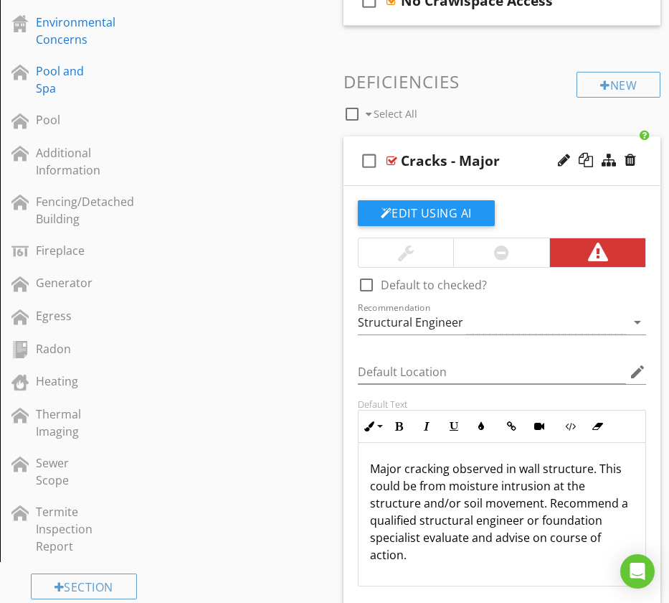
scroll to position [710, 0]
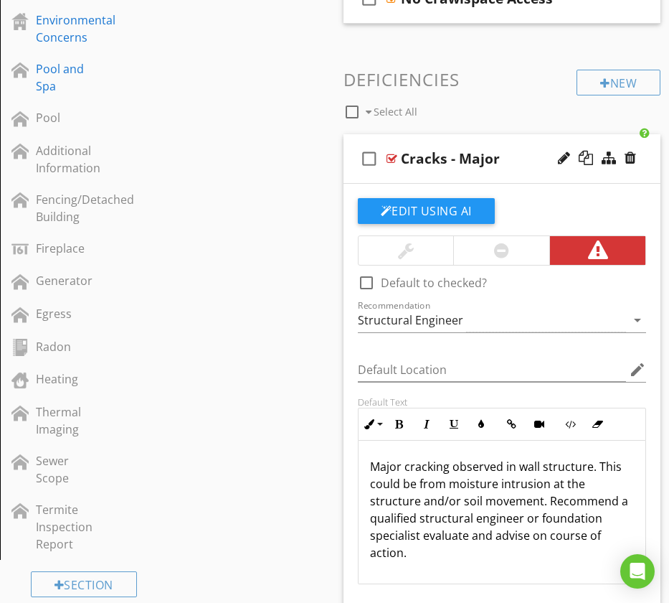
click at [345, 134] on div "check_box_outline_blank Cracks - Major" at bounding box center [503, 159] width 318 height 50
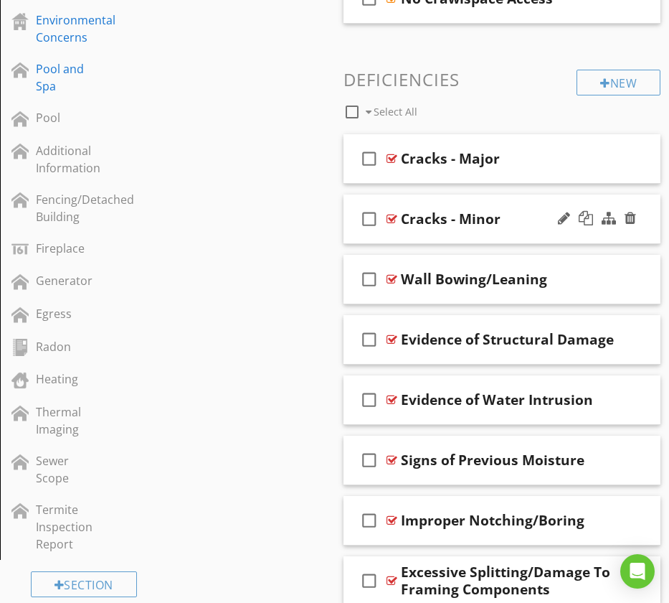
click at [345, 194] on div "check_box_outline_blank Cracks - Minor" at bounding box center [503, 219] width 318 height 50
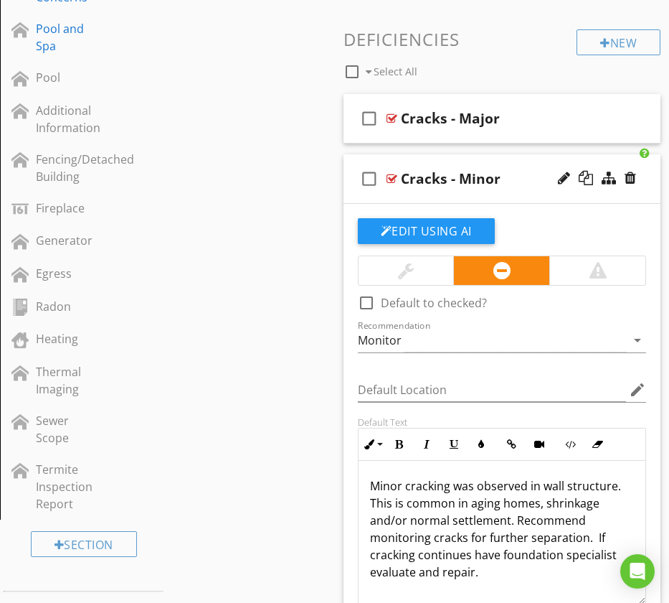
scroll to position [0, 0]
click at [349, 154] on div "check_box_outline_blank Cracks - Minor" at bounding box center [503, 179] width 318 height 50
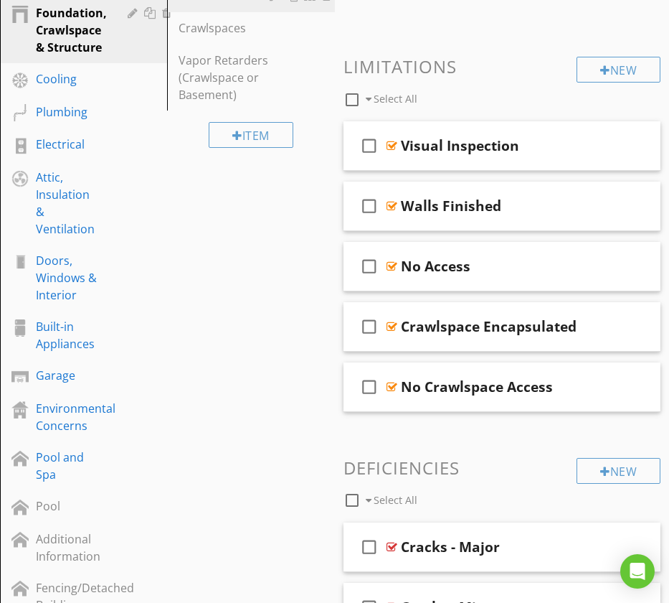
scroll to position [151, 0]
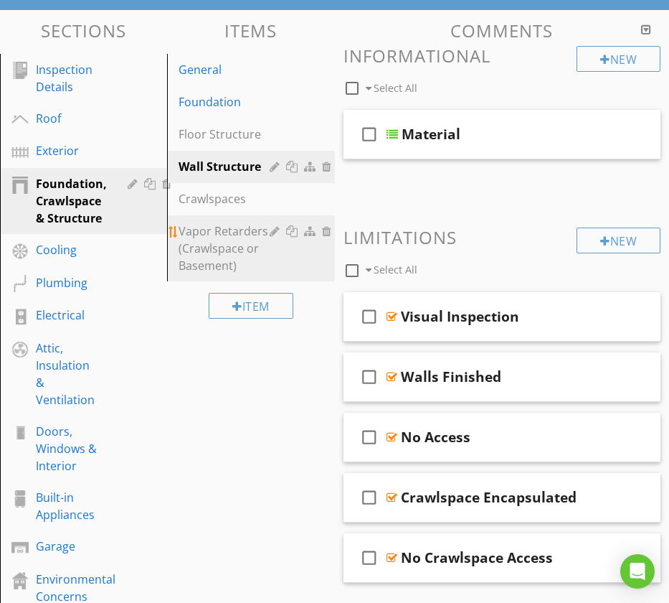
click at [196, 225] on div "Vapor Retarders (Crawlspace or Basement)" at bounding box center [226, 248] width 95 height 52
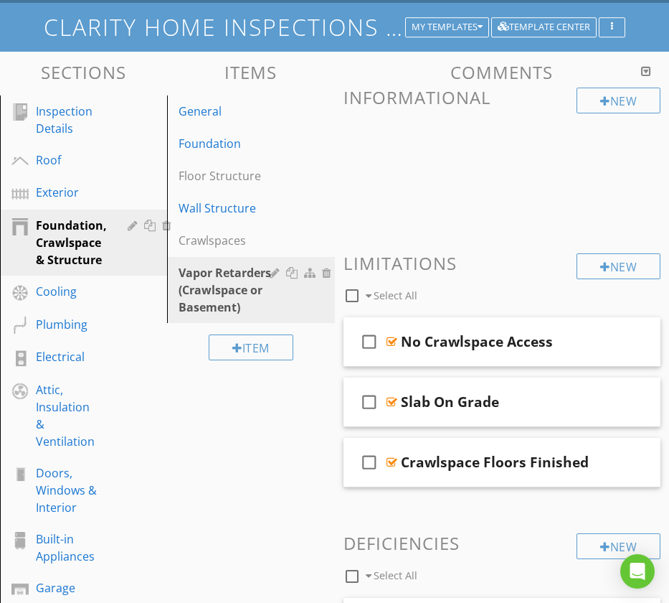
scroll to position [108, 0]
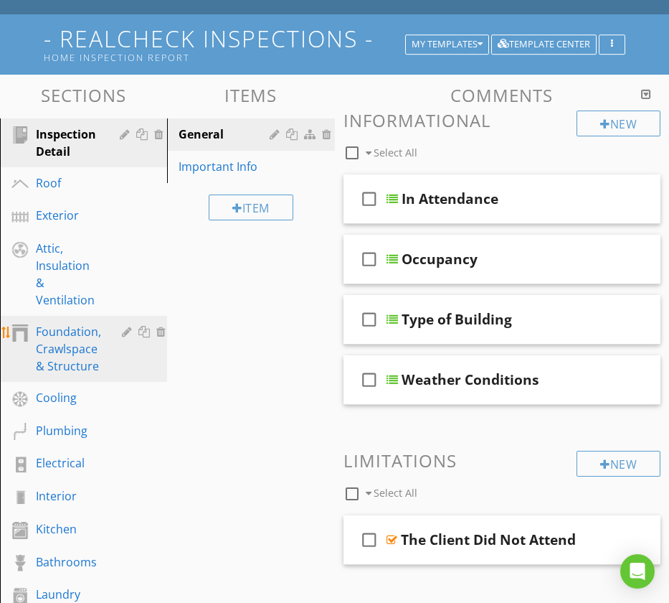
click at [75, 324] on div "Foundation, Crawlspace & Structure" at bounding box center [68, 349] width 65 height 52
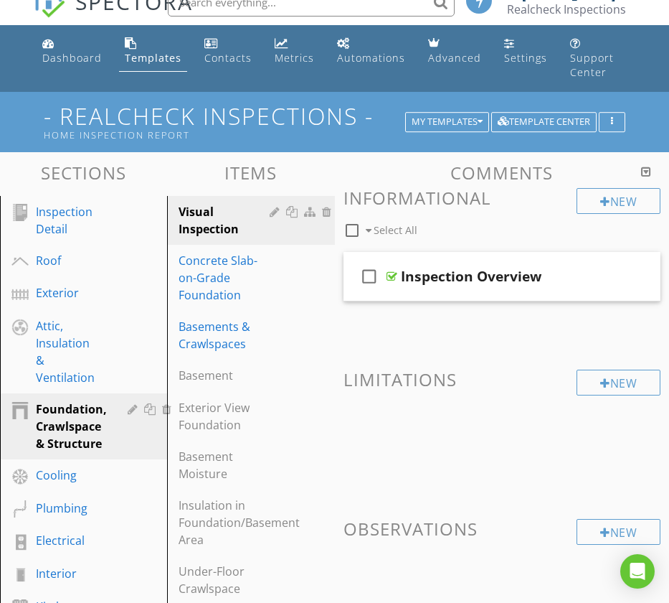
scroll to position [9, 0]
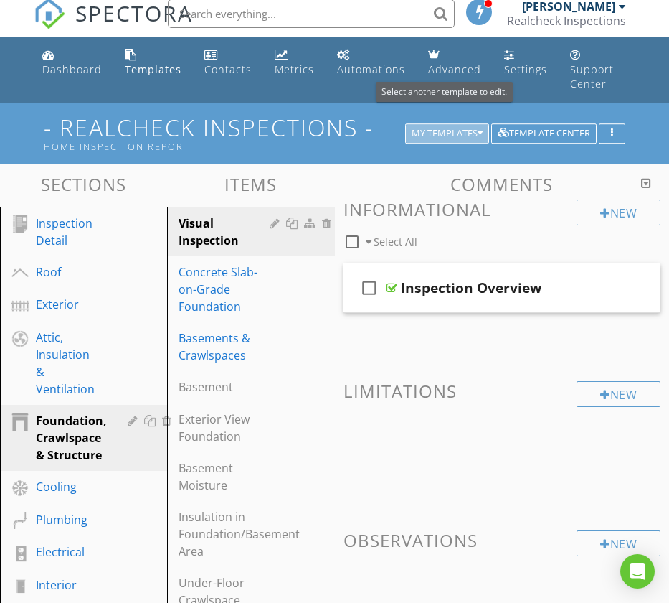
click at [479, 128] on icon "button" at bounding box center [480, 133] width 5 height 10
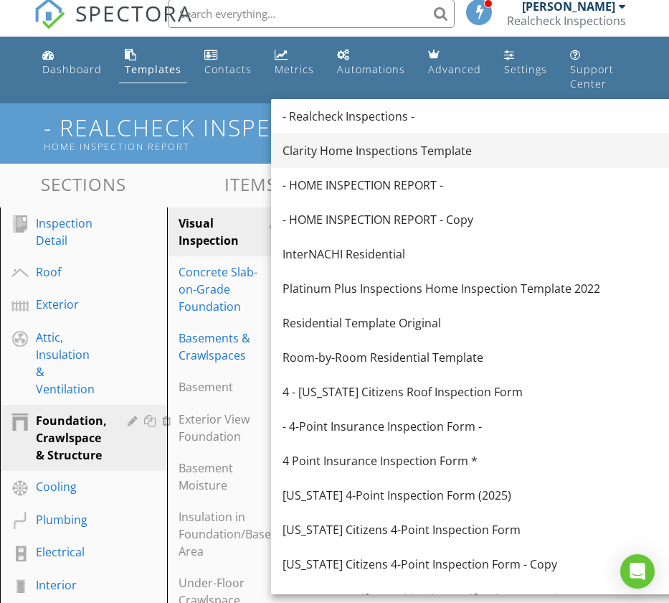
click at [382, 149] on div "Clarity Home Inspections Template" at bounding box center [479, 150] width 393 height 17
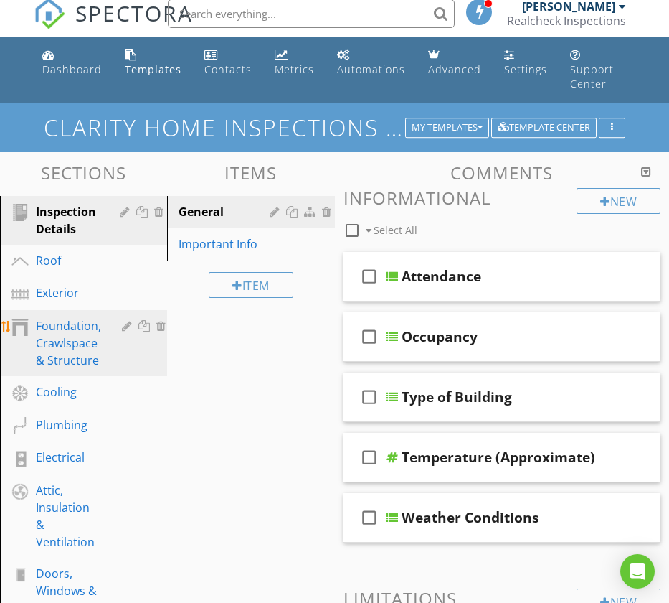
click at [72, 332] on div "Foundation, Crawlspace & Structure" at bounding box center [68, 343] width 65 height 52
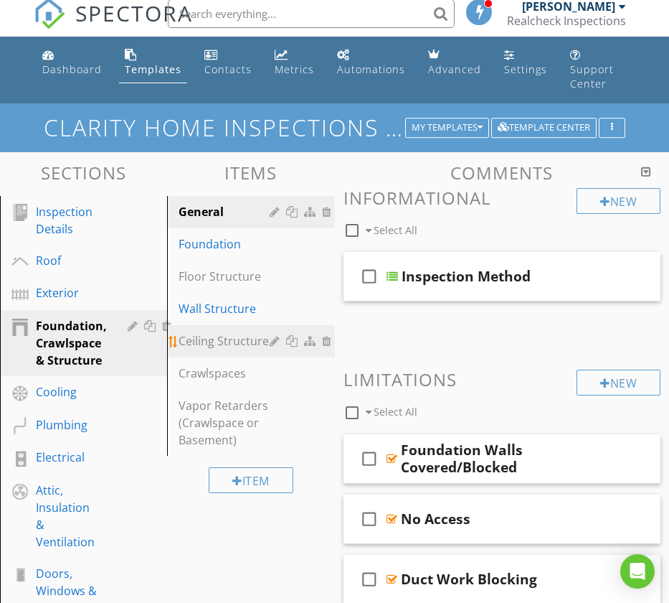
click at [272, 335] on div at bounding box center [277, 340] width 14 height 11
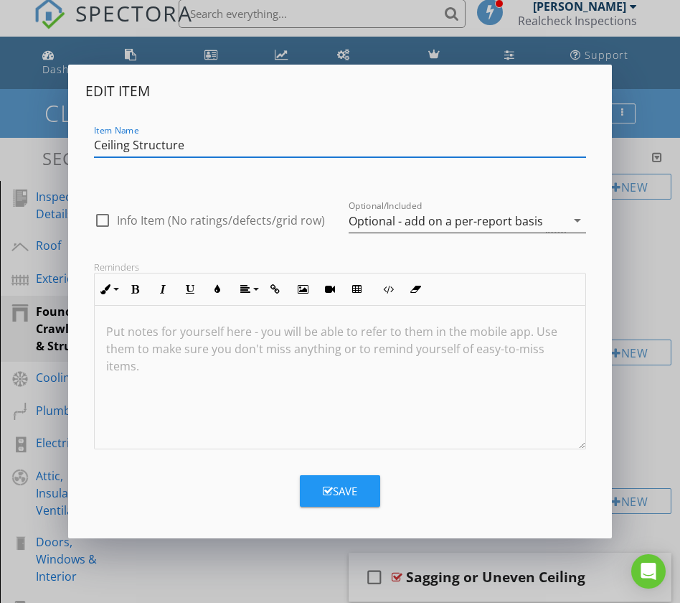
click at [577, 223] on icon "arrow_drop_down" at bounding box center [577, 220] width 17 height 17
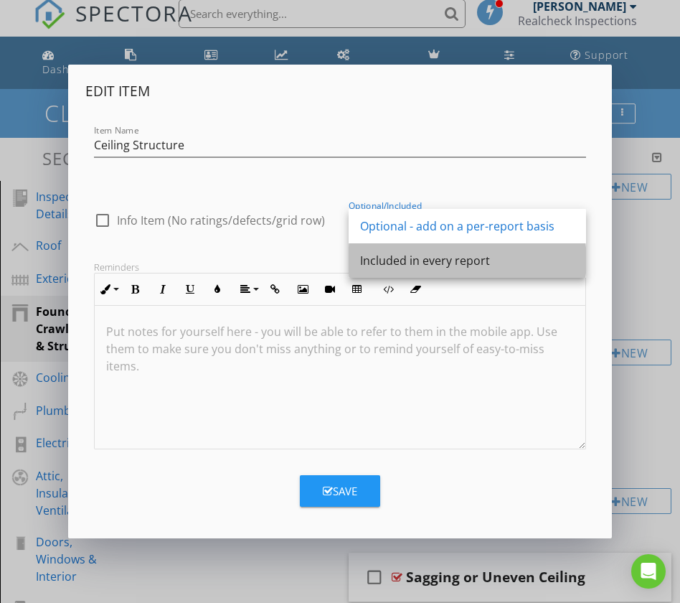
click at [505, 253] on div "Included in every report" at bounding box center [467, 260] width 215 height 17
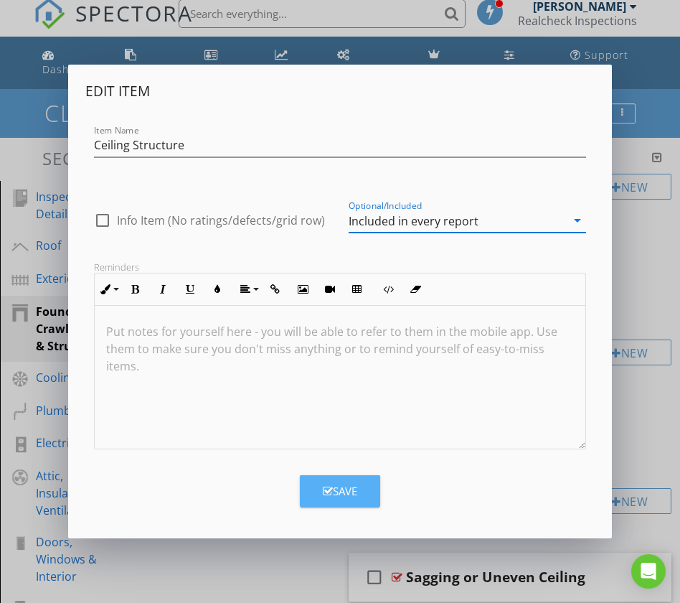
click at [347, 487] on div "Save" at bounding box center [340, 491] width 34 height 17
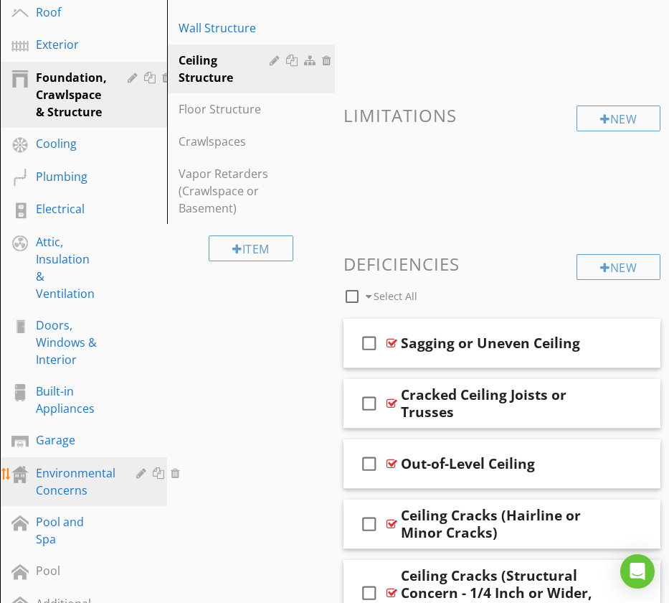
scroll to position [287, 0]
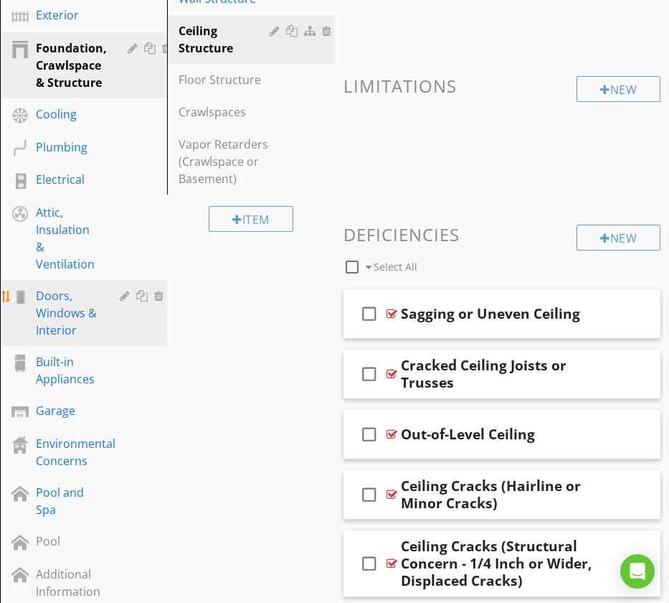
click at [67, 309] on div "Doors, Windows & Interior" at bounding box center [67, 313] width 63 height 52
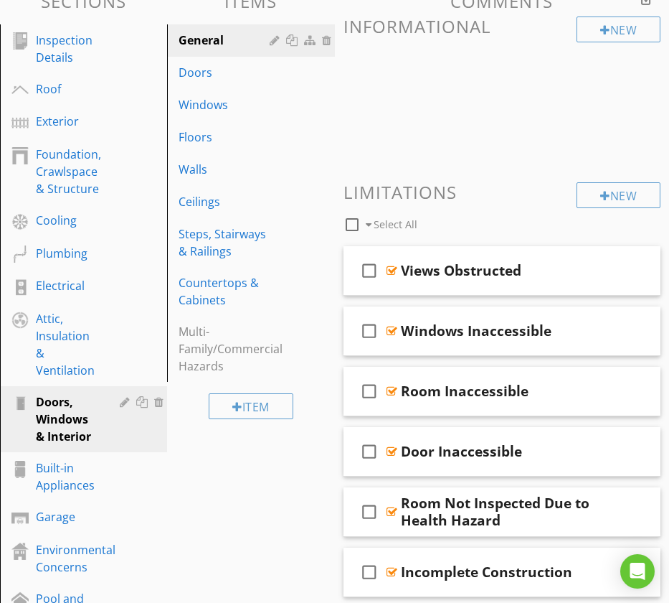
scroll to position [119, 0]
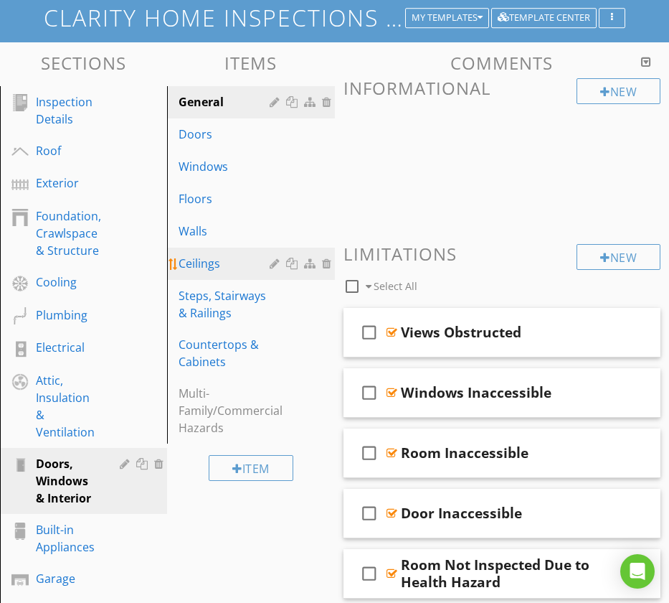
click at [217, 255] on div "Ceilings" at bounding box center [226, 263] width 95 height 17
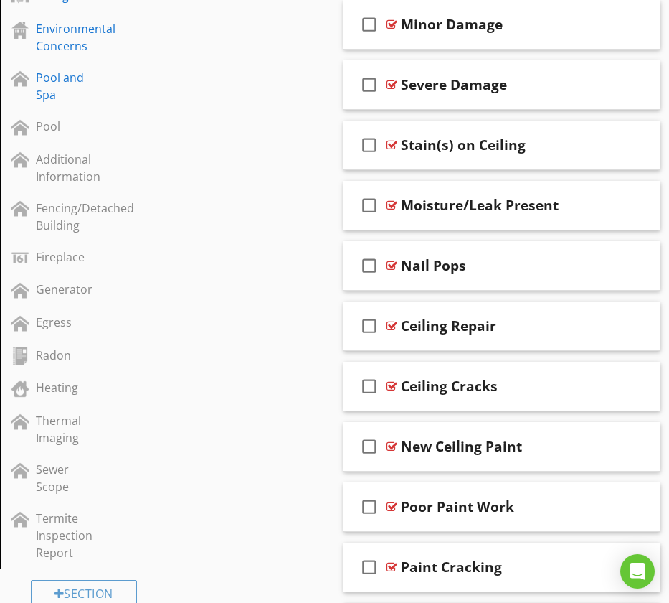
scroll to position [0, 0]
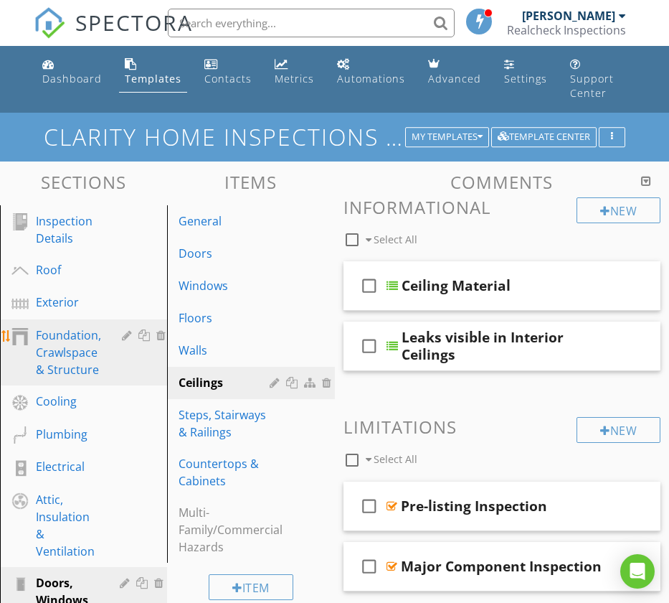
click at [62, 340] on div "Foundation, Crawlspace & Structure" at bounding box center [68, 352] width 65 height 52
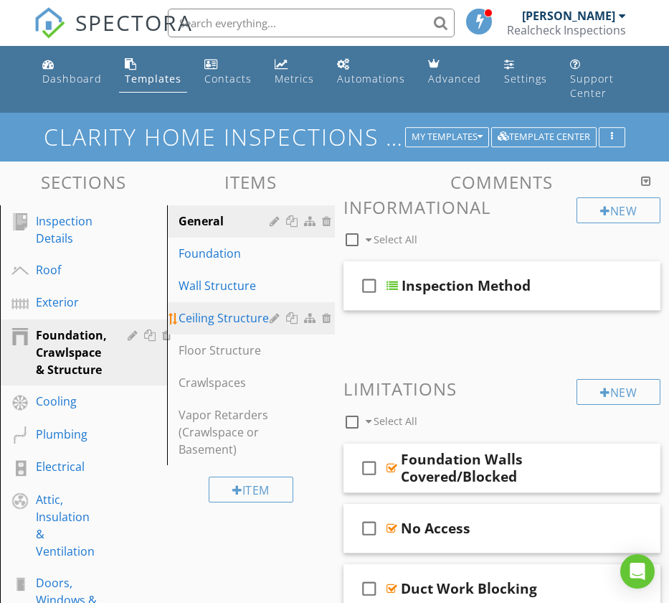
click at [216, 309] on div "Ceiling Structure" at bounding box center [226, 317] width 95 height 17
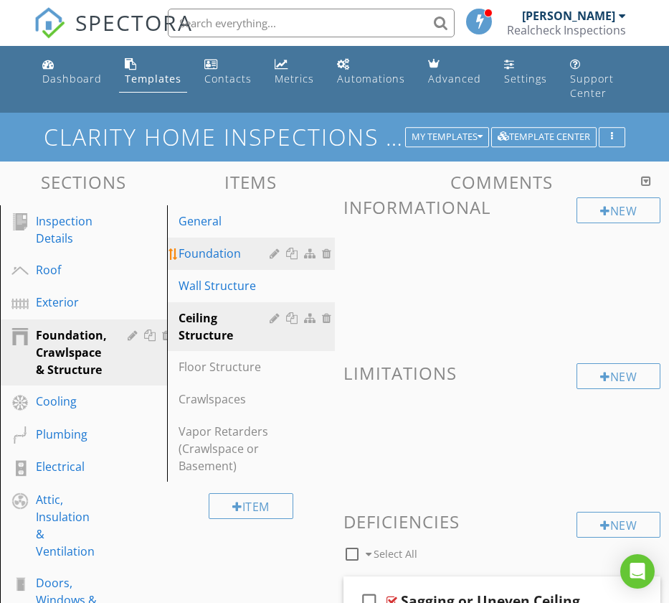
click at [209, 245] on div "Foundation" at bounding box center [226, 253] width 95 height 17
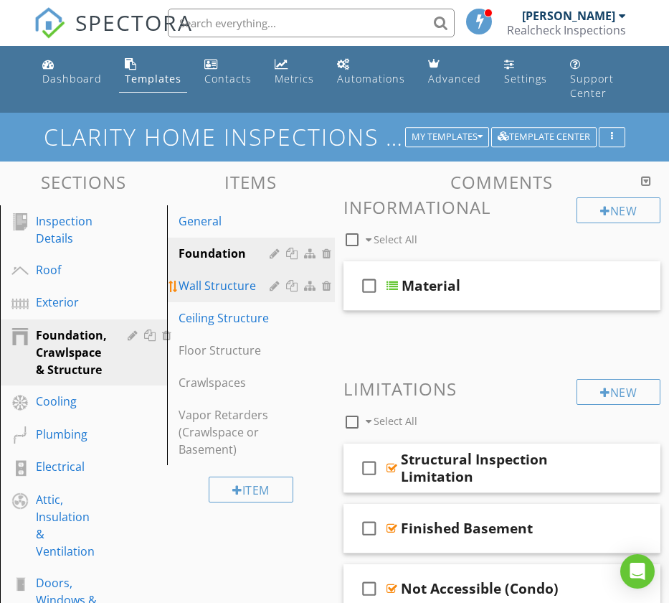
click at [216, 277] on div "Wall Structure" at bounding box center [226, 285] width 95 height 17
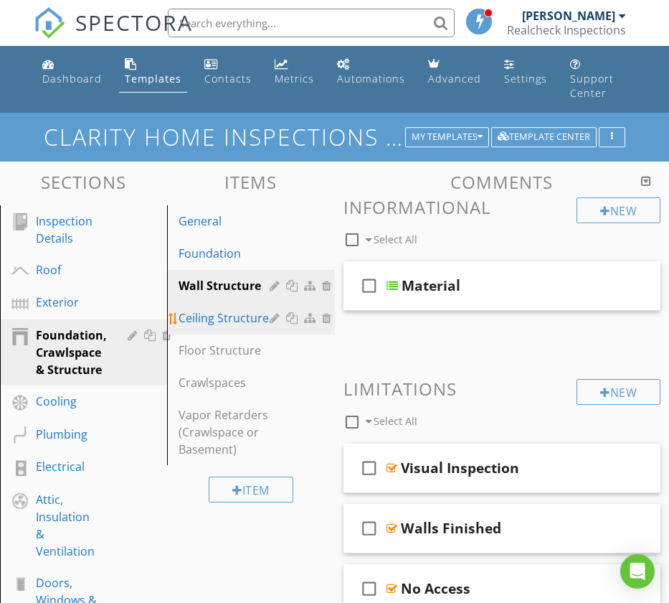
click at [212, 309] on div "Ceiling Structure" at bounding box center [226, 317] width 95 height 17
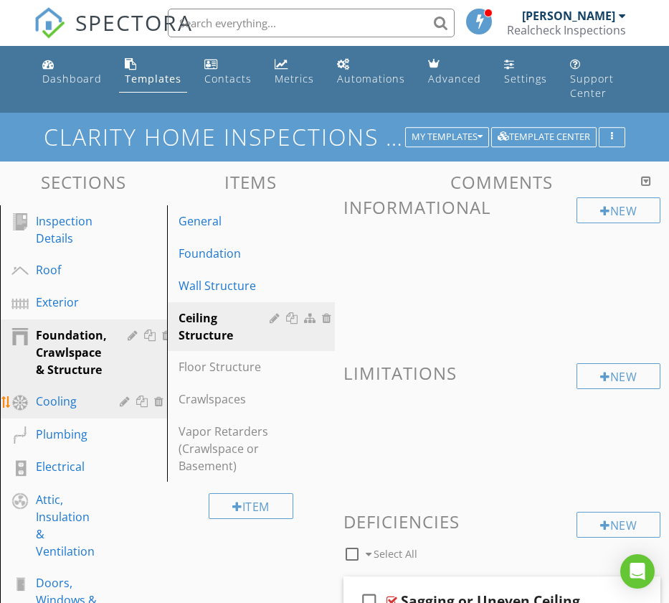
click at [67, 393] on div "Cooling" at bounding box center [67, 401] width 63 height 17
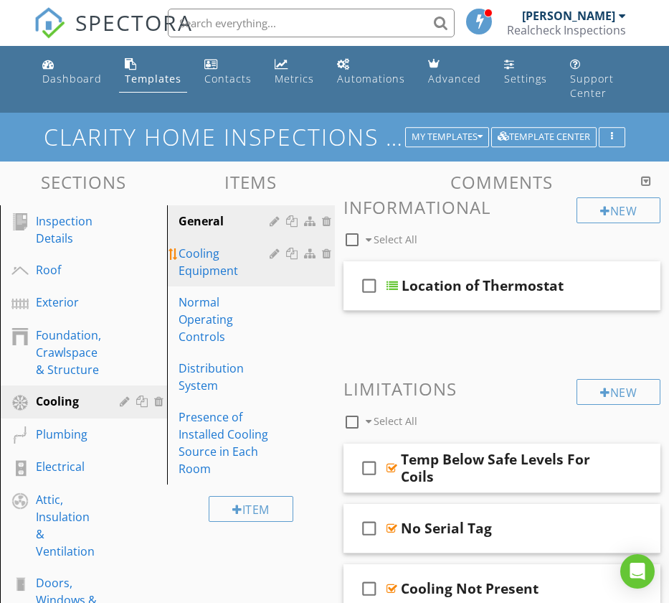
click at [208, 245] on div "Cooling Equipment" at bounding box center [226, 262] width 95 height 34
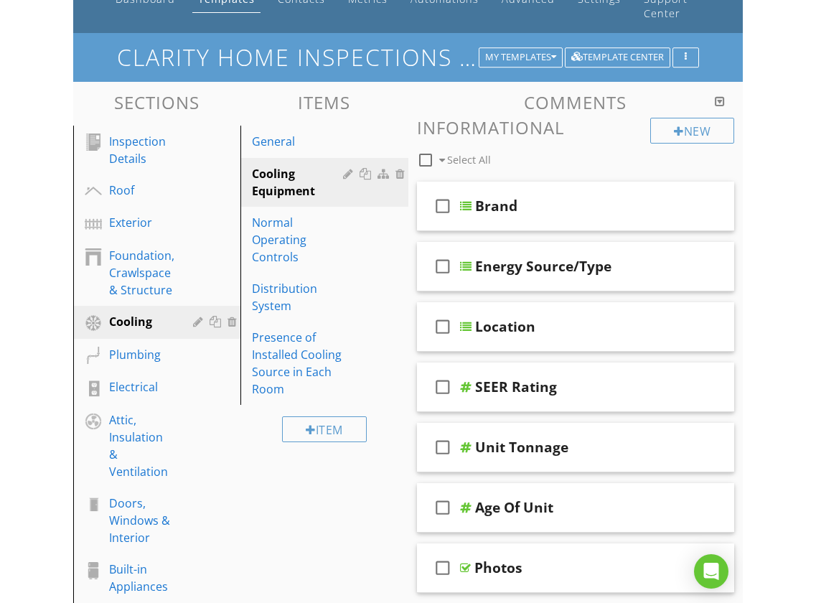
scroll to position [100, 0]
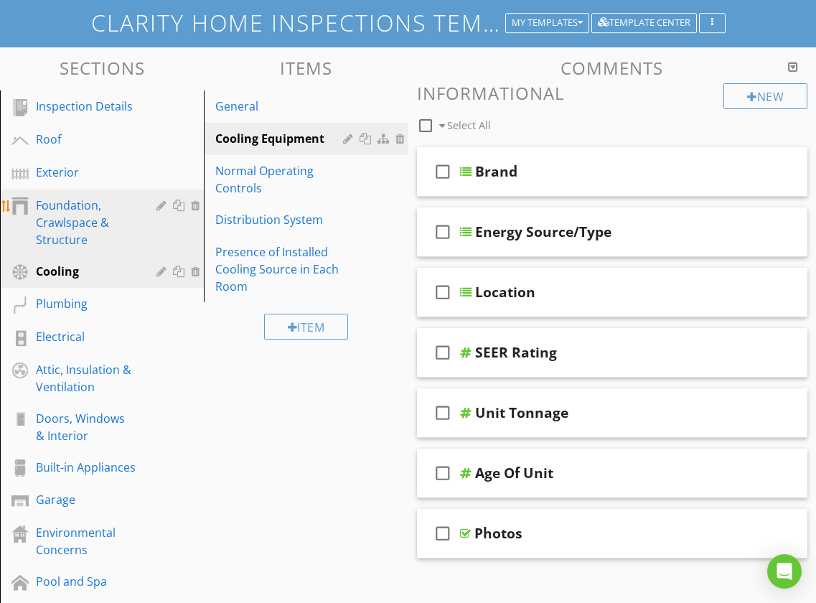
click at [65, 210] on div "Foundation, Crawlspace & Structure" at bounding box center [86, 223] width 100 height 52
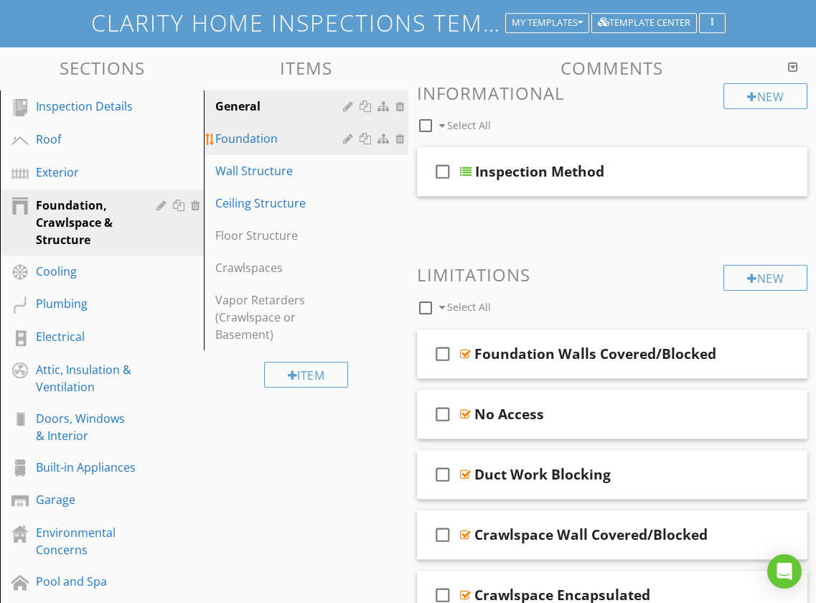
click at [248, 142] on div "Foundation" at bounding box center [280, 138] width 131 height 17
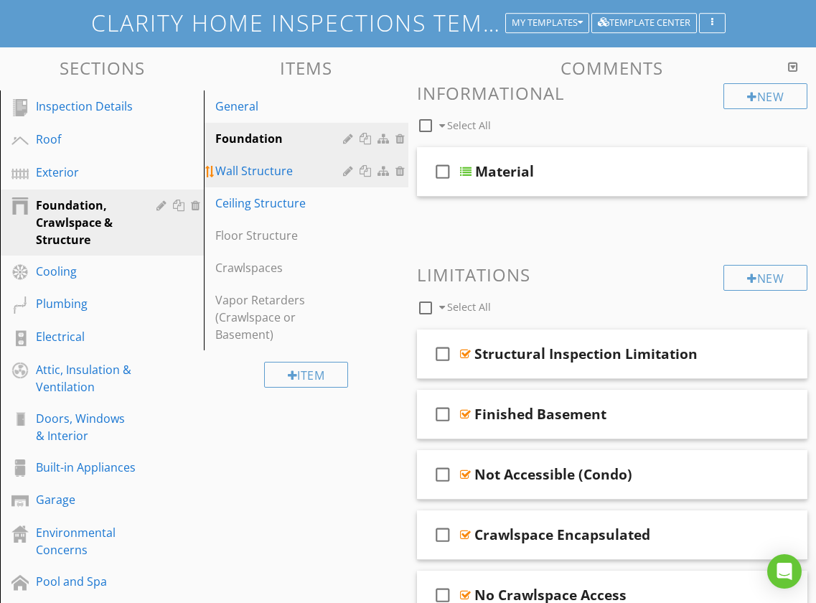
click at [248, 164] on div "Wall Structure" at bounding box center [280, 170] width 131 height 17
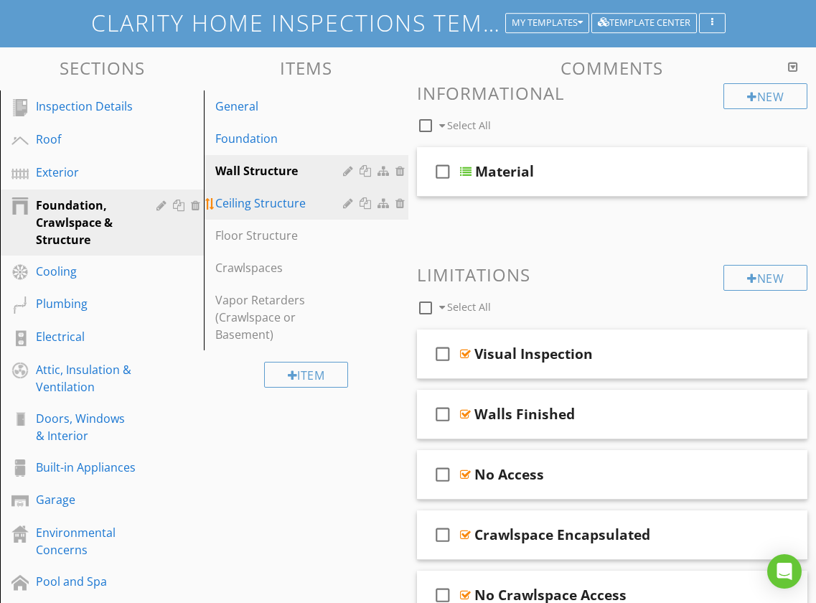
click at [252, 201] on div "Ceiling Structure" at bounding box center [280, 202] width 131 height 17
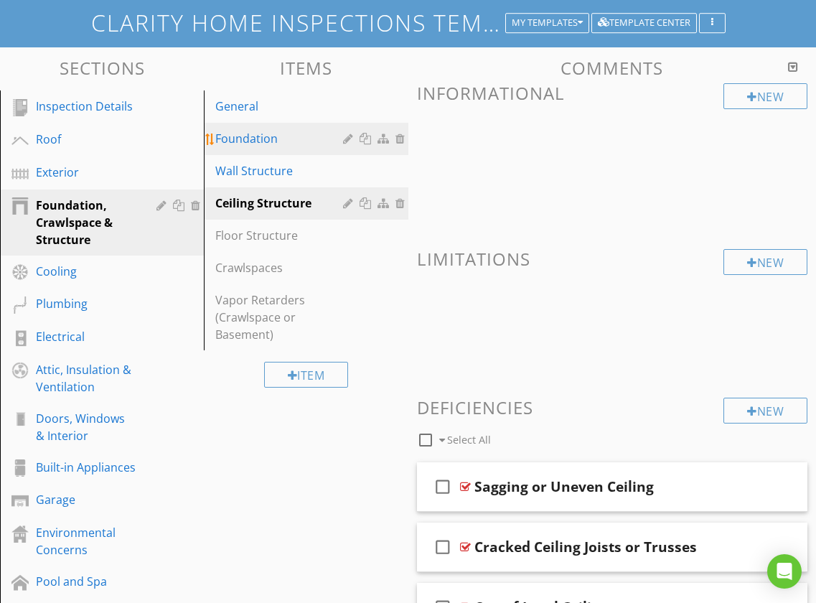
click at [250, 136] on div "Foundation" at bounding box center [280, 138] width 131 height 17
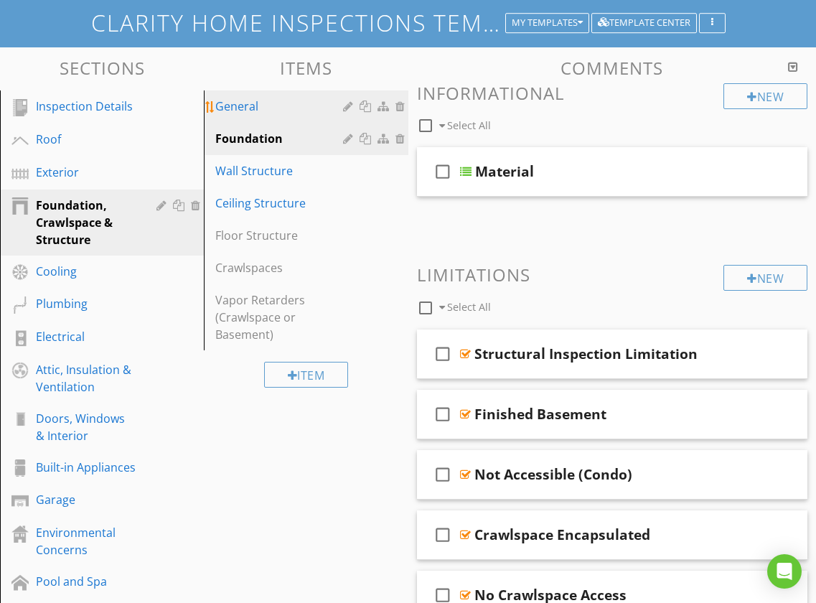
click at [255, 113] on div "General" at bounding box center [280, 106] width 131 height 17
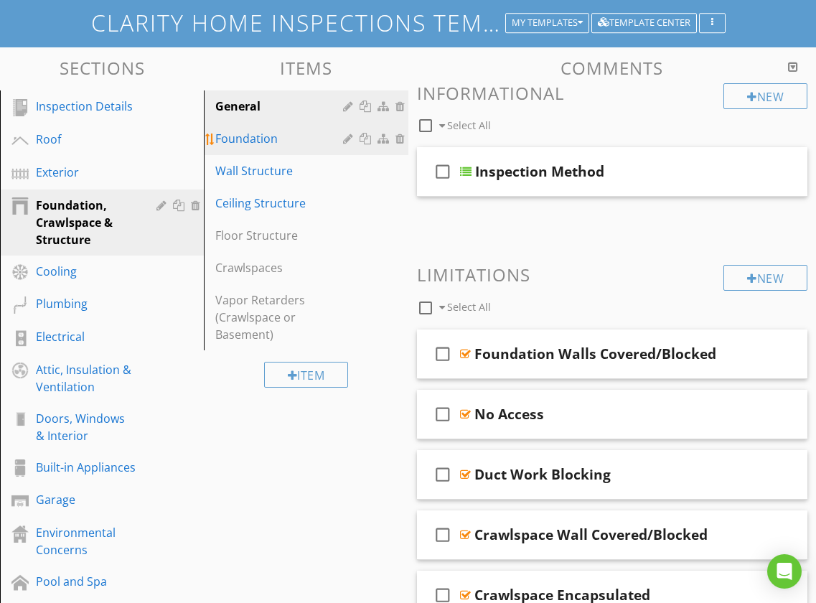
click at [255, 136] on div "Foundation" at bounding box center [280, 138] width 131 height 17
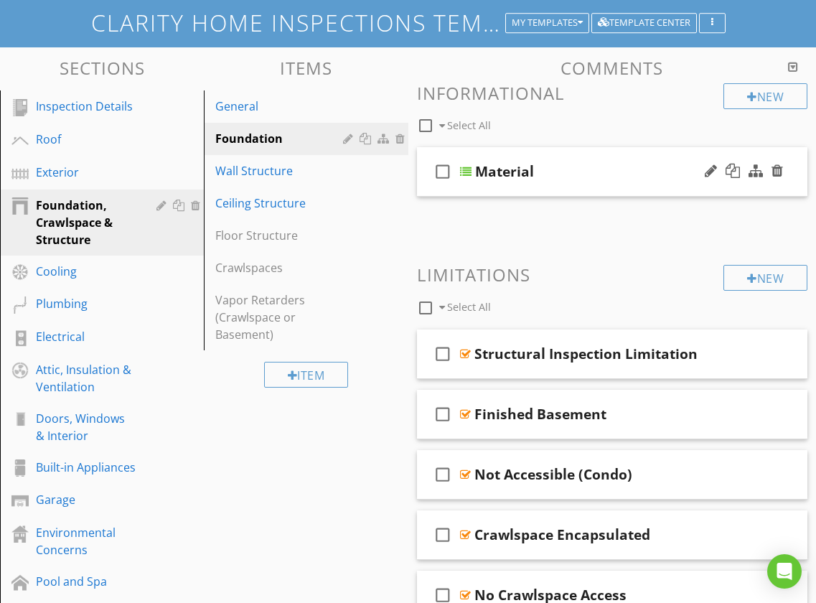
click at [428, 152] on div "check_box_outline_blank Material" at bounding box center [612, 172] width 391 height 50
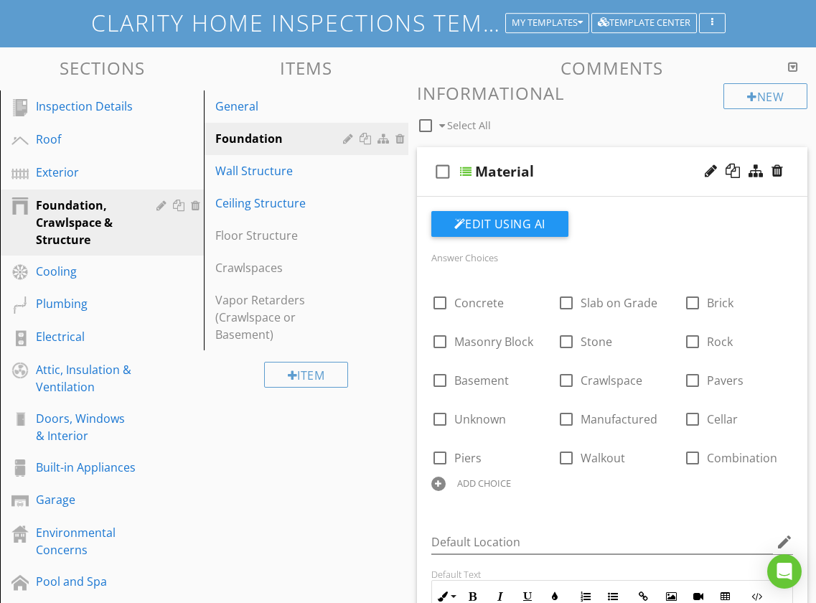
click at [428, 152] on div "check_box_outline_blank Material" at bounding box center [612, 172] width 391 height 50
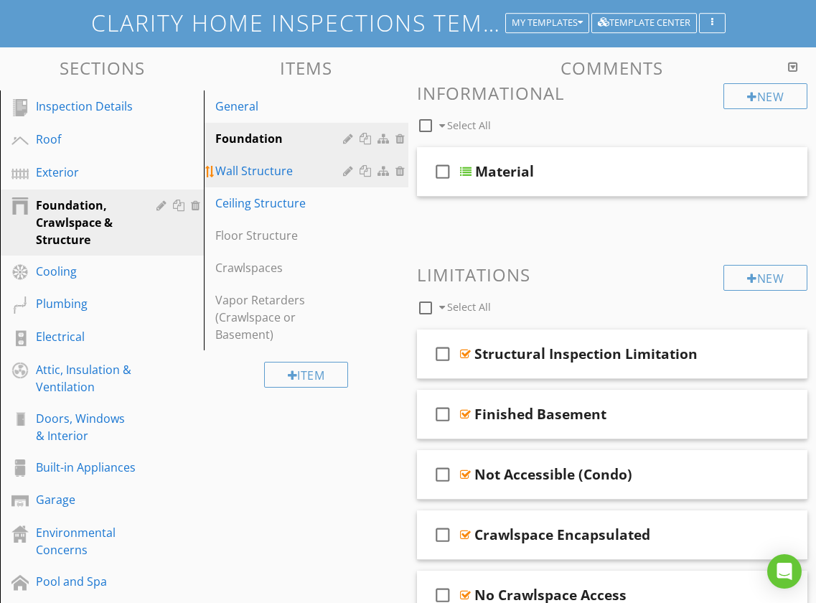
click at [238, 169] on div "Wall Structure" at bounding box center [280, 170] width 131 height 17
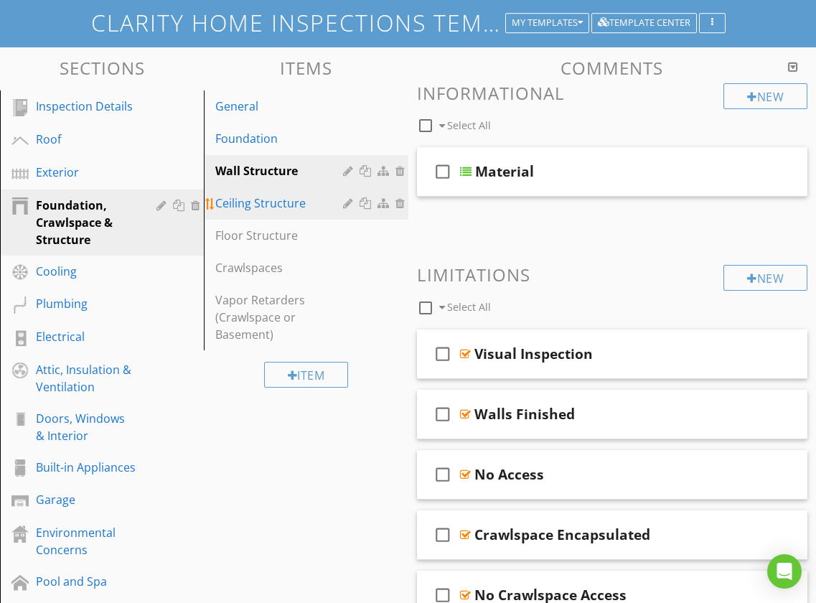
click at [243, 214] on link "Ceiling Structure" at bounding box center [307, 203] width 199 height 32
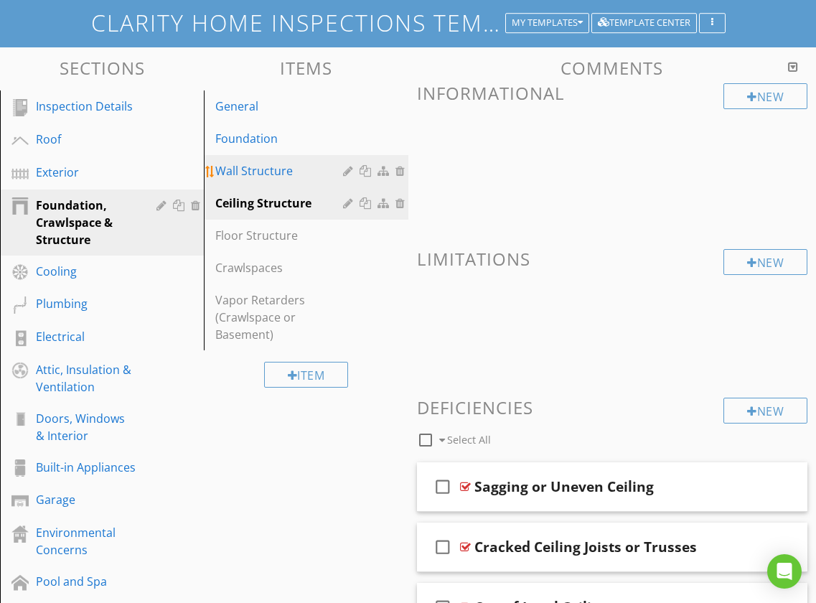
click at [259, 168] on div "Wall Structure" at bounding box center [280, 170] width 131 height 17
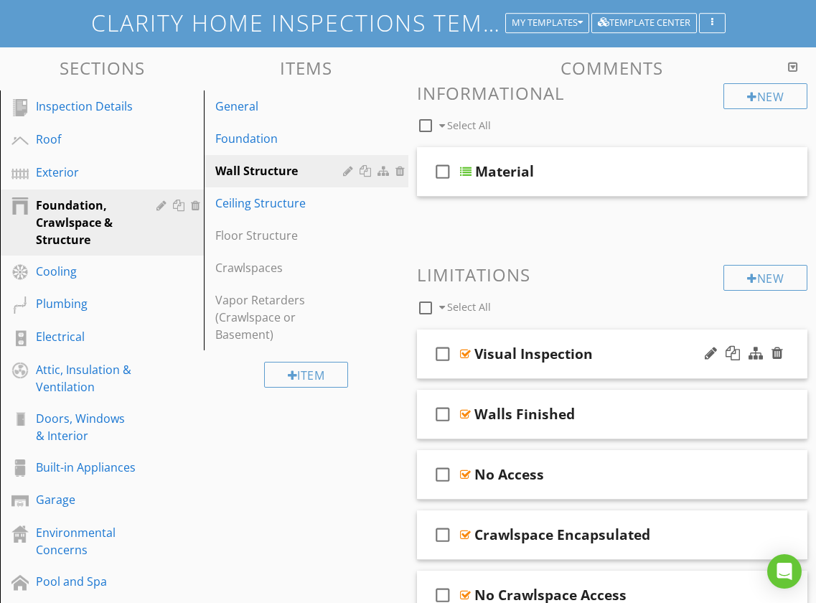
click at [420, 336] on div "check_box_outline_blank Visual Inspection" at bounding box center [612, 354] width 391 height 50
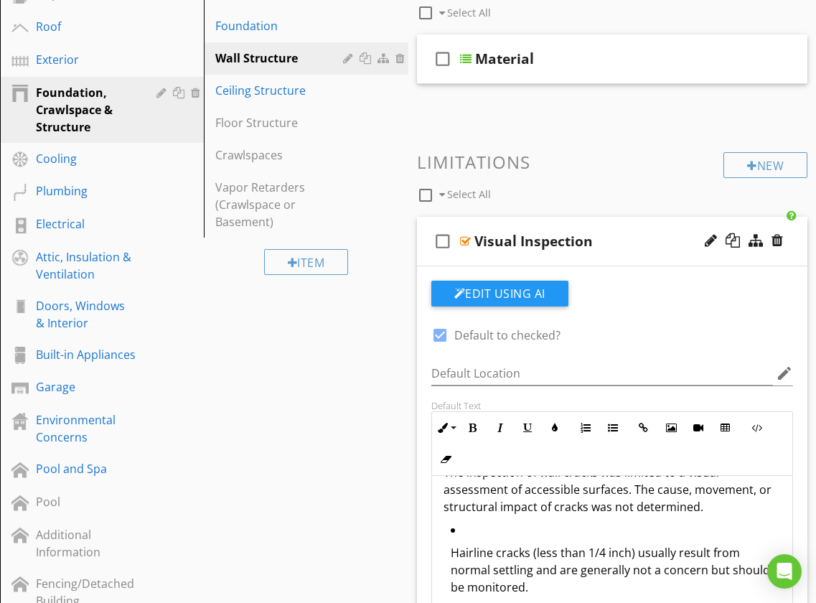
scroll to position [76, 0]
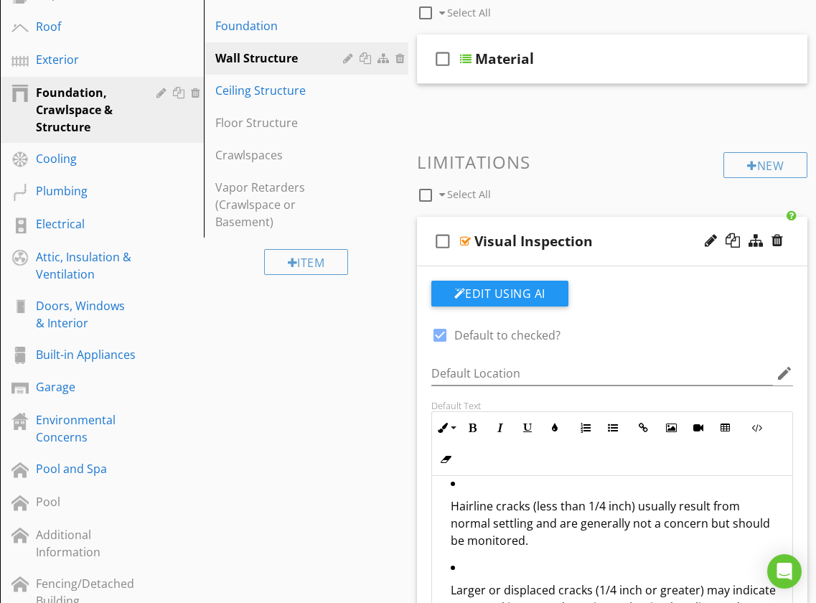
click at [449, 507] on ul "Hairline cracks (less than 1/4 inch) usually result from normal settling and ar…" at bounding box center [612, 558] width 338 height 168
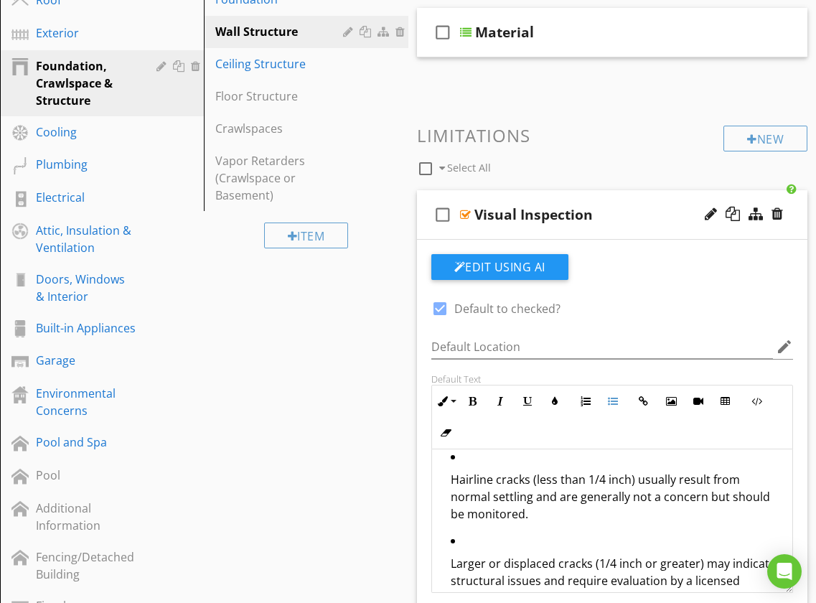
scroll to position [50, 0]
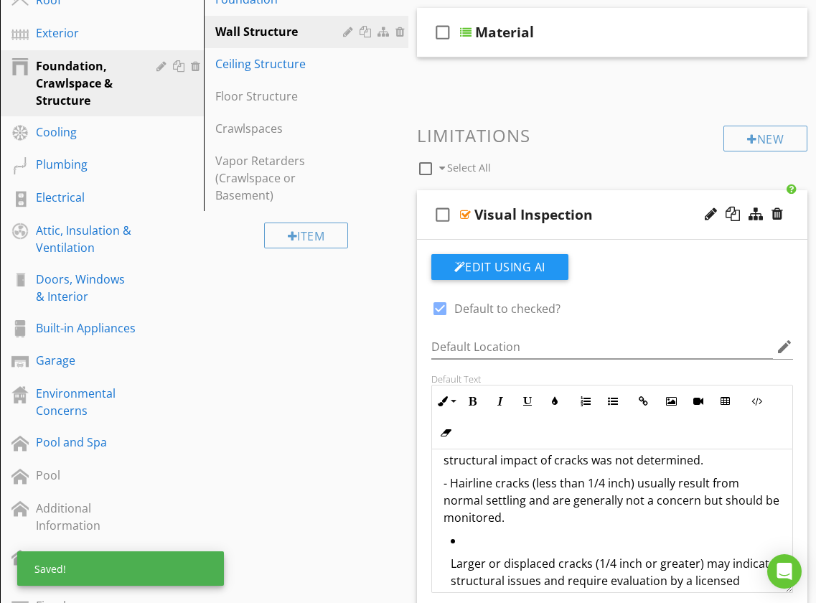
click at [520, 520] on p "- Hairline cracks (less than 1/4 inch) usually result from normal settling and …" at bounding box center [612, 500] width 338 height 52
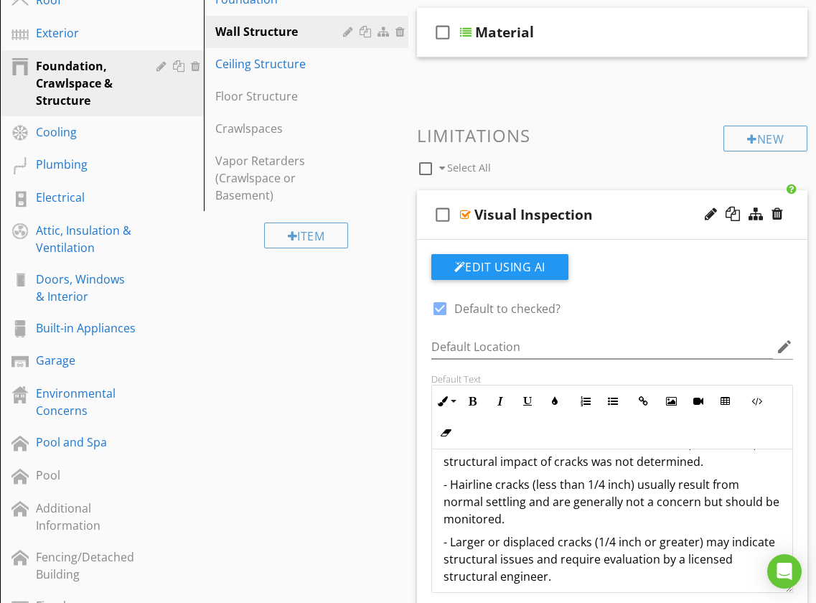
scroll to position [0, 0]
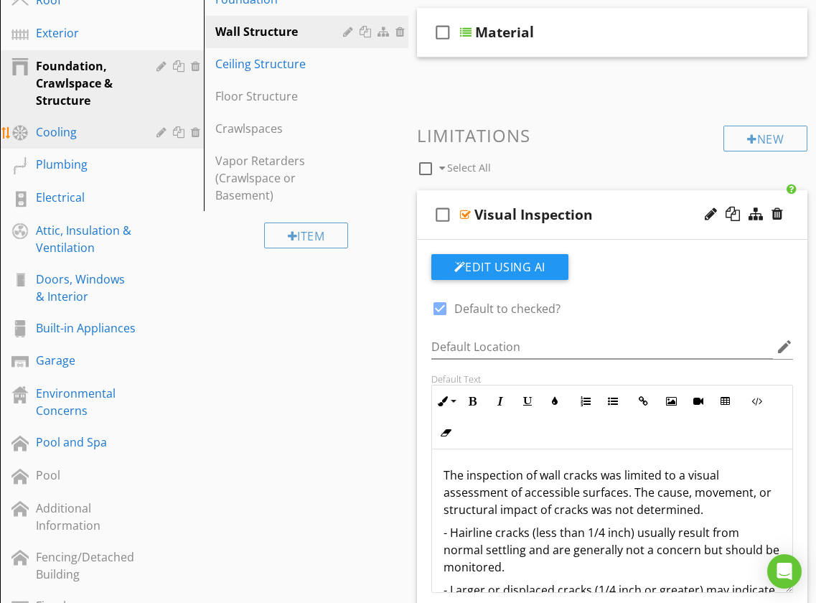
click at [81, 138] on div "Cooling" at bounding box center [86, 131] width 100 height 17
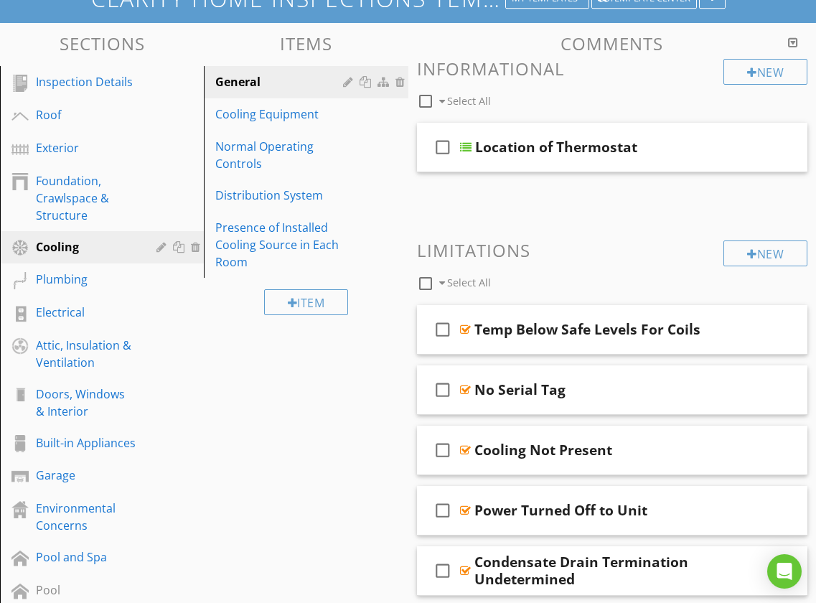
scroll to position [121, 0]
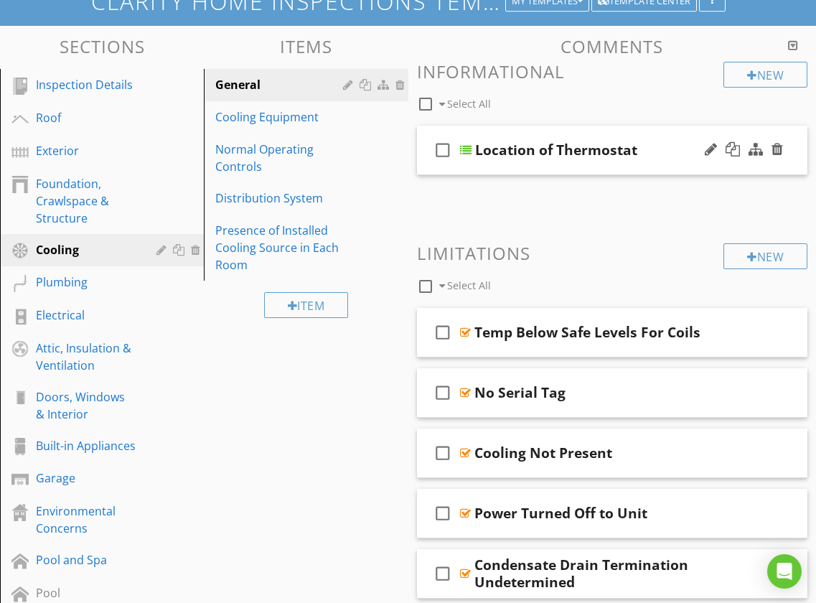
click at [423, 131] on div "check_box_outline_blank Location of [GEOGRAPHIC_DATA]" at bounding box center [612, 151] width 391 height 50
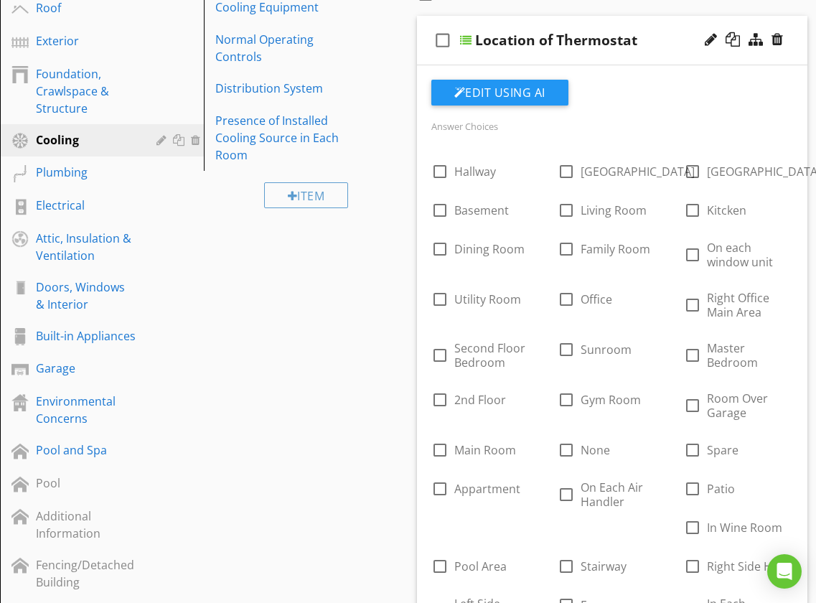
scroll to position [189, 0]
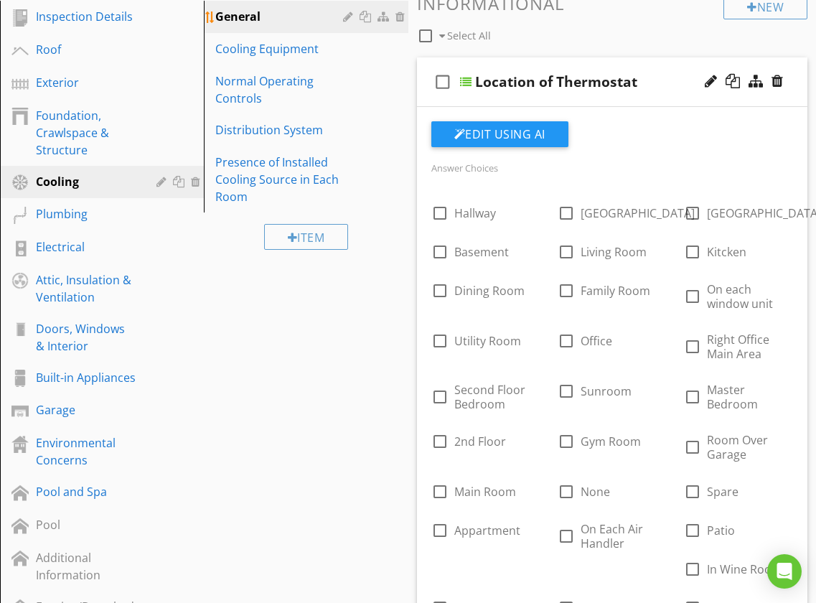
drag, startPoint x: 477, startPoint y: 279, endPoint x: 306, endPoint y: 5, distance: 323.3
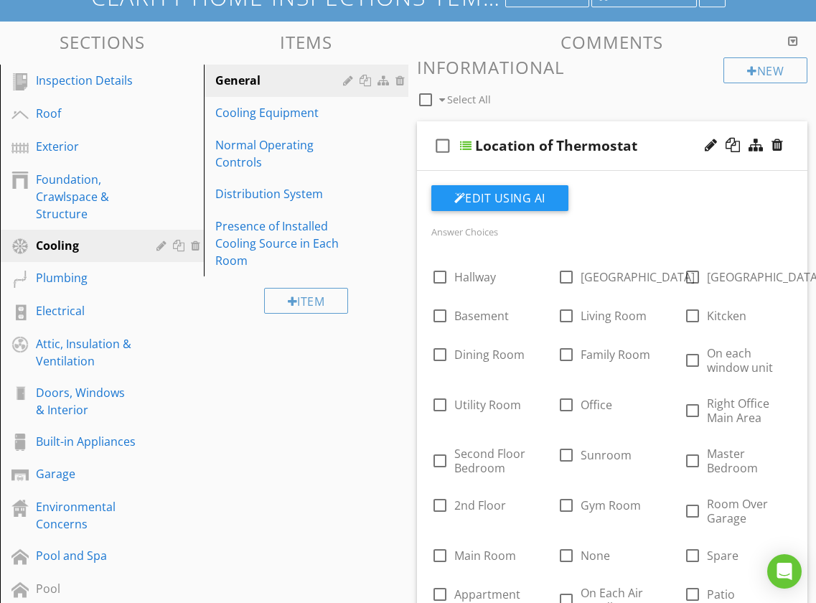
scroll to position [124, 0]
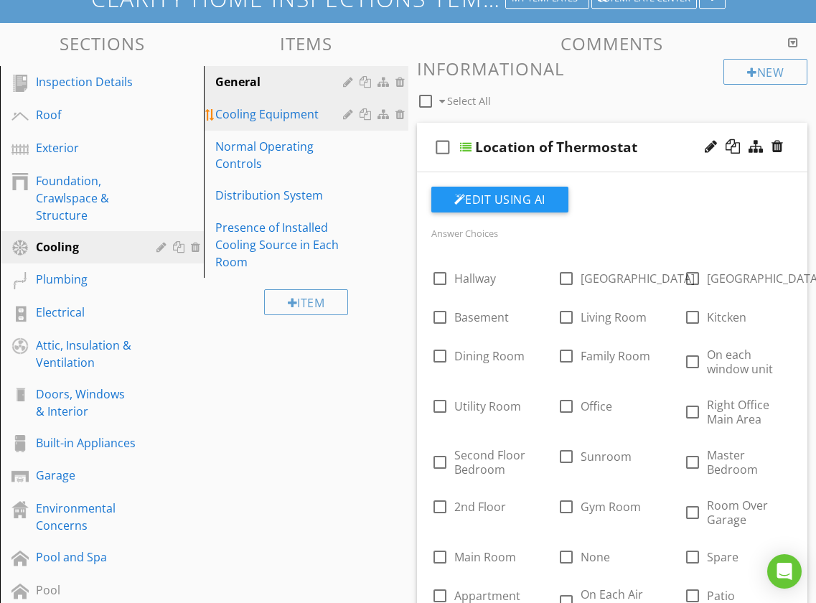
click at [272, 123] on div "Cooling Equipment" at bounding box center [280, 113] width 131 height 17
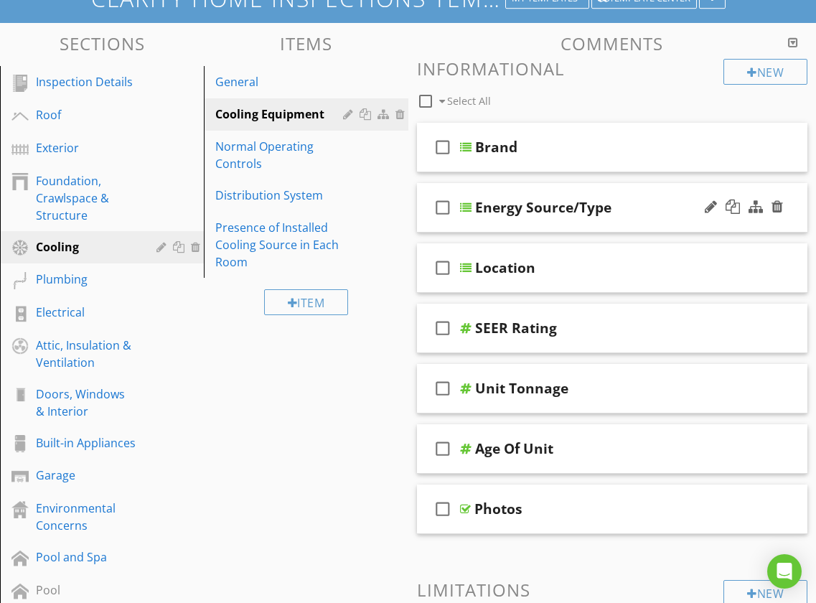
click at [426, 190] on div "check_box_outline_blank Energy Source/Type" at bounding box center [612, 208] width 391 height 50
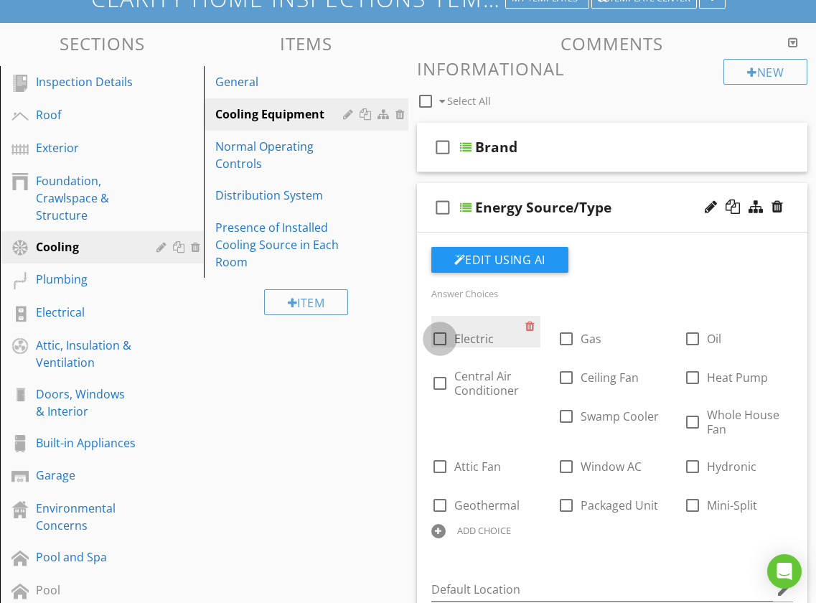
click at [441, 342] on div at bounding box center [440, 338] width 24 height 24
checkbox input "true"
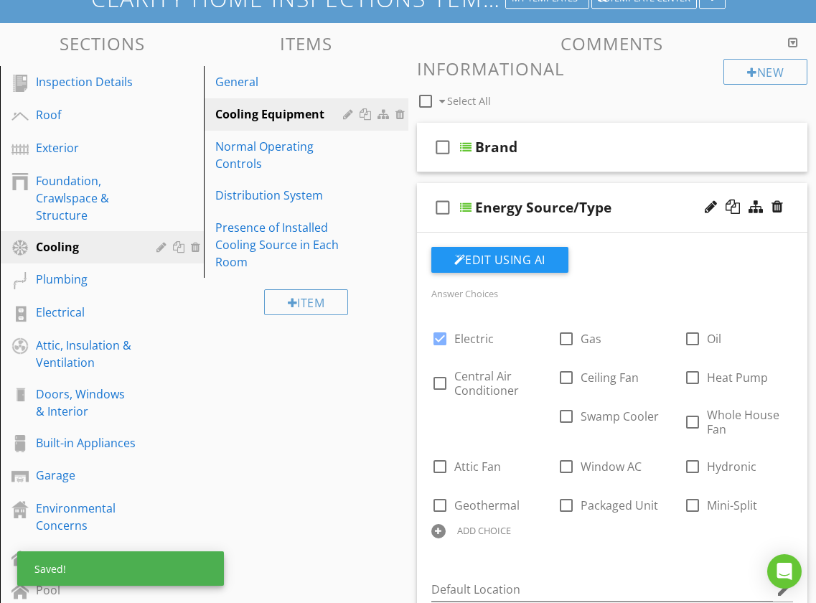
click at [423, 189] on div "check_box_outline_blank Energy Source/Type" at bounding box center [612, 208] width 391 height 50
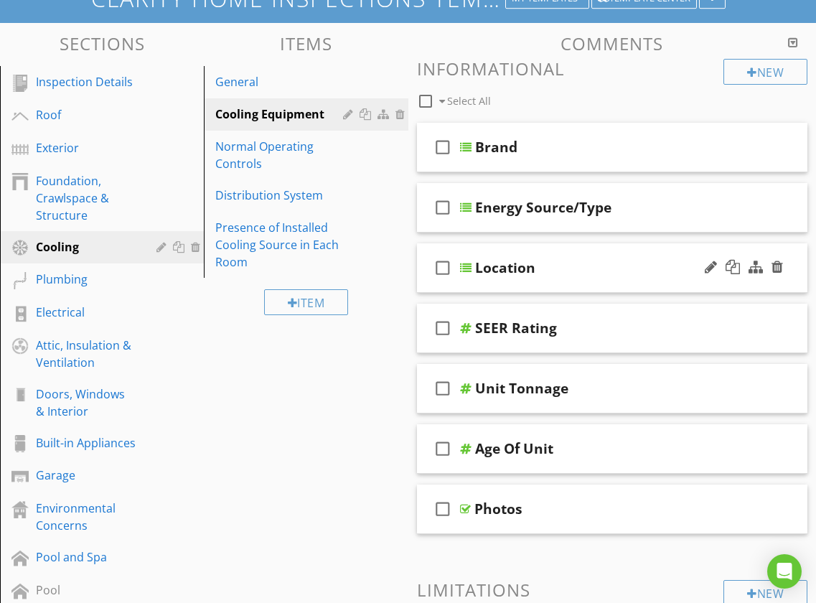
click at [421, 251] on div "check_box_outline_blank Location" at bounding box center [612, 268] width 391 height 50
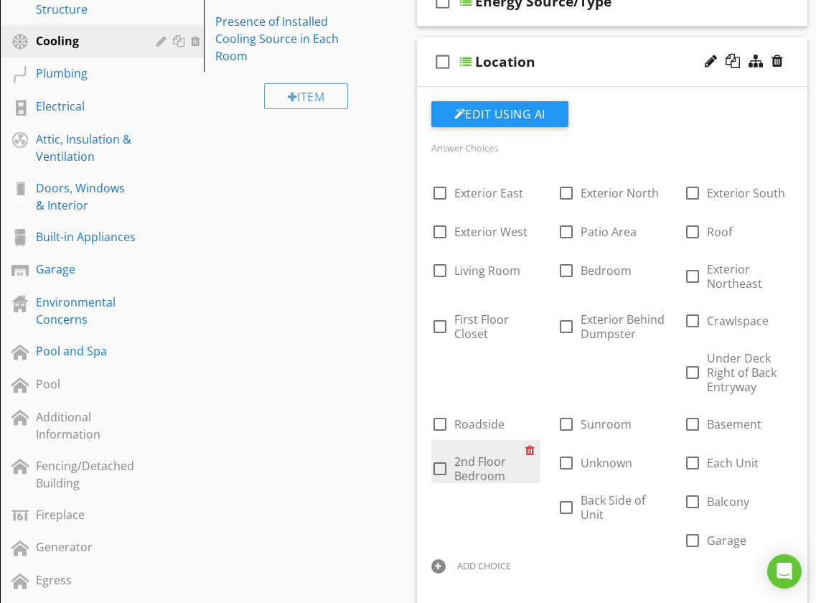
scroll to position [375, 0]
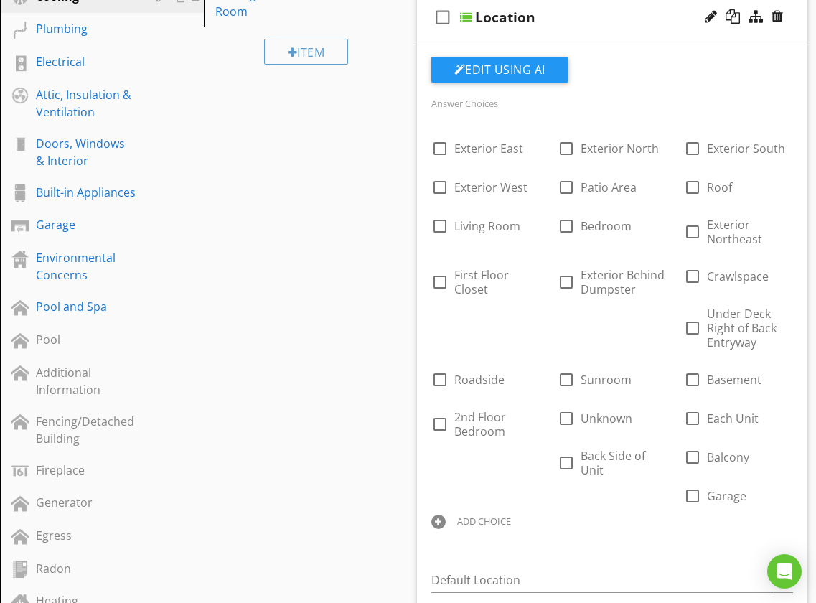
click at [438, 519] on div at bounding box center [438, 522] width 14 height 14
paste input "Left side"
click at [530, 533] on icon at bounding box center [532, 534] width 10 height 11
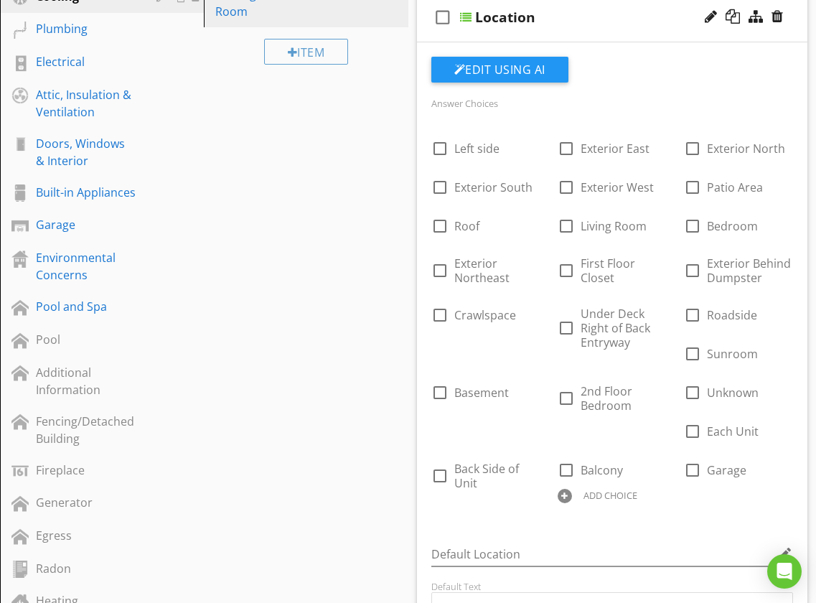
drag, startPoint x: 456, startPoint y: 537, endPoint x: 264, endPoint y: 1, distance: 570.2
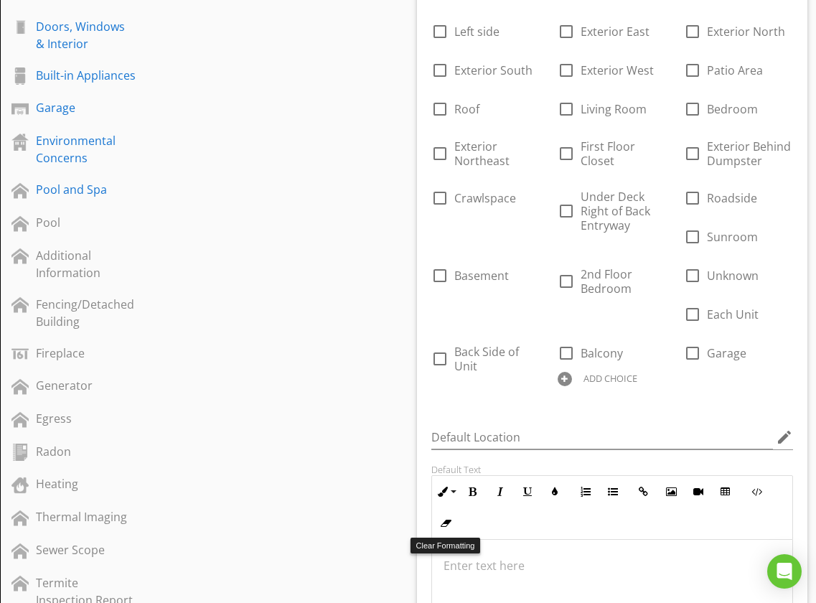
scroll to position [623, 0]
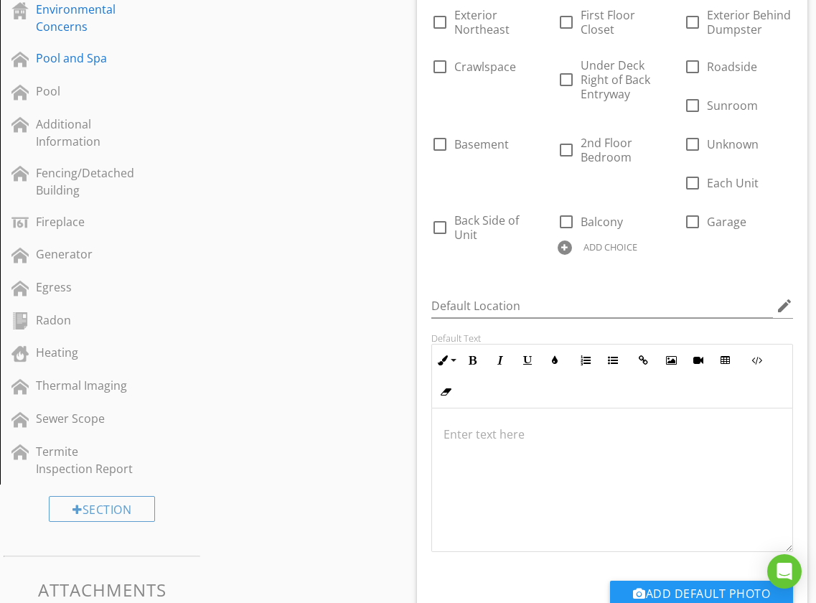
click at [561, 245] on div at bounding box center [565, 247] width 14 height 14
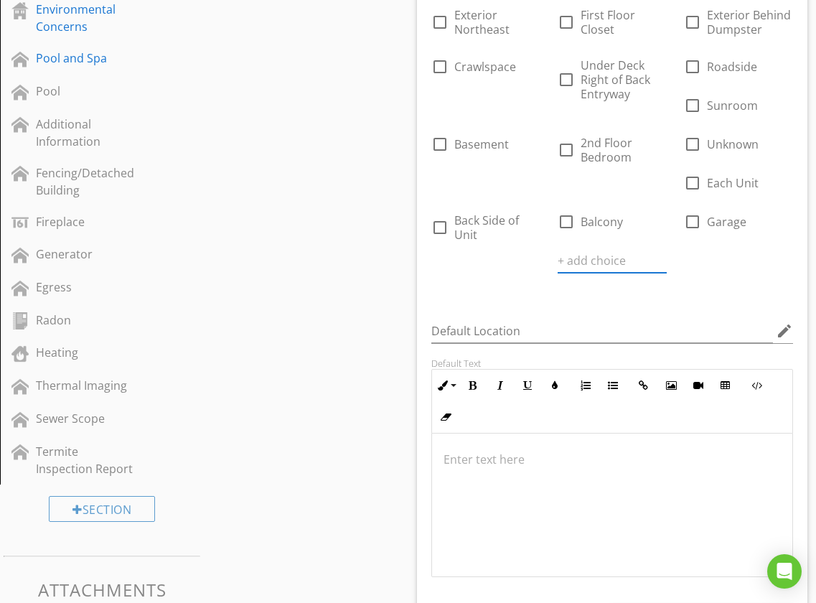
paste input "Right side"
click at [659, 261] on icon at bounding box center [658, 260] width 10 height 11
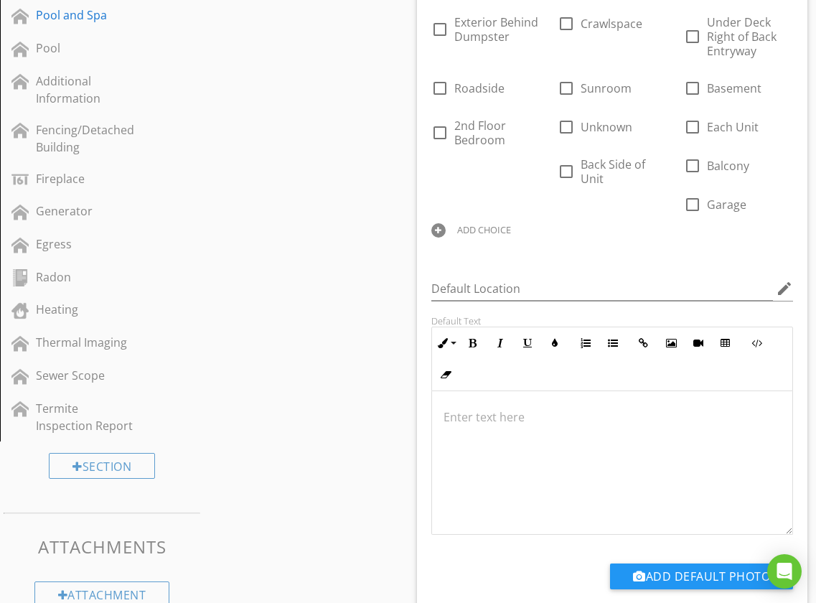
scroll to position [1, 0]
drag, startPoint x: 578, startPoint y: 456, endPoint x: 390, endPoint y: 1, distance: 492.3
click at [461, 415] on p at bounding box center [612, 416] width 338 height 17
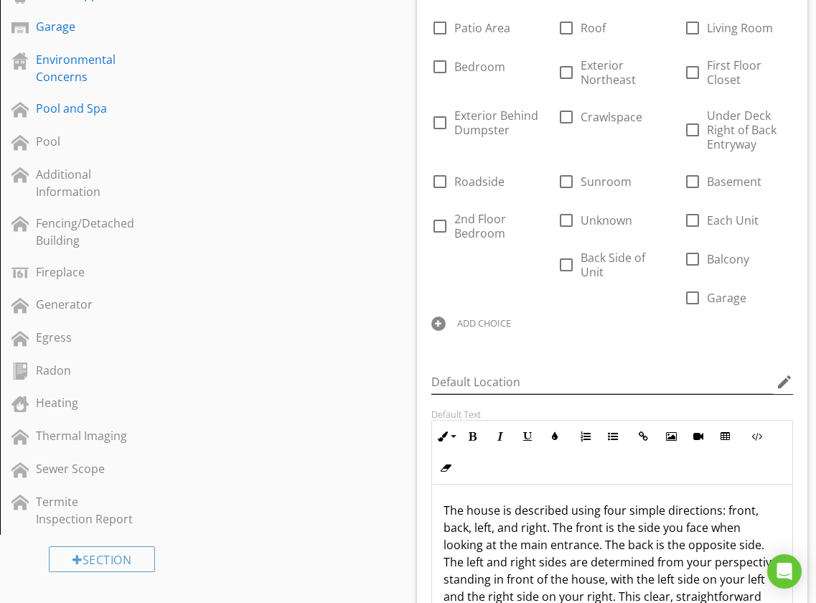
scroll to position [571, 0]
click at [441, 324] on div at bounding box center [438, 325] width 14 height 14
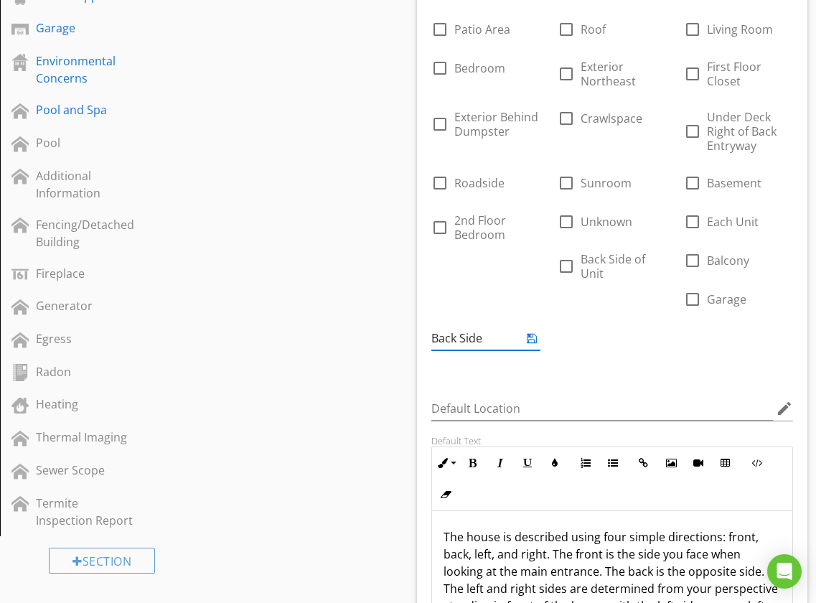
click at [532, 339] on icon at bounding box center [532, 337] width 10 height 11
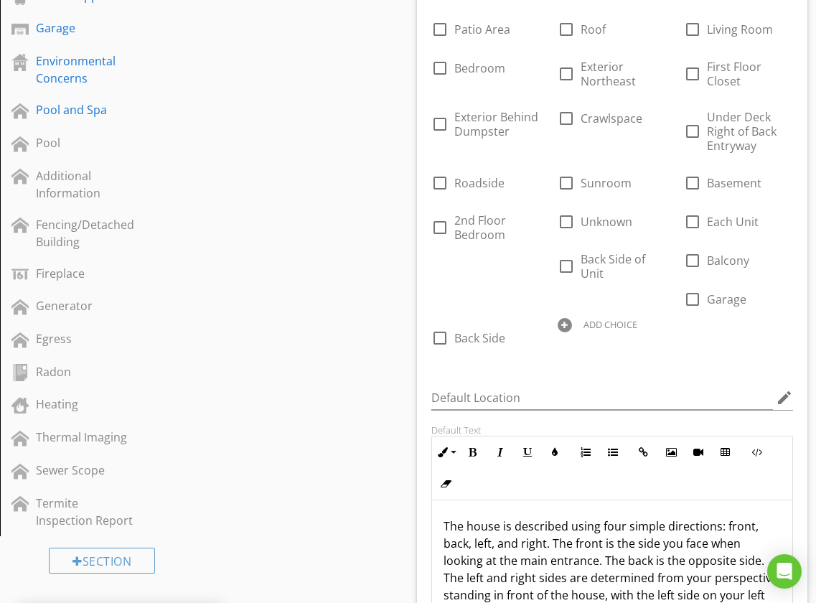
click at [564, 324] on div at bounding box center [565, 325] width 14 height 14
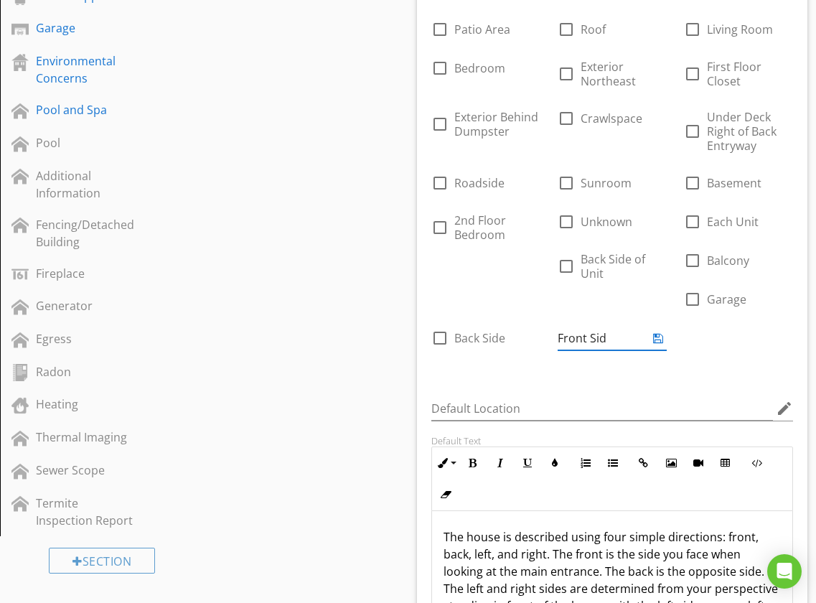
type input "Front Side"
click at [662, 334] on icon at bounding box center [658, 337] width 10 height 11
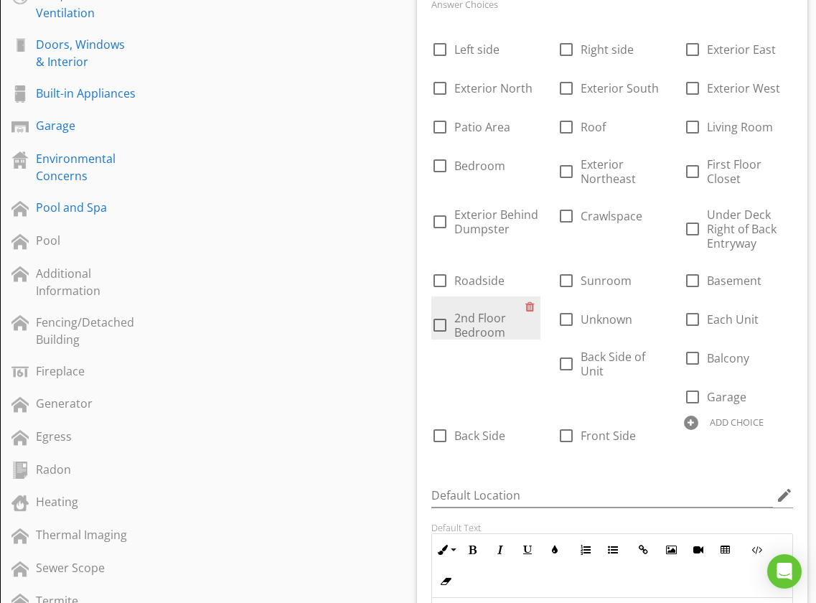
scroll to position [472, 0]
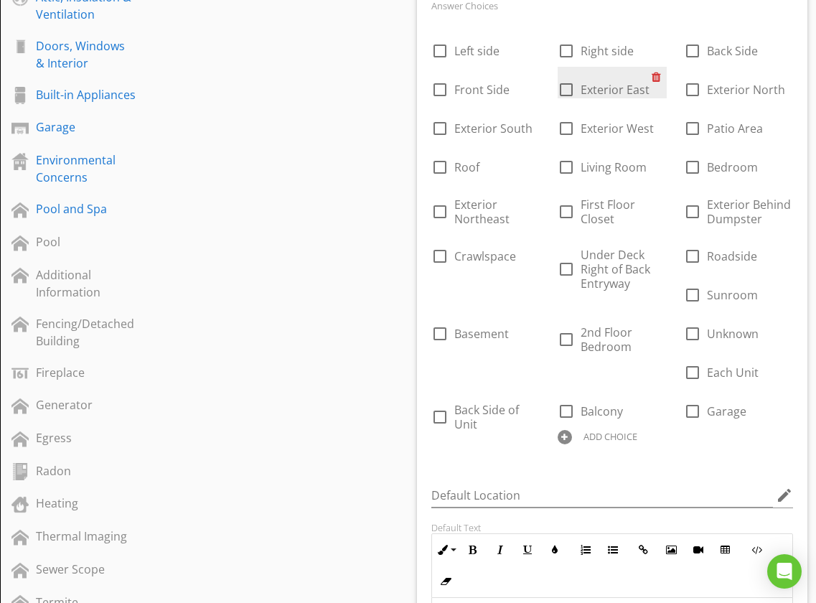
click at [656, 77] on div at bounding box center [659, 77] width 15 height 20
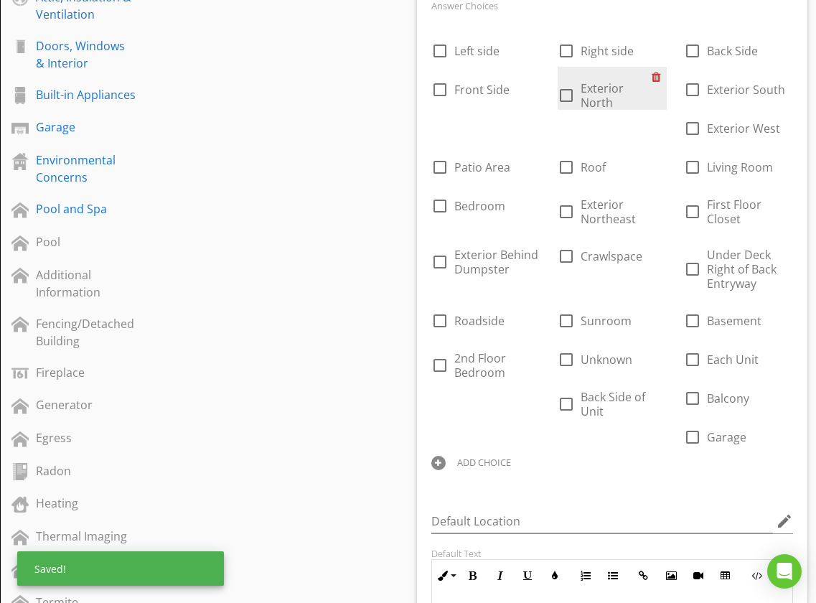
click at [656, 77] on div at bounding box center [659, 77] width 15 height 20
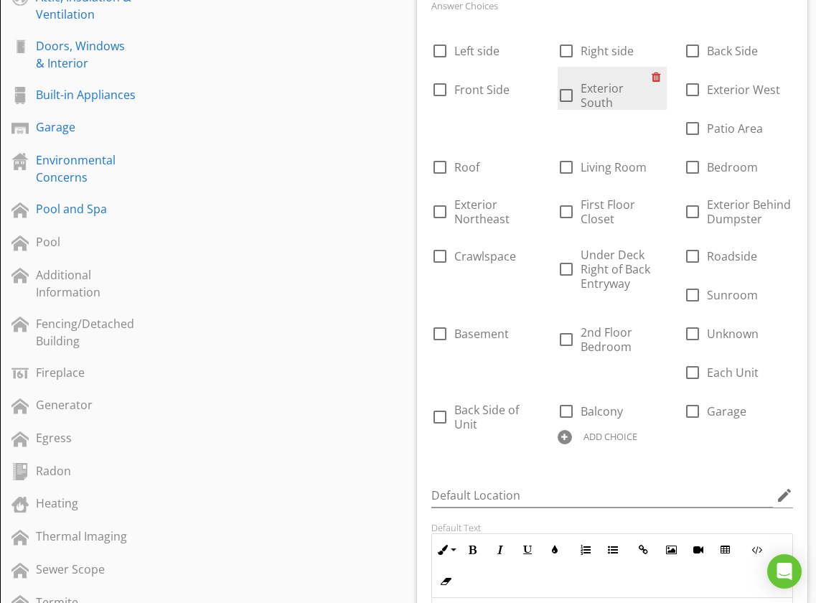
click at [656, 78] on div at bounding box center [659, 77] width 15 height 20
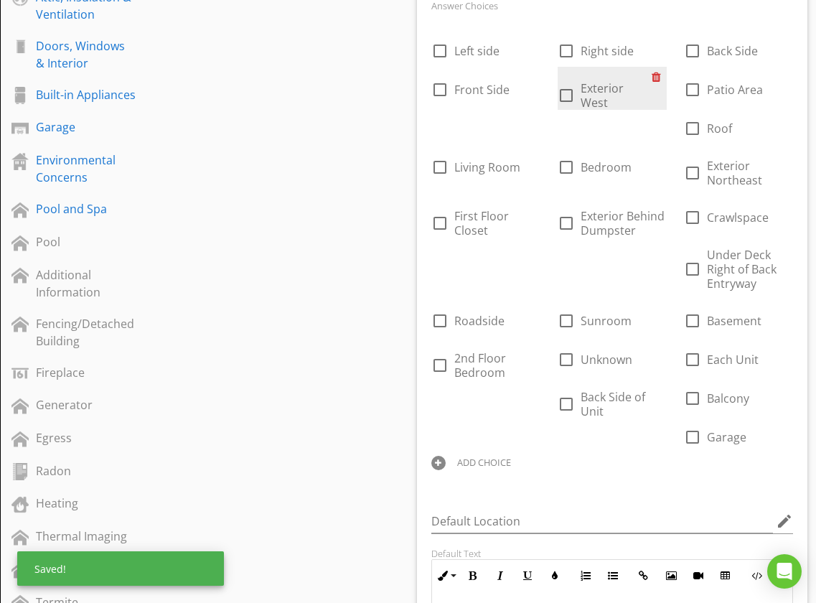
click at [656, 78] on div at bounding box center [659, 77] width 15 height 20
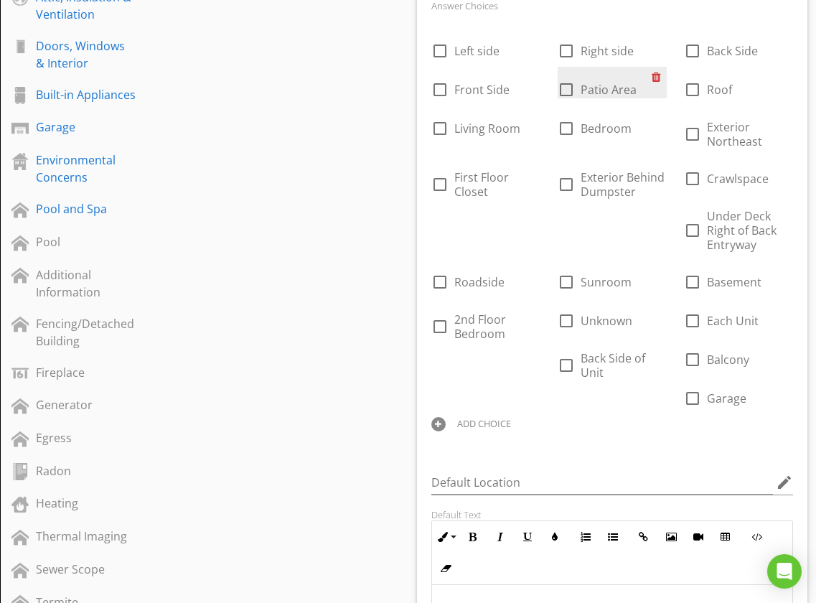
click at [656, 78] on div at bounding box center [659, 77] width 15 height 20
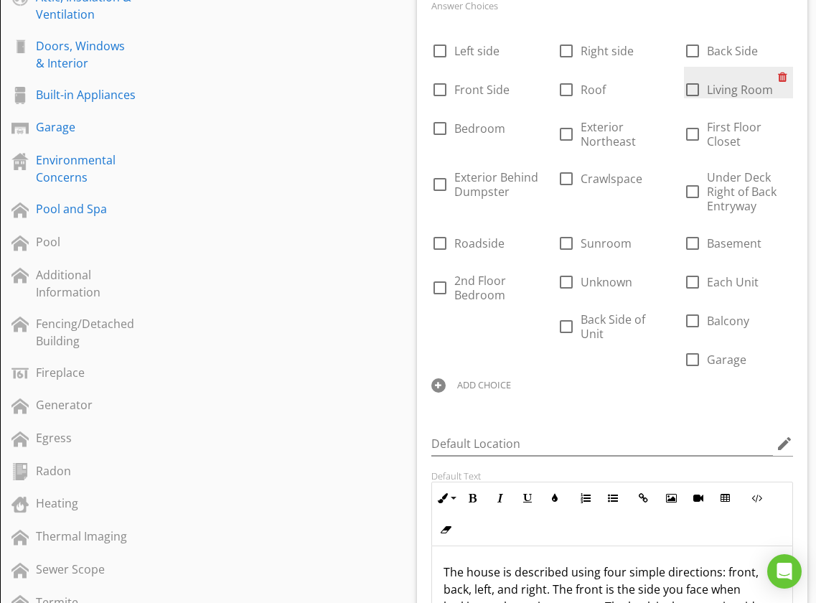
click at [669, 78] on div at bounding box center [785, 77] width 15 height 20
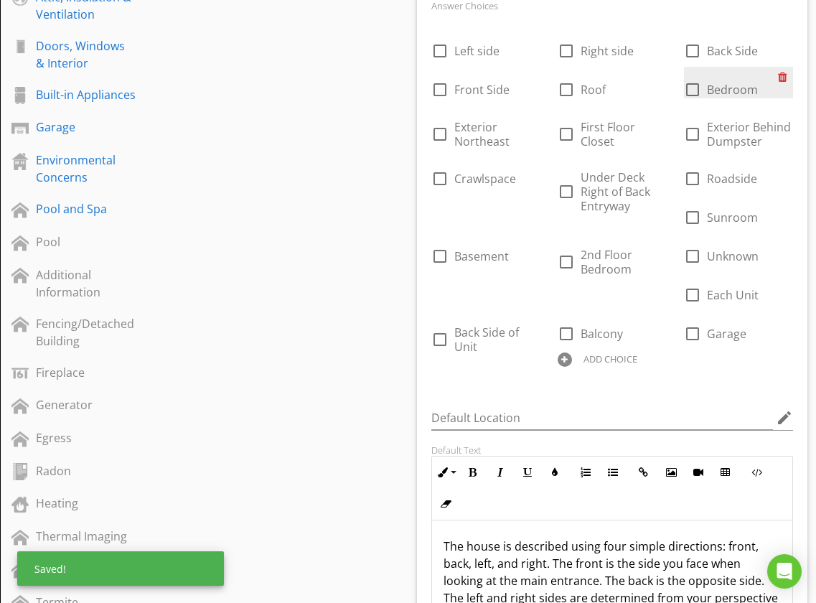
click at [669, 78] on div at bounding box center [785, 77] width 15 height 20
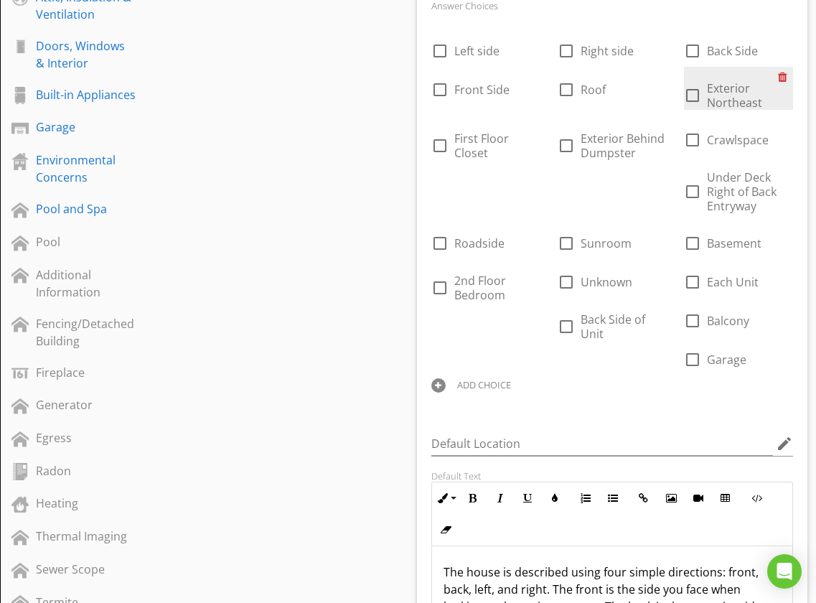
click at [669, 77] on div at bounding box center [785, 77] width 15 height 20
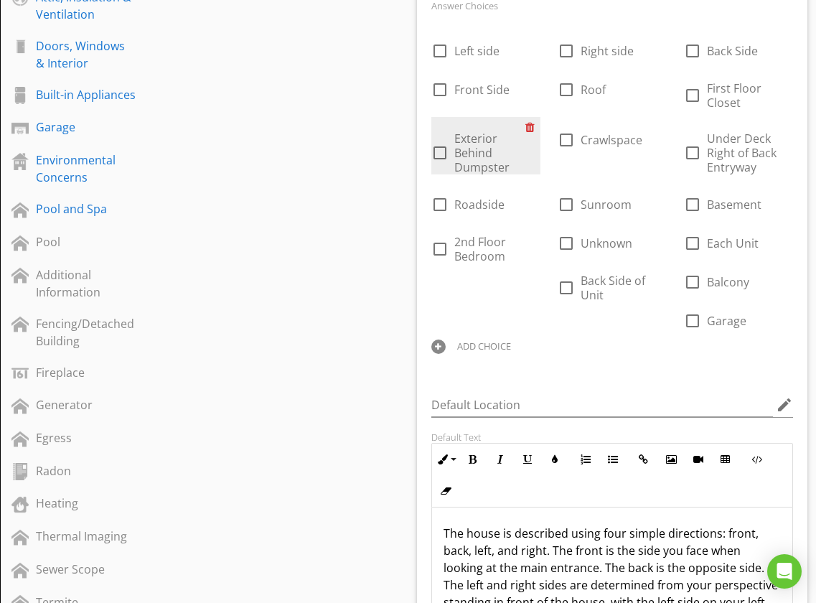
click at [530, 128] on div at bounding box center [532, 127] width 15 height 20
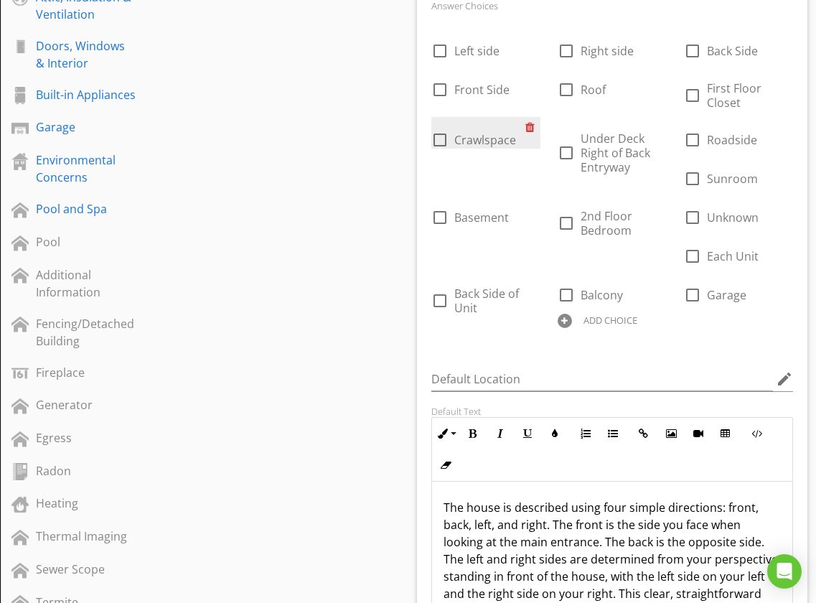
click at [532, 128] on div at bounding box center [532, 127] width 15 height 20
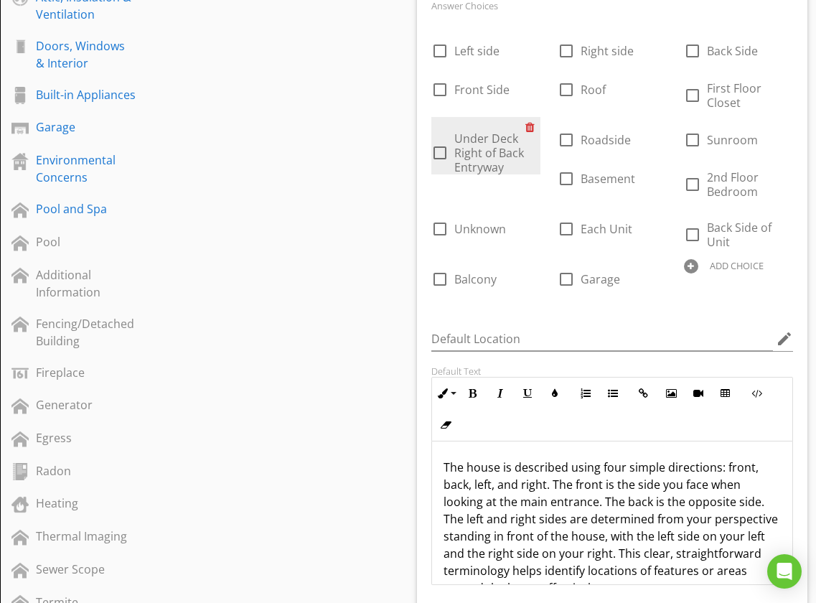
click at [530, 126] on div at bounding box center [532, 127] width 15 height 20
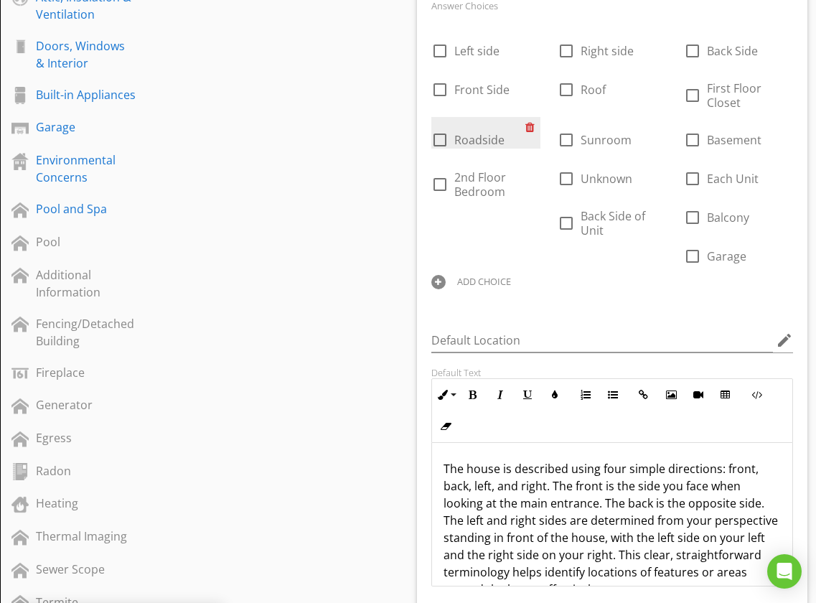
click at [530, 126] on div at bounding box center [532, 127] width 15 height 20
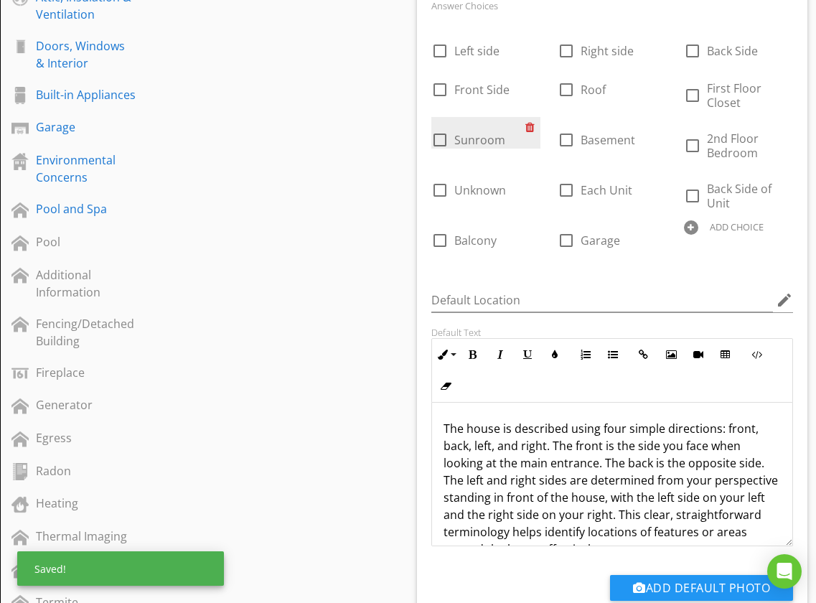
click at [530, 126] on div at bounding box center [532, 127] width 15 height 20
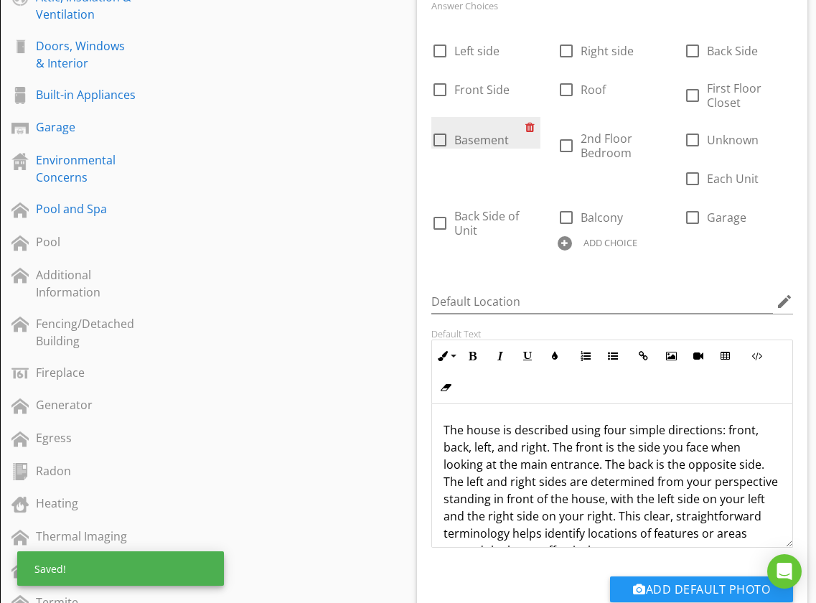
click at [530, 126] on div at bounding box center [532, 127] width 15 height 20
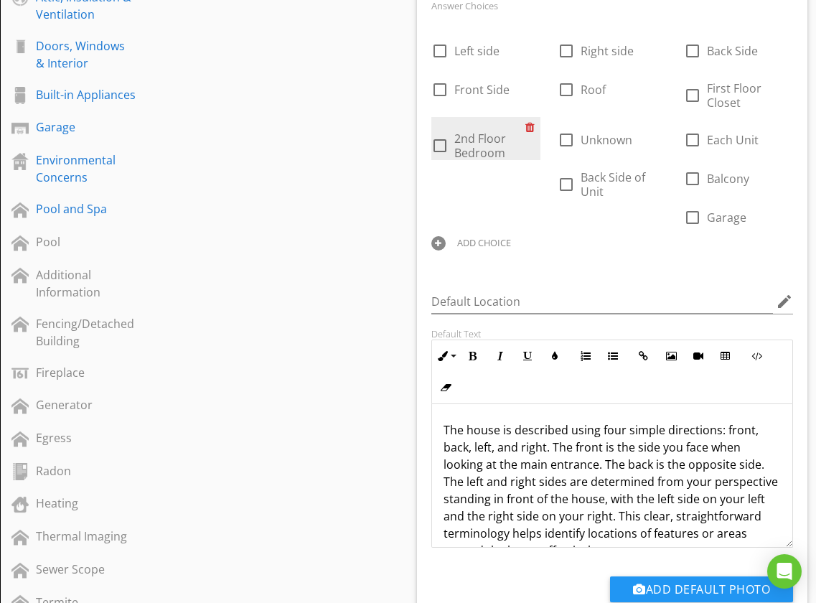
click at [530, 126] on div at bounding box center [532, 127] width 15 height 20
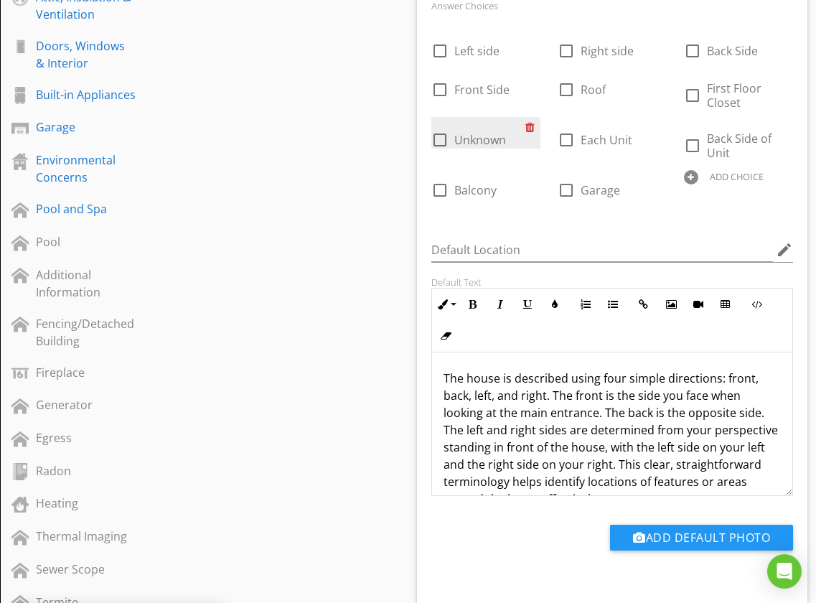
click at [530, 126] on div at bounding box center [532, 127] width 15 height 20
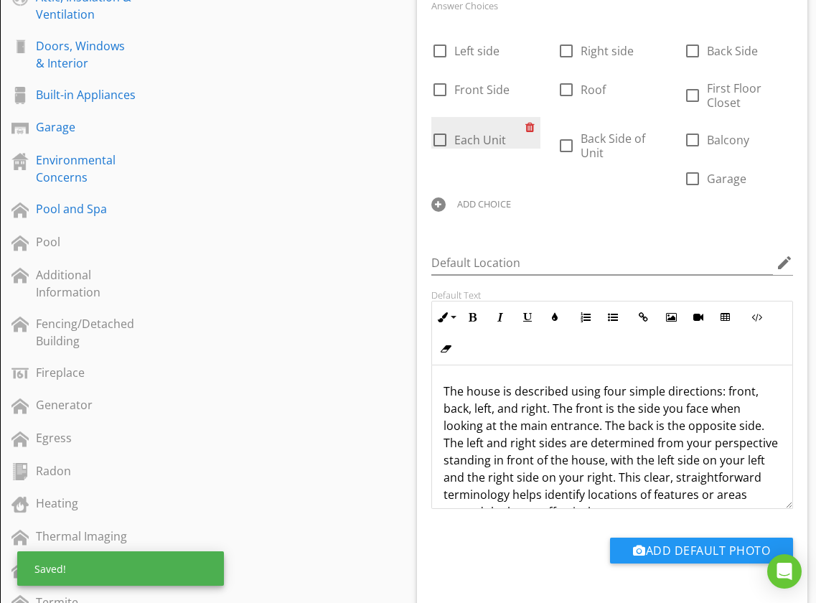
click at [530, 126] on div at bounding box center [532, 127] width 15 height 20
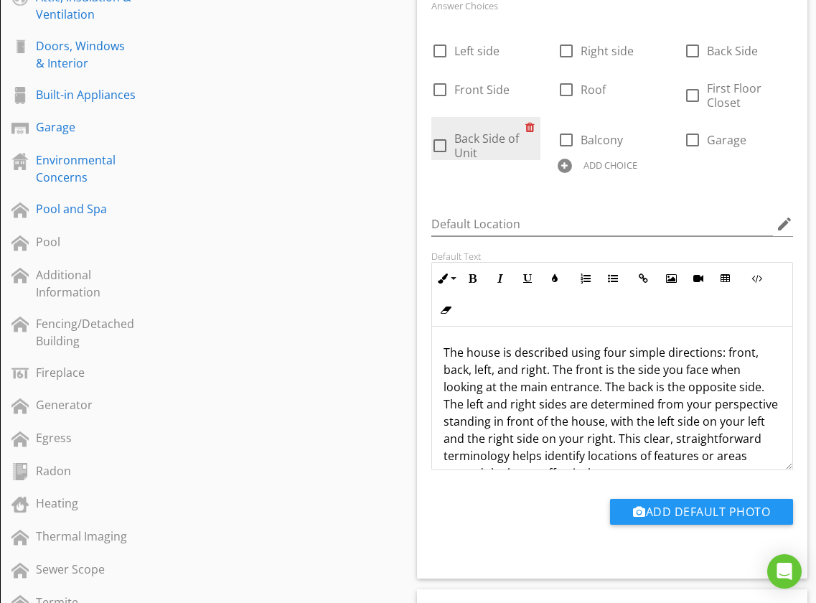
click at [530, 126] on div at bounding box center [532, 127] width 15 height 20
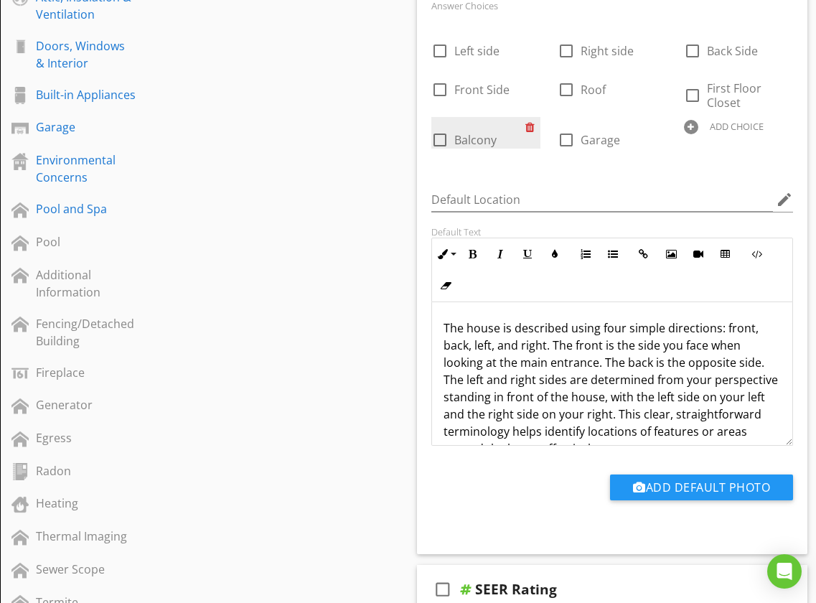
click at [530, 126] on div at bounding box center [532, 127] width 15 height 20
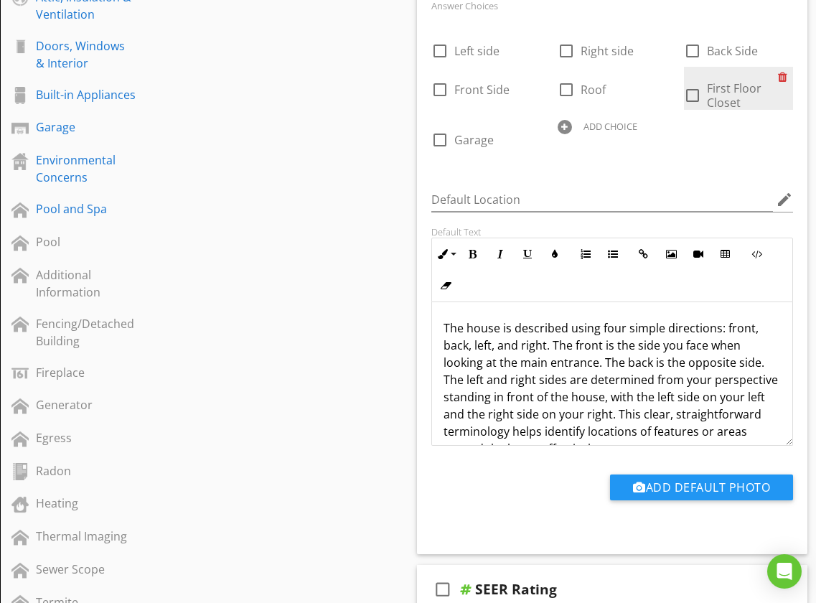
click at [669, 77] on div at bounding box center [785, 77] width 15 height 20
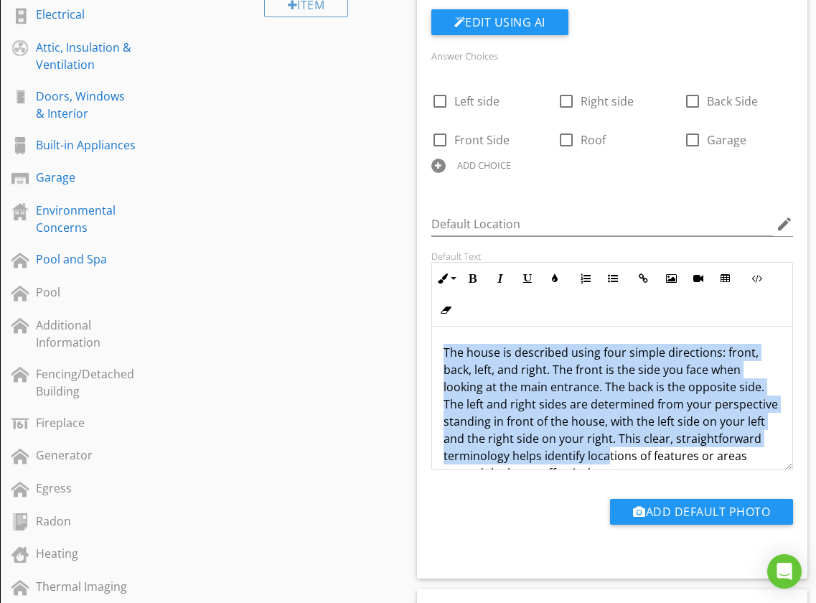
scroll to position [29, 0]
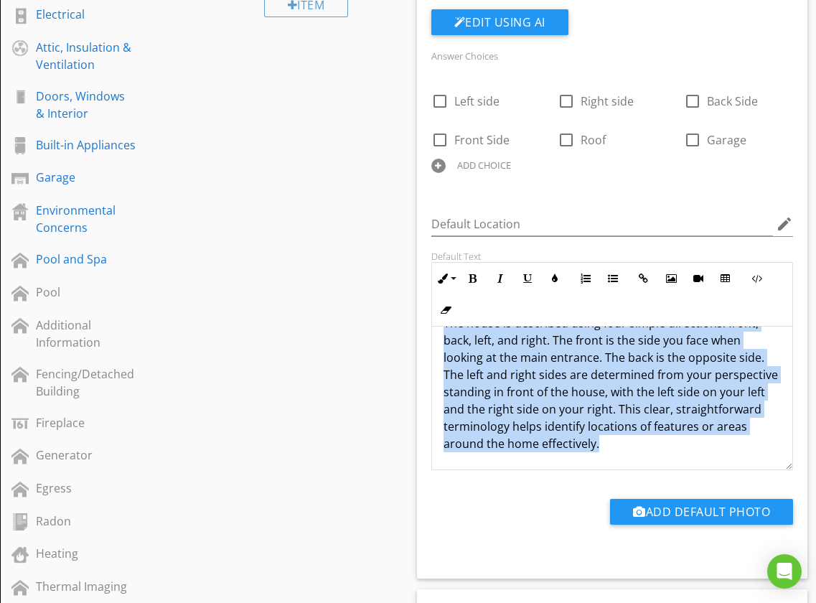
drag, startPoint x: 442, startPoint y: 349, endPoint x: 702, endPoint y: 463, distance: 283.4
click at [669, 466] on div "The house is described using four simple directions: front, back, left, and rig…" at bounding box center [612, 383] width 361 height 172
copy p "The house is described using four simple directions: front, back, left, and rig…"
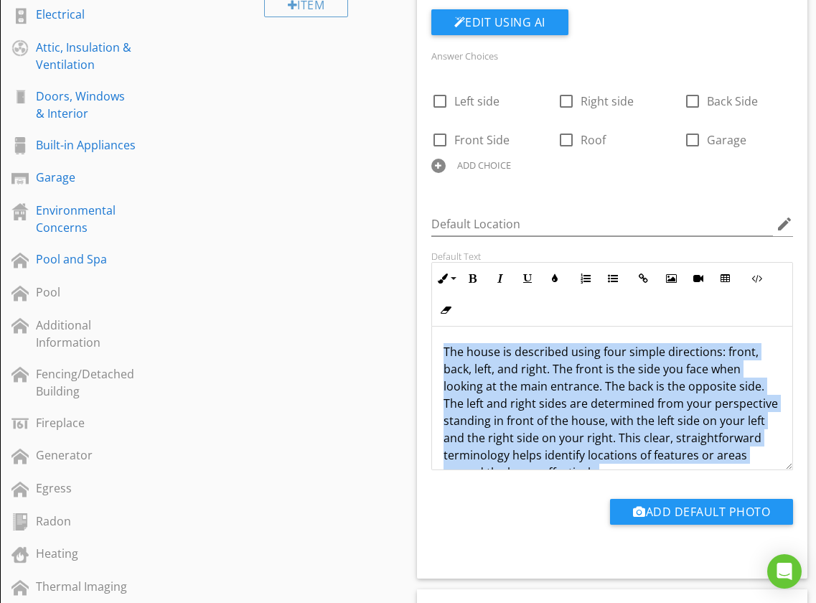
scroll to position [0, 0]
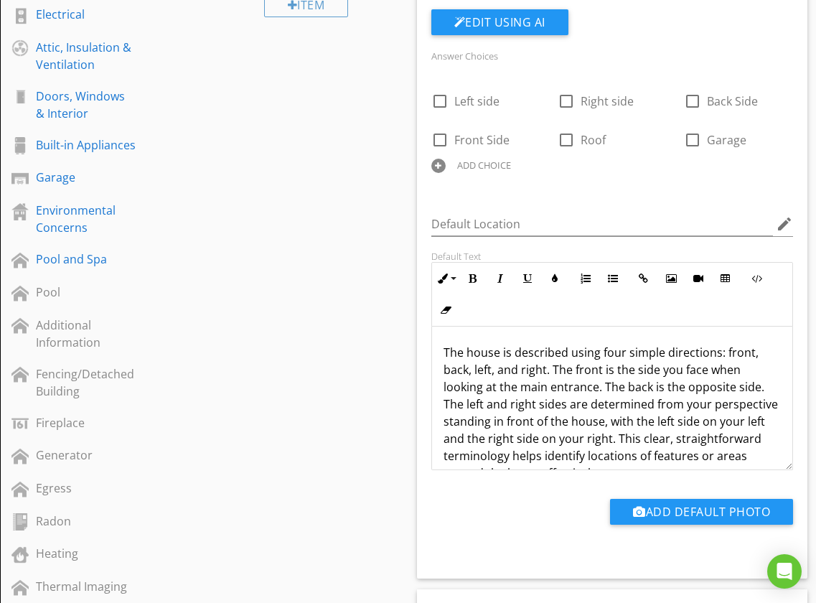
click at [447, 350] on p "The house is described using four simple directions: front, back, left, and rig…" at bounding box center [612, 413] width 338 height 138
click at [443, 349] on p "The house is described using four simple directions: front, back, left, and rig…" at bounding box center [612, 413] width 338 height 138
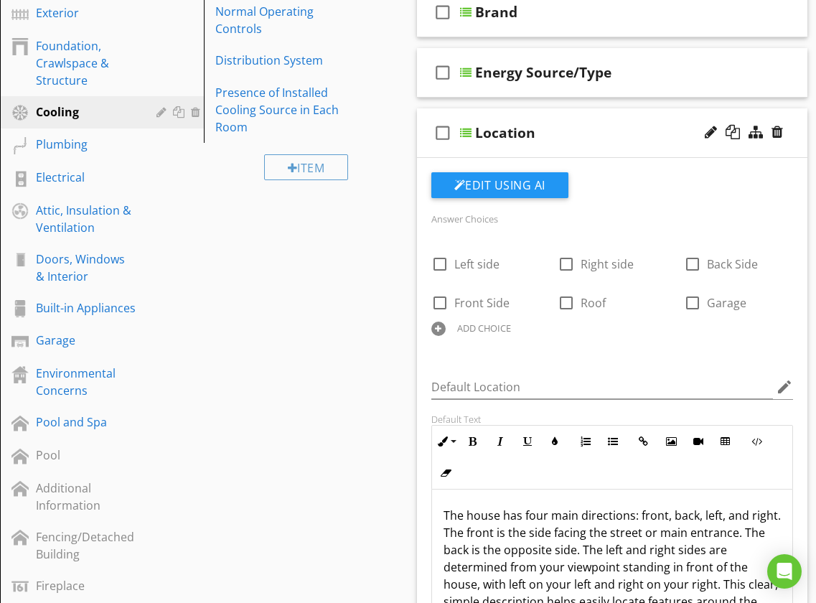
scroll to position [210, 0]
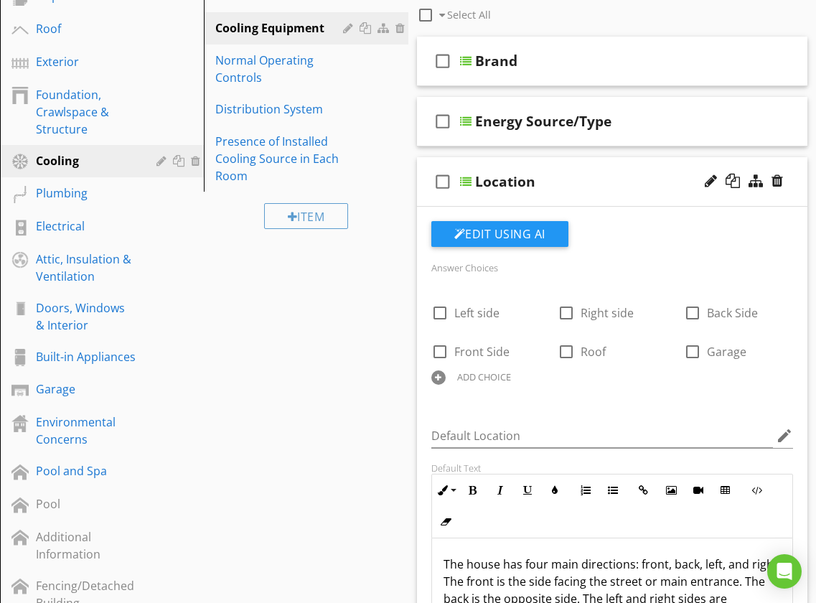
click at [418, 166] on div "check_box_outline_blank Location" at bounding box center [612, 182] width 391 height 50
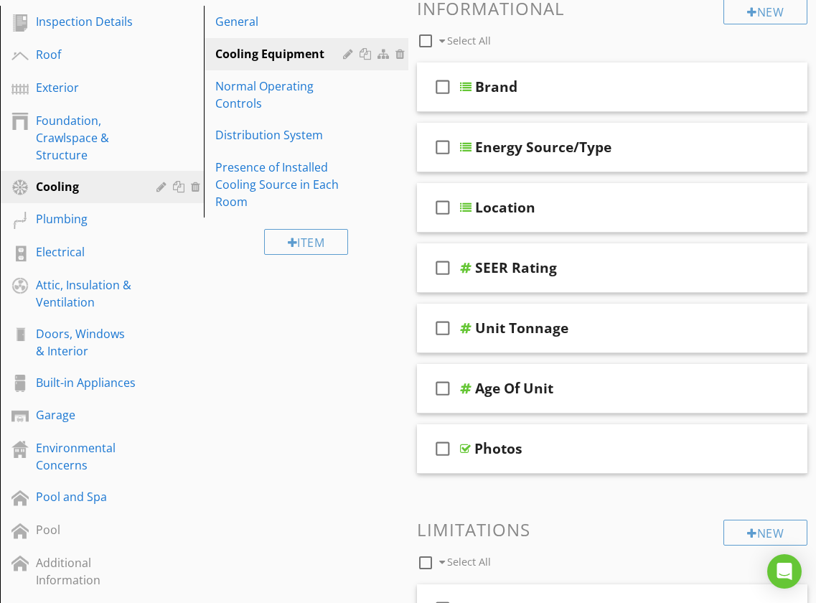
scroll to position [182, 0]
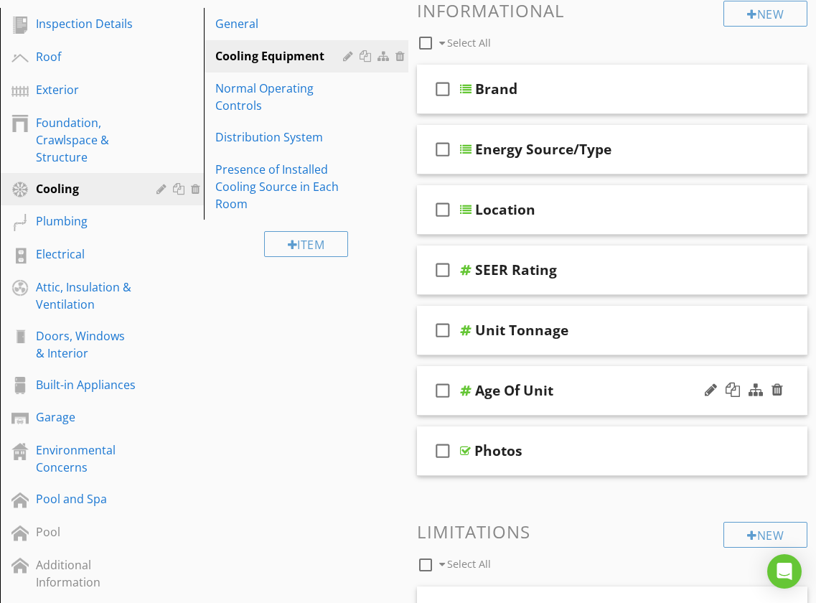
click at [419, 368] on div "check_box_outline_blank Age Of Unit" at bounding box center [612, 391] width 391 height 50
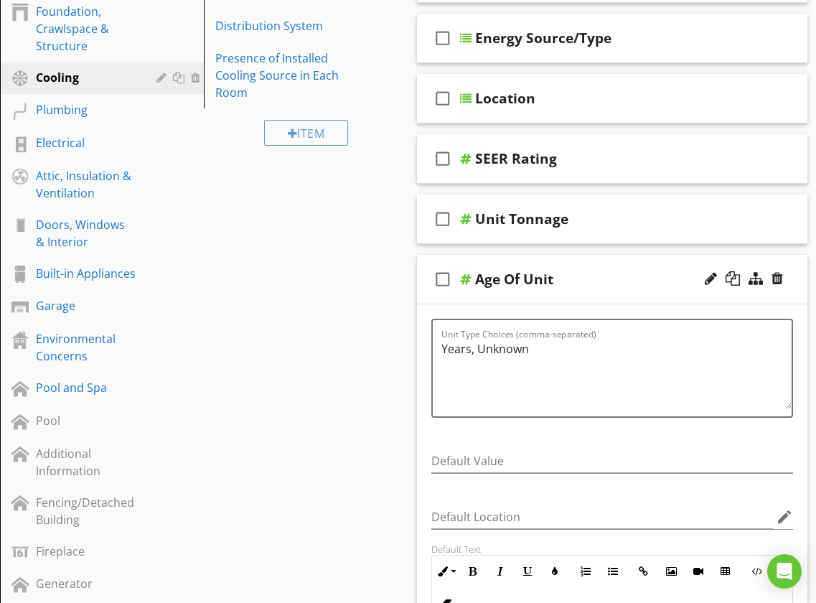
scroll to position [299, 0]
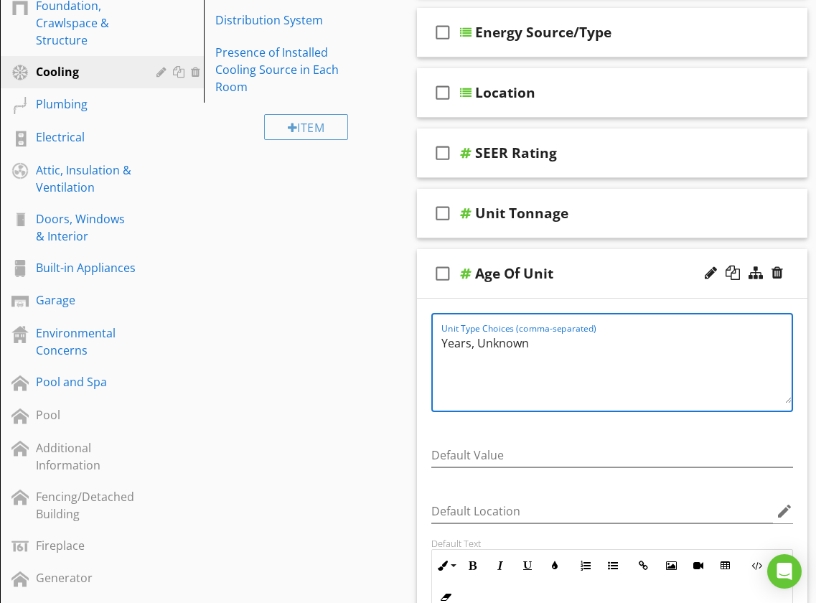
click at [477, 346] on textarea "Years, Unknown" at bounding box center [616, 368] width 351 height 72
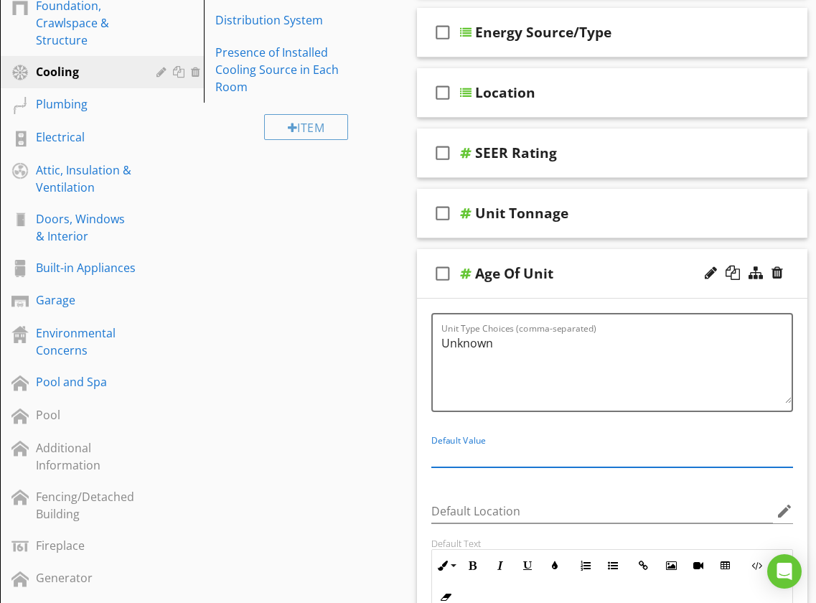
click at [456, 457] on input "Default Value" at bounding box center [612, 455] width 362 height 24
click at [510, 344] on textarea "Unknown" at bounding box center [616, 368] width 351 height 72
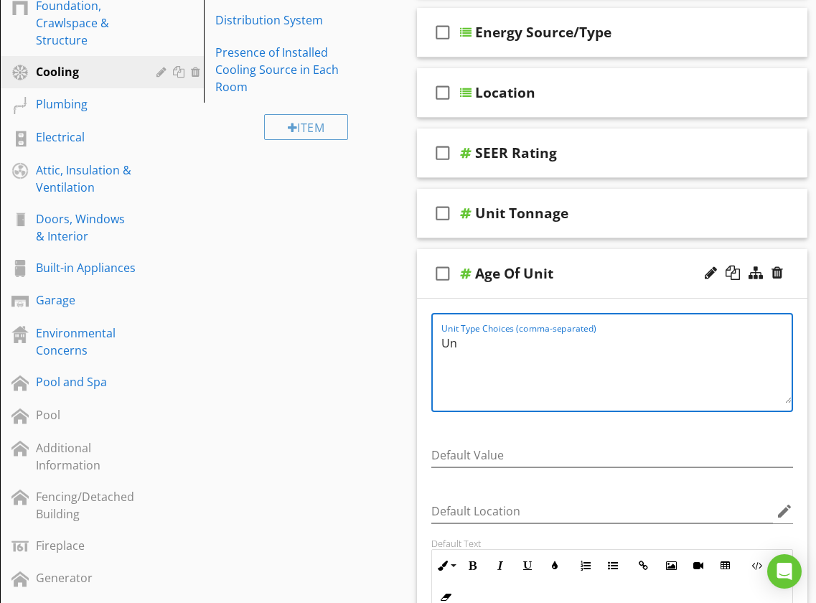
type textarea "U"
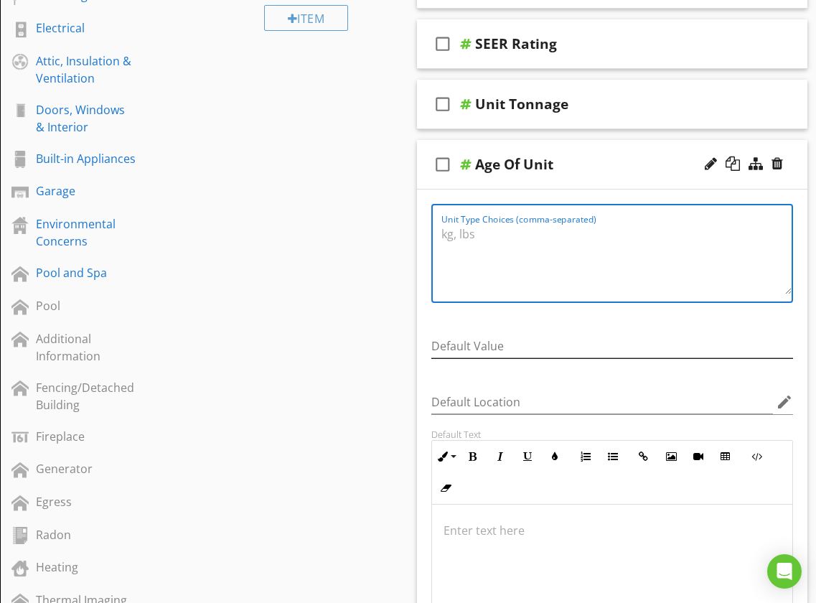
scroll to position [410, 0]
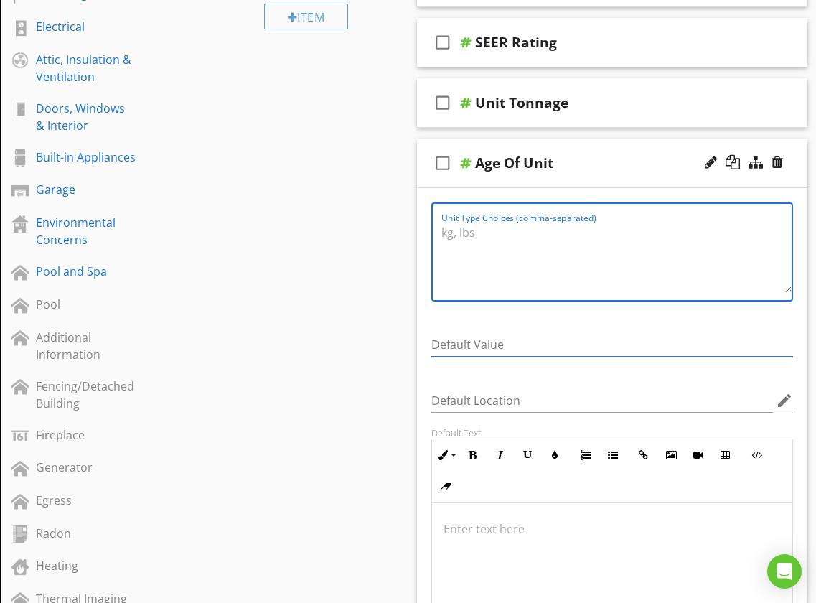
click at [448, 343] on input "Default Value" at bounding box center [612, 345] width 362 height 24
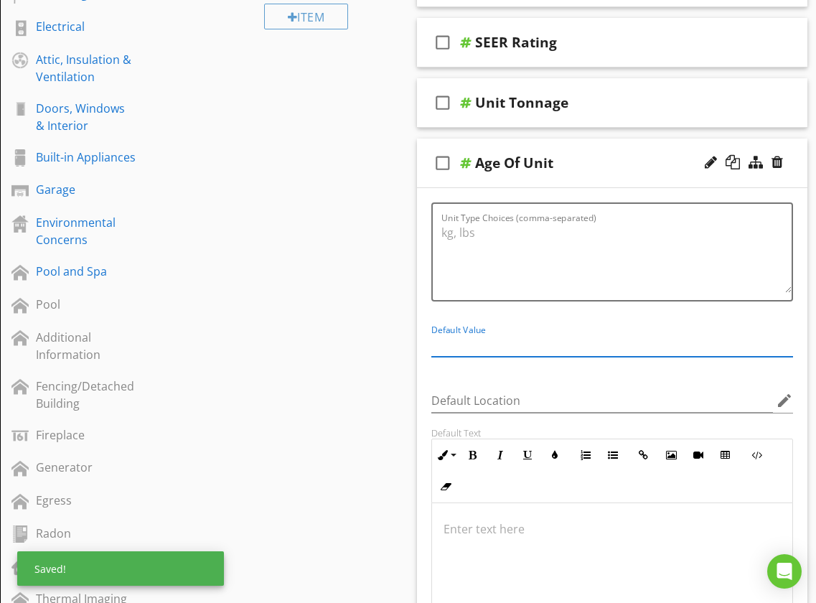
type textarea "Unknown"
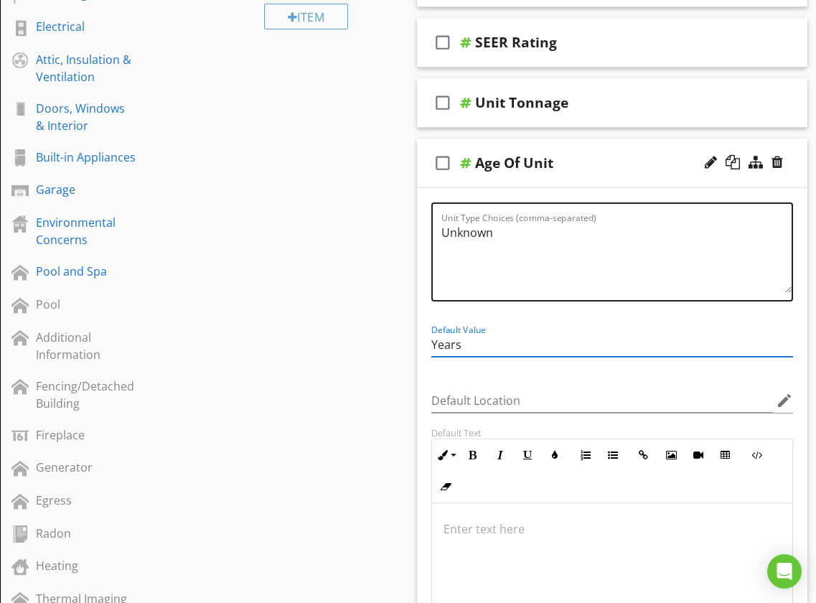
type input "Years"
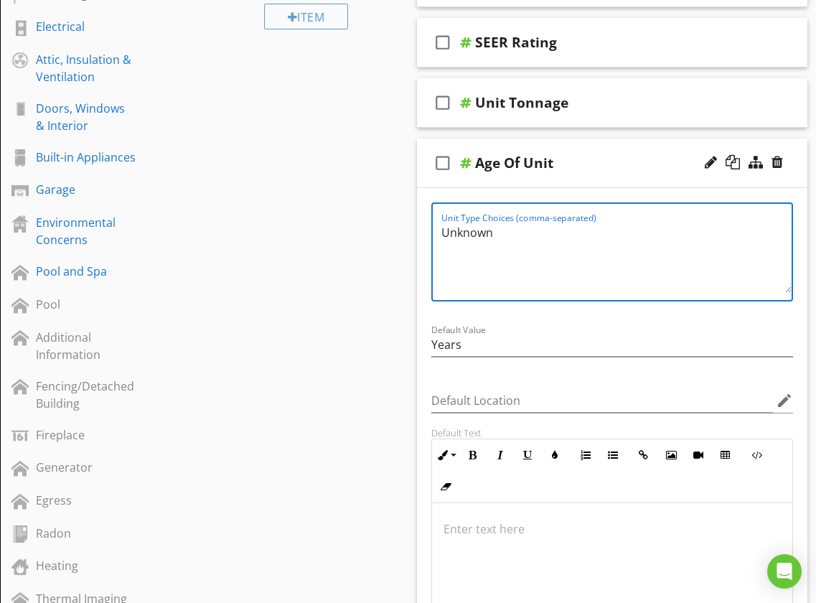
click at [508, 239] on textarea "Unknown" at bounding box center [616, 257] width 351 height 72
type textarea "U"
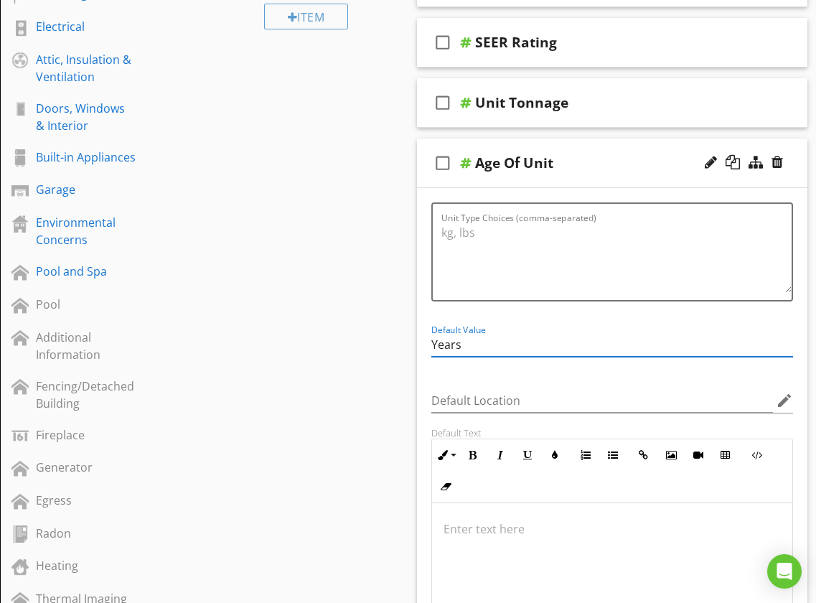
click at [505, 337] on input "Years" at bounding box center [612, 345] width 362 height 24
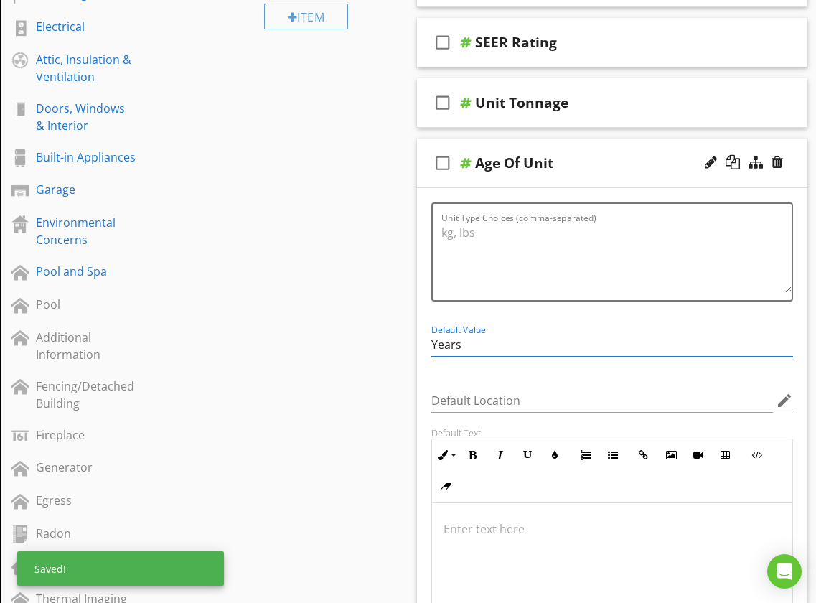
type textarea "Unknown"
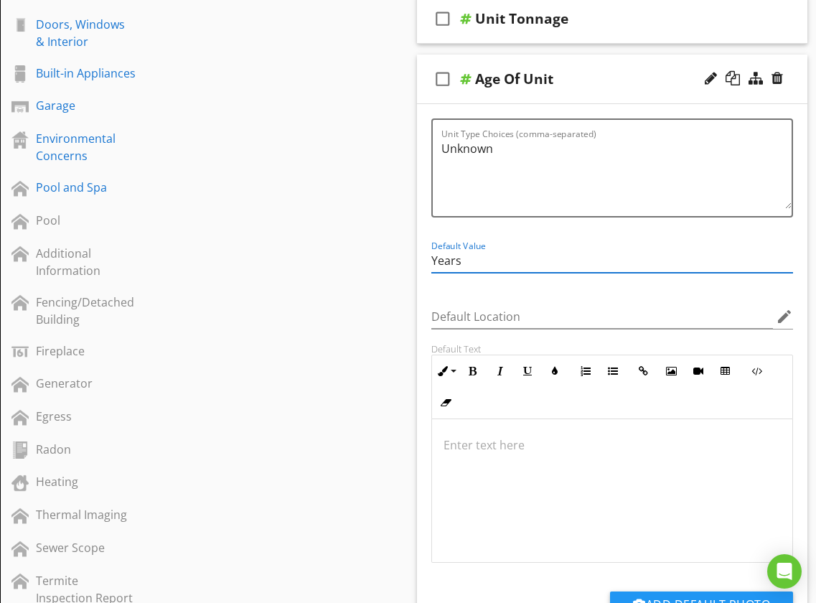
scroll to position [493, 0]
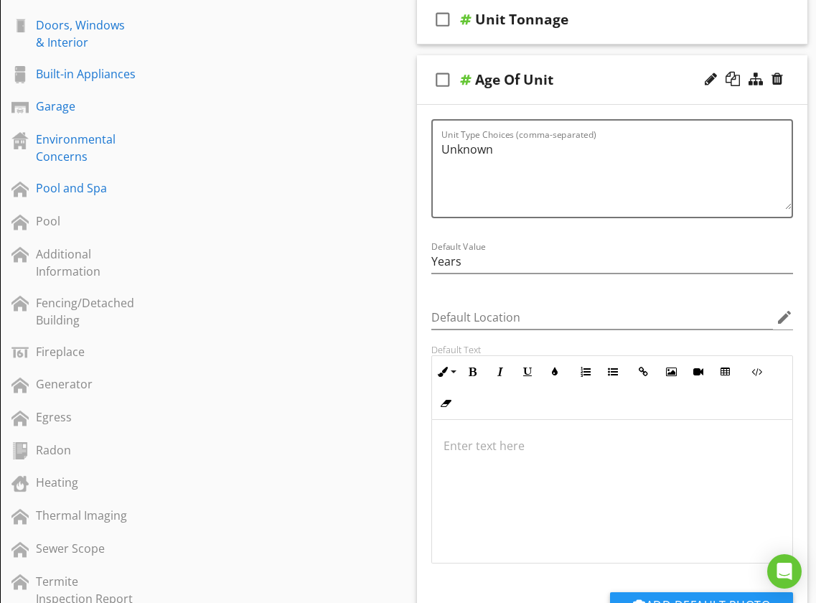
click at [419, 58] on div "check_box_outline_blank Age Of Unit" at bounding box center [612, 80] width 391 height 50
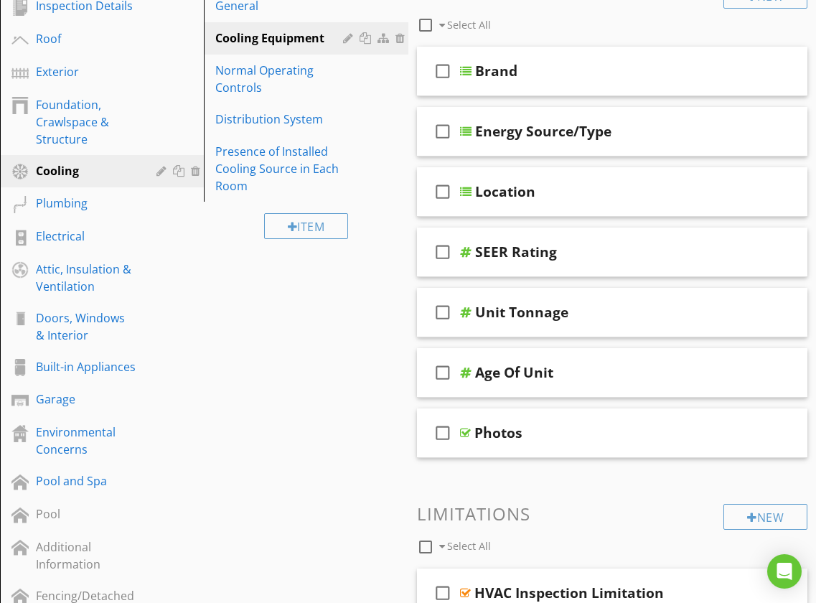
scroll to position [170, 0]
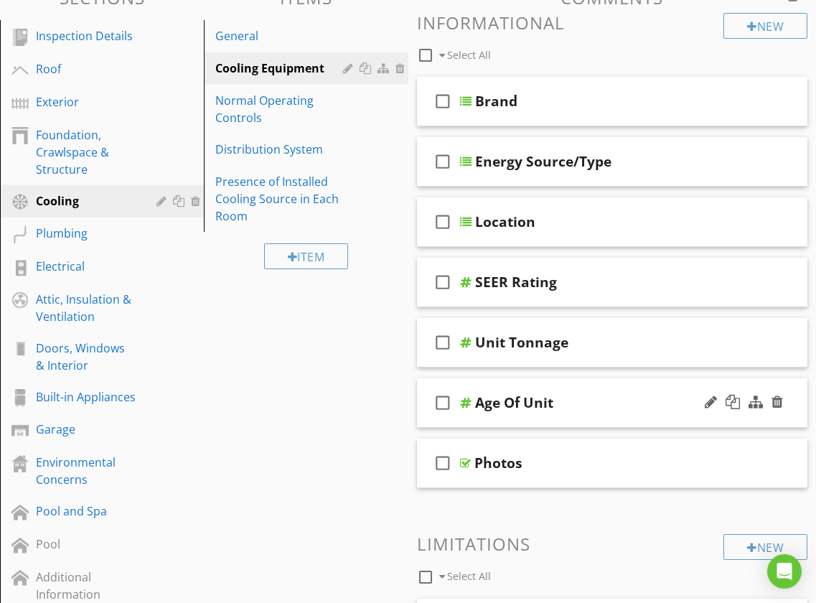
click at [423, 383] on div "check_box_outline_blank Age Of Unit" at bounding box center [612, 403] width 391 height 50
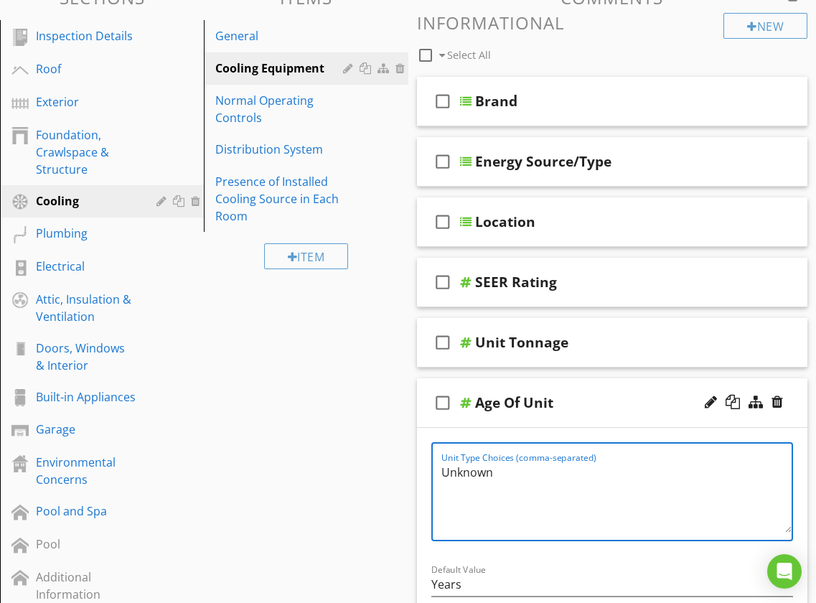
click at [441, 473] on textarea "Unknown" at bounding box center [616, 497] width 351 height 72
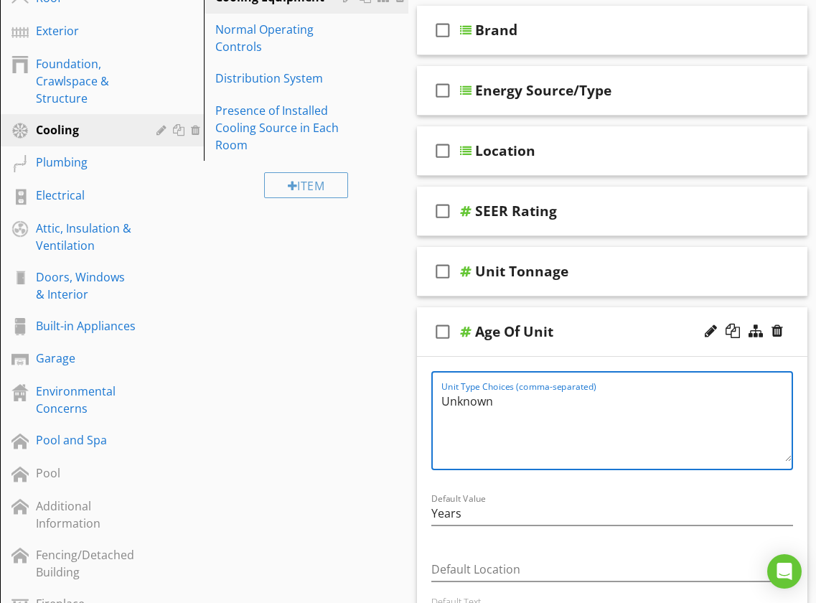
scroll to position [249, 0]
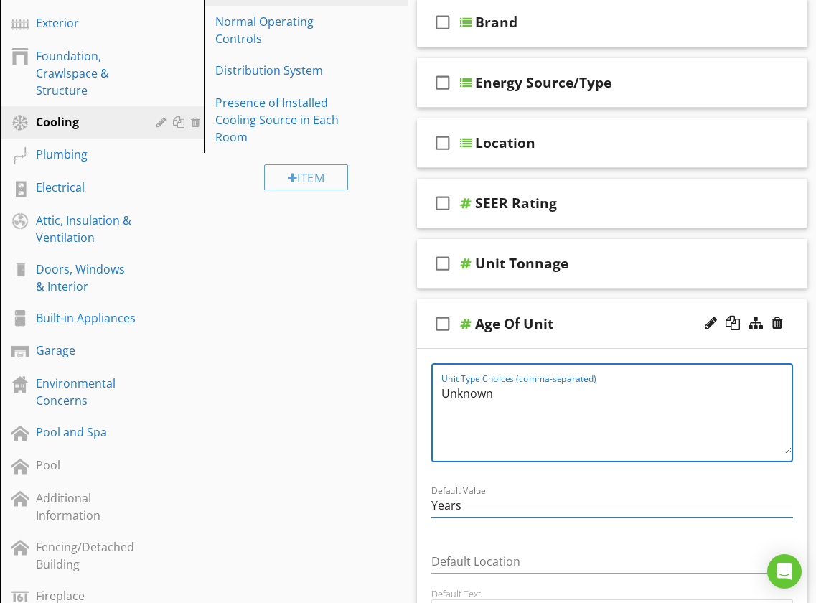
click at [481, 509] on input "Years" at bounding box center [612, 506] width 362 height 24
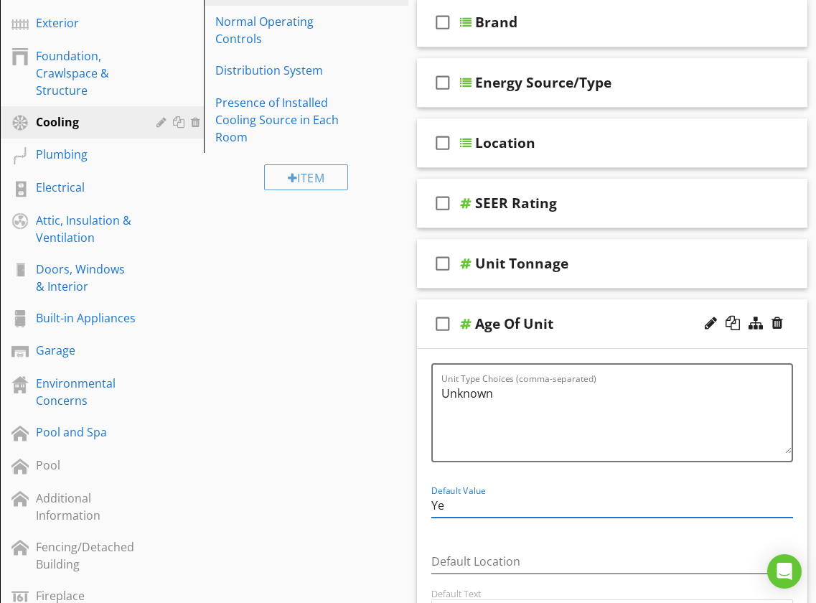
type input "Y"
drag, startPoint x: 438, startPoint y: 389, endPoint x: 442, endPoint y: 399, distance: 10.9
click at [438, 389] on div "Unit Type Choices (comma-separated) Unknown" at bounding box center [612, 412] width 362 height 99
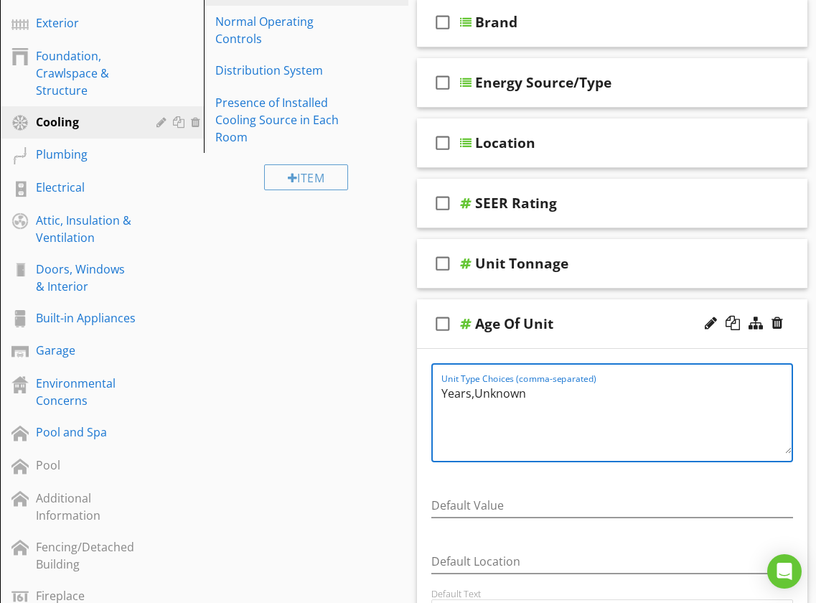
click at [558, 410] on textarea "Years,Unknown" at bounding box center [616, 418] width 351 height 72
type textarea "Years,Unknown"
click at [418, 300] on div "check_box_outline_blank Age Of Unit" at bounding box center [612, 324] width 391 height 50
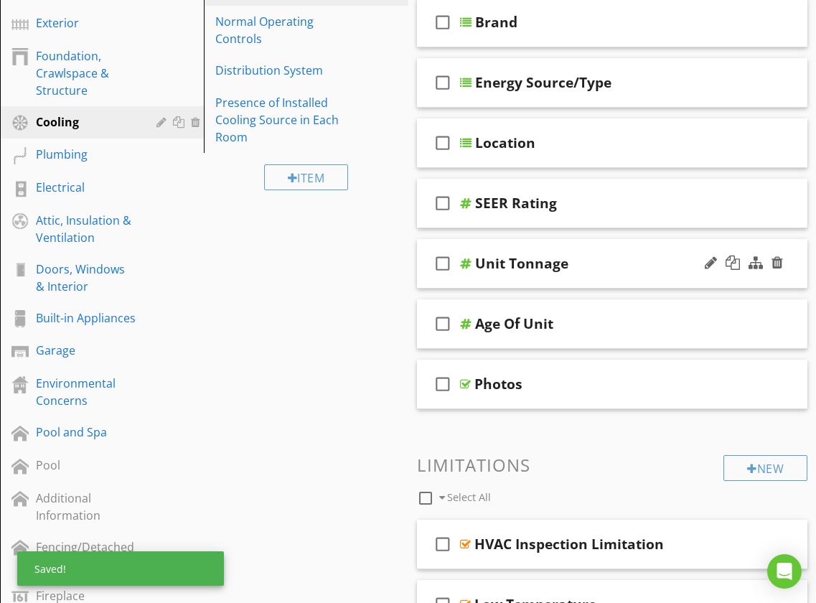
click at [423, 244] on div "check_box_outline_blank Unit Tonnage" at bounding box center [612, 264] width 391 height 50
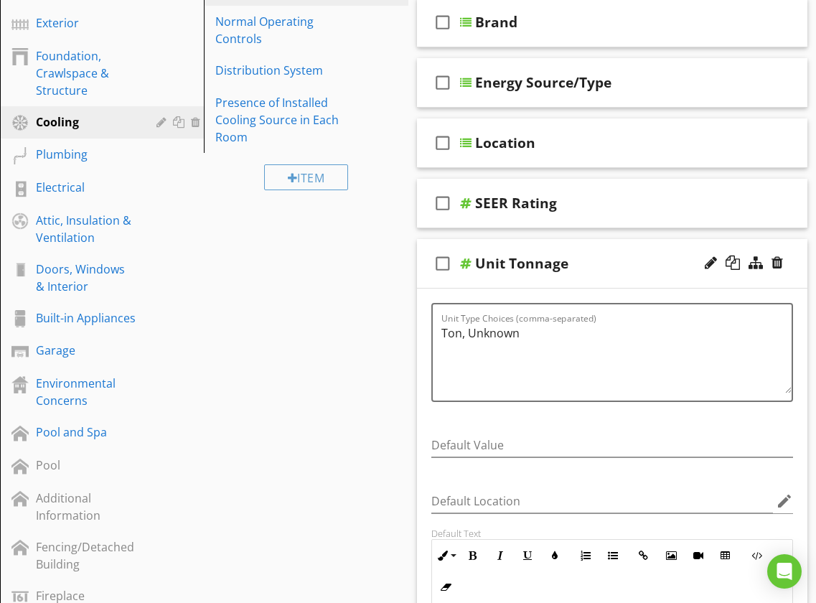
click at [423, 244] on div "check_box_outline_blank Unit Tonnage" at bounding box center [612, 264] width 391 height 50
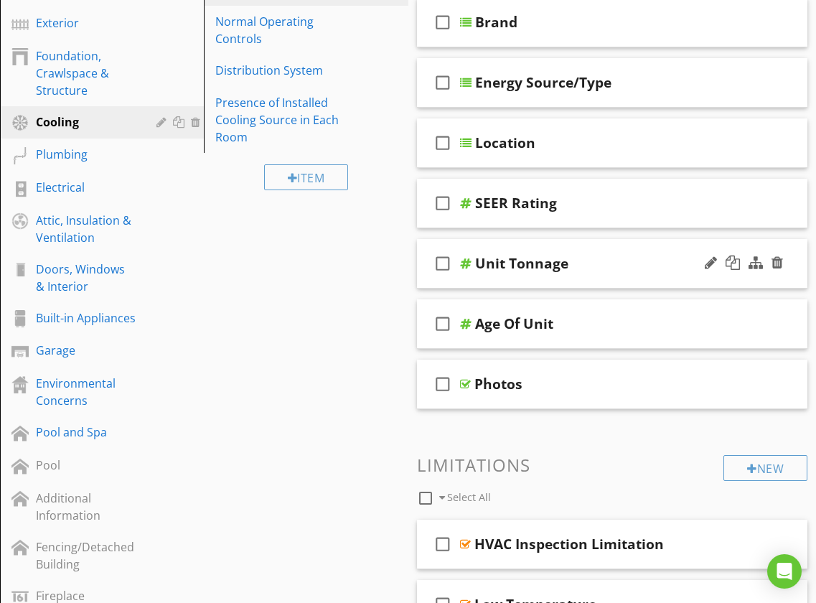
click at [423, 244] on div "check_box_outline_blank Unit Tonnage" at bounding box center [612, 264] width 391 height 50
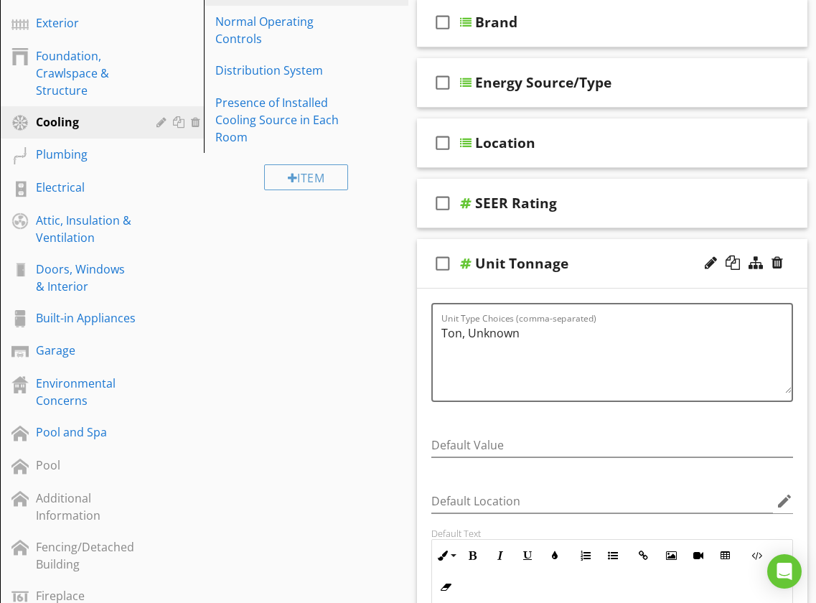
click at [421, 248] on div "check_box_outline_blank Unit Tonnage" at bounding box center [612, 264] width 391 height 50
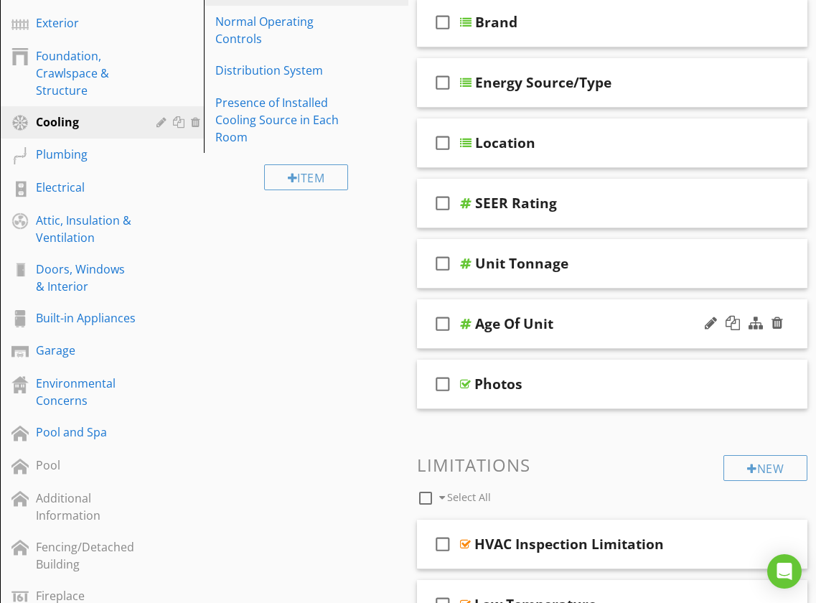
click at [425, 308] on div "check_box_outline_blank Age Of Unit" at bounding box center [612, 324] width 391 height 50
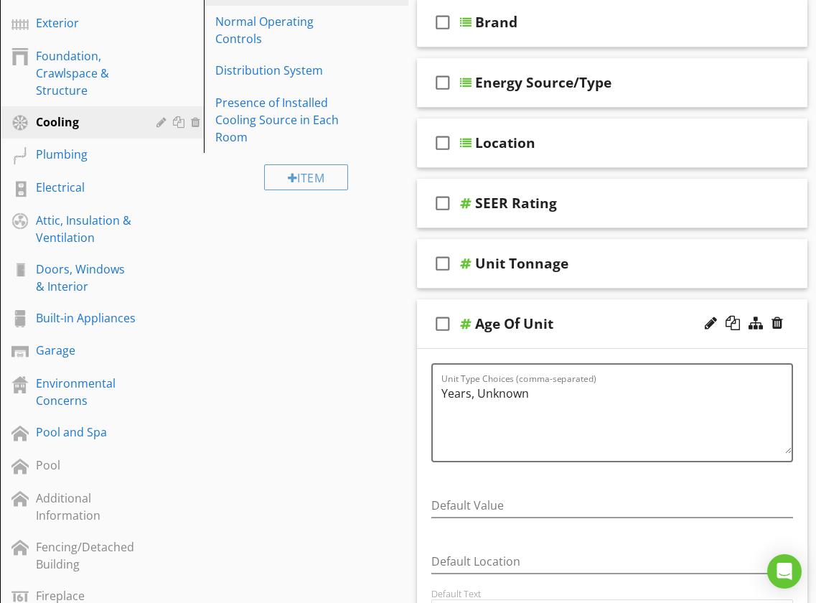
click at [419, 303] on div "check_box_outline_blank Age Of Unit" at bounding box center [612, 324] width 391 height 50
